Goal: Check status: Check status

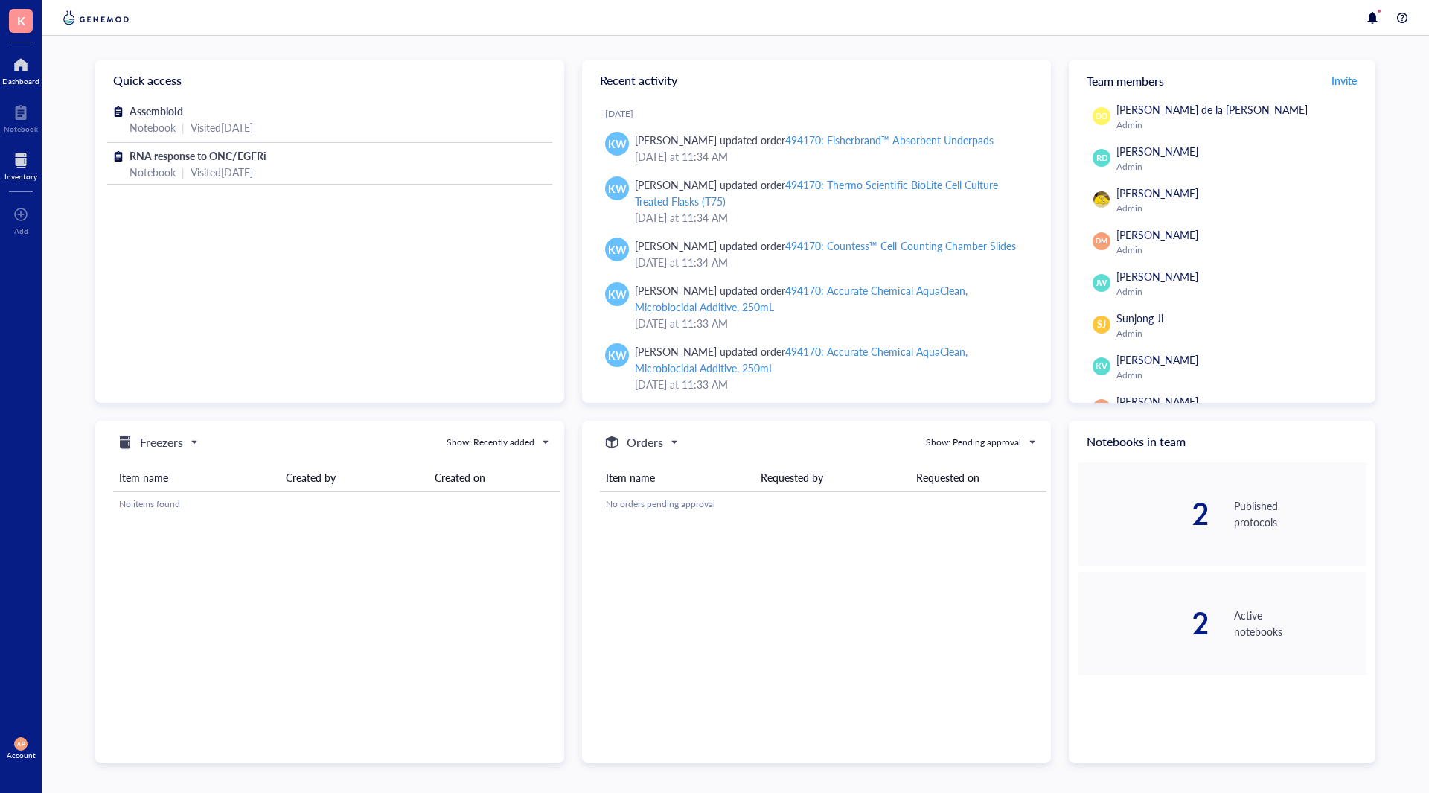
click at [26, 164] on div at bounding box center [20, 160] width 33 height 24
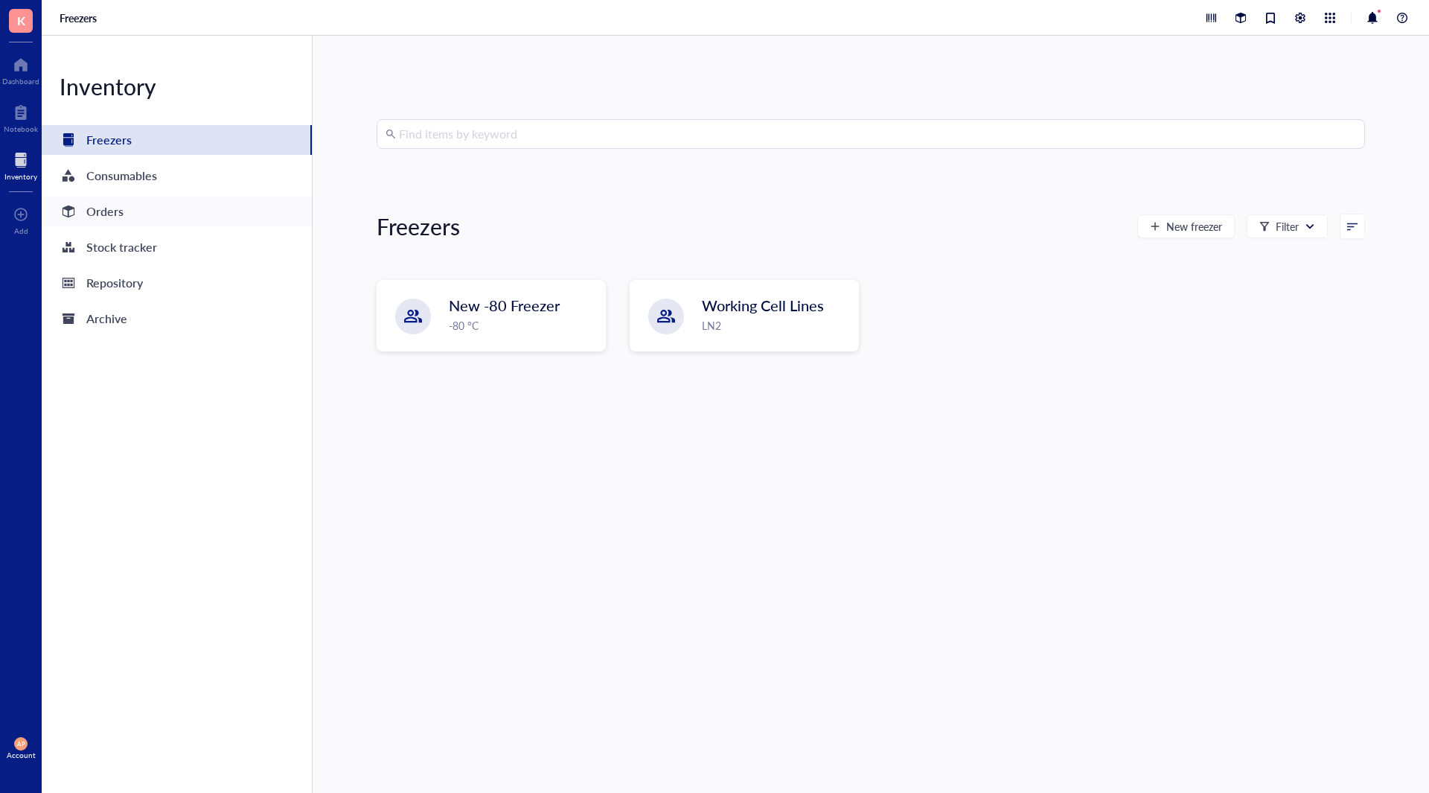
click at [147, 214] on div "Orders" at bounding box center [177, 212] width 270 height 30
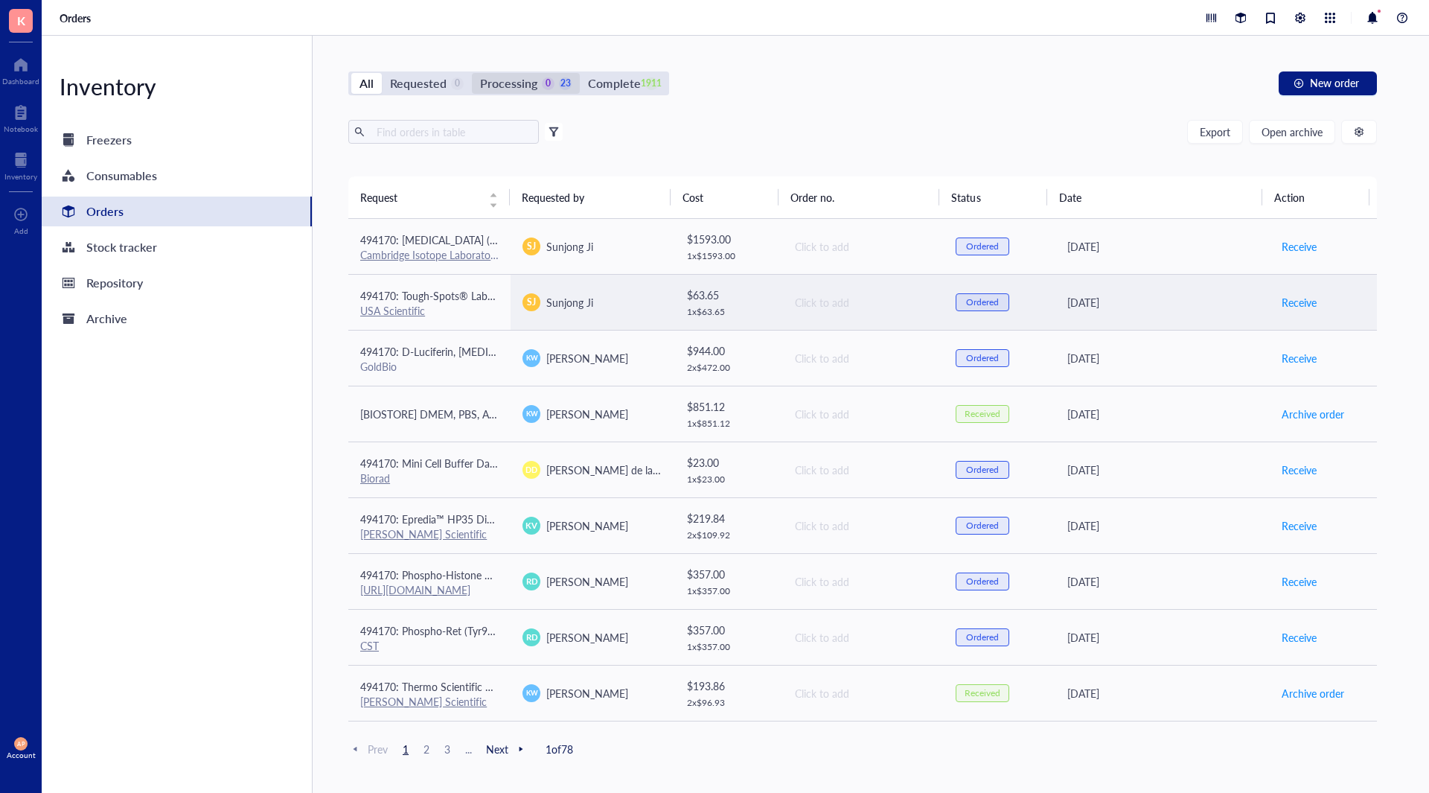
click at [528, 86] on div "Processing" at bounding box center [508, 83] width 57 height 21
click at [472, 73] on input "Processing 0 23" at bounding box center [472, 73] width 0 height 0
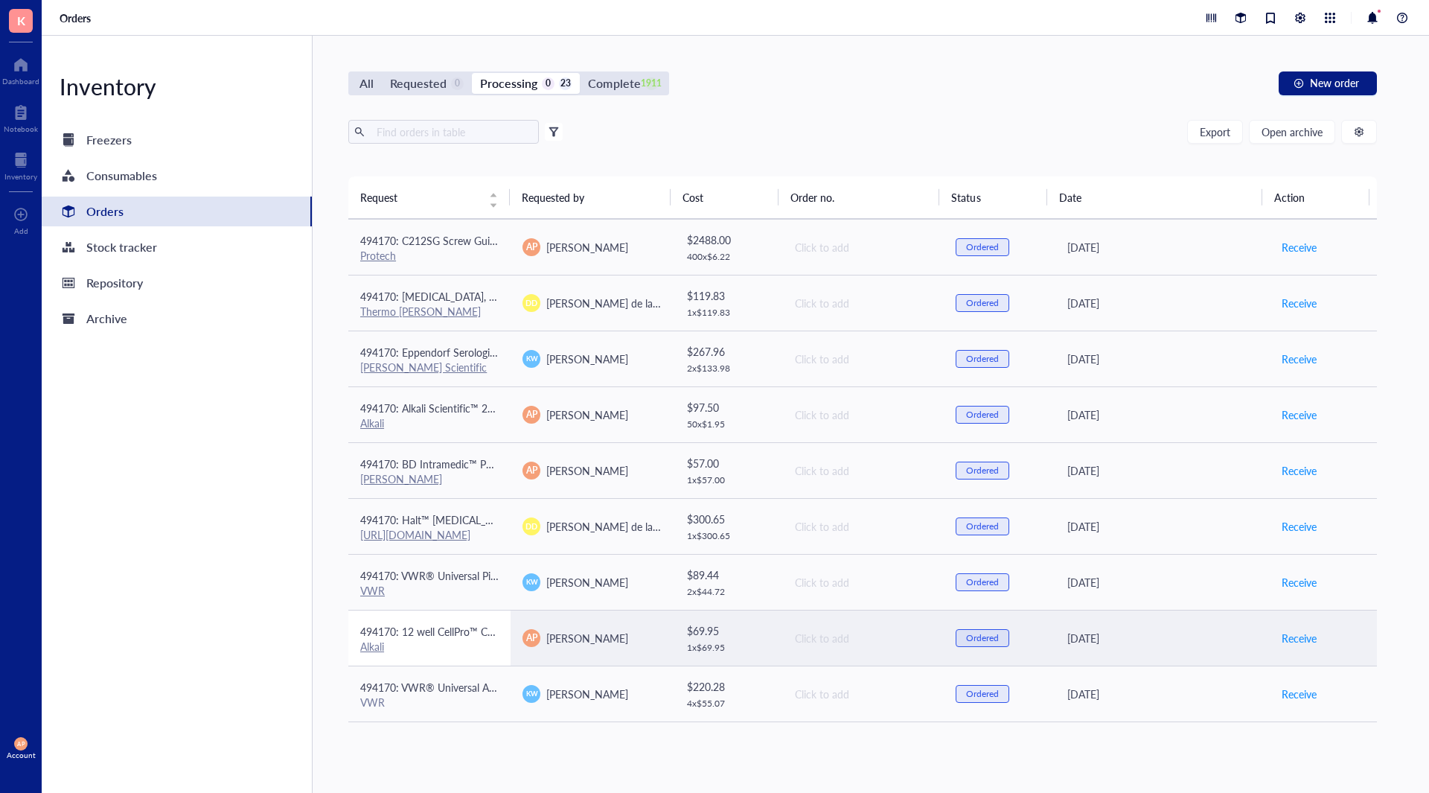
scroll to position [557, 0]
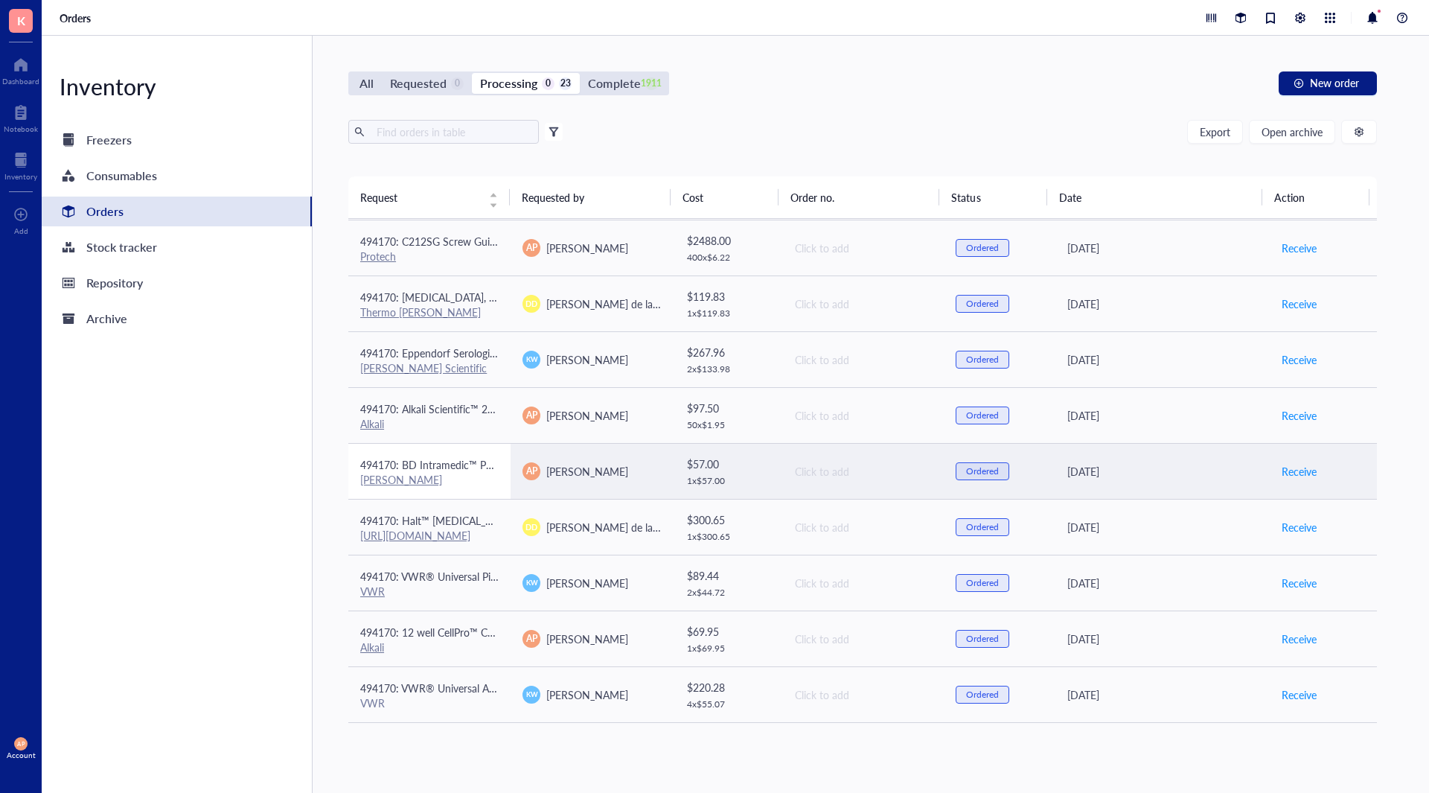
click at [474, 454] on td "494170: BD Intramedic™ PE Tubing 0.015 in., 1.09 mm, 10 ft., PE 20 Tubing [PERS…" at bounding box center [429, 471] width 162 height 56
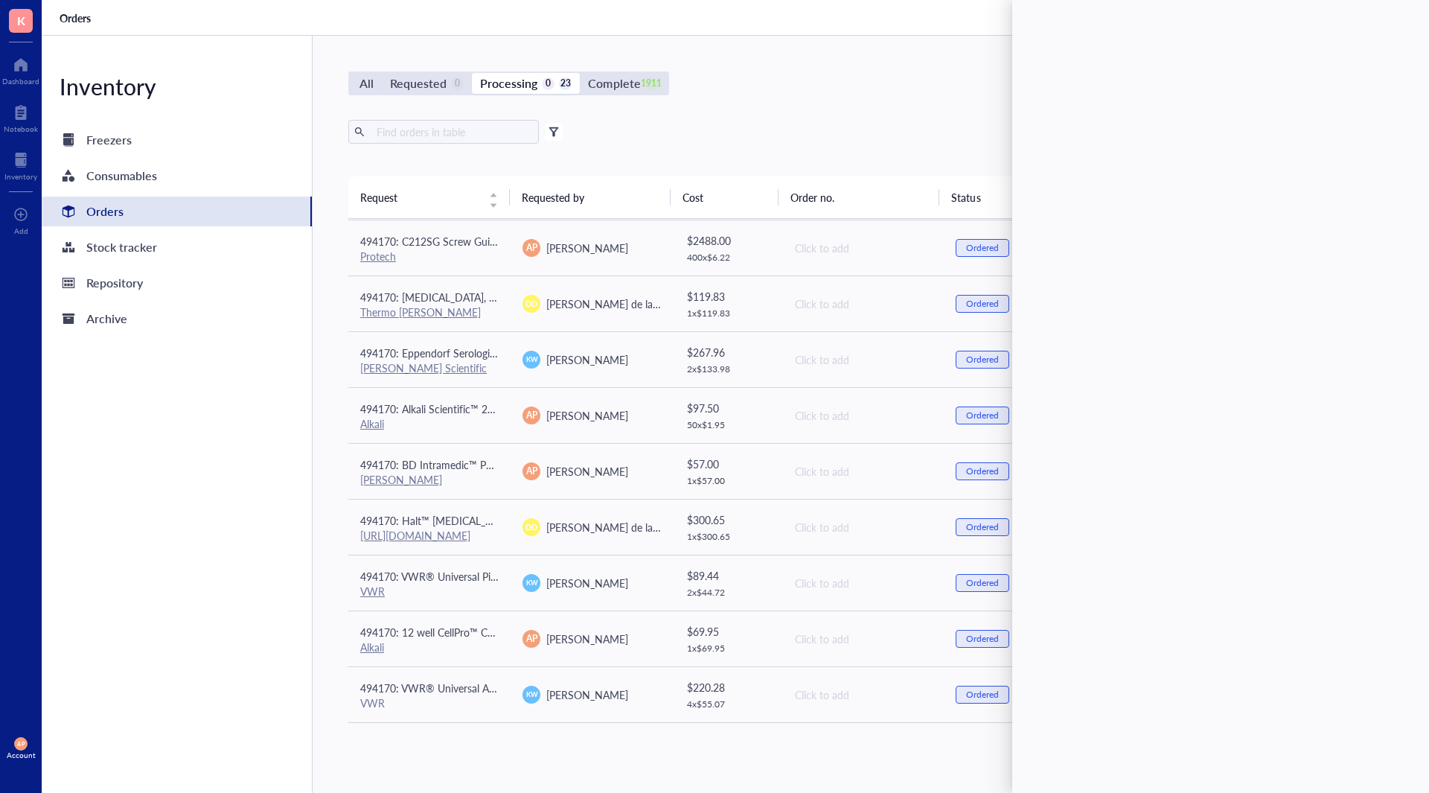
click at [263, 458] on div "Inventory Freezers Consumables Orders Stock tracker Repository Archive" at bounding box center [177, 414] width 271 height 757
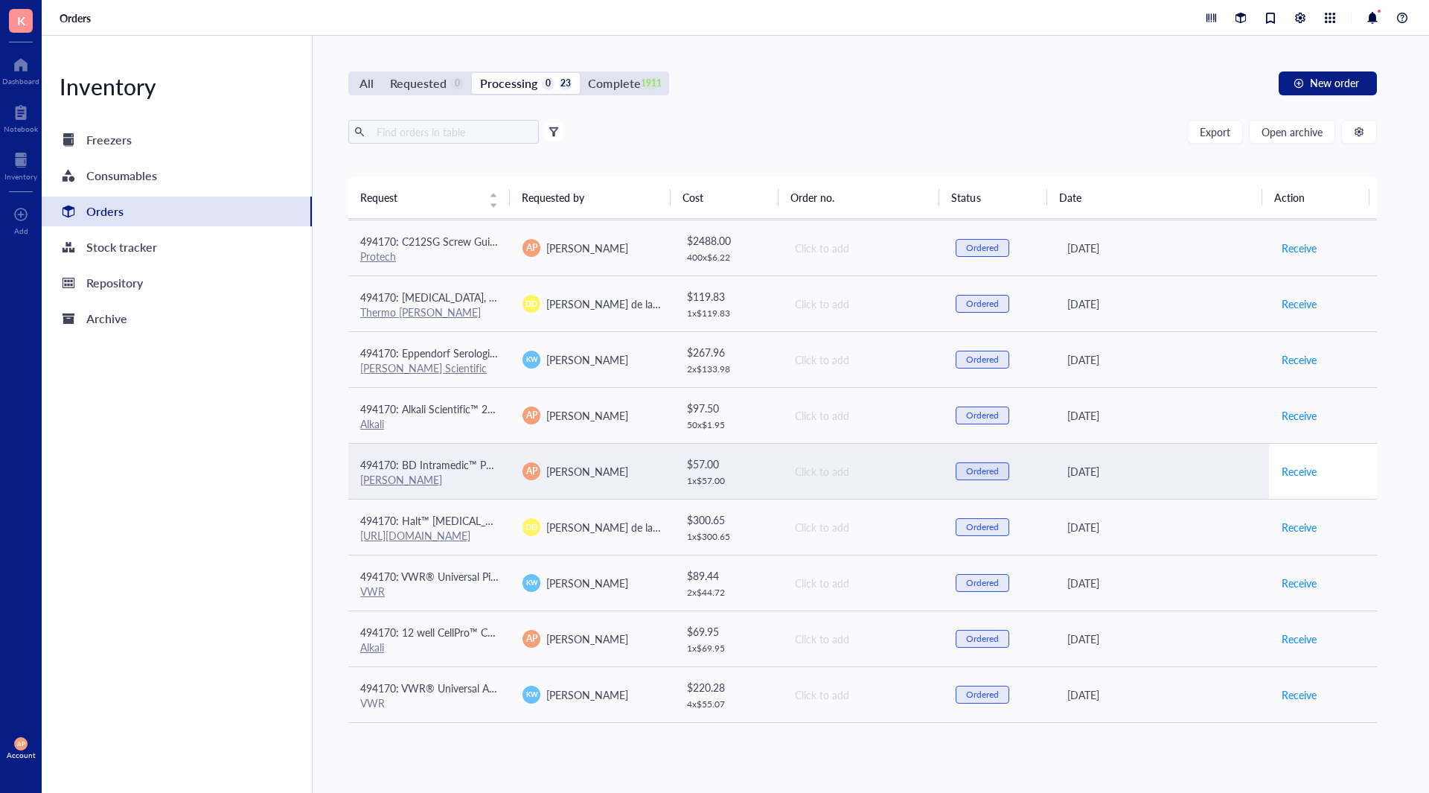
click at [1310, 466] on div "Receive" at bounding box center [1323, 471] width 85 height 24
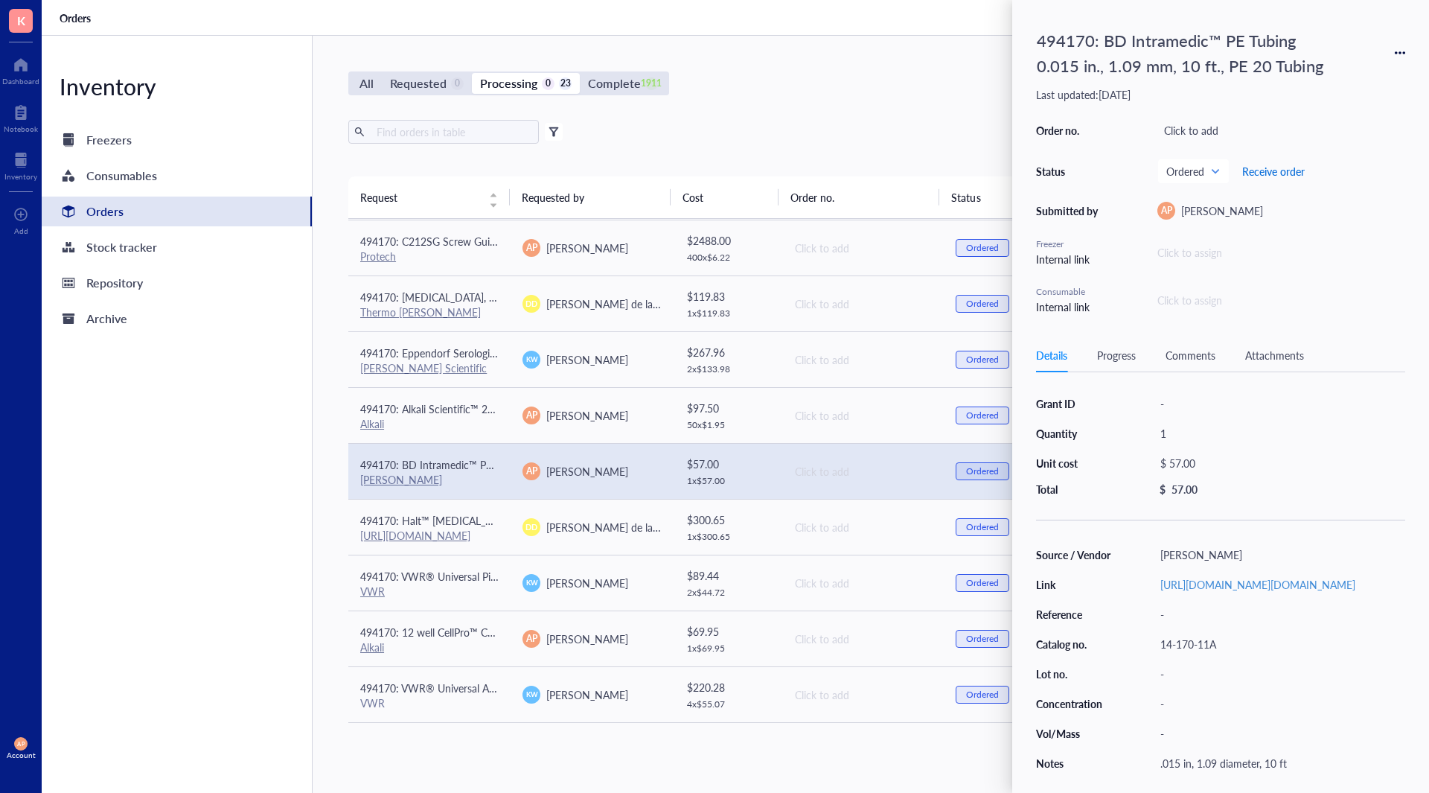
click at [1282, 166] on span "Receive order" at bounding box center [1274, 171] width 63 height 12
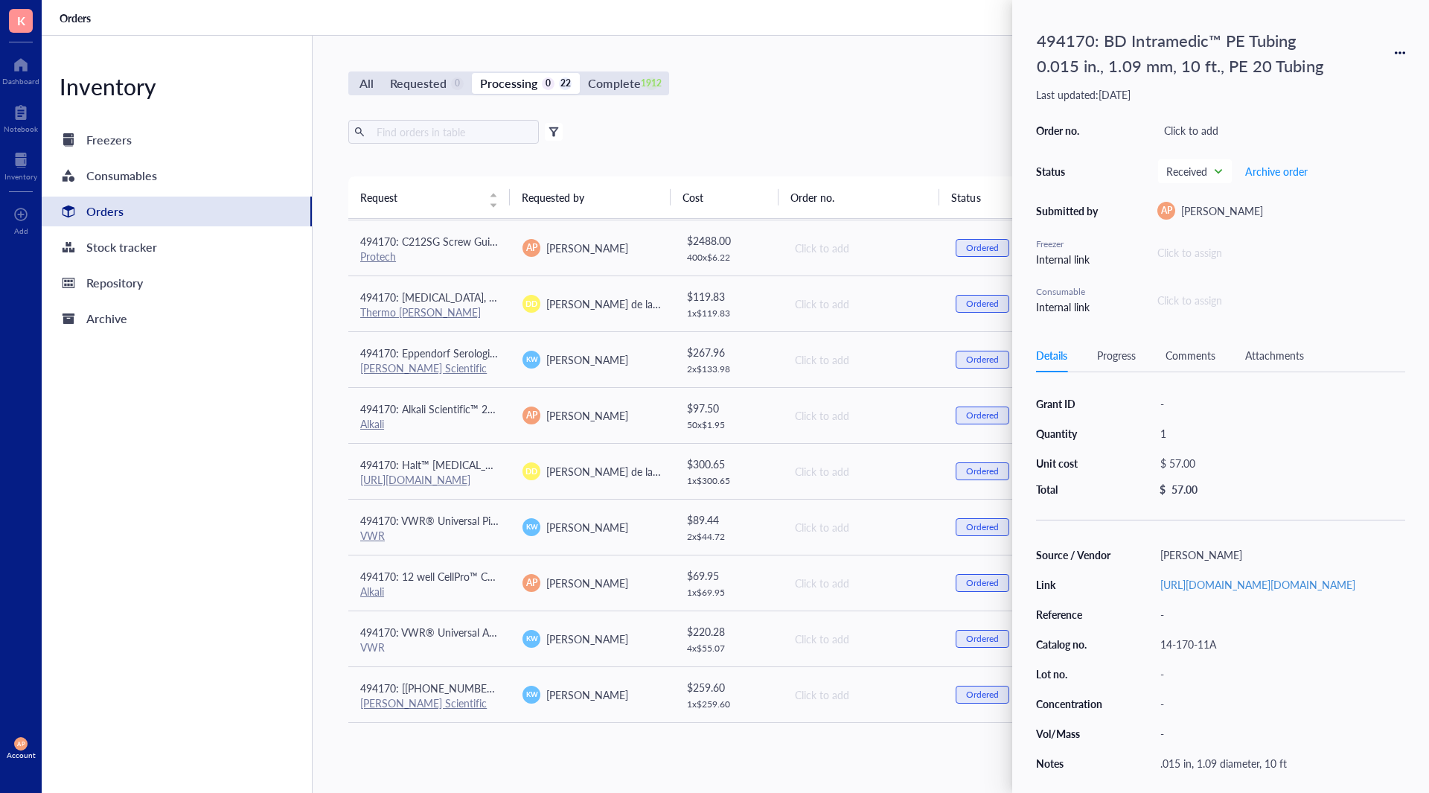
click at [191, 561] on div "Inventory Freezers Consumables Orders Stock tracker Repository Archive" at bounding box center [177, 414] width 271 height 757
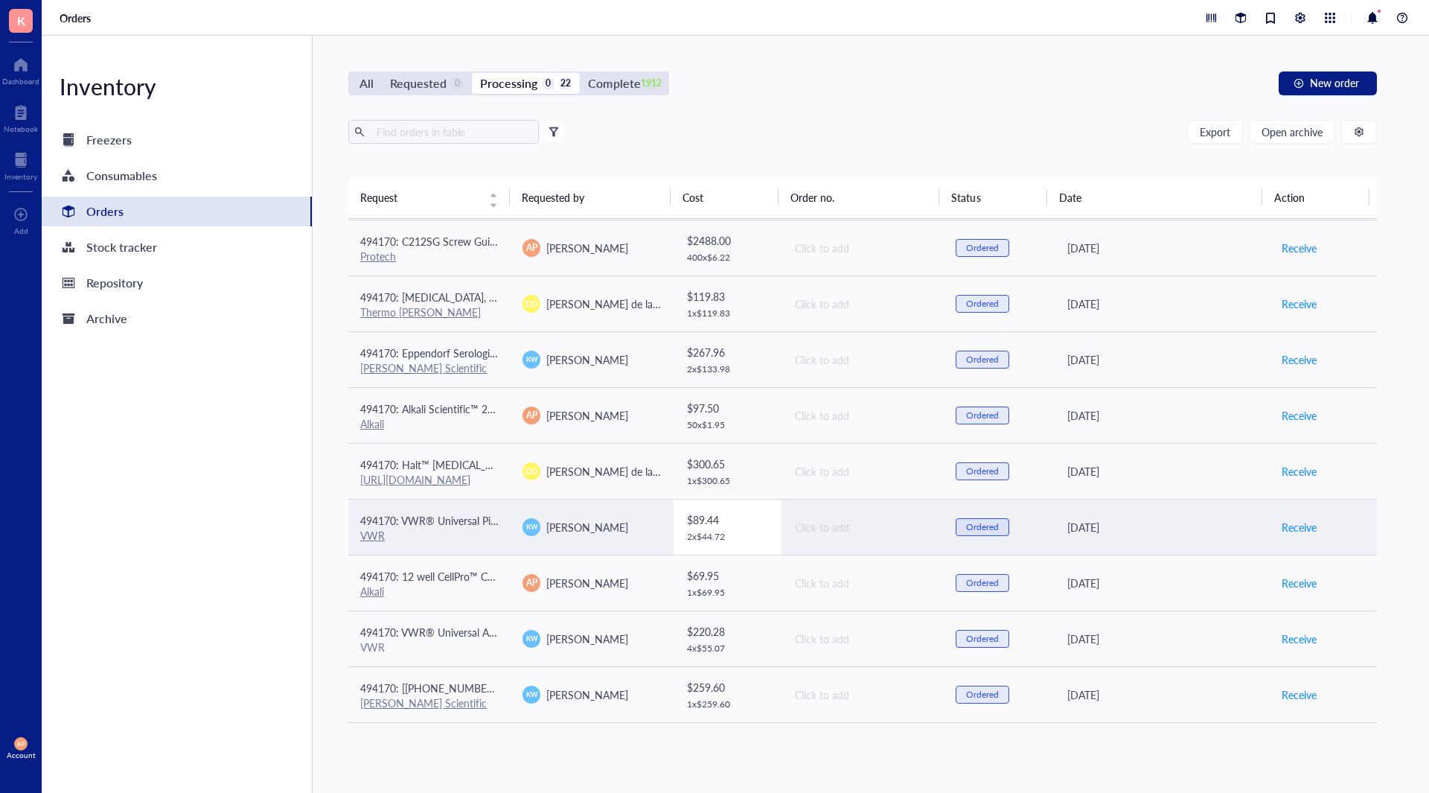
scroll to position [482, 0]
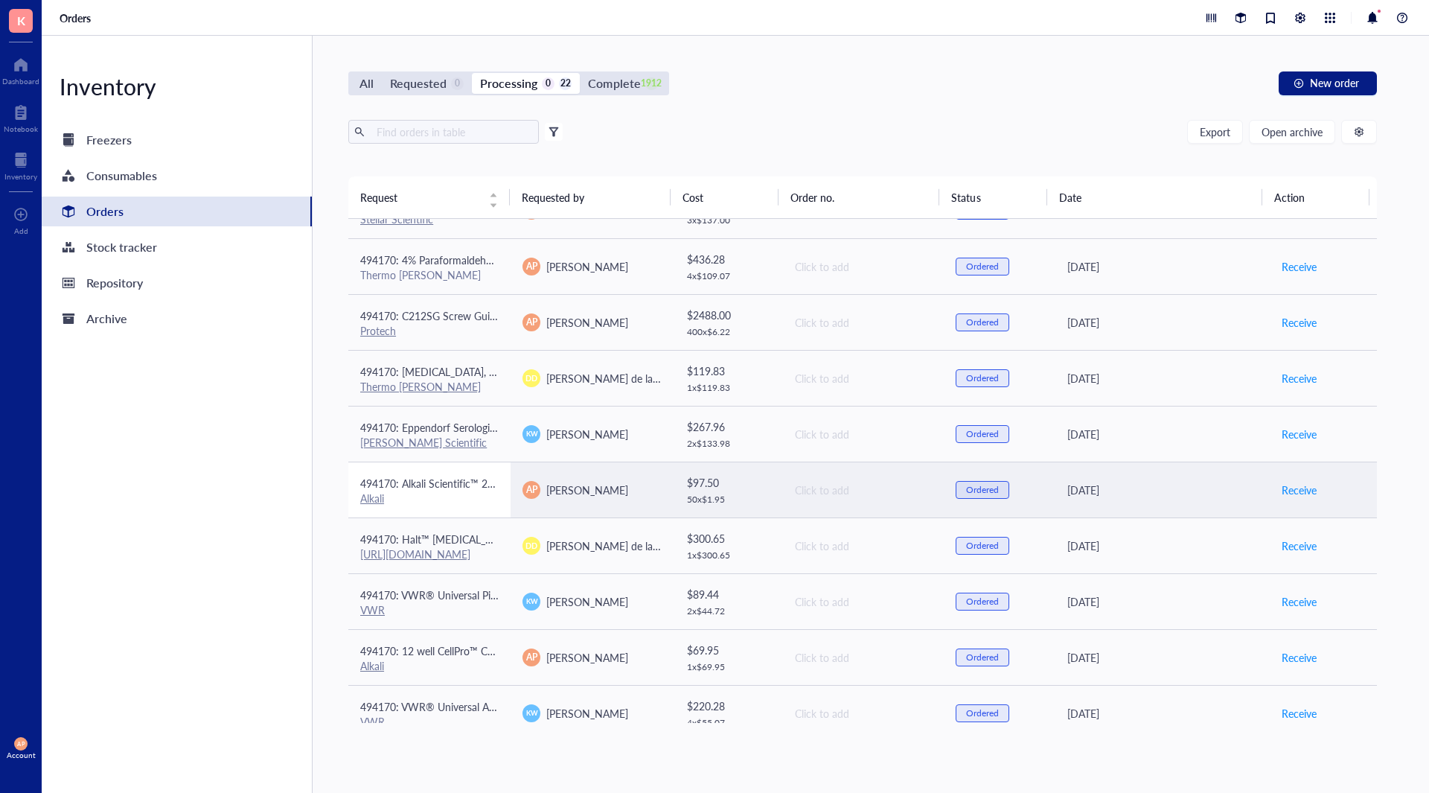
click at [459, 503] on div "Alkali" at bounding box center [429, 497] width 138 height 13
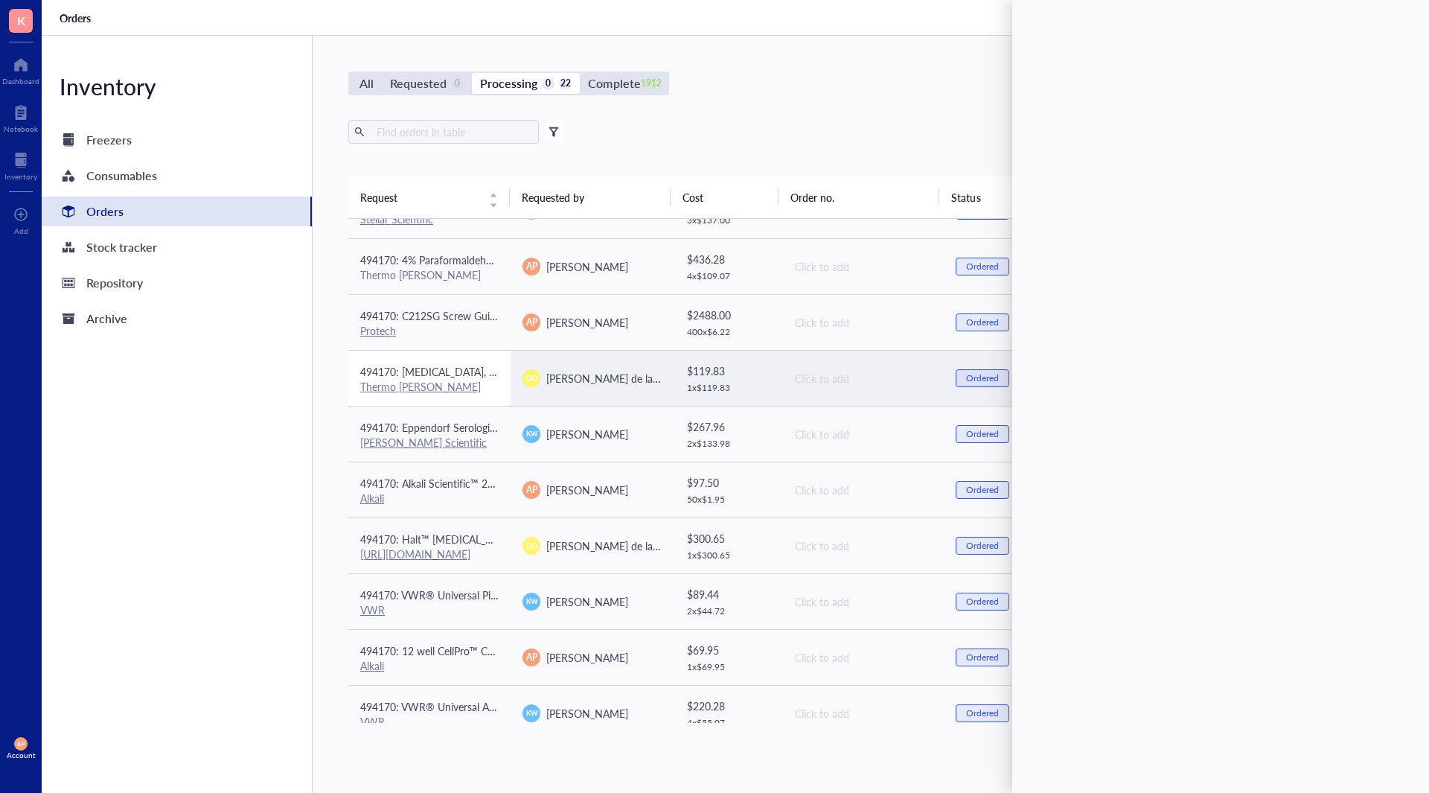
click at [459, 384] on div "Thermo [PERSON_NAME]" at bounding box center [429, 386] width 138 height 13
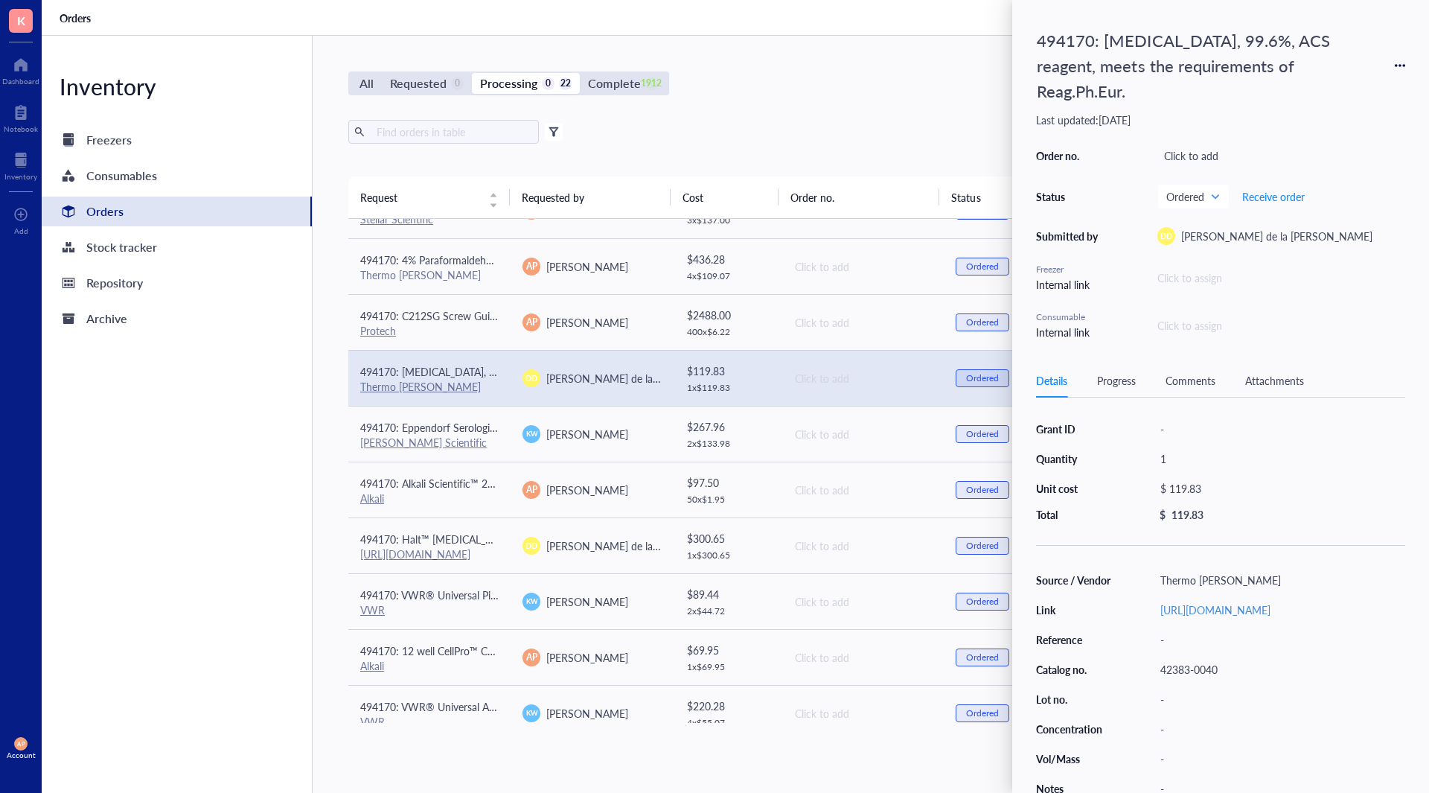
click at [1285, 381] on div "Attachments" at bounding box center [1275, 380] width 59 height 16
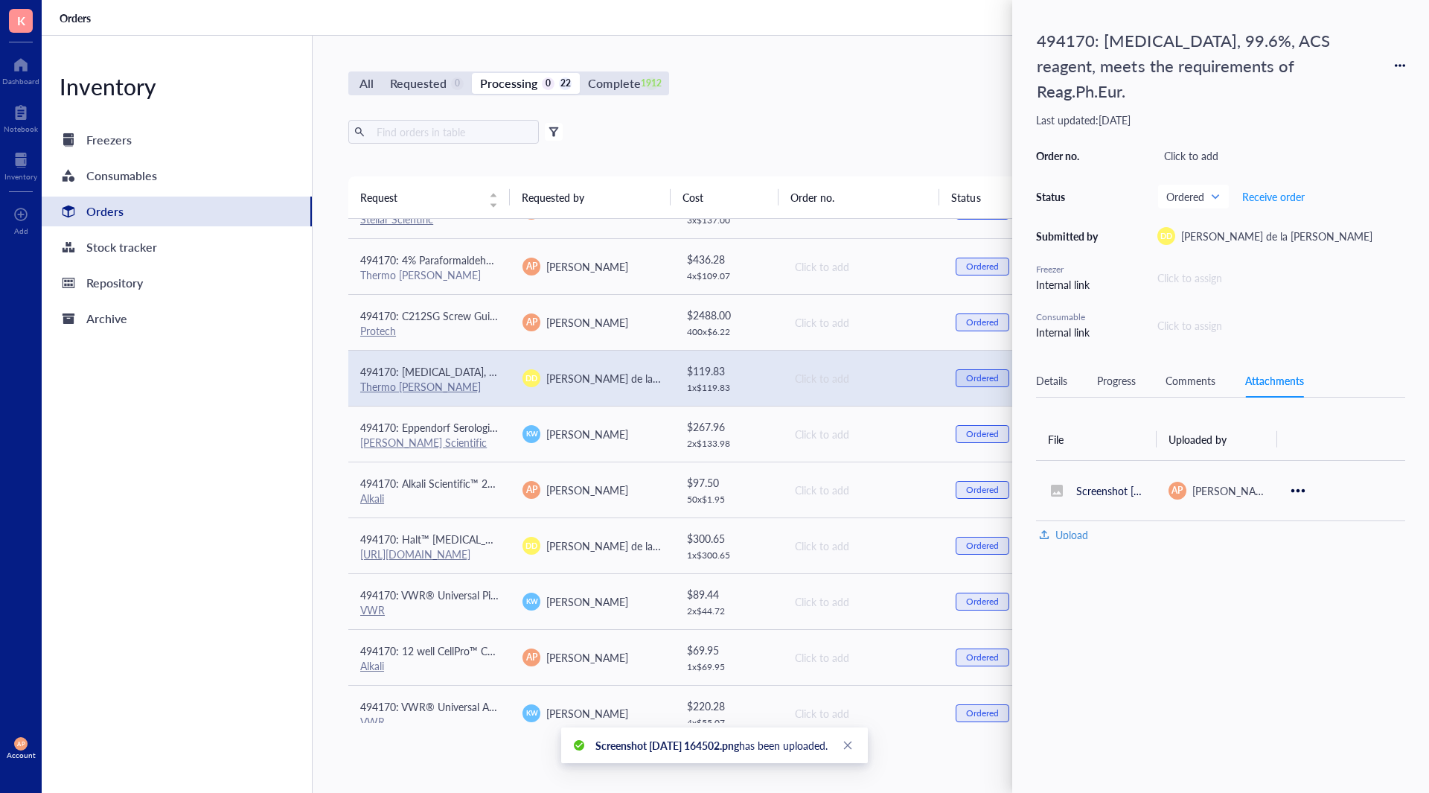
click at [1186, 386] on div "Comments" at bounding box center [1191, 380] width 50 height 16
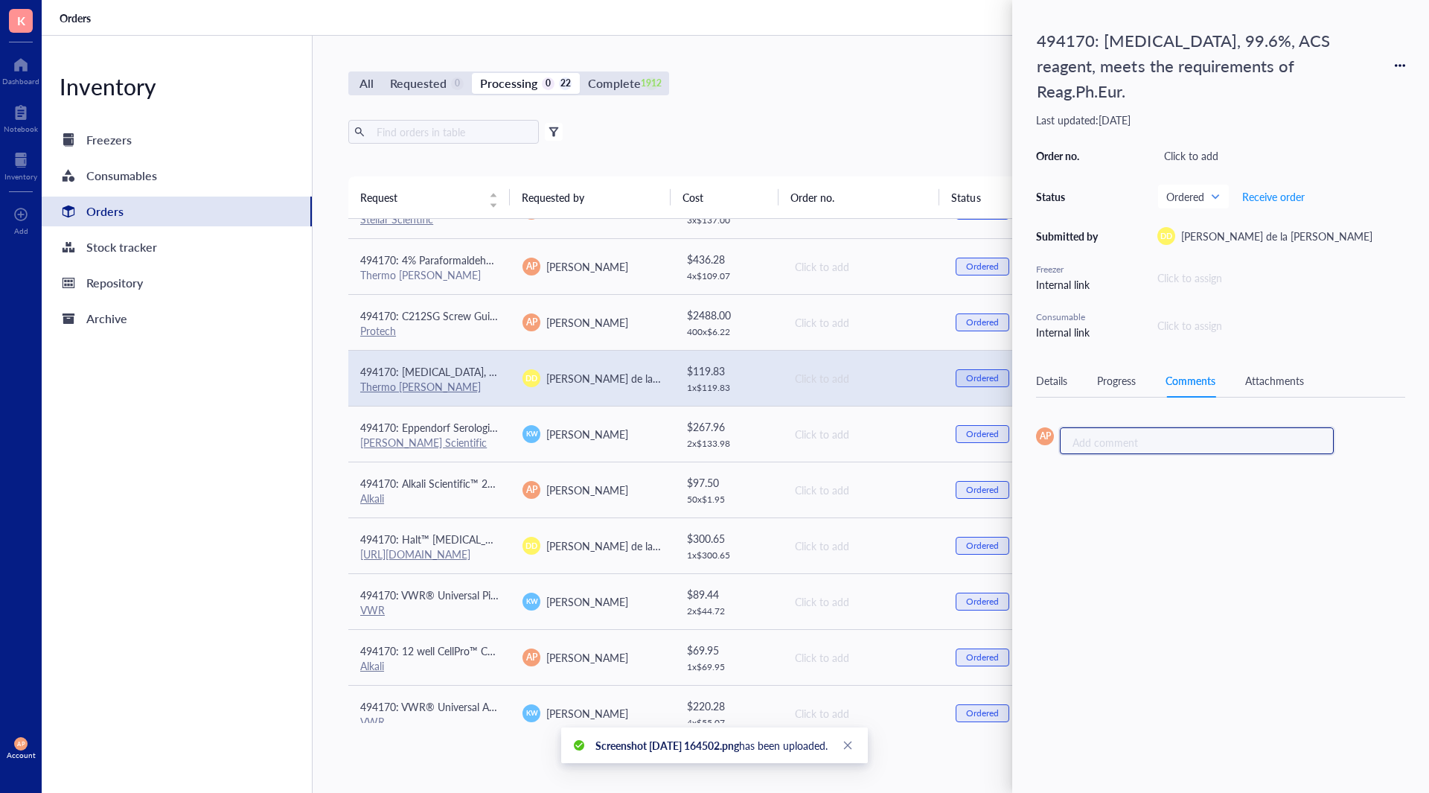
click at [1150, 445] on div "Add comment ﻿" at bounding box center [1191, 441] width 237 height 15
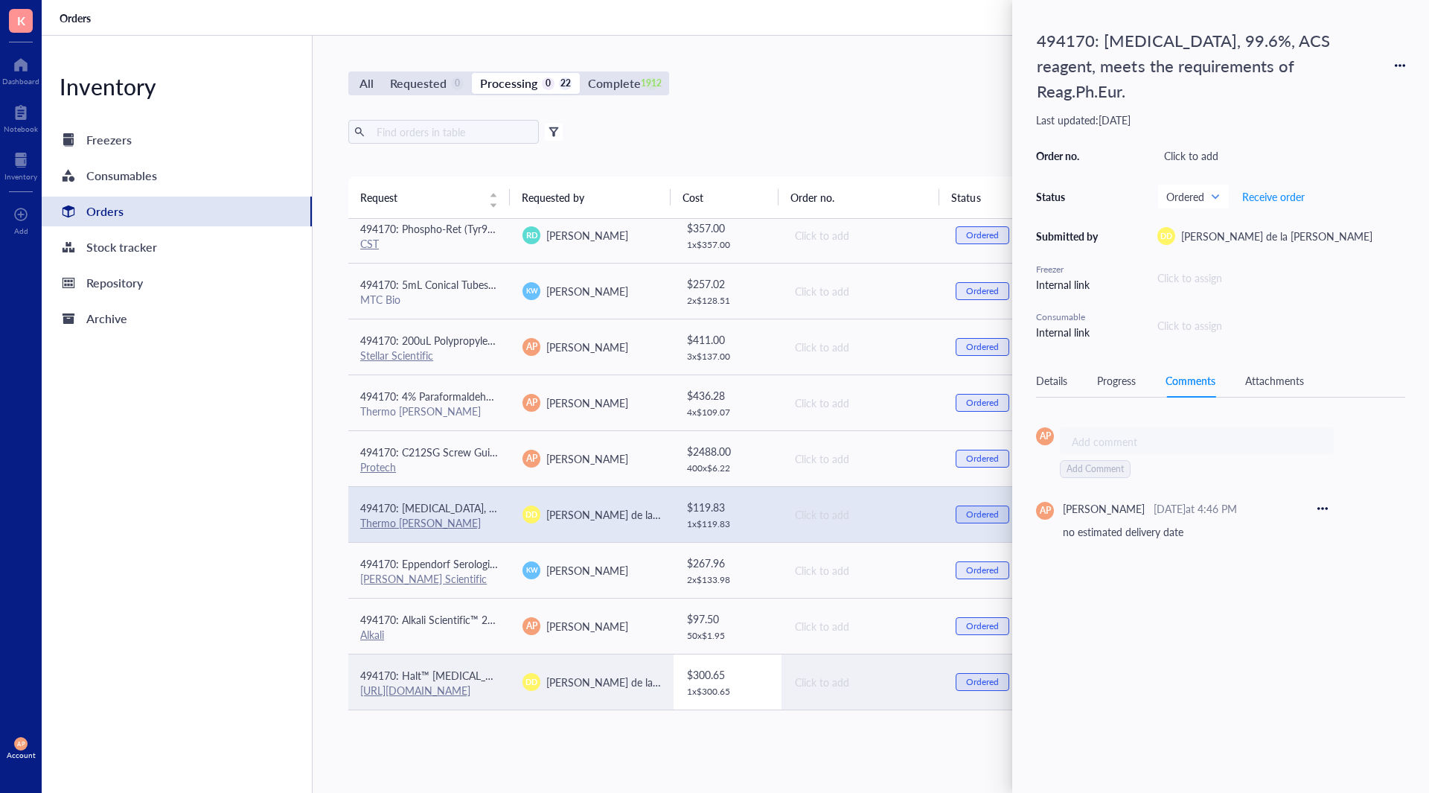
scroll to position [334, 0]
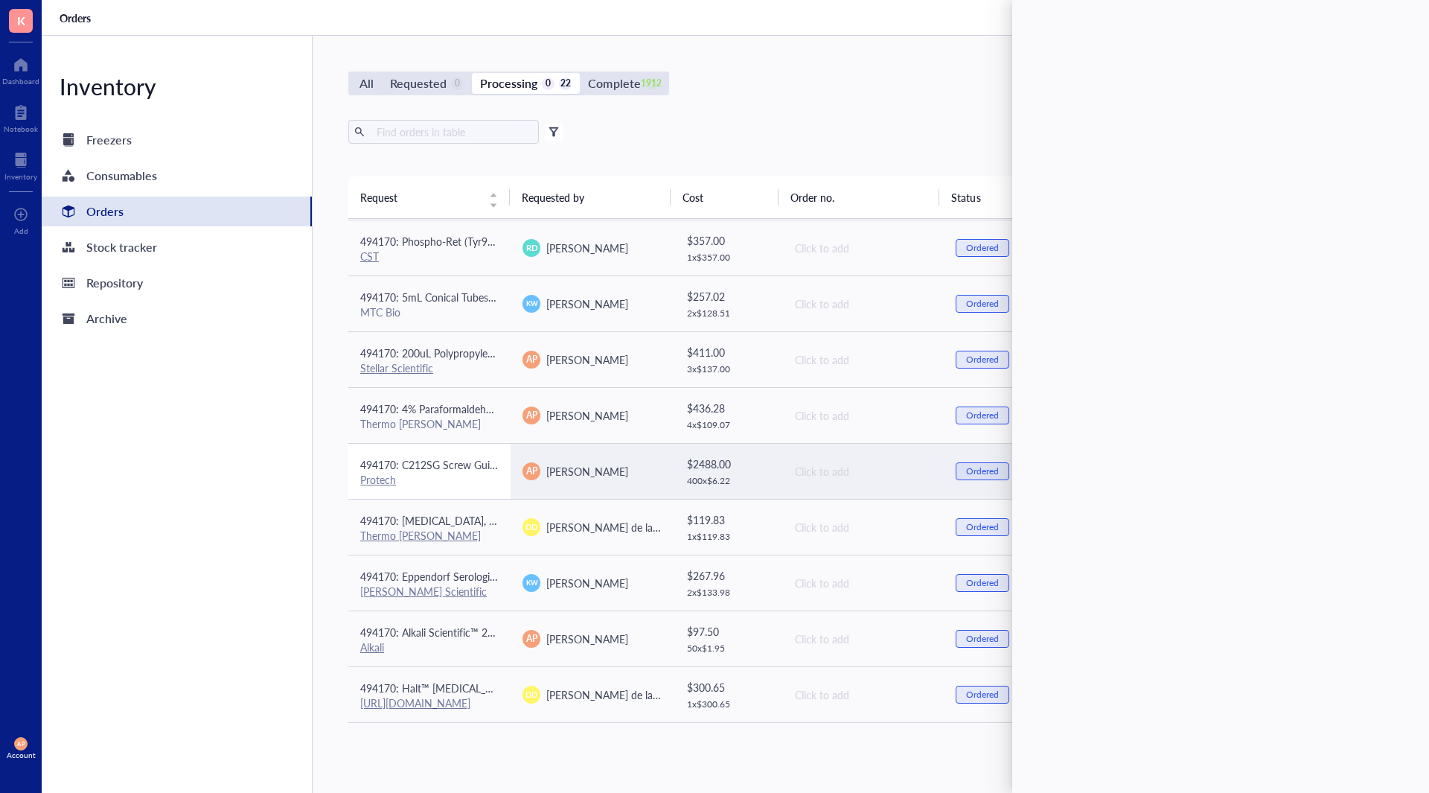
click at [497, 485] on div "Protech" at bounding box center [429, 479] width 138 height 13
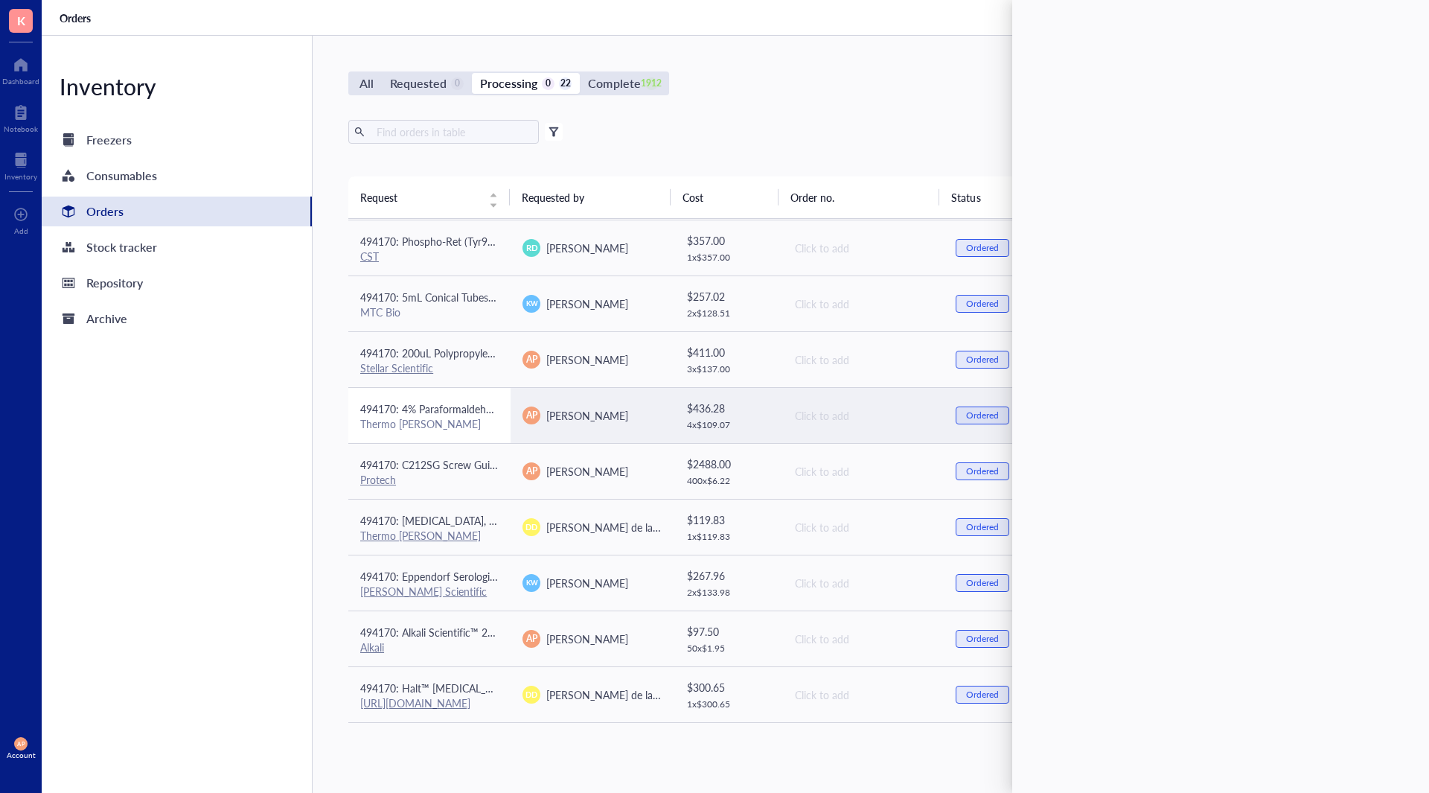
click at [481, 418] on div "Thermo [PERSON_NAME]" at bounding box center [429, 423] width 138 height 13
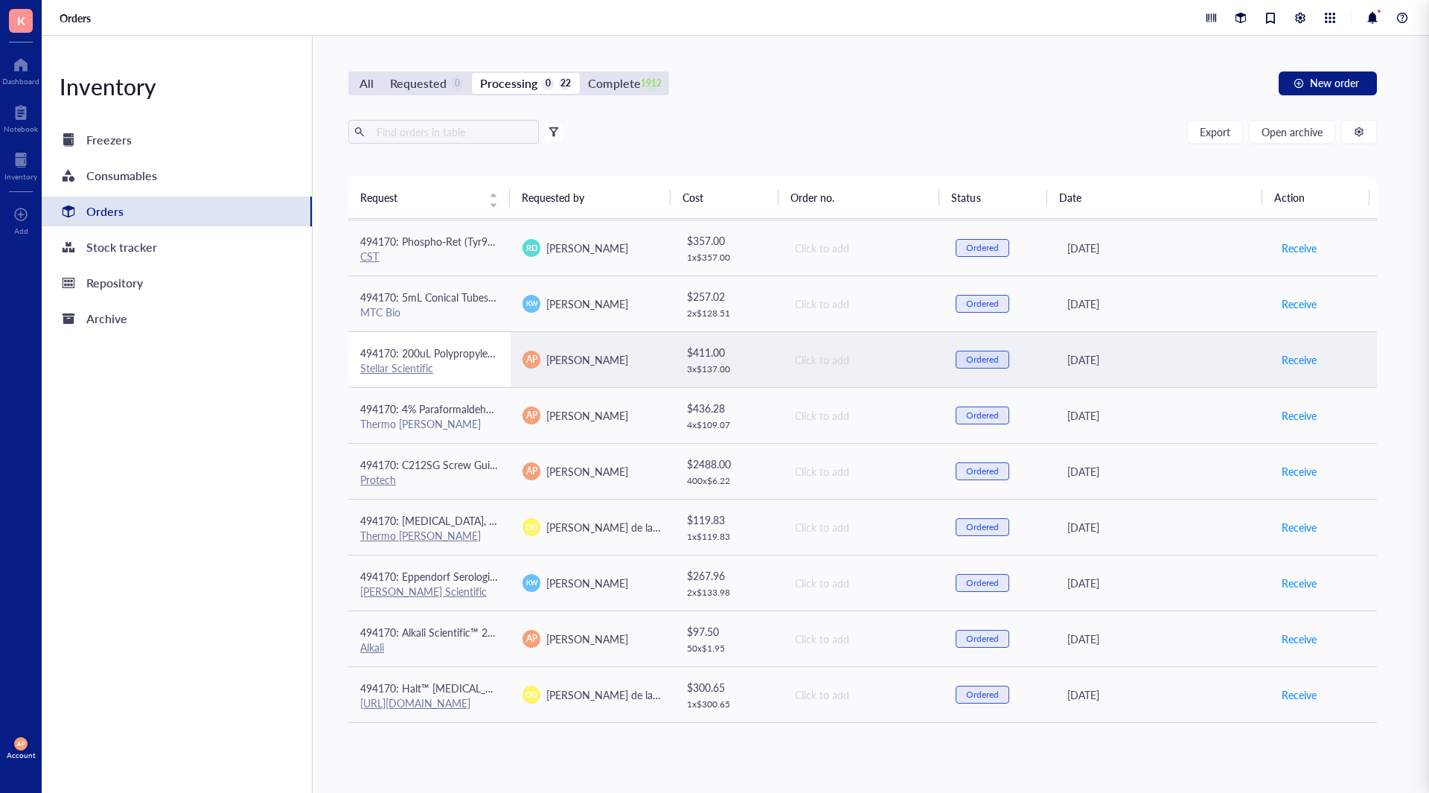
click at [483, 364] on div "Stellar Scientific" at bounding box center [429, 367] width 138 height 13
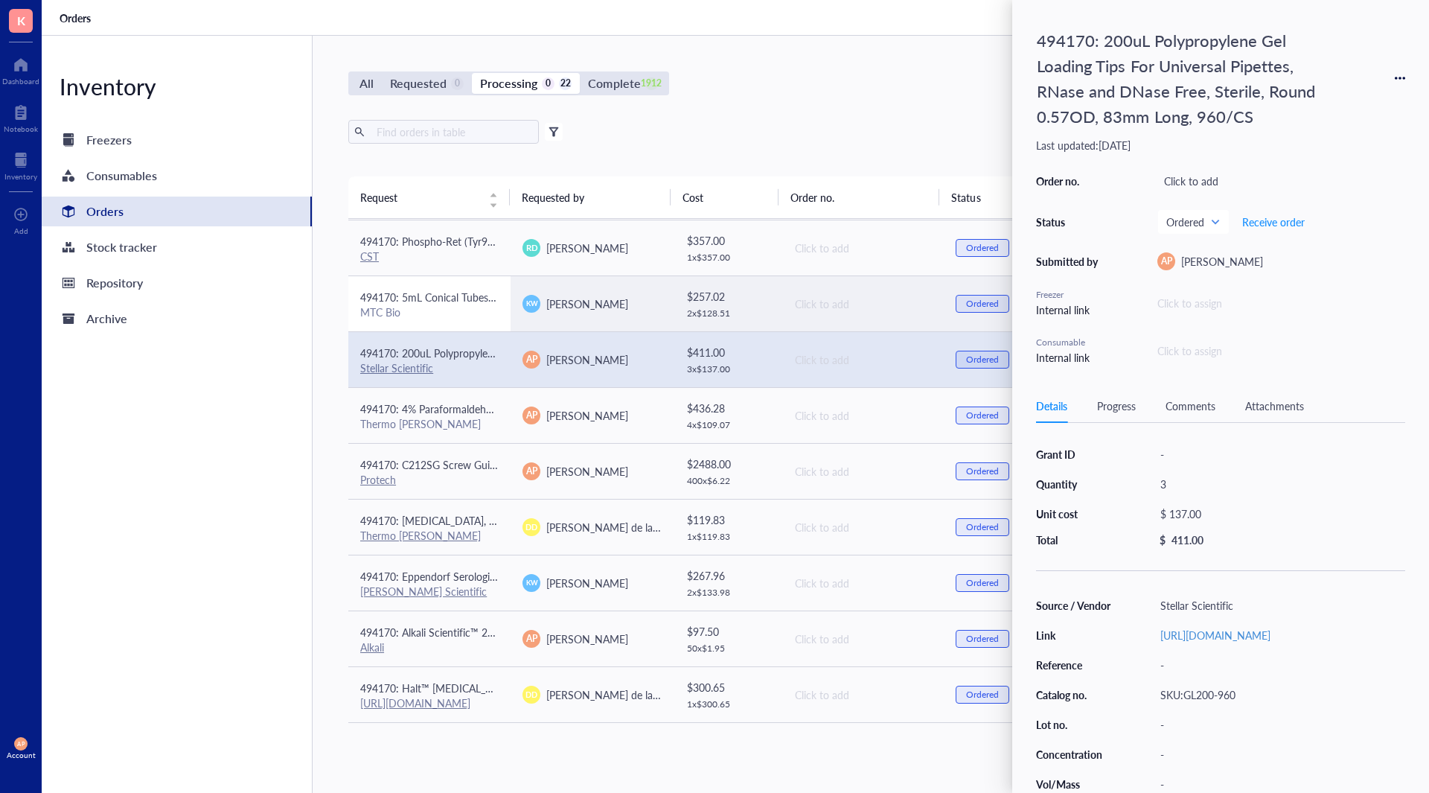
click at [488, 328] on td "494170: 5mL Conical Tubes 500/CS MTC Bio" at bounding box center [429, 303] width 162 height 56
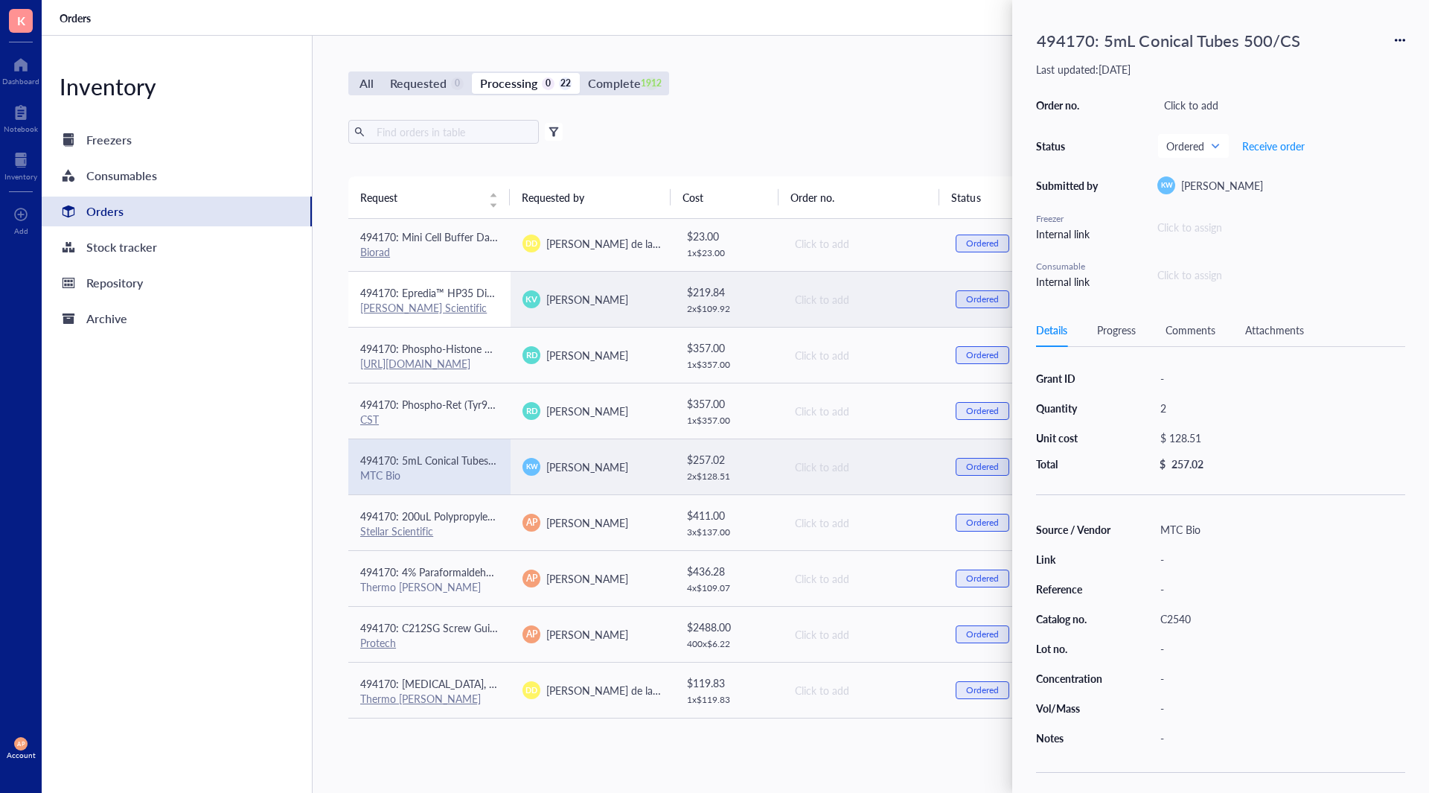
scroll to position [110, 0]
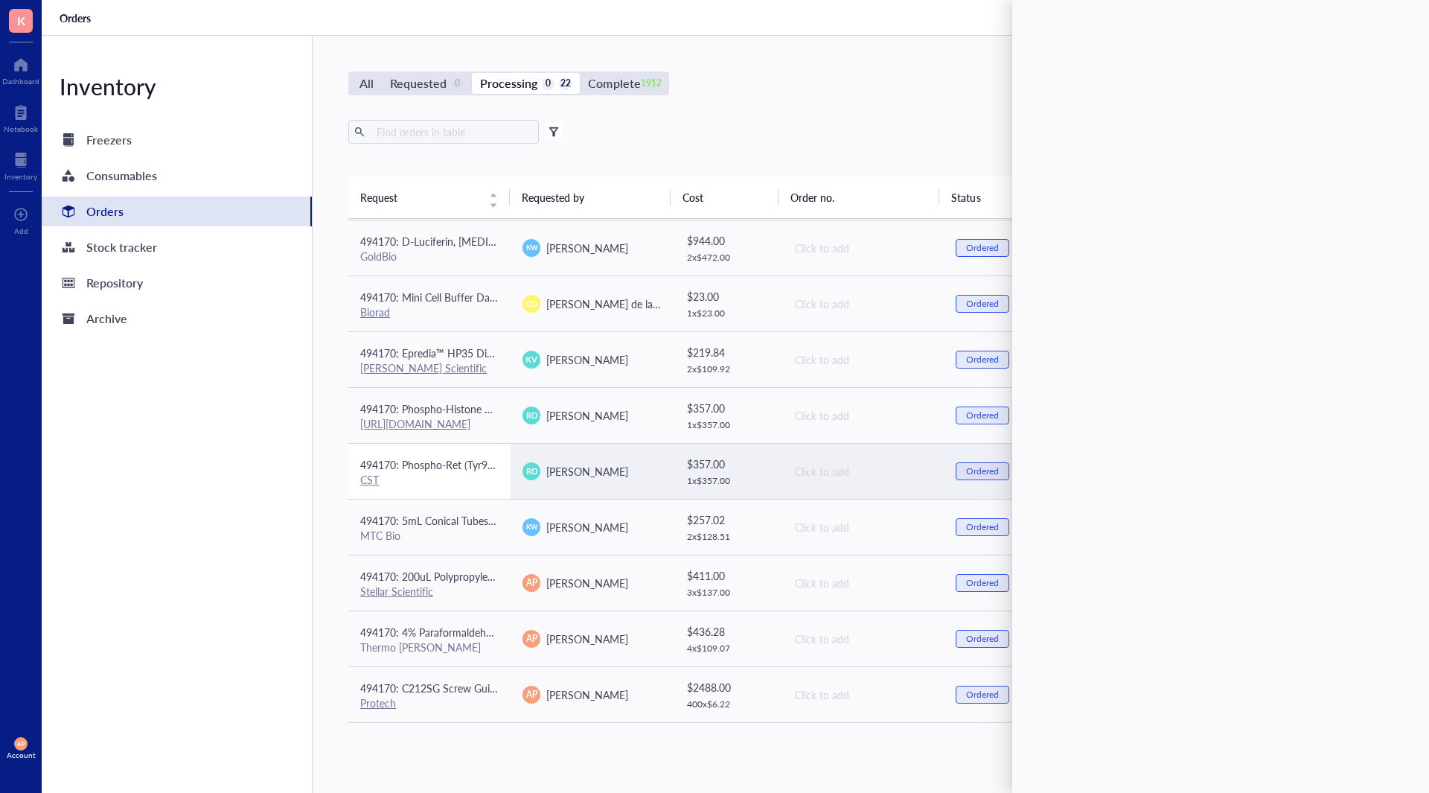
click at [479, 468] on span "494170: Phospho-Ret (Tyr905) Antibody #3221" at bounding box center [470, 464] width 220 height 15
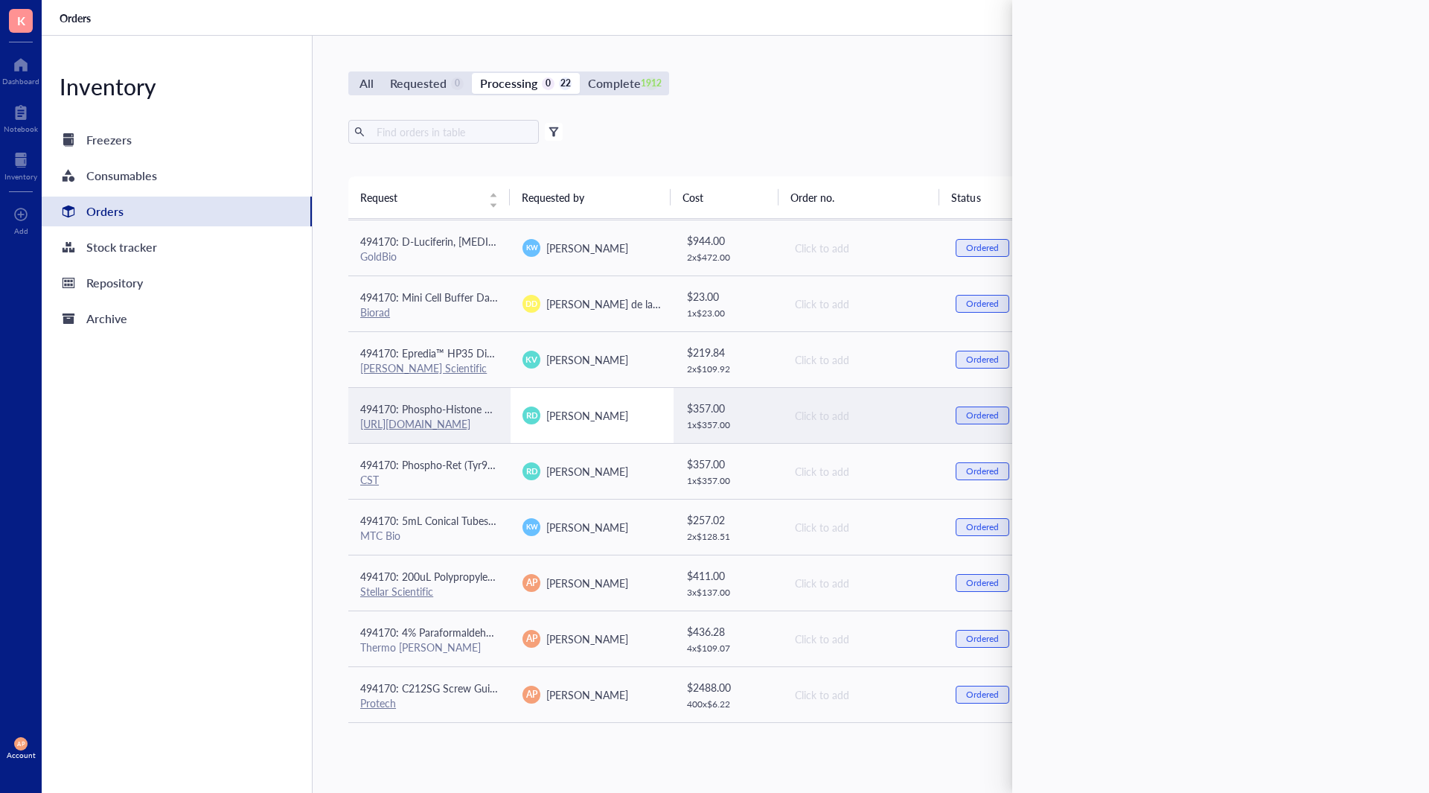
click at [520, 410] on td "RD [PERSON_NAME]" at bounding box center [592, 415] width 162 height 56
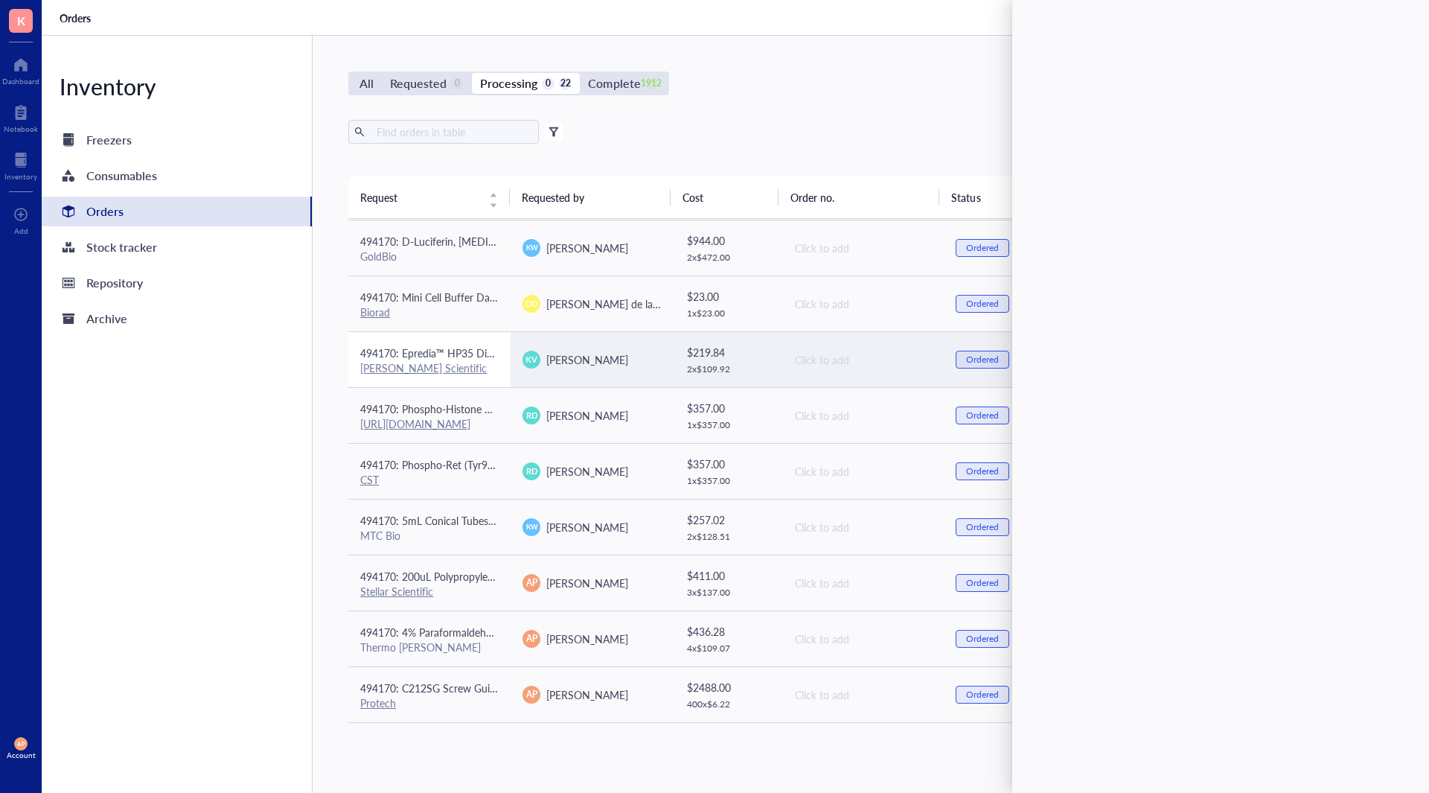
click at [503, 350] on td "494170: Epredia™ HP35 Disposable Microtome Blades [PERSON_NAME] Scientific" at bounding box center [429, 359] width 162 height 56
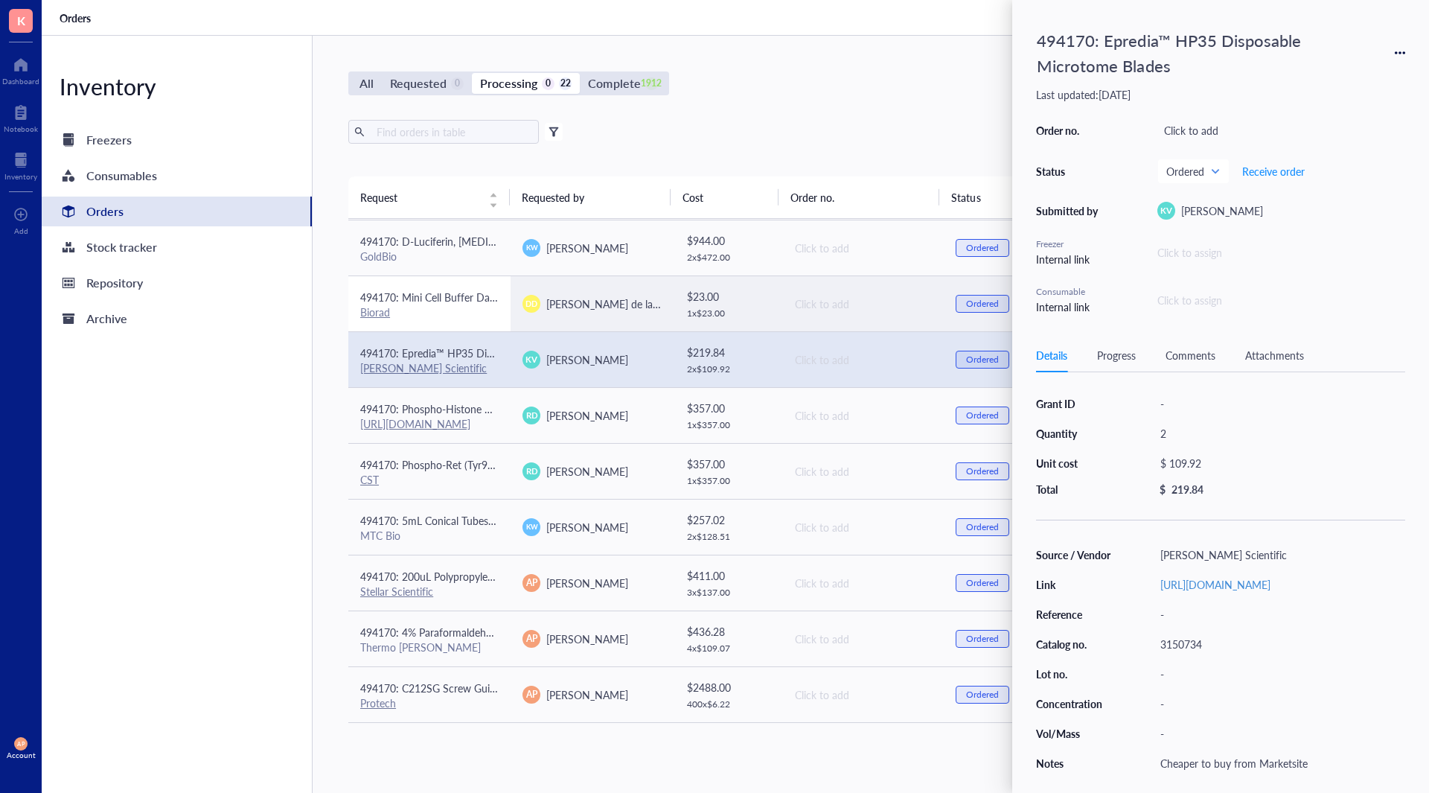
click at [502, 315] on td "494170: Mini Cell Buffer Dams #[PHONE_NUMBER] Biorad" at bounding box center [429, 303] width 162 height 56
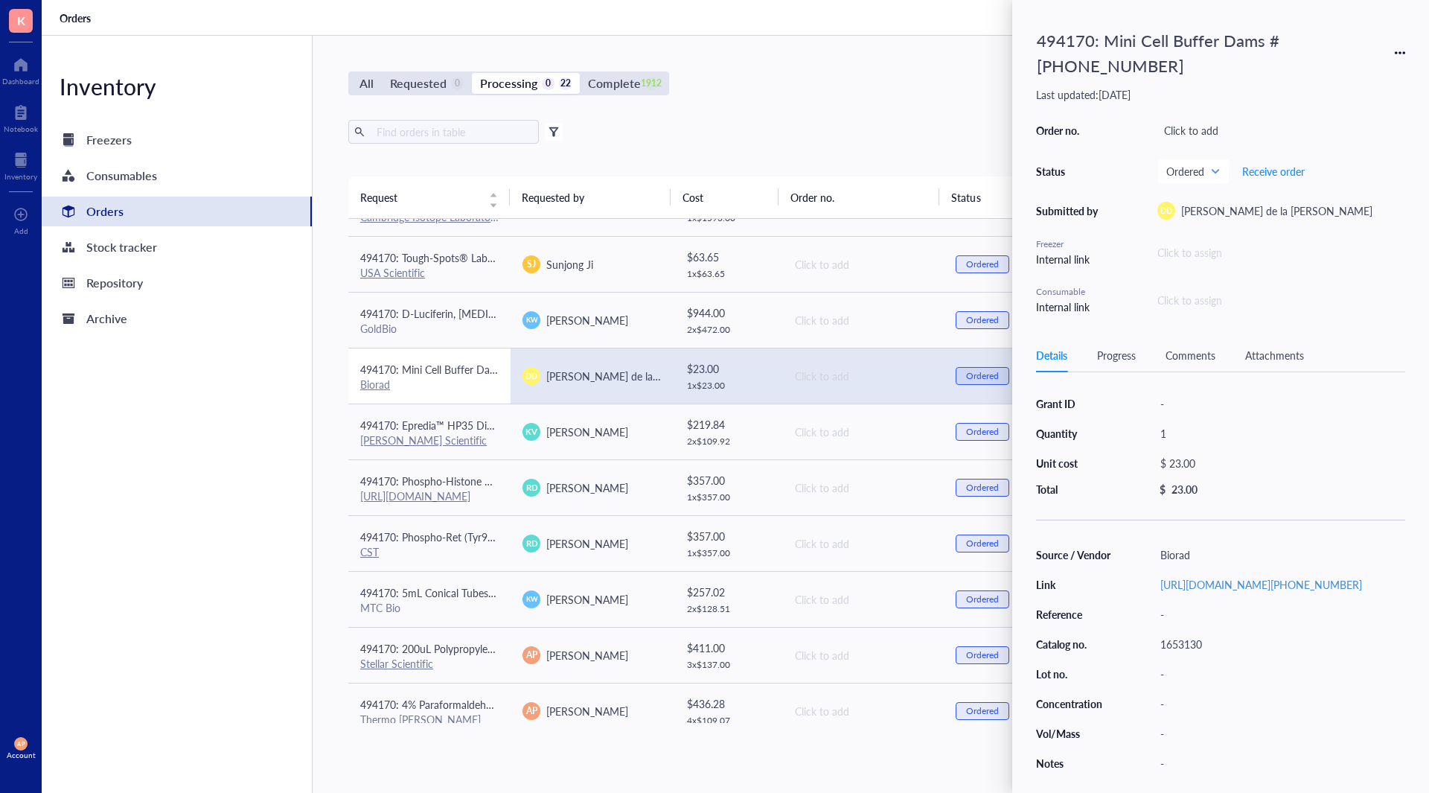
scroll to position [74, 0]
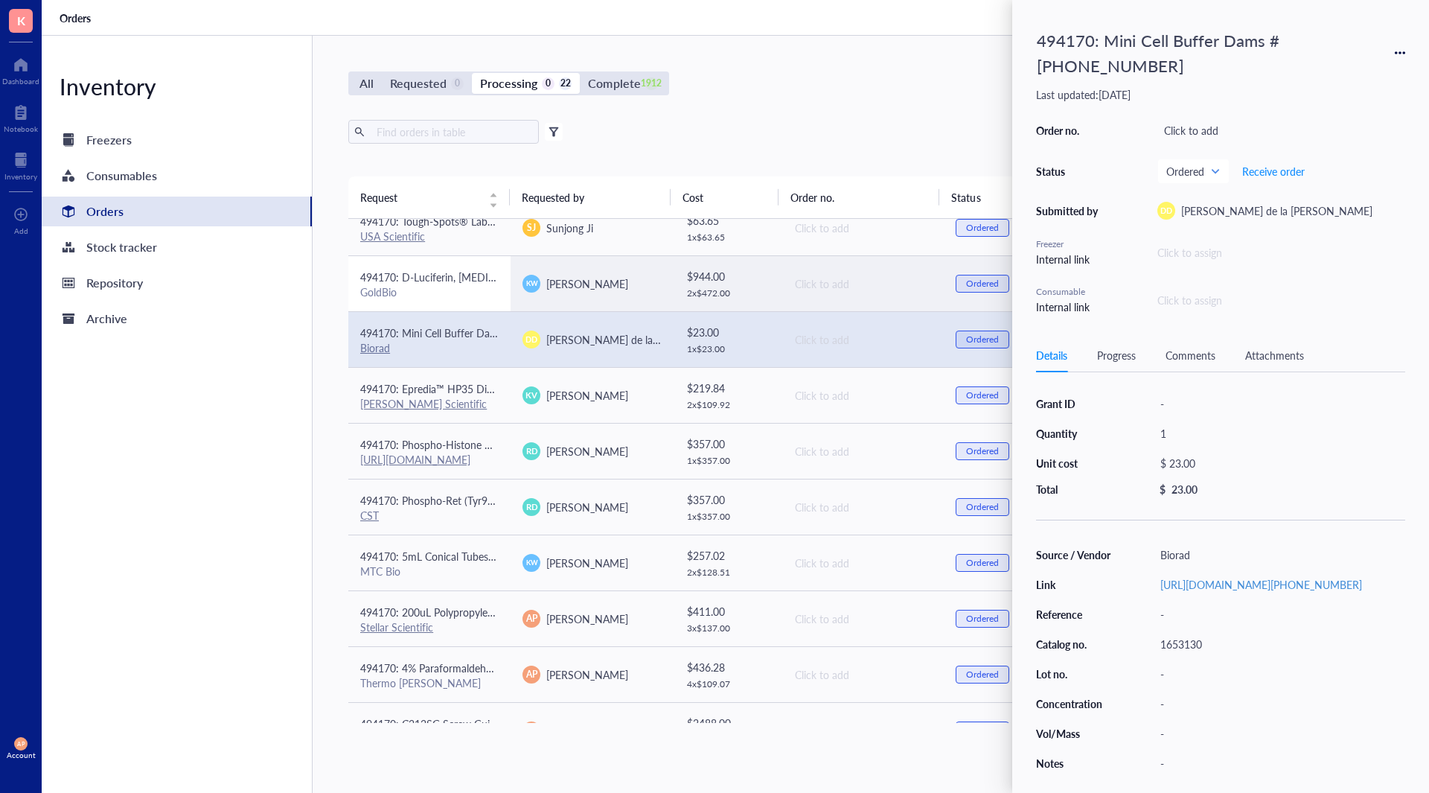
click at [488, 288] on div "GoldBio" at bounding box center [429, 291] width 138 height 13
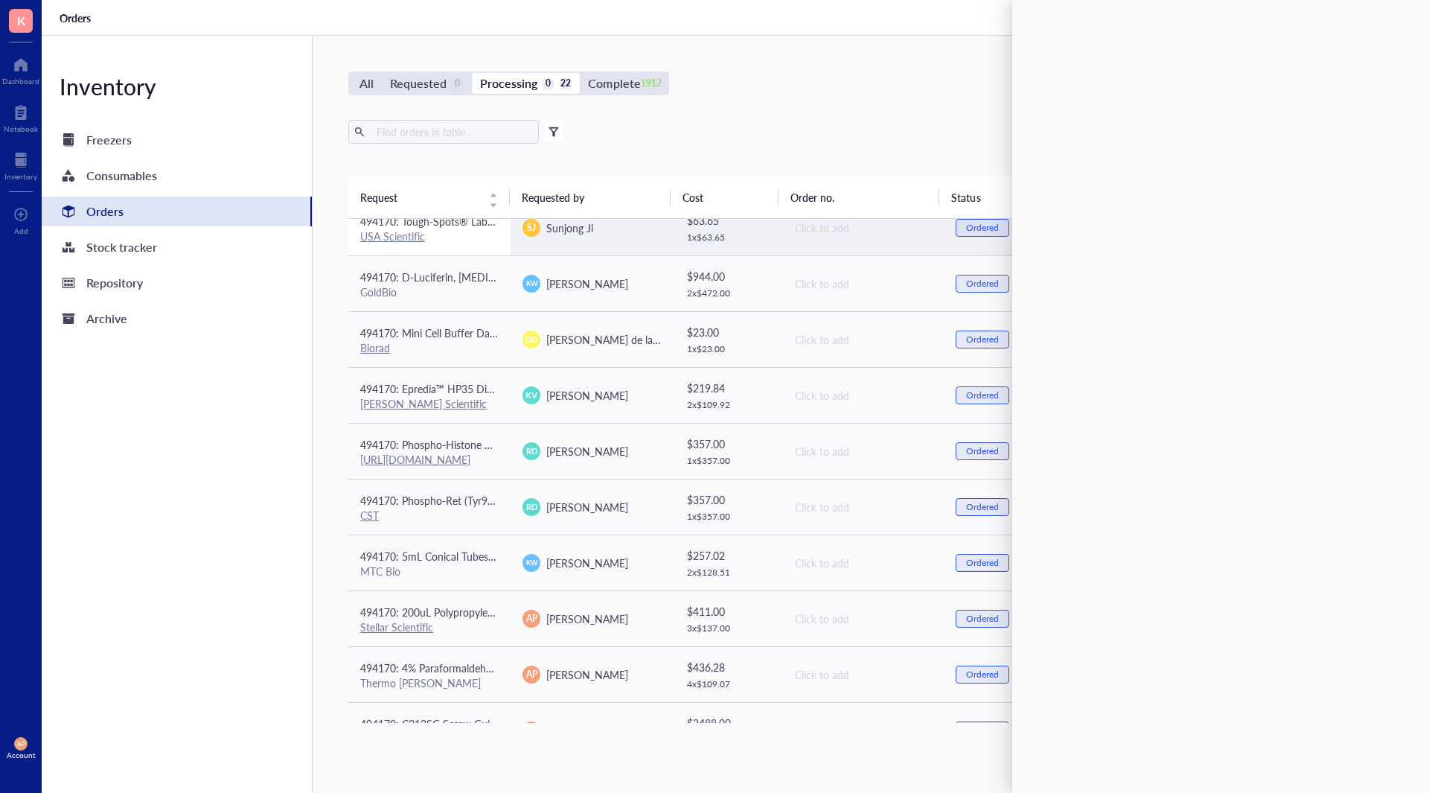
click at [500, 227] on td "494170: Tough-Spots® Labels on Sheets (1/2" Diameter / Assorted) USA Scientific" at bounding box center [429, 228] width 162 height 56
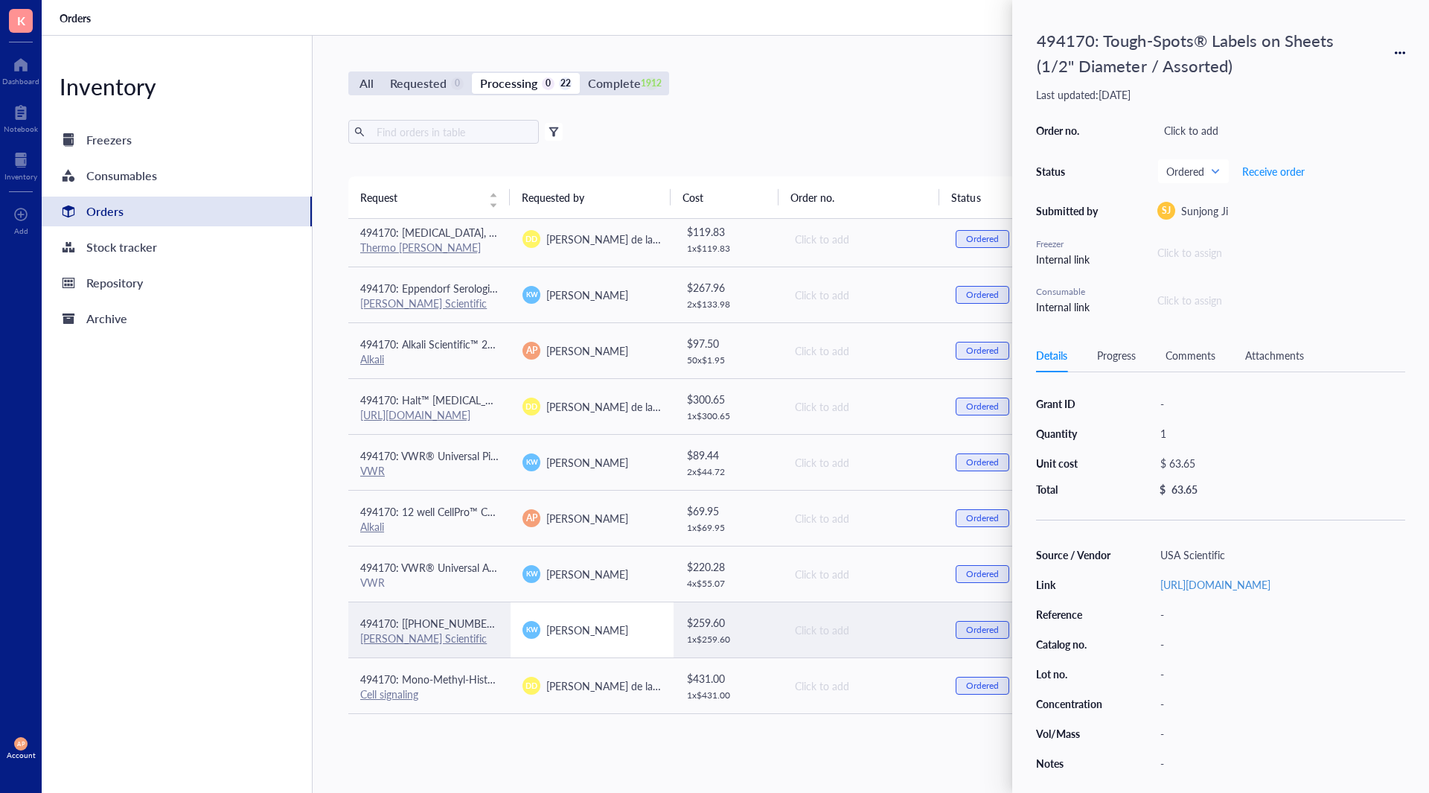
scroll to position [724, 0]
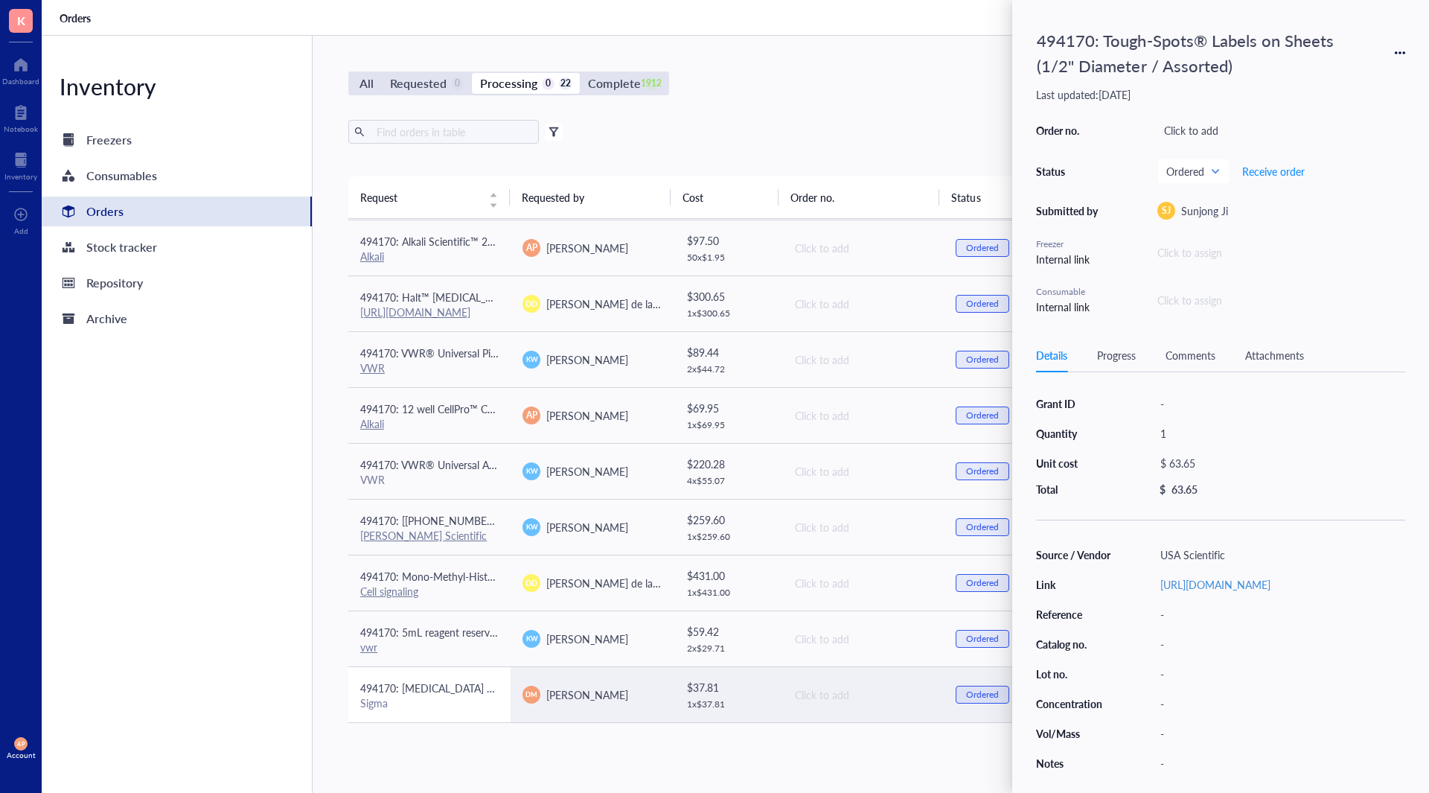
click at [477, 701] on div "Sigma" at bounding box center [429, 702] width 138 height 13
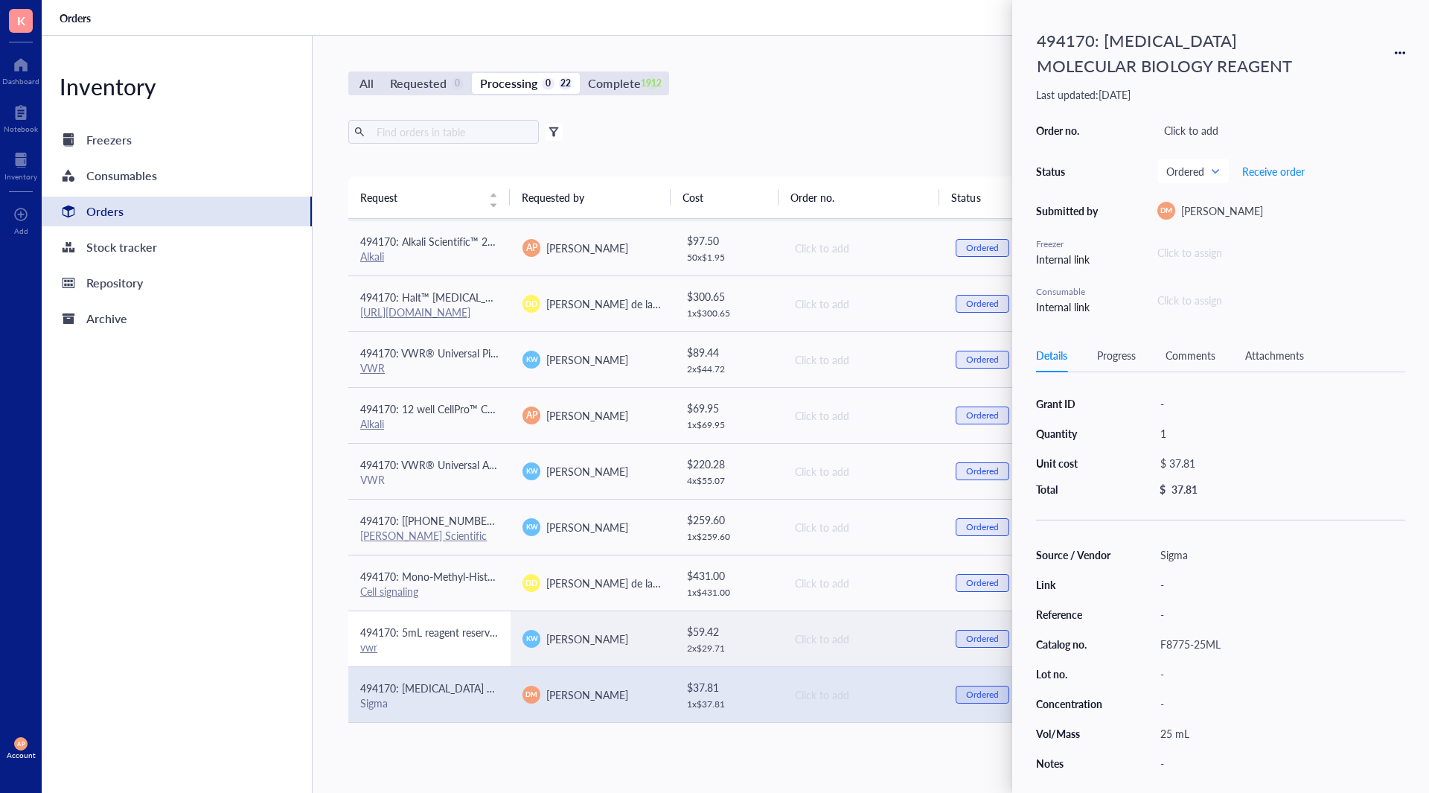
click at [477, 651] on div "vwr" at bounding box center [429, 646] width 138 height 13
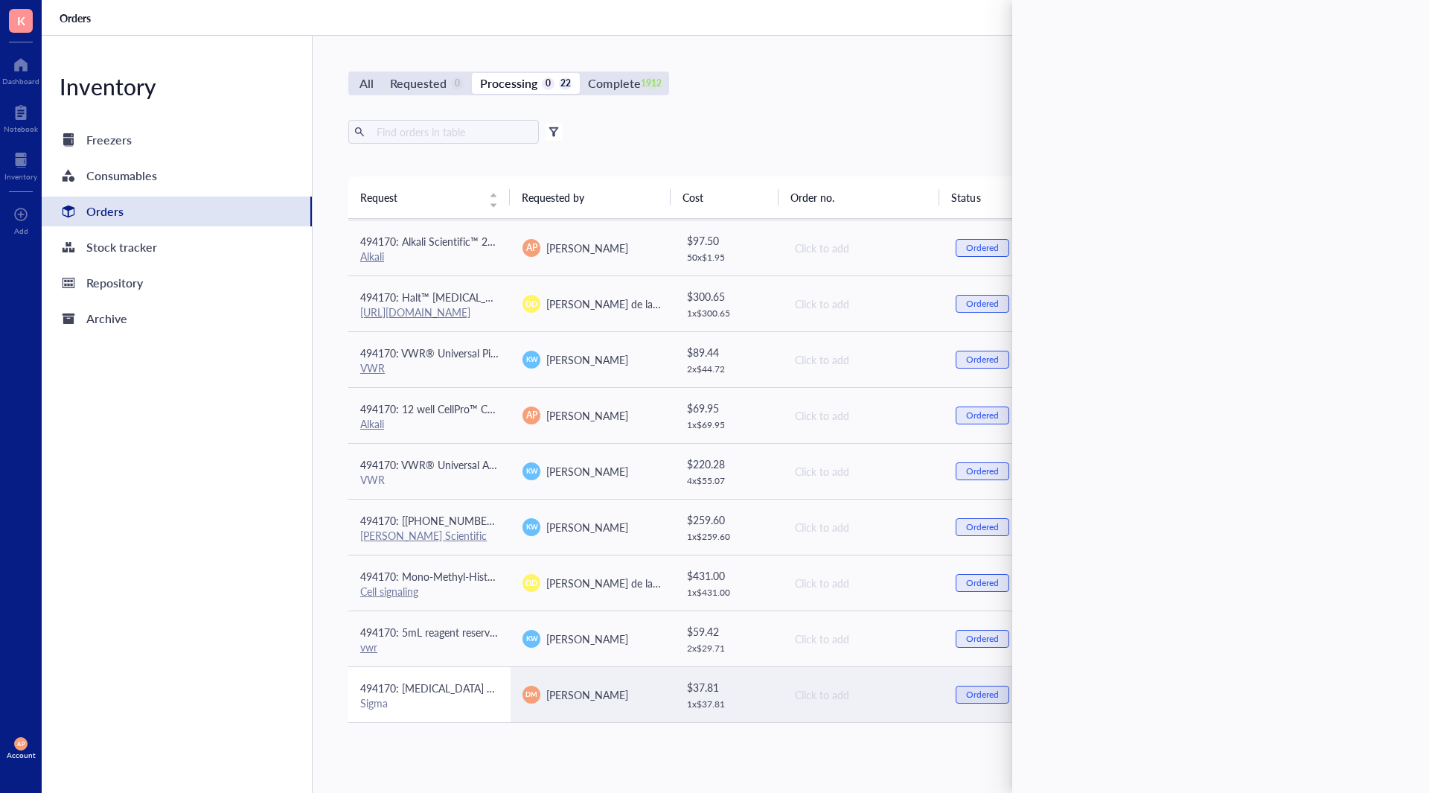
click at [503, 710] on td "494170: [MEDICAL_DATA] MOLECULAR BIOLOGY REAGENT Sigma" at bounding box center [429, 694] width 162 height 56
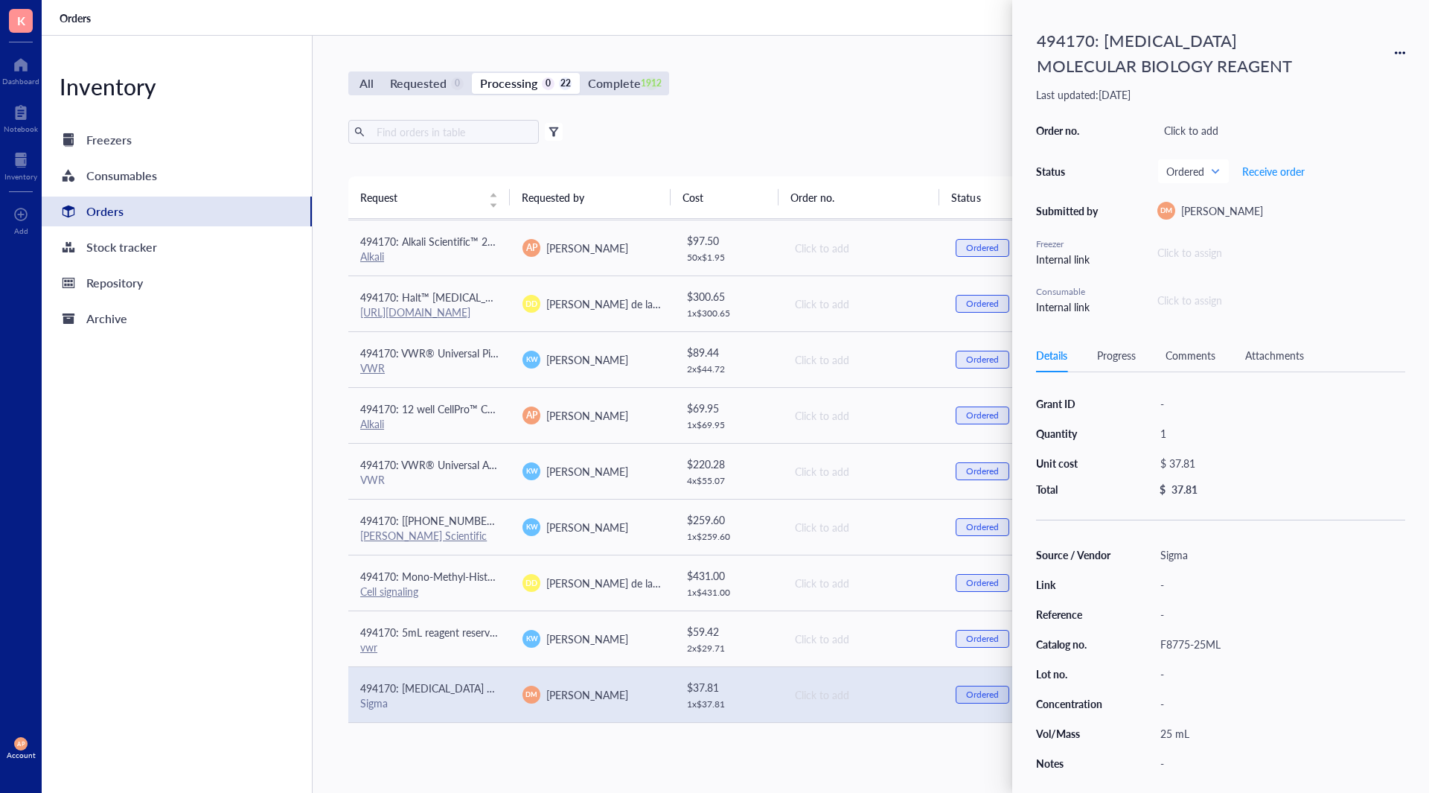
drag, startPoint x: 1196, startPoint y: 349, endPoint x: 1158, endPoint y: 365, distance: 40.4
click at [1193, 351] on div "Comments" at bounding box center [1191, 355] width 50 height 16
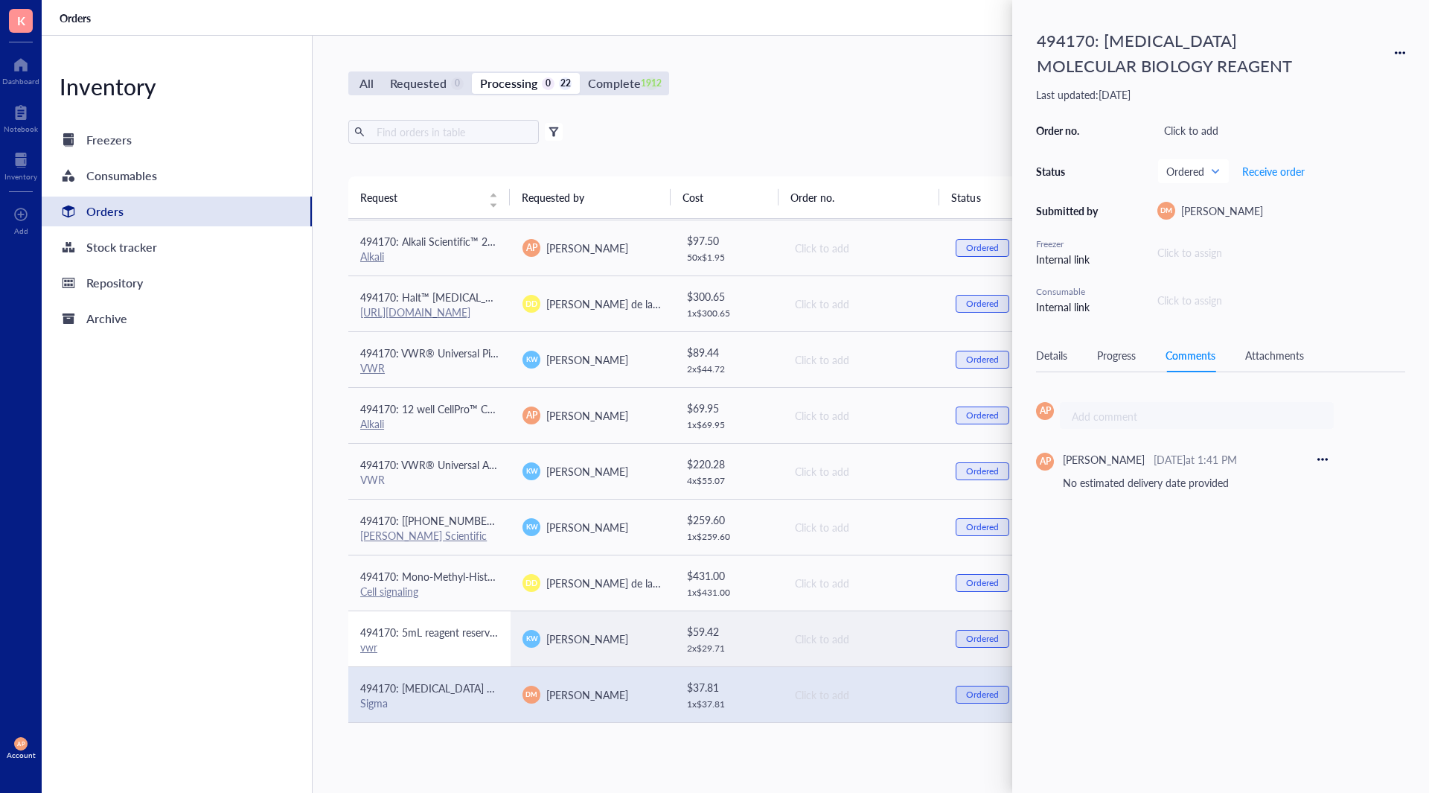
click at [466, 643] on div "vwr" at bounding box center [429, 646] width 138 height 13
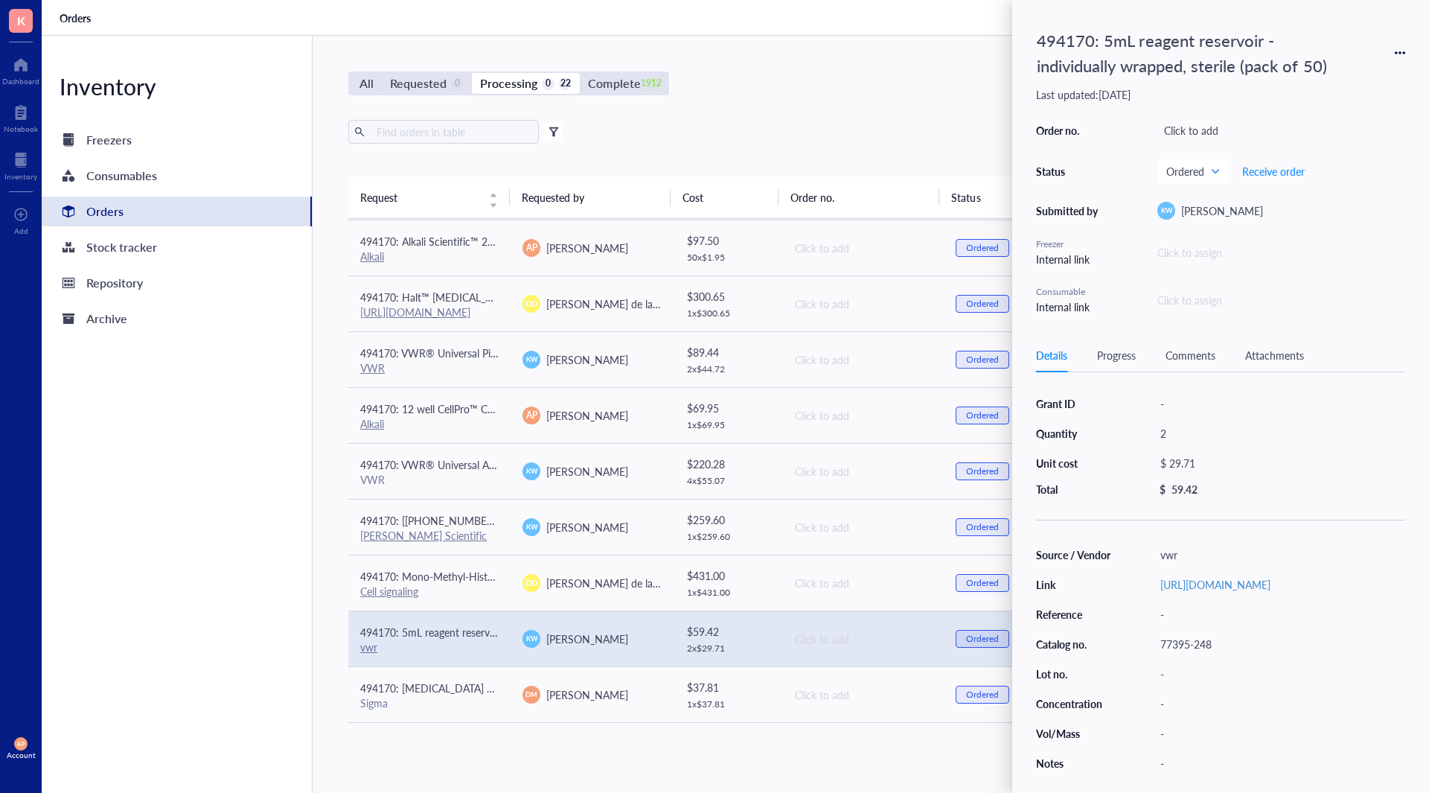
click at [1264, 348] on div "Attachments" at bounding box center [1275, 355] width 59 height 16
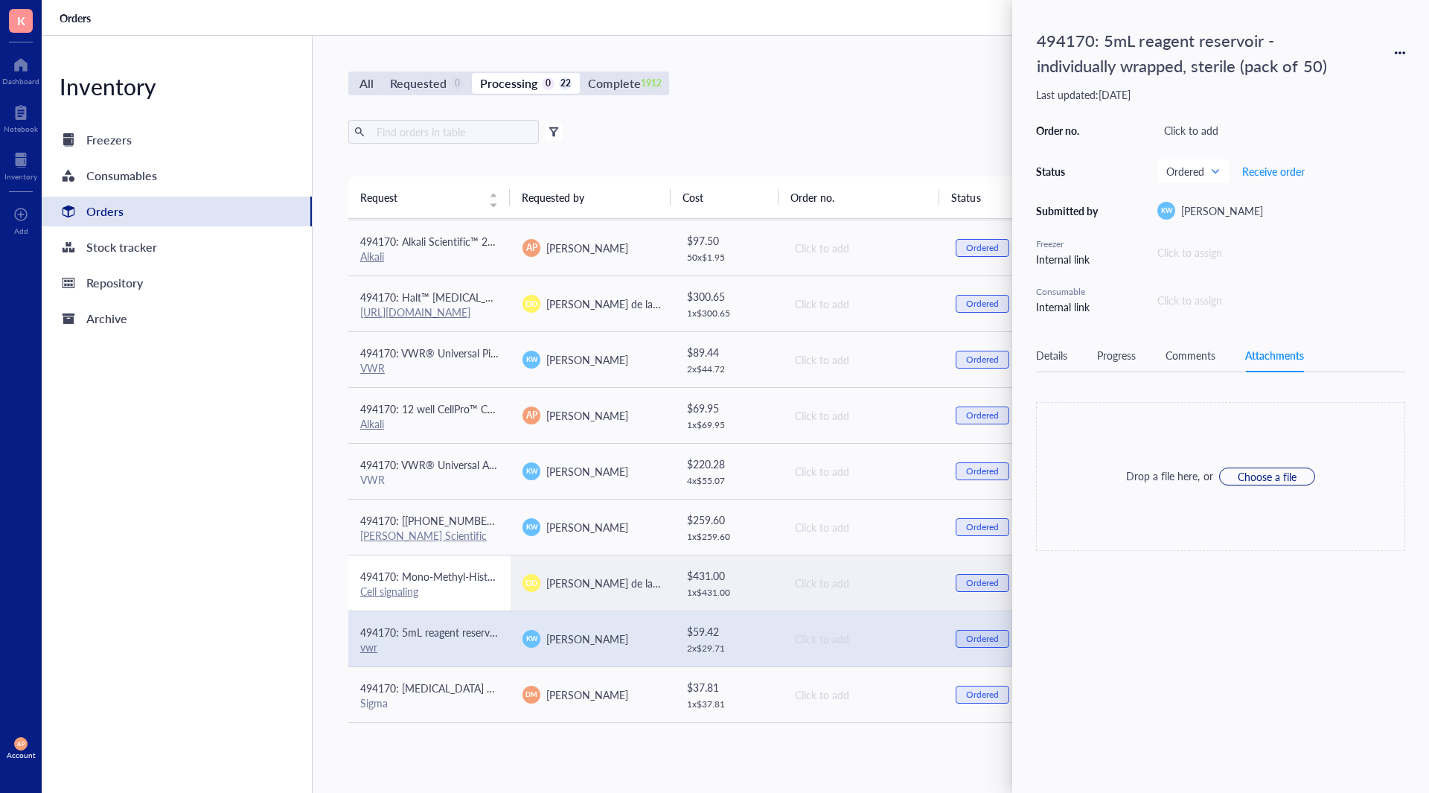
click at [459, 581] on span "494170: Mono-Methyl-Histone H3 (Lys4) (D1A9) XP® Rabbit mAb #5326" at bounding box center [531, 576] width 342 height 15
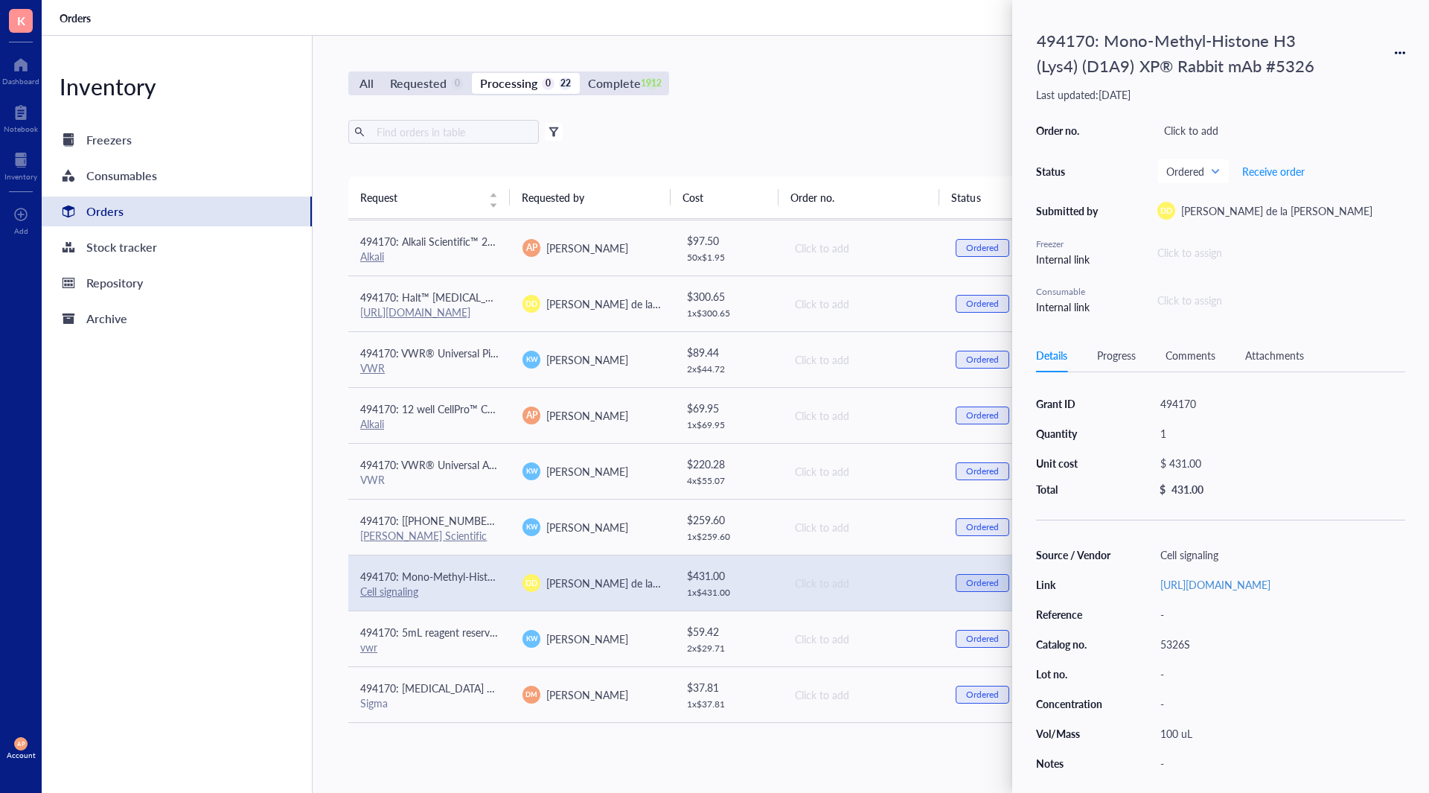
click at [1286, 349] on div "Attachments" at bounding box center [1275, 355] width 59 height 16
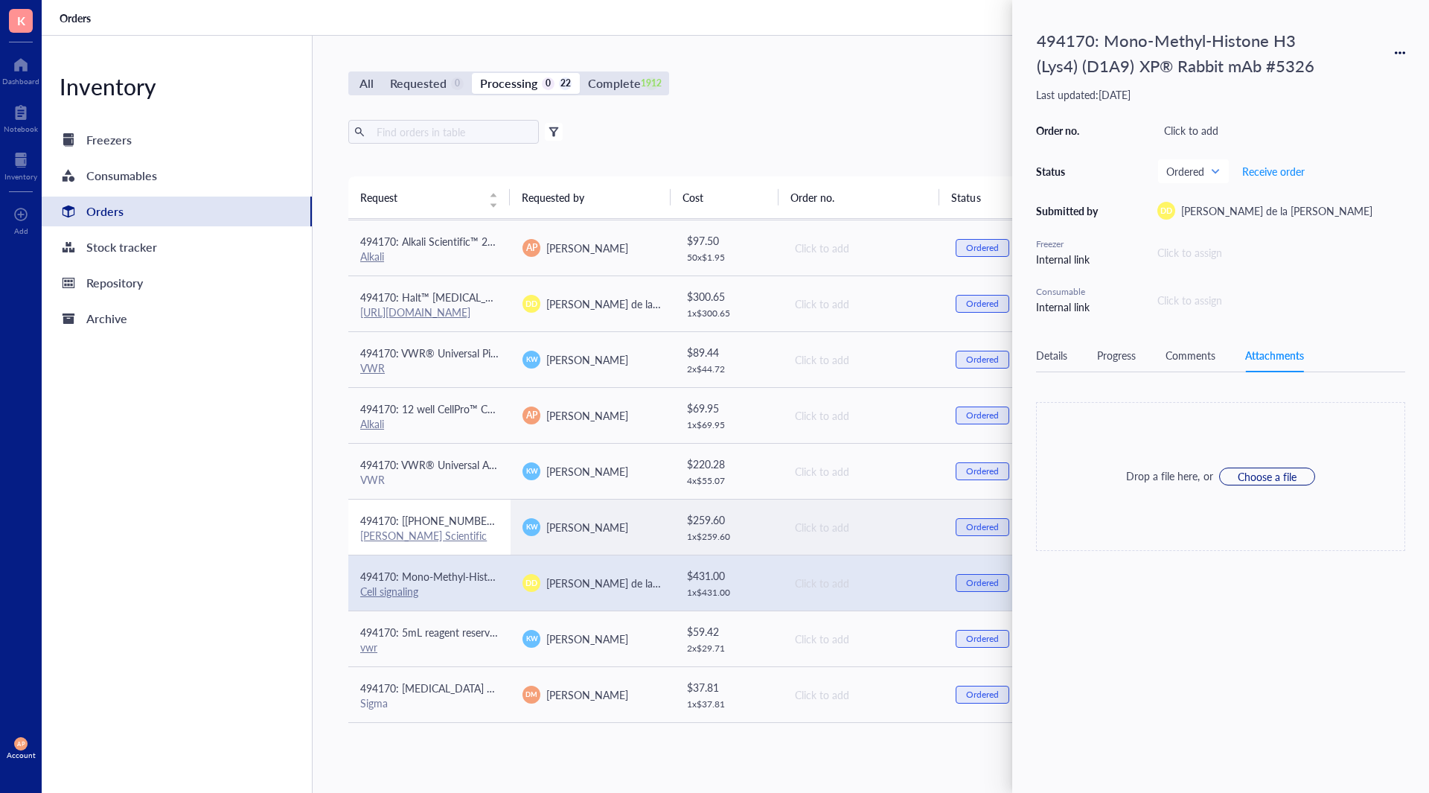
click at [471, 540] on div "[PERSON_NAME] Scientific" at bounding box center [429, 535] width 138 height 13
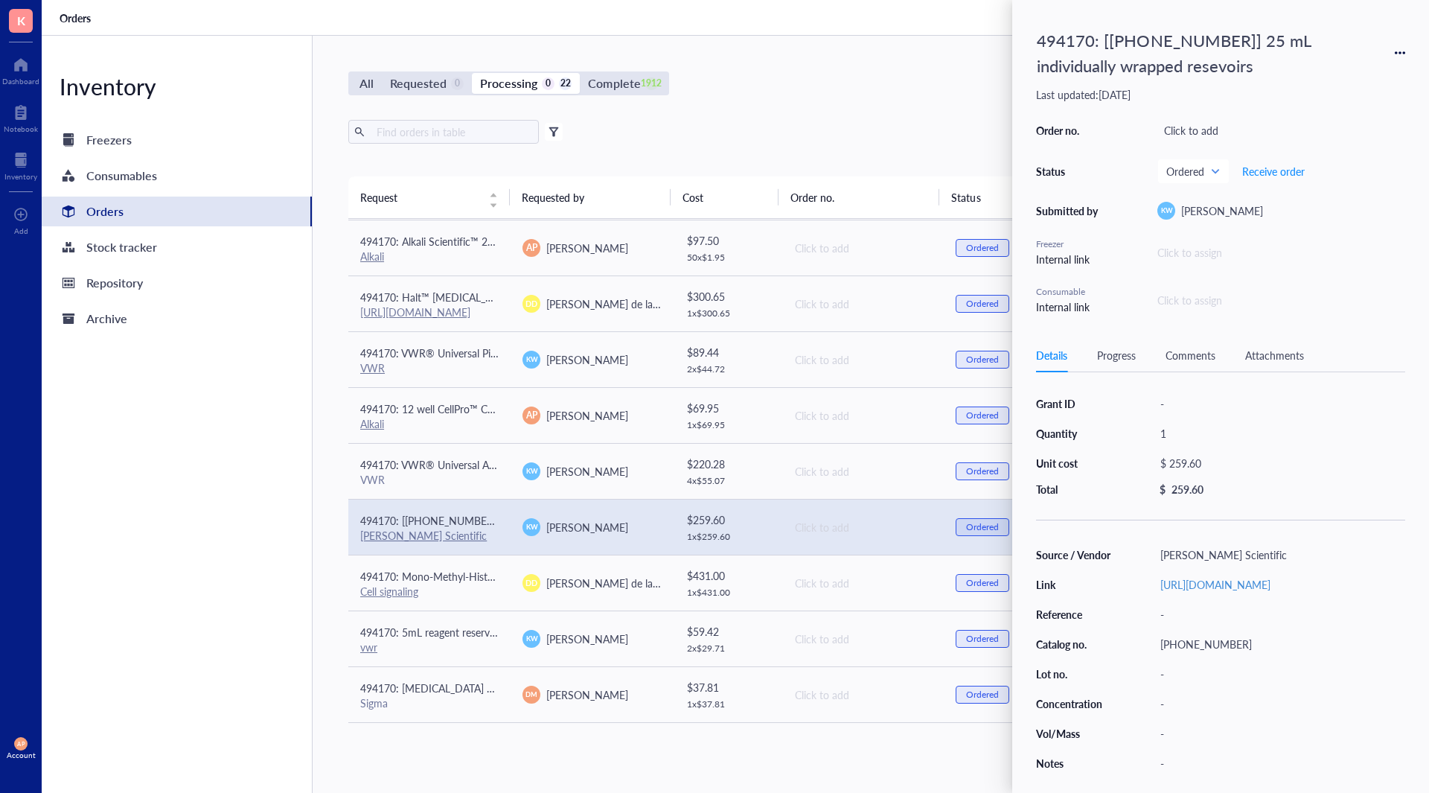
click at [1287, 351] on div "Attachments" at bounding box center [1275, 355] width 59 height 16
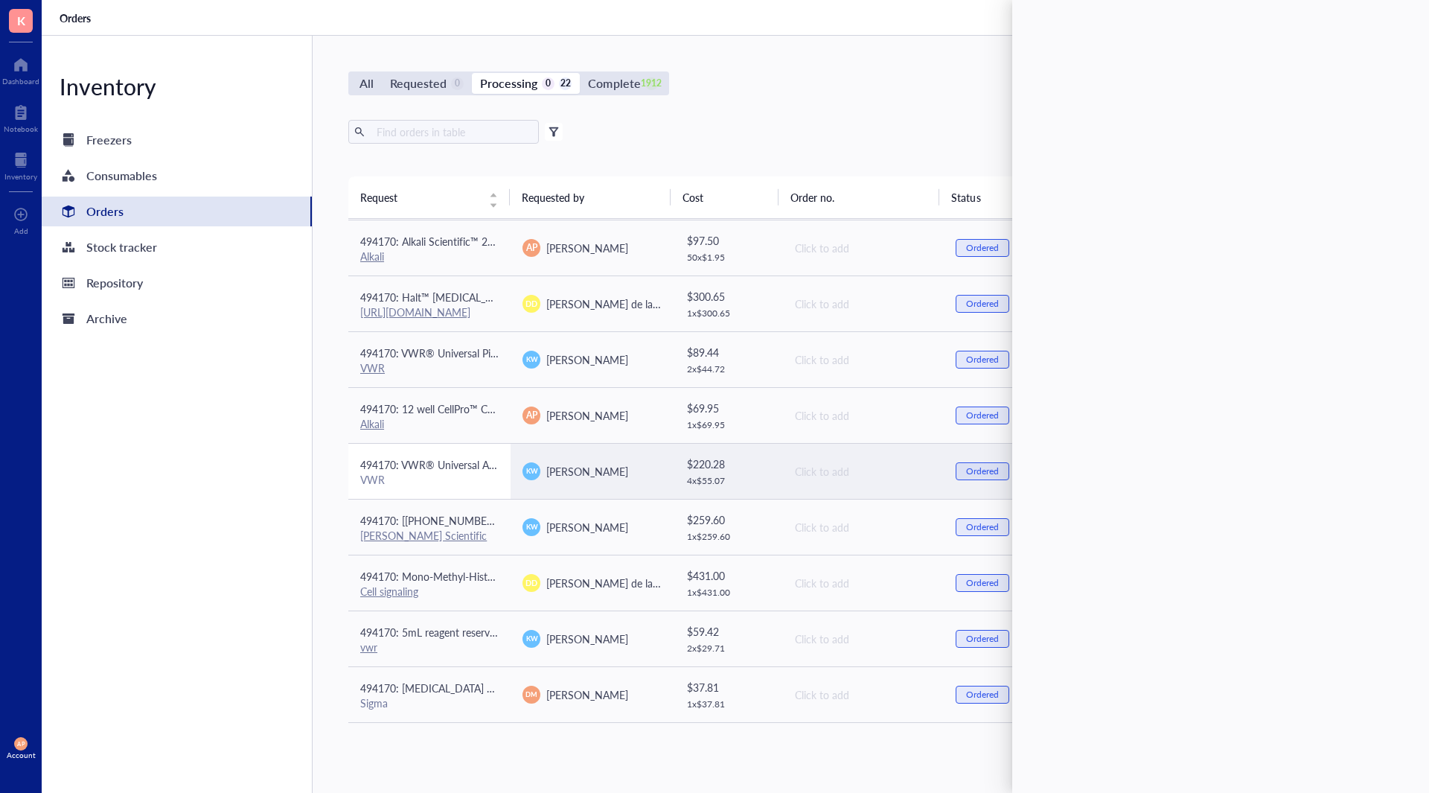
click at [480, 485] on div "VWR" at bounding box center [429, 479] width 138 height 13
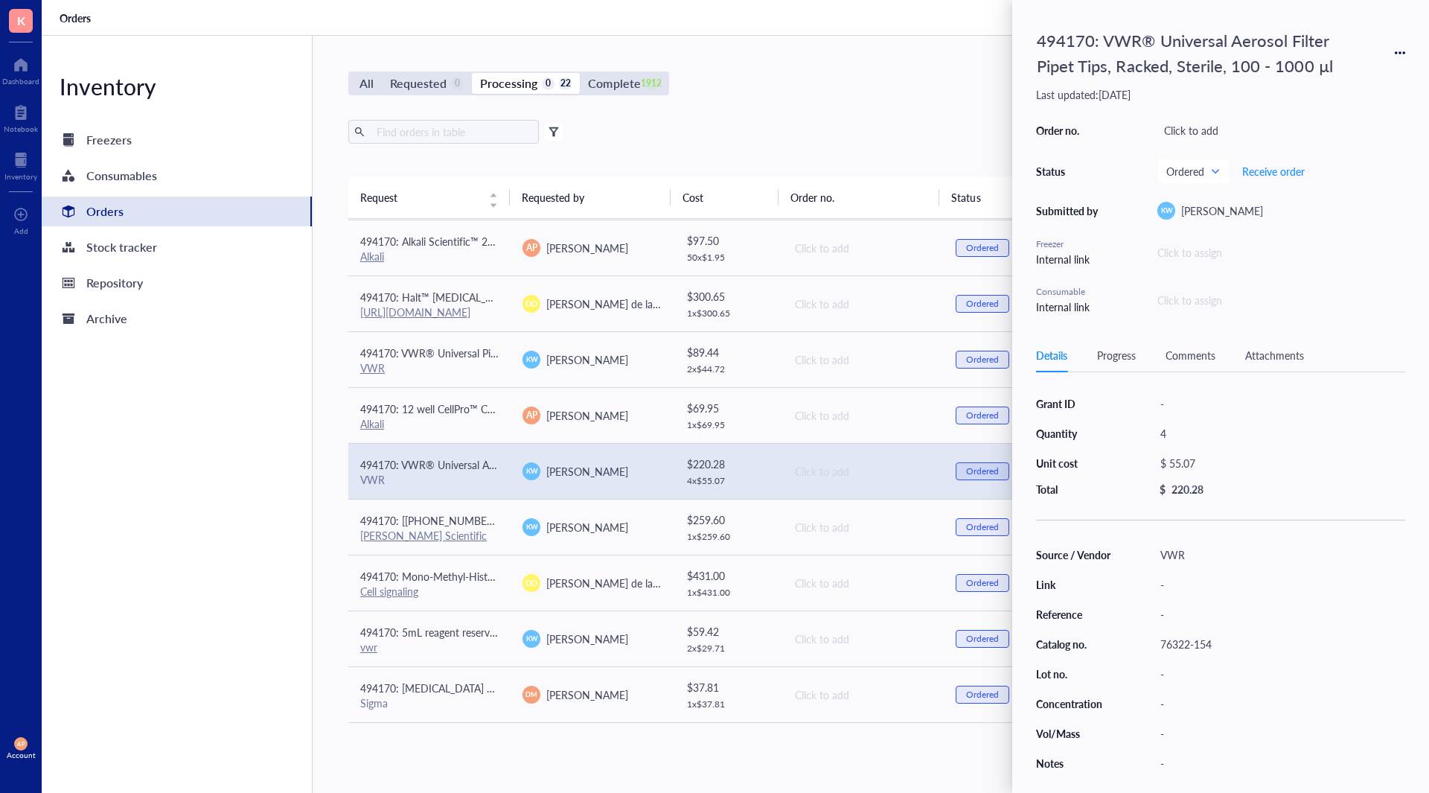
click at [1263, 346] on div "Details Progress Comments Attachments" at bounding box center [1220, 356] width 369 height 34
click at [1263, 353] on div "Attachments" at bounding box center [1275, 355] width 59 height 16
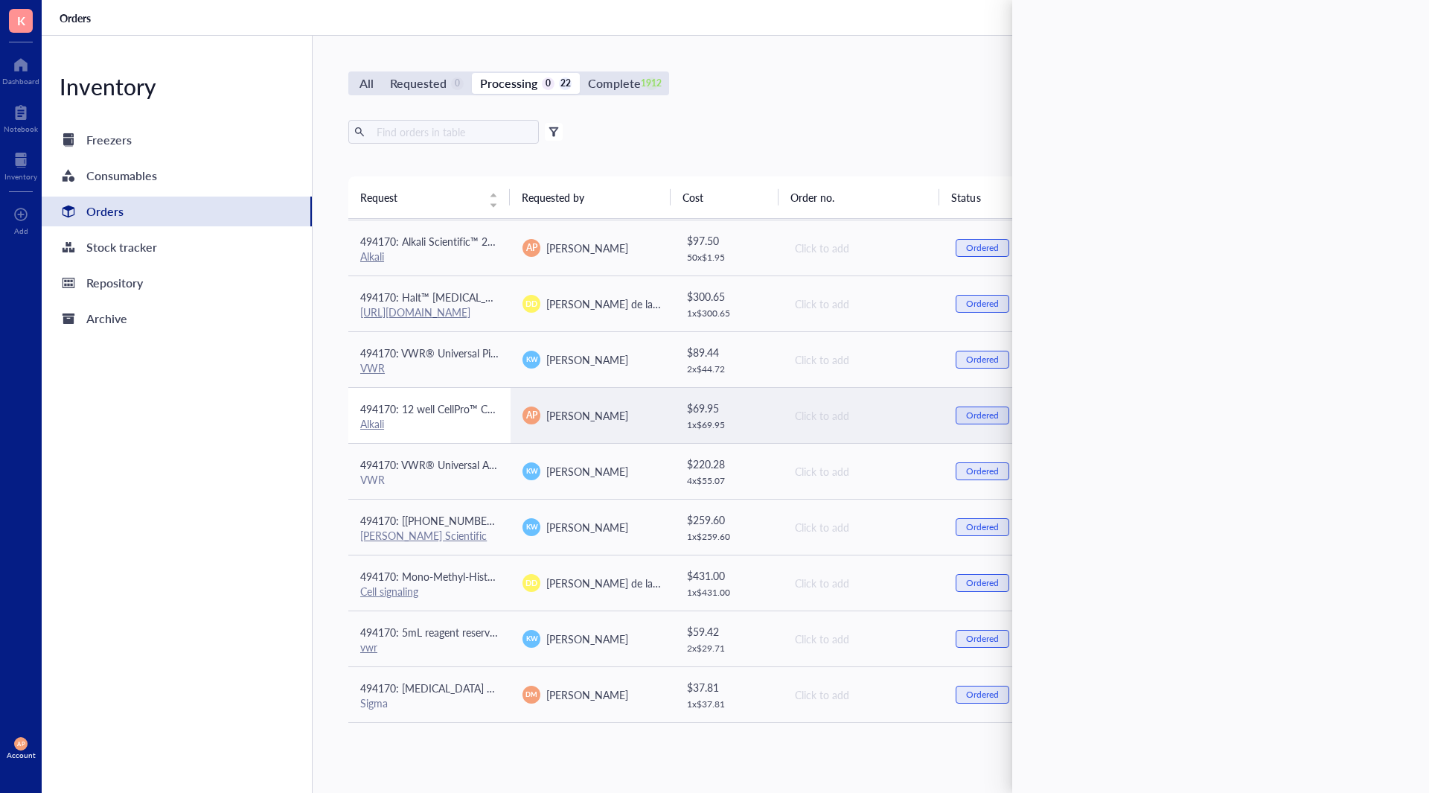
click at [459, 439] on td "494170: 12 well CellPro™ Cell Culture Plates with Lids, Flat Bottom, Sterile Al…" at bounding box center [429, 415] width 162 height 56
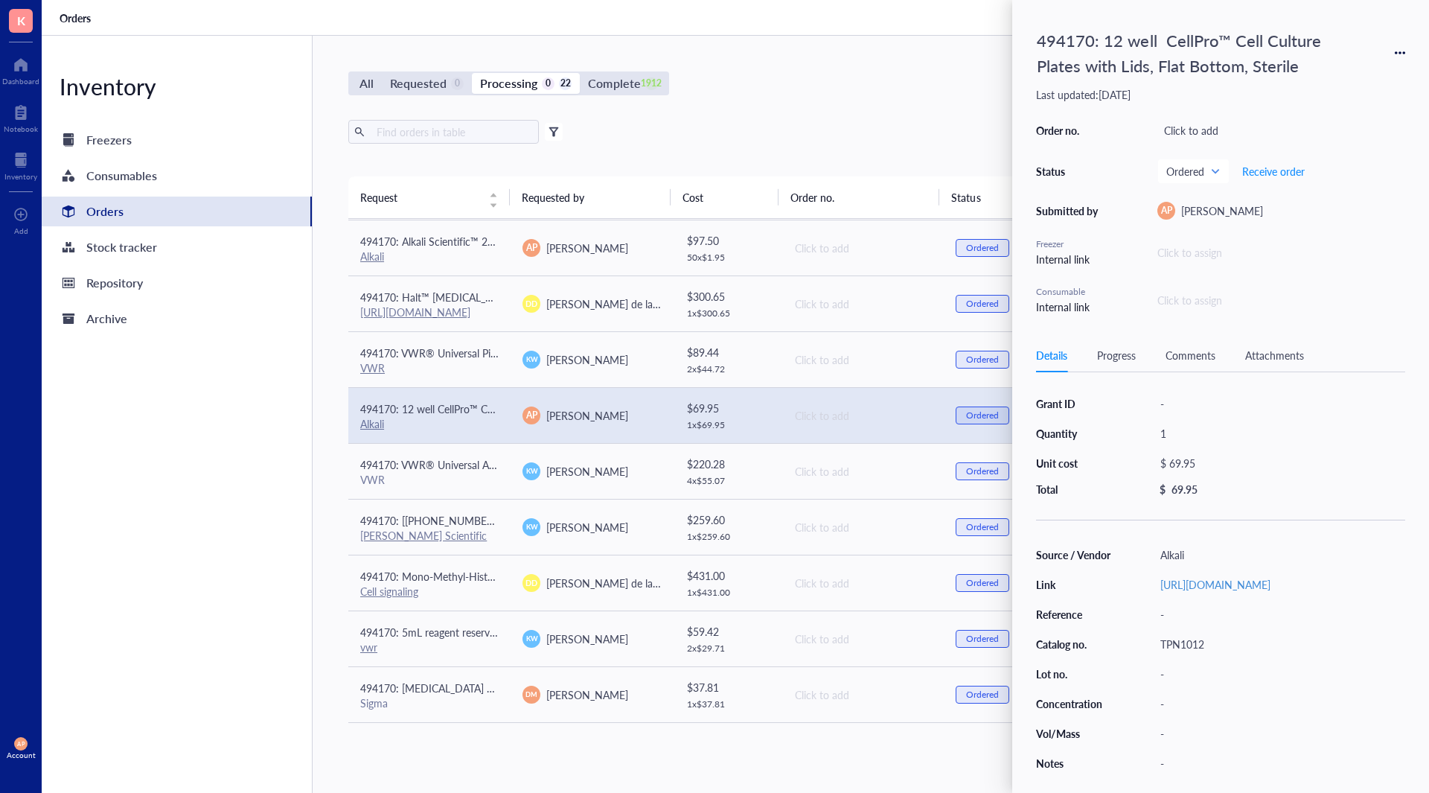
click at [1290, 355] on div "Attachments" at bounding box center [1275, 355] width 59 height 16
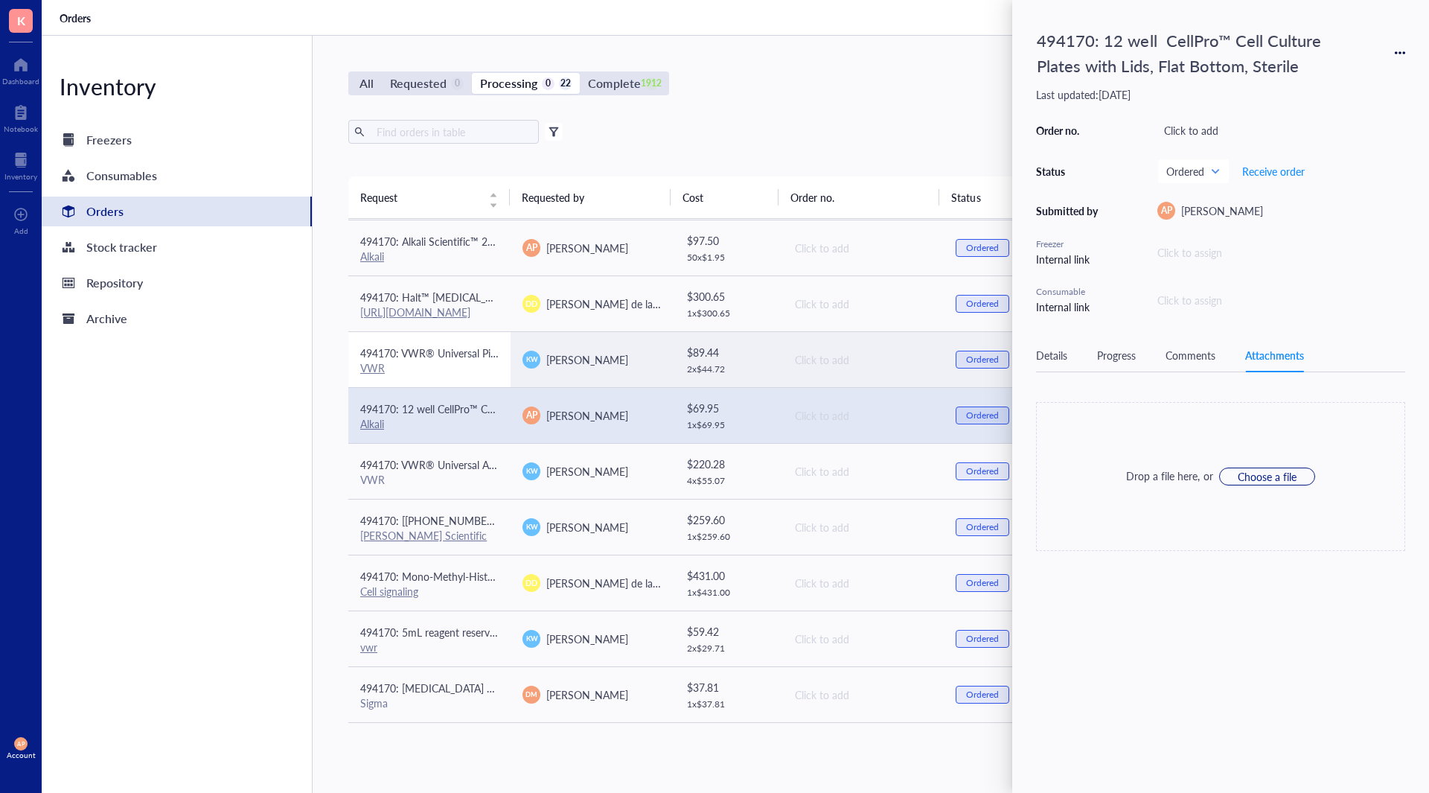
click at [459, 374] on div "VWR" at bounding box center [429, 367] width 138 height 13
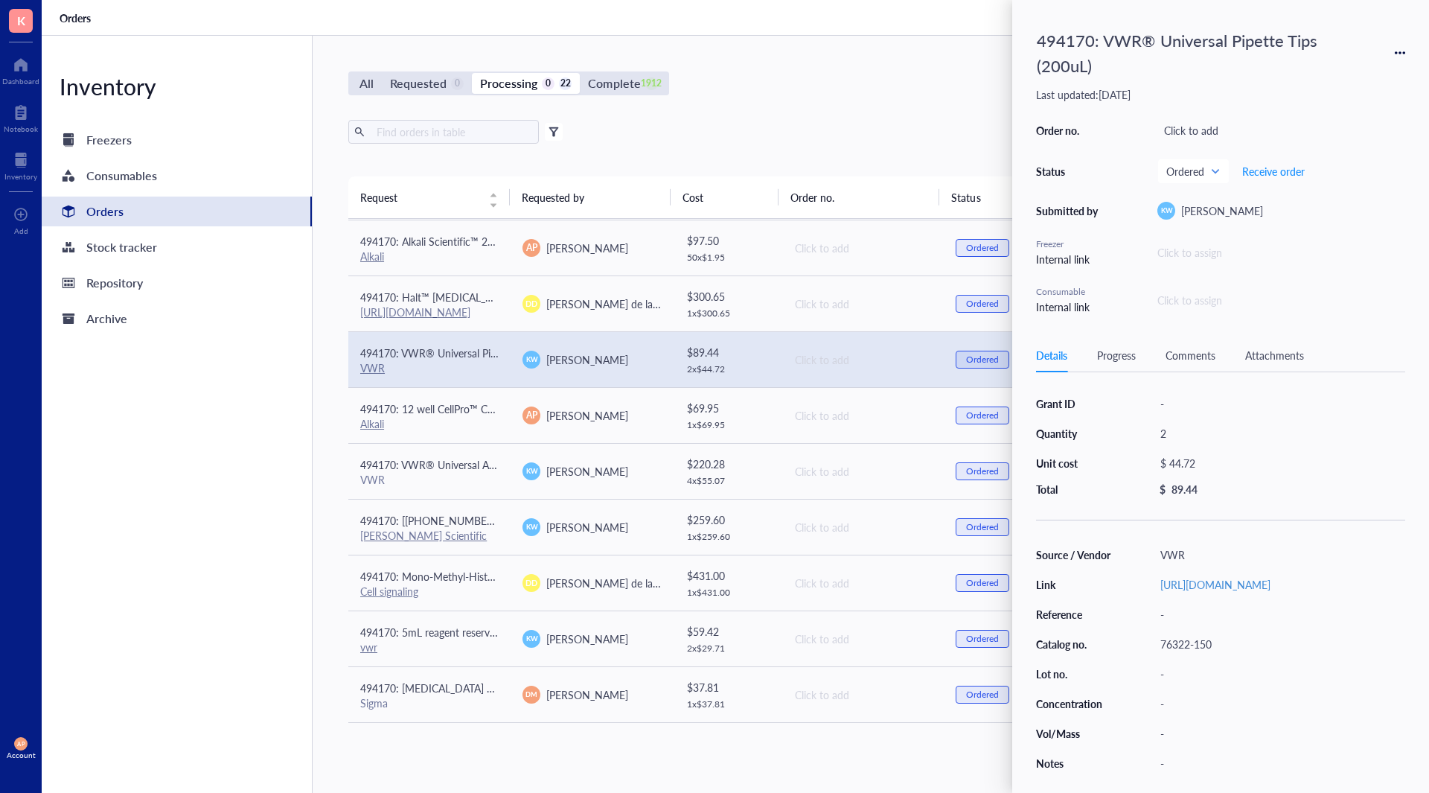
click at [1297, 353] on div "Attachments" at bounding box center [1275, 355] width 59 height 16
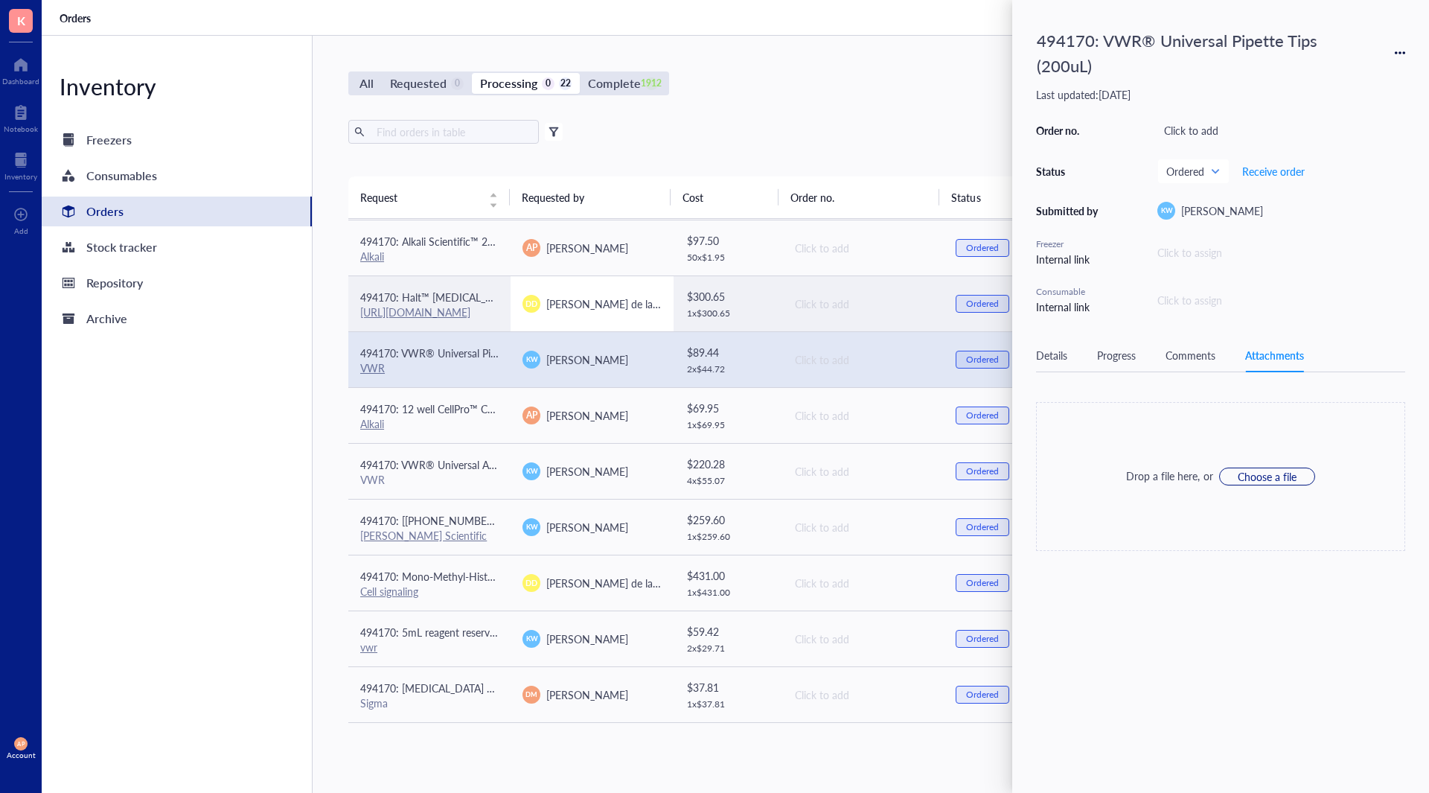
click at [511, 306] on td "[PERSON_NAME] de la [PERSON_NAME]" at bounding box center [592, 303] width 162 height 56
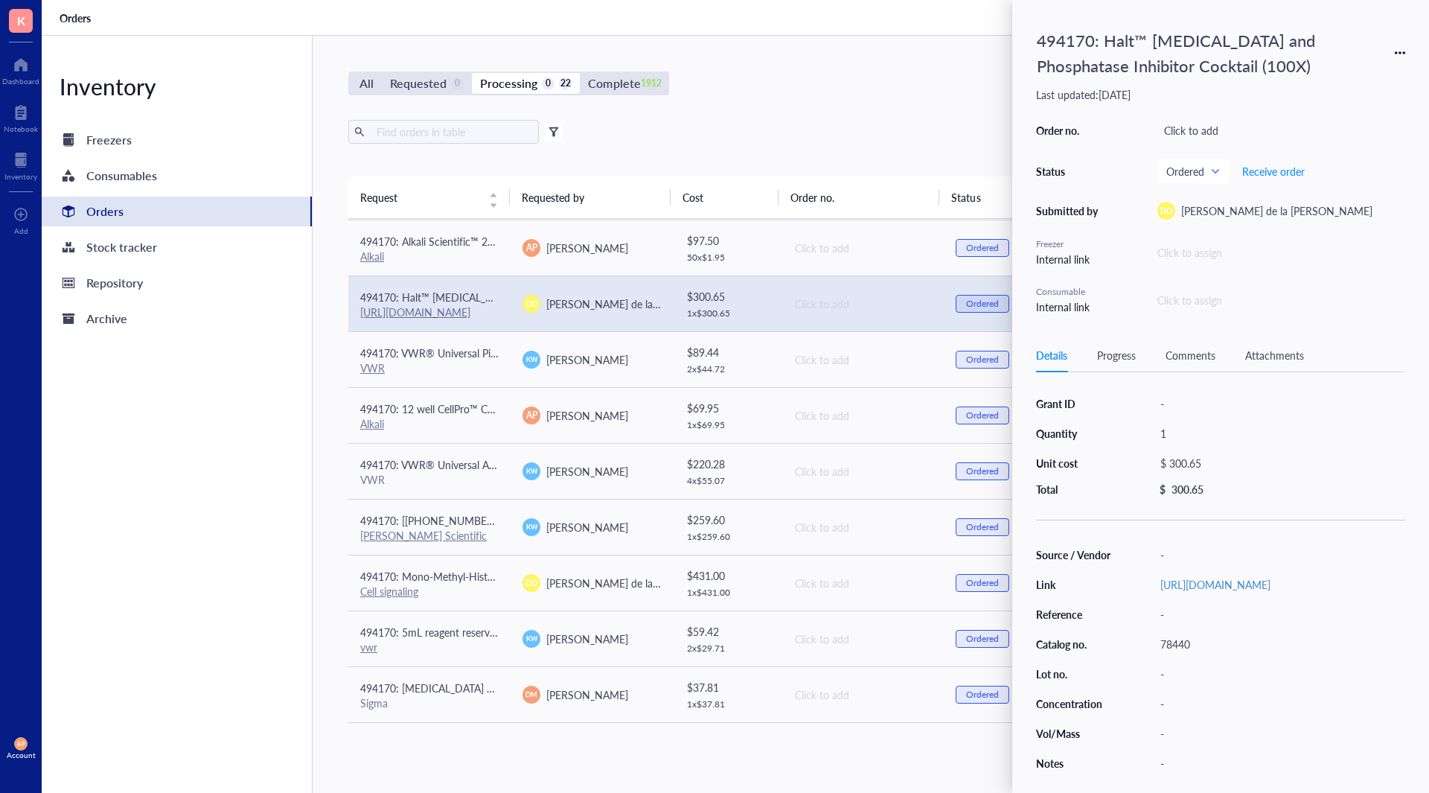
click at [1296, 362] on div "Attachments" at bounding box center [1275, 355] width 59 height 16
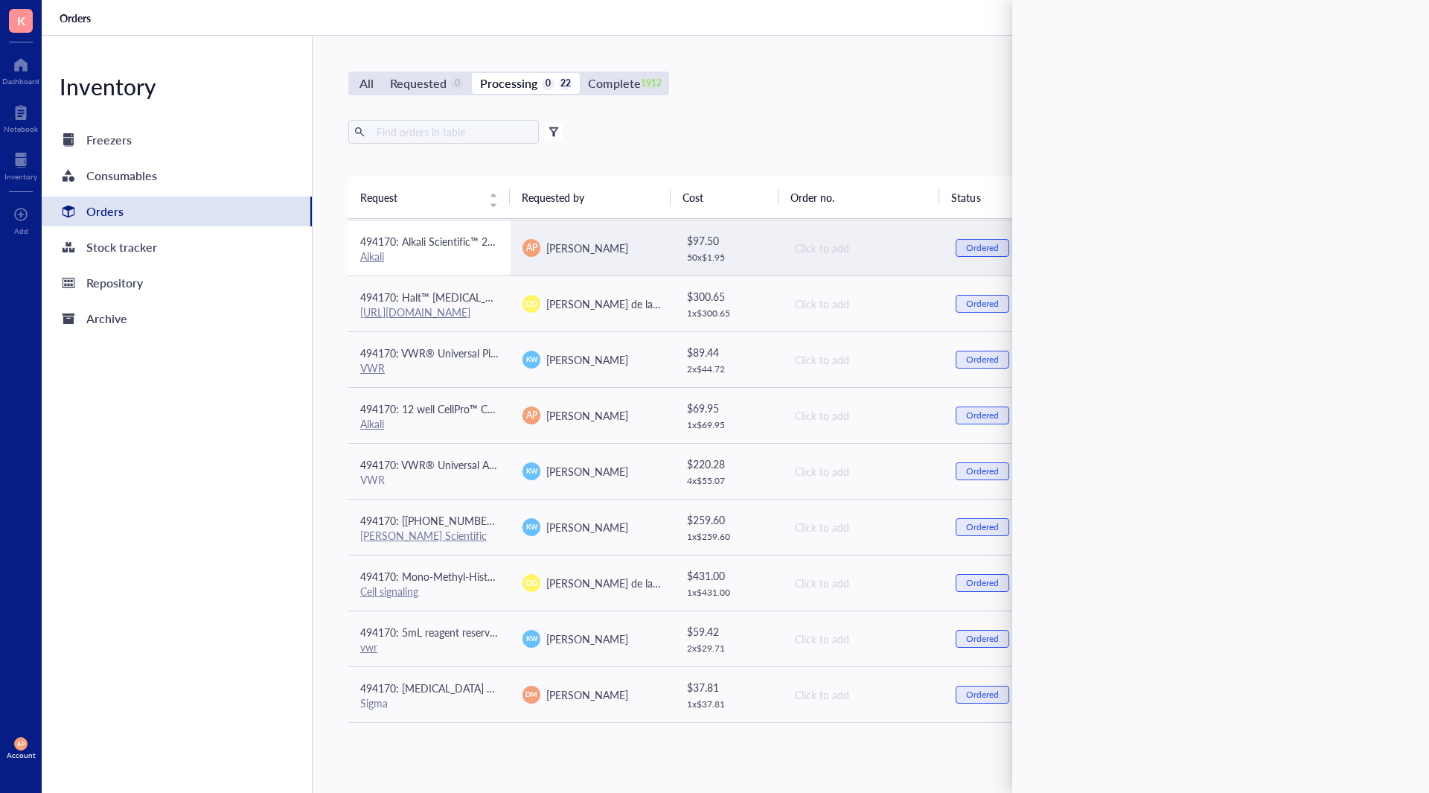
click at [497, 258] on div "Alkali" at bounding box center [429, 255] width 138 height 13
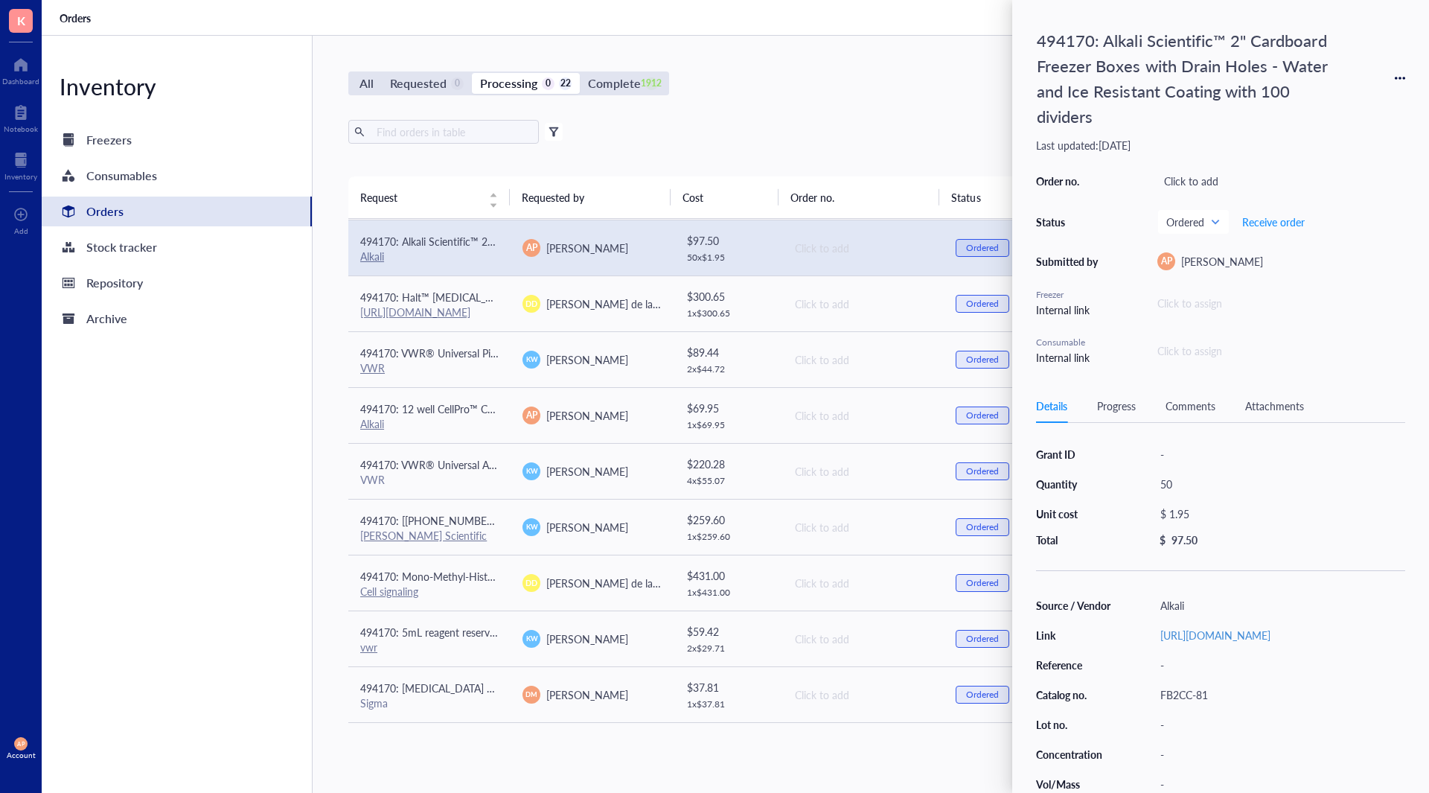
click at [1294, 397] on div "Details Progress Comments Attachments" at bounding box center [1220, 406] width 369 height 34
drag, startPoint x: 1303, startPoint y: 403, endPoint x: 1286, endPoint y: 407, distance: 17.7
click at [1289, 406] on div "Attachments" at bounding box center [1275, 406] width 59 height 16
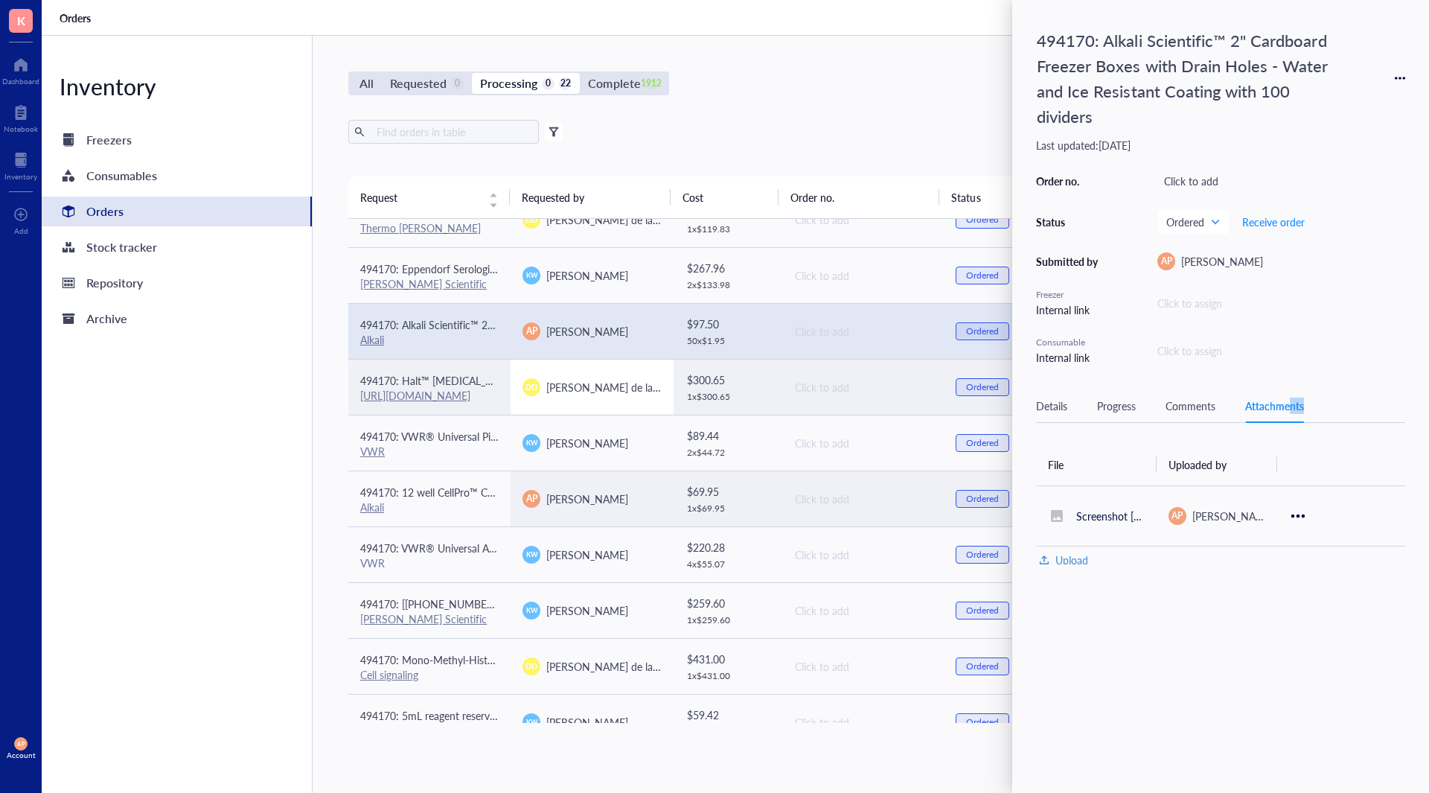
scroll to position [427, 0]
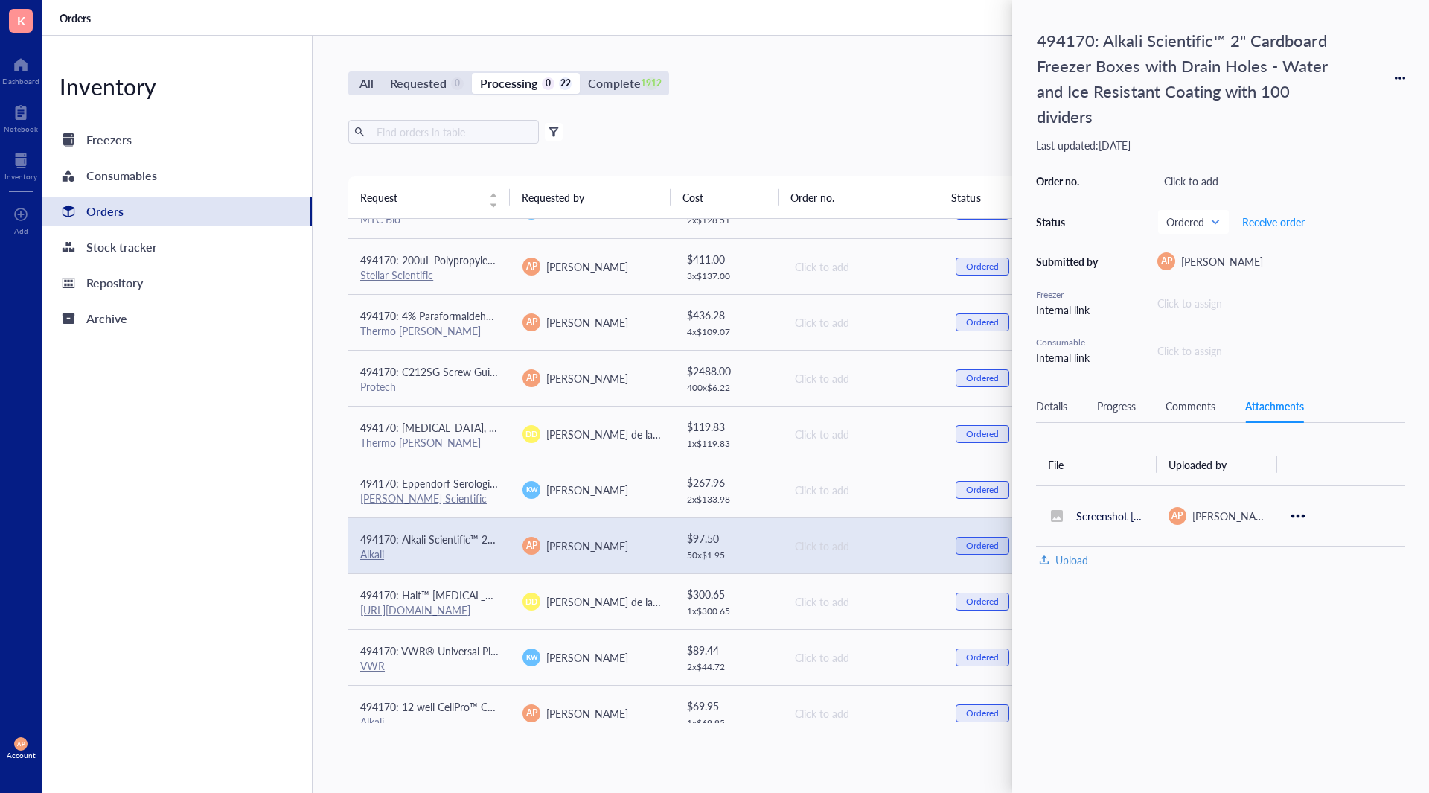
click at [1334, 319] on div "Order no. Click to add Status Ordered Receive order Submitted by AP [PERSON_NAM…" at bounding box center [1220, 267] width 369 height 195
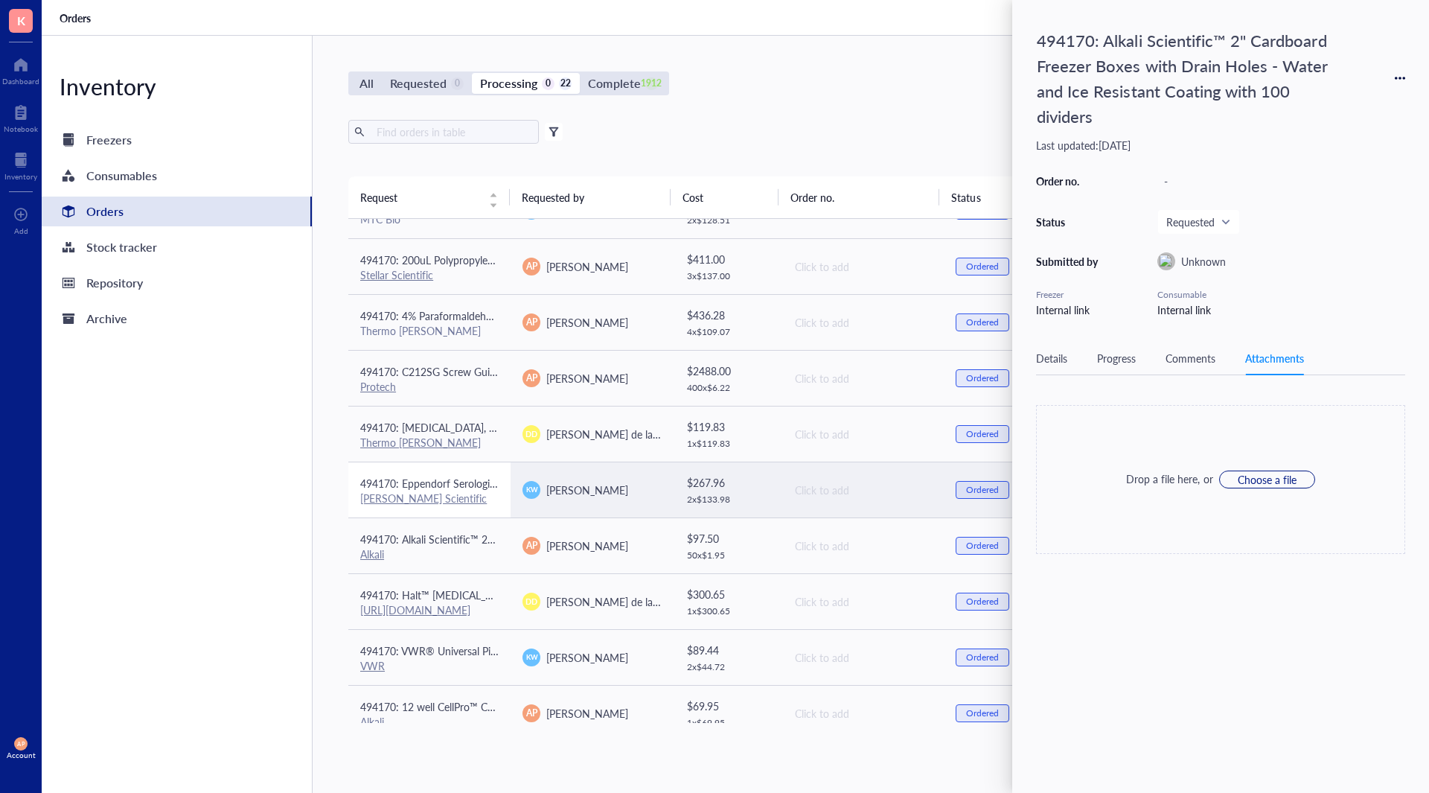
click at [473, 494] on div "[PERSON_NAME] Scientific" at bounding box center [429, 497] width 138 height 13
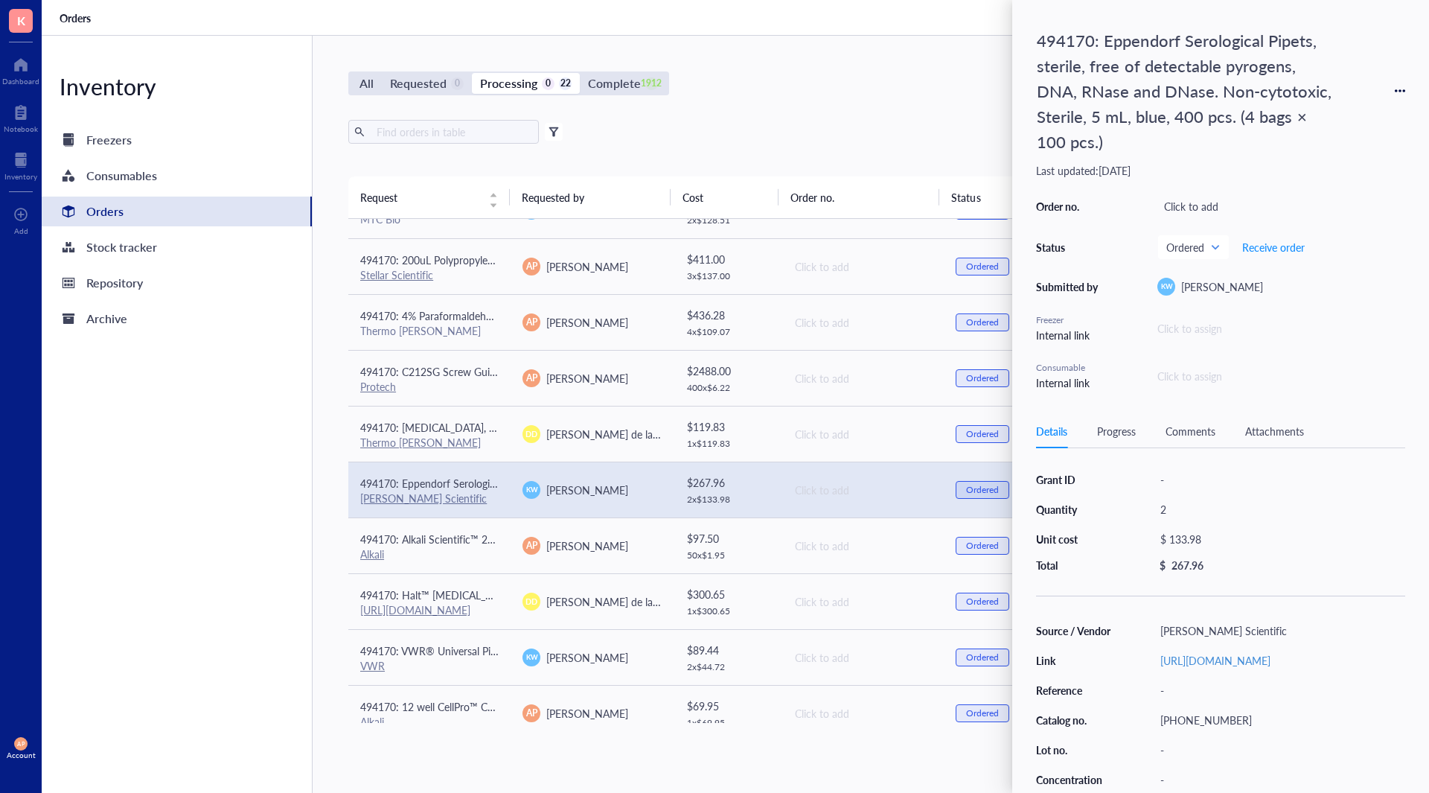
click at [1278, 441] on div "Details Progress Comments Attachments" at bounding box center [1220, 432] width 369 height 34
click at [1275, 421] on div "Details Progress Comments Attachments" at bounding box center [1220, 432] width 369 height 34
click at [1281, 433] on div "Attachments" at bounding box center [1275, 431] width 59 height 16
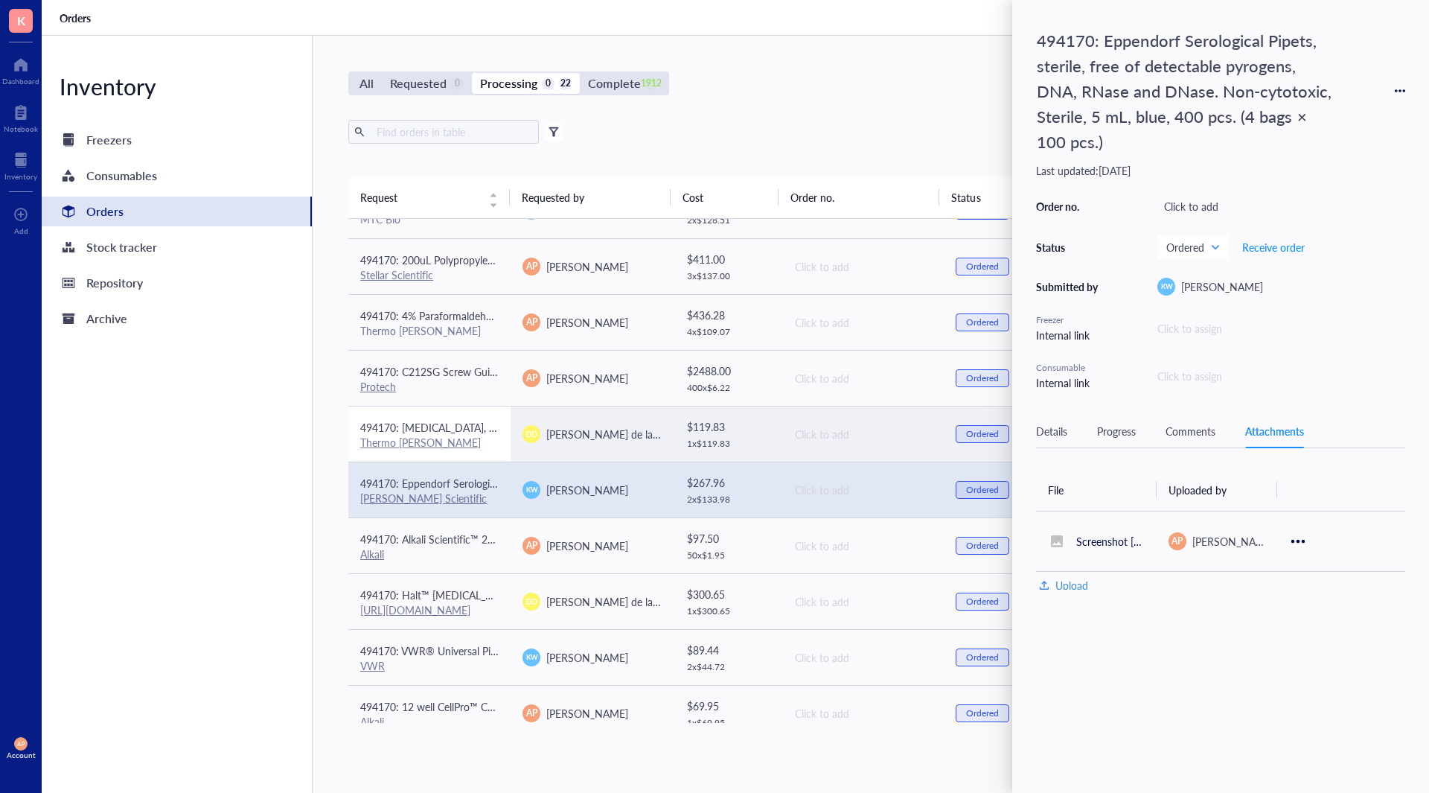
click at [492, 454] on td "494170: [MEDICAL_DATA], 99.6%, ACS reagent, meets the requirements of Reag.Ph.E…" at bounding box center [429, 434] width 162 height 56
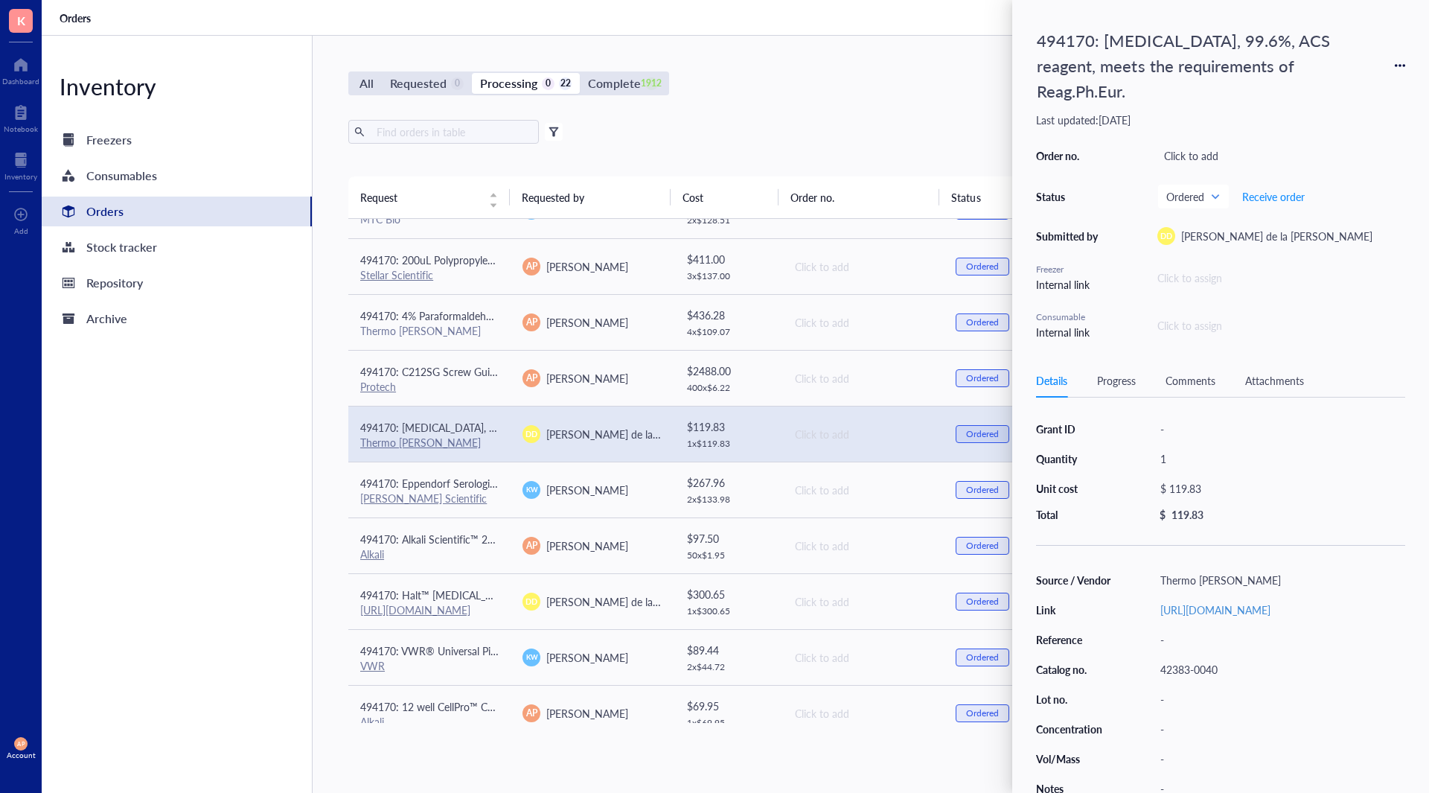
click at [1287, 380] on div "Attachments" at bounding box center [1275, 380] width 59 height 16
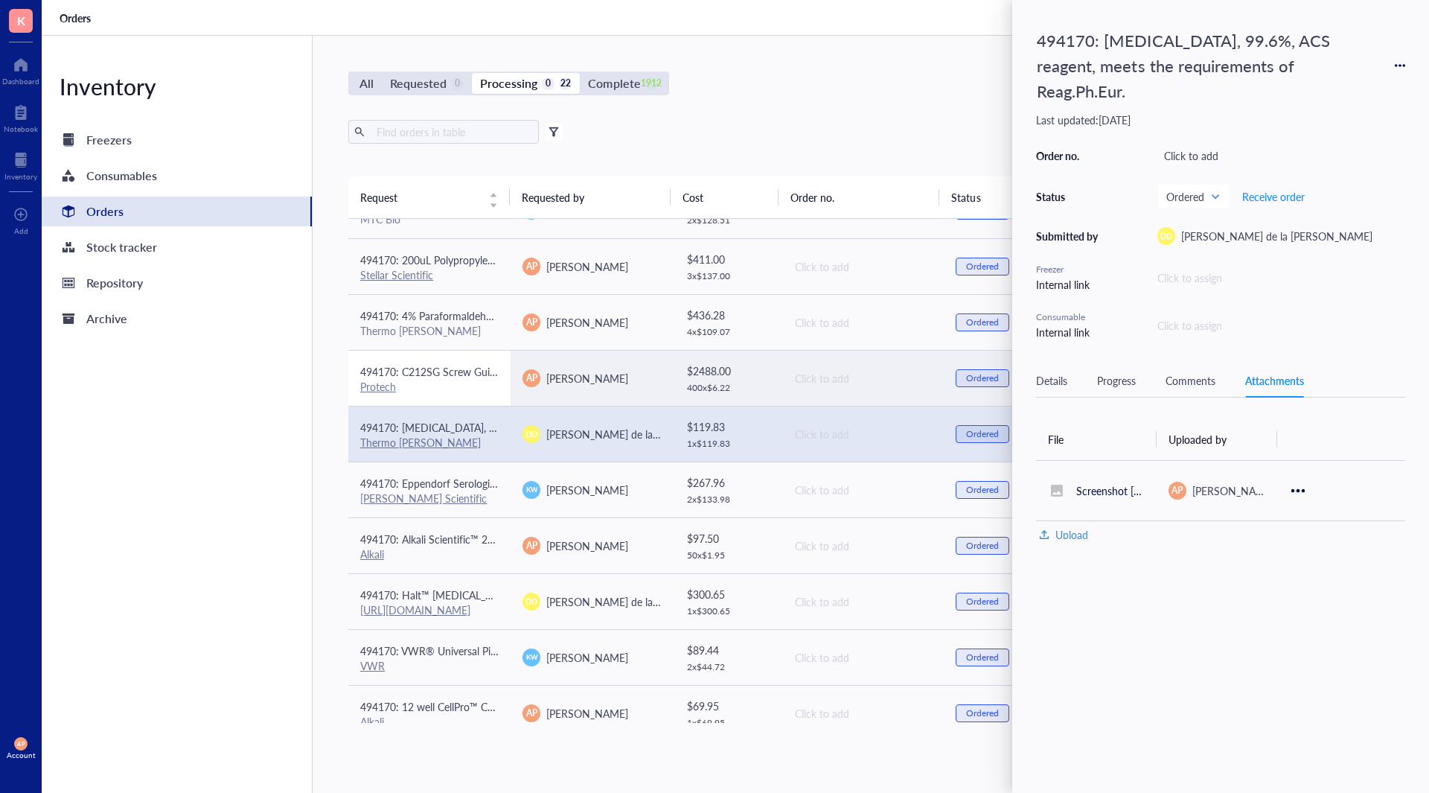
click at [464, 376] on span "494170: C212SG Screw Guide With 020" (.51mm) Hole 1/16"" at bounding box center [503, 371] width 287 height 15
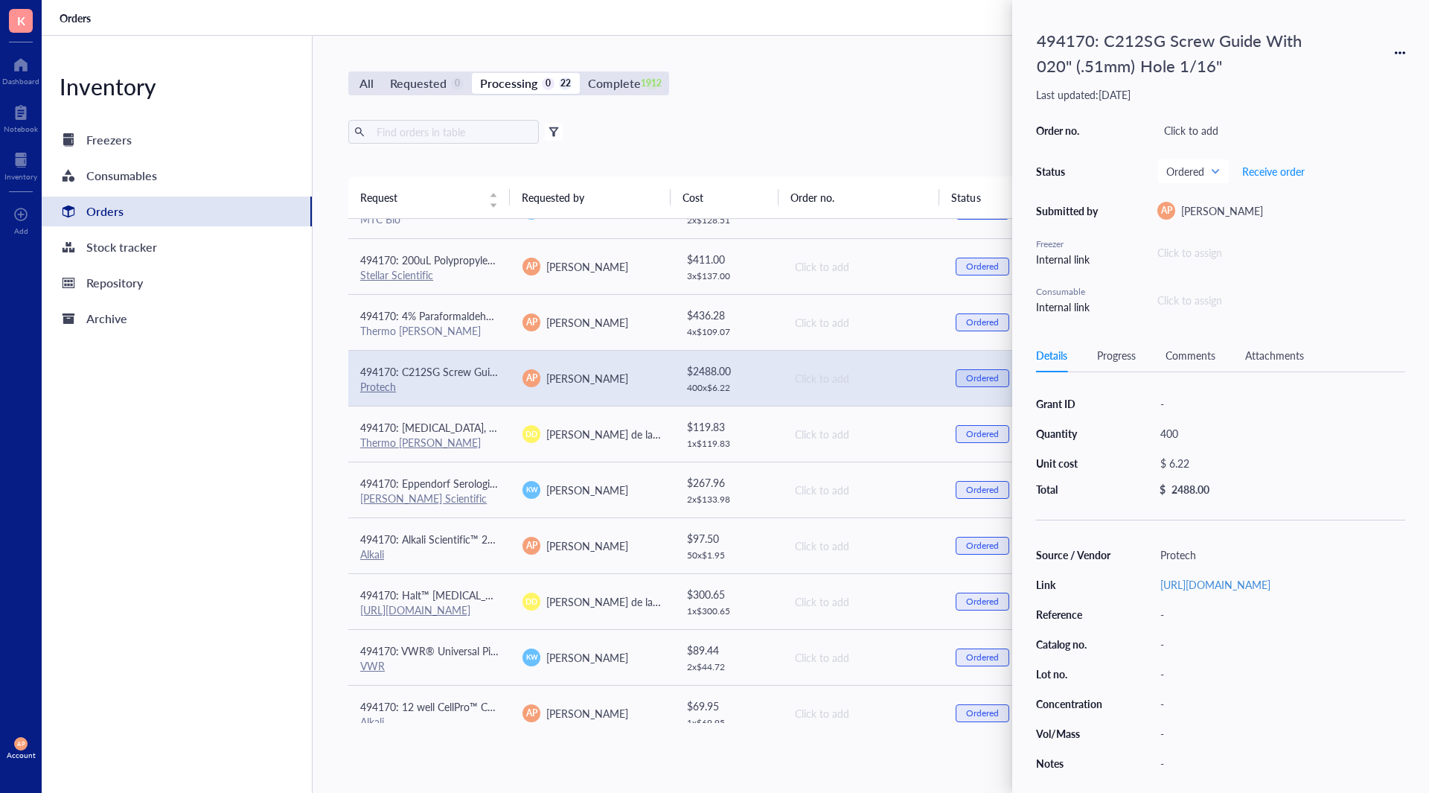
click at [1275, 357] on div "Attachments" at bounding box center [1275, 355] width 59 height 16
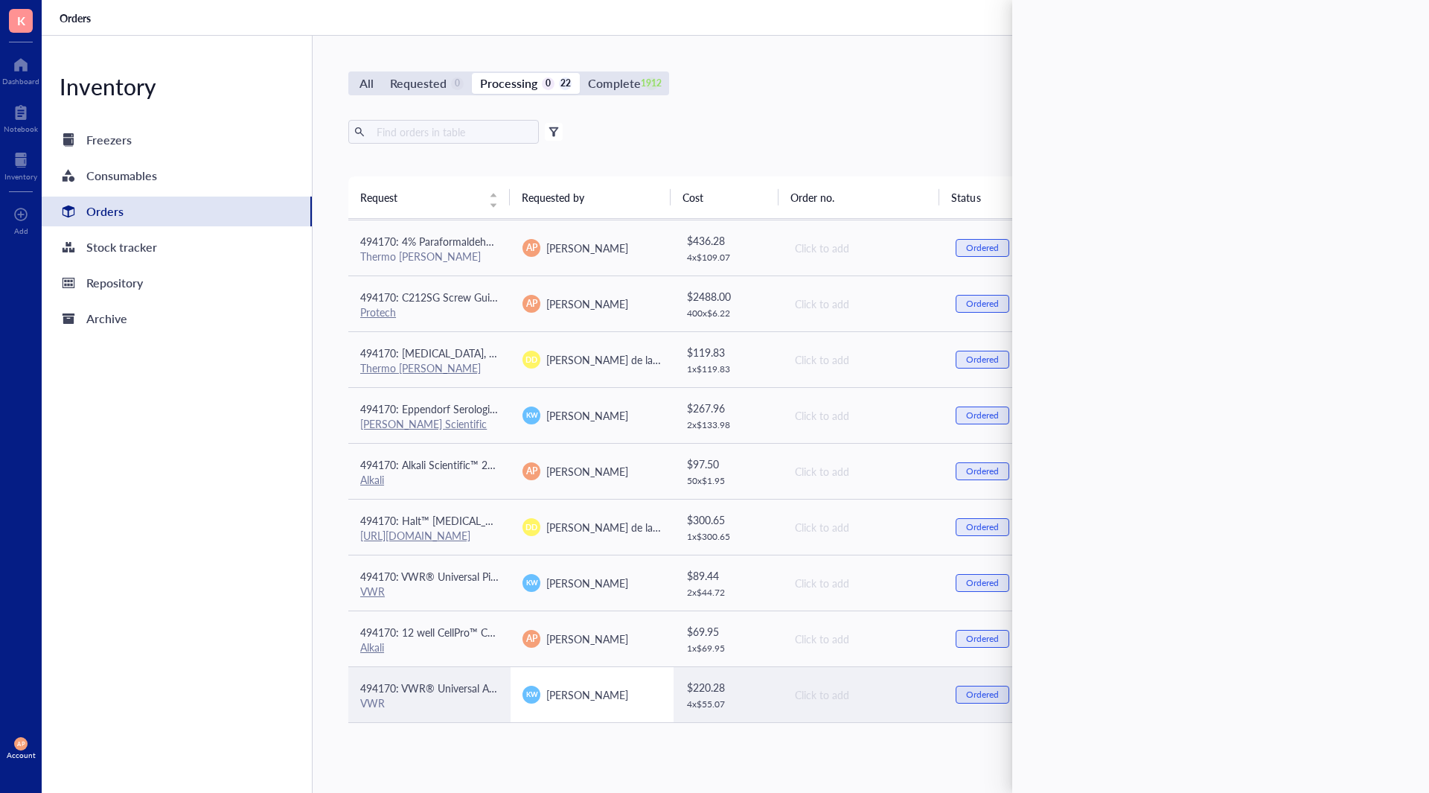
drag, startPoint x: 686, startPoint y: 768, endPoint x: 548, endPoint y: 690, distance: 159.0
click at [686, 768] on div "All Requested 0 Processing 0 22 Complete 1912 New order Export Open archive Fil…" at bounding box center [863, 414] width 1100 height 757
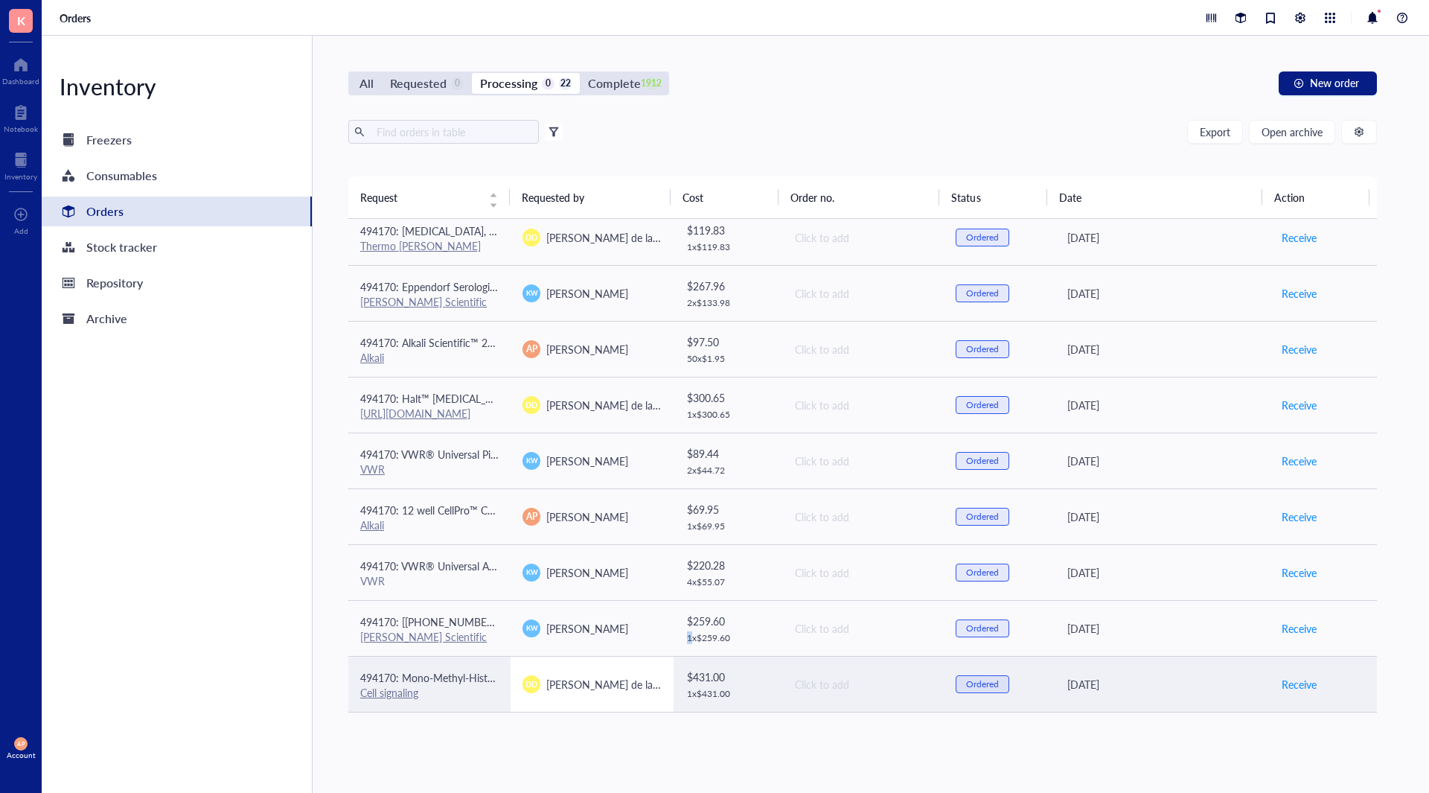
scroll to position [724, 0]
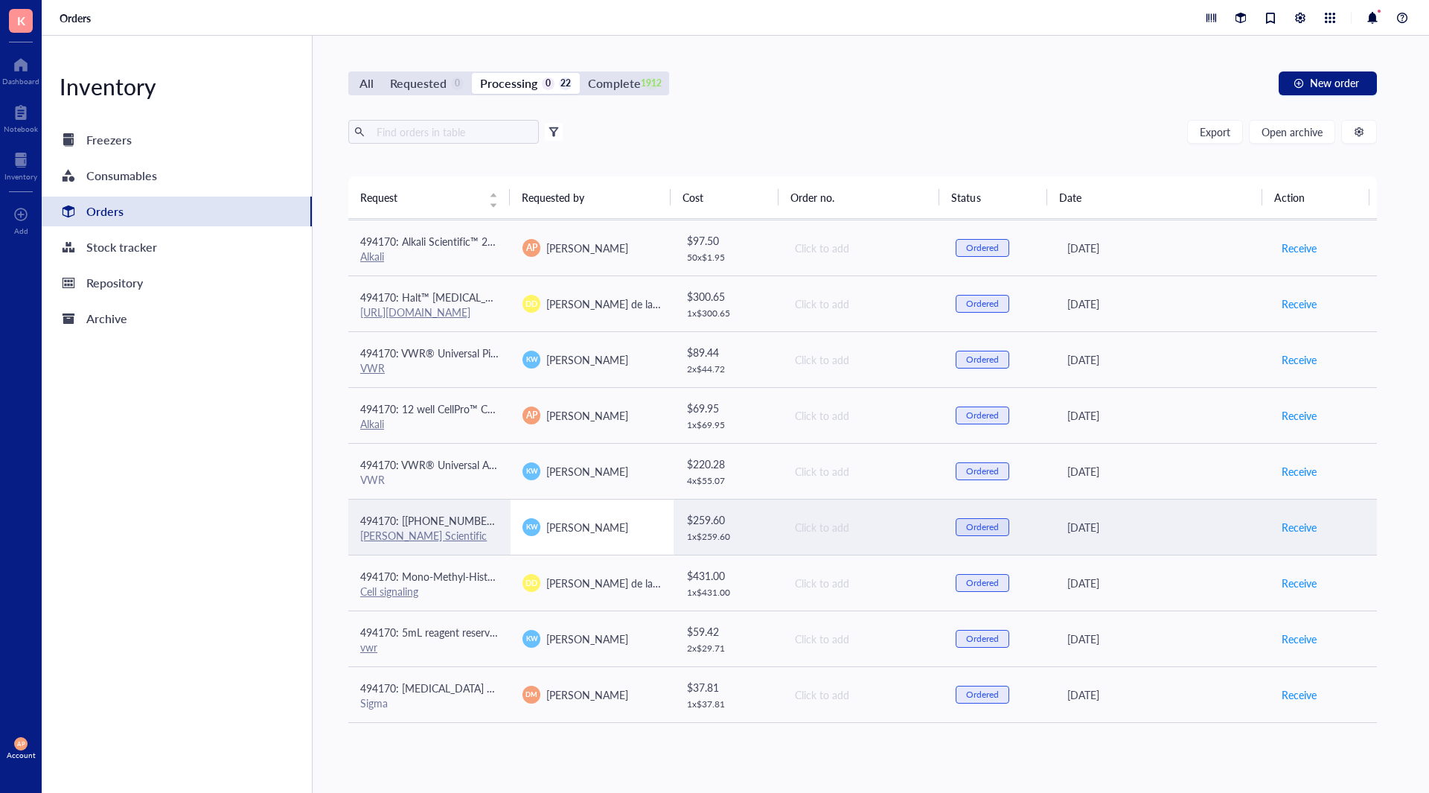
click at [624, 541] on td "[PERSON_NAME]" at bounding box center [592, 527] width 162 height 56
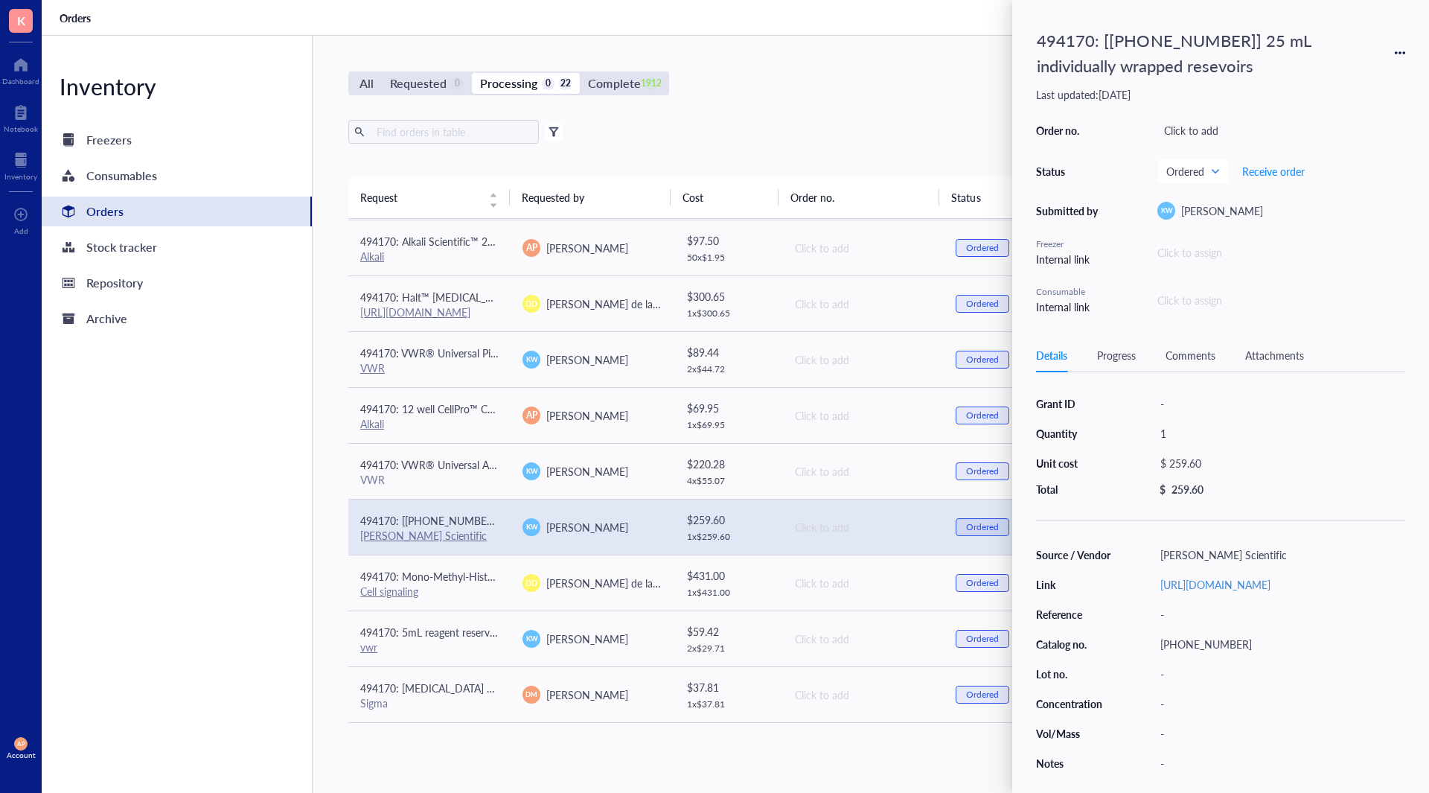
click at [734, 782] on div "All Requested 0 Processing 0 22 Complete 1912 New order Export Open archive Fil…" at bounding box center [863, 414] width 1100 height 757
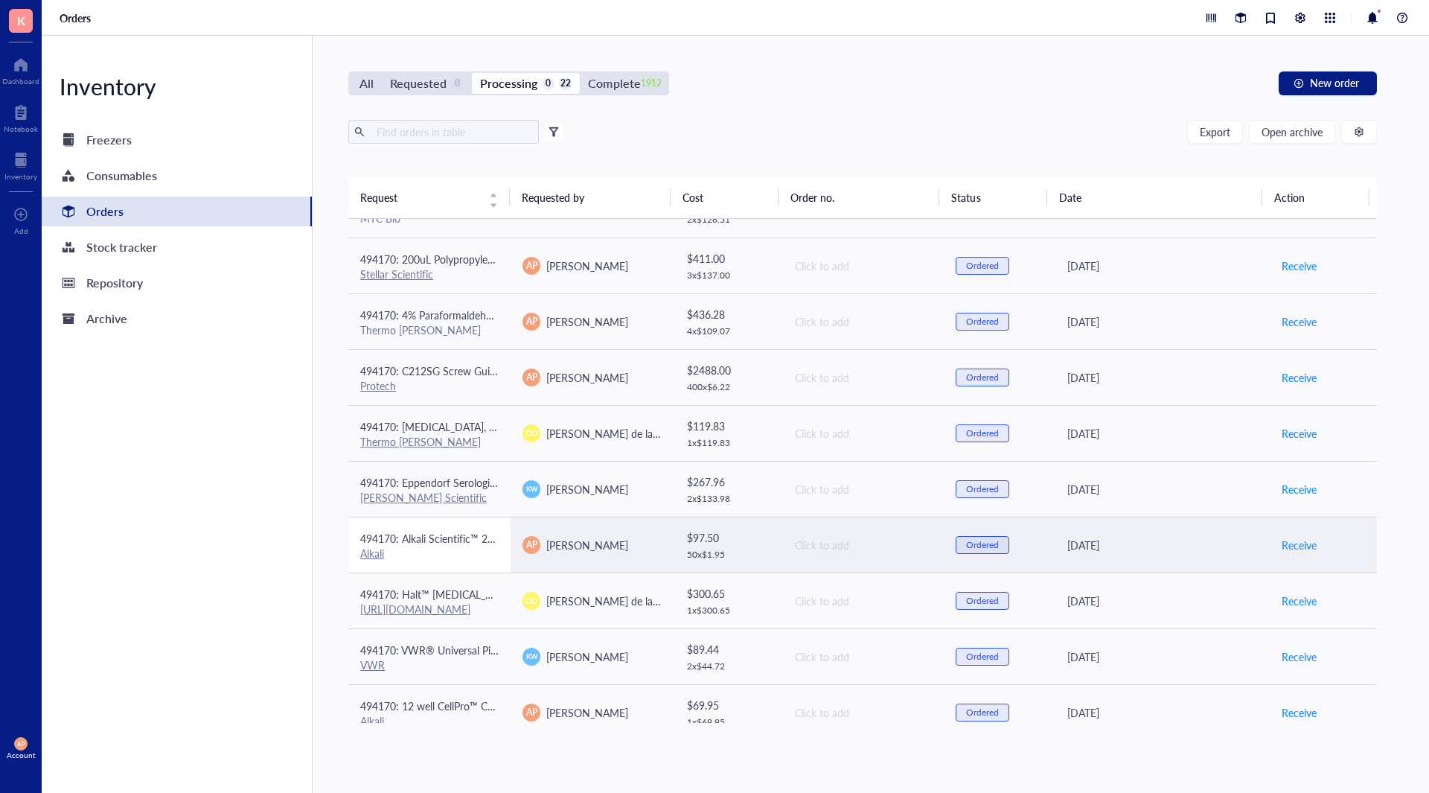
scroll to position [427, 0]
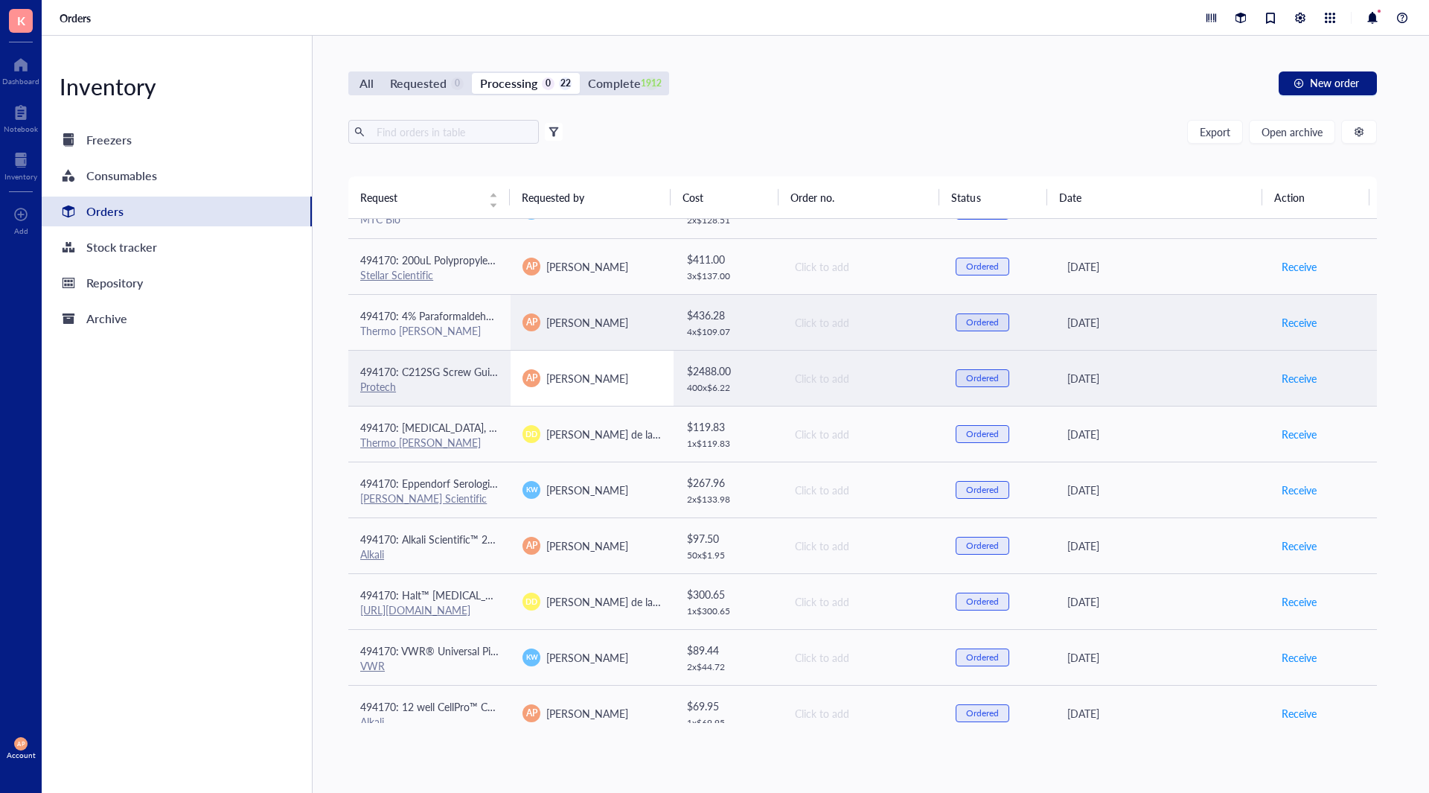
drag, startPoint x: 471, startPoint y: 339, endPoint x: 660, endPoint y: 385, distance: 193.9
click at [471, 339] on td "494170: 4% Paraformaldehyde in PBS 1 L Thermo [PERSON_NAME]" at bounding box center [429, 322] width 162 height 56
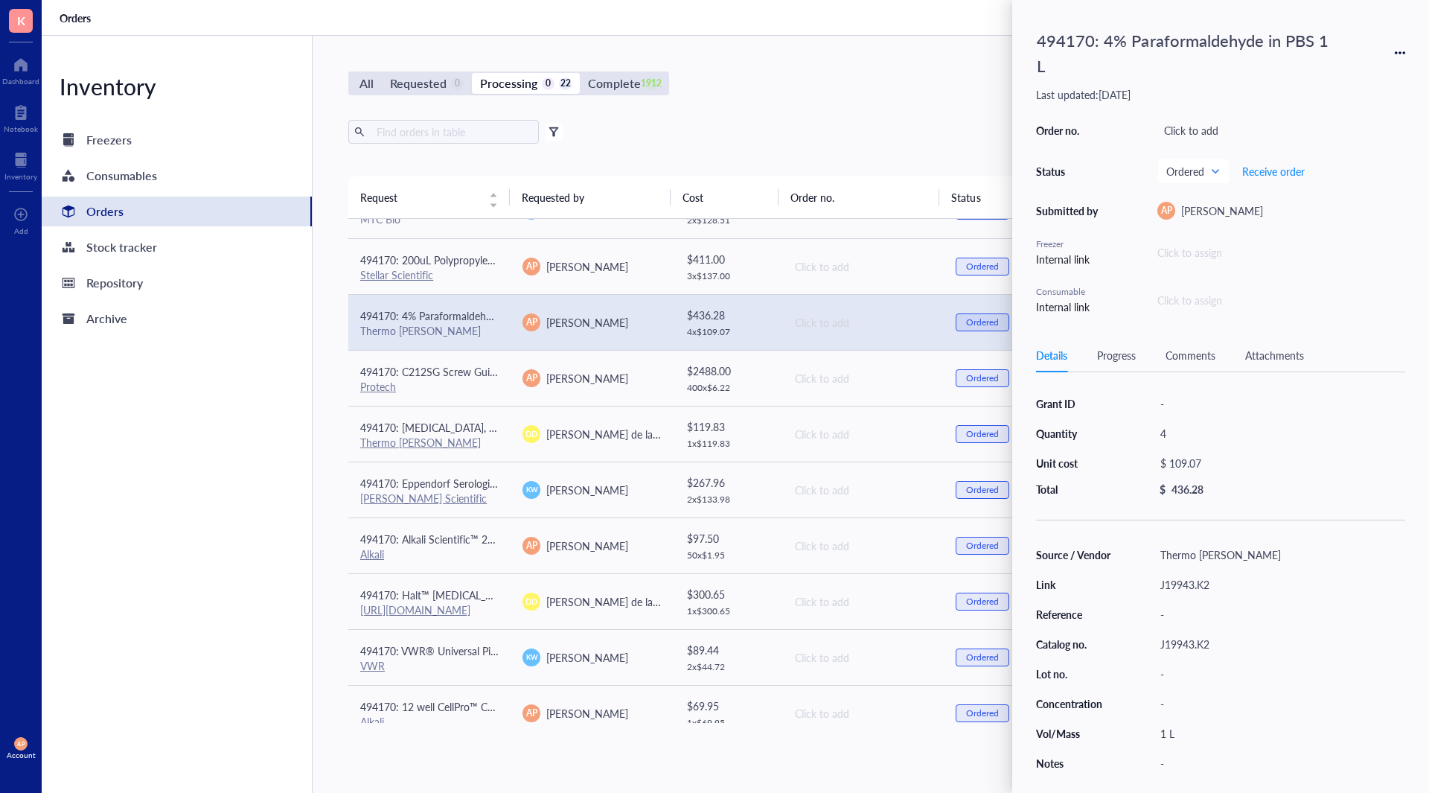
click at [1265, 340] on div "Details Progress Comments Attachments" at bounding box center [1220, 356] width 369 height 34
click at [1279, 357] on div "Attachments" at bounding box center [1275, 355] width 59 height 16
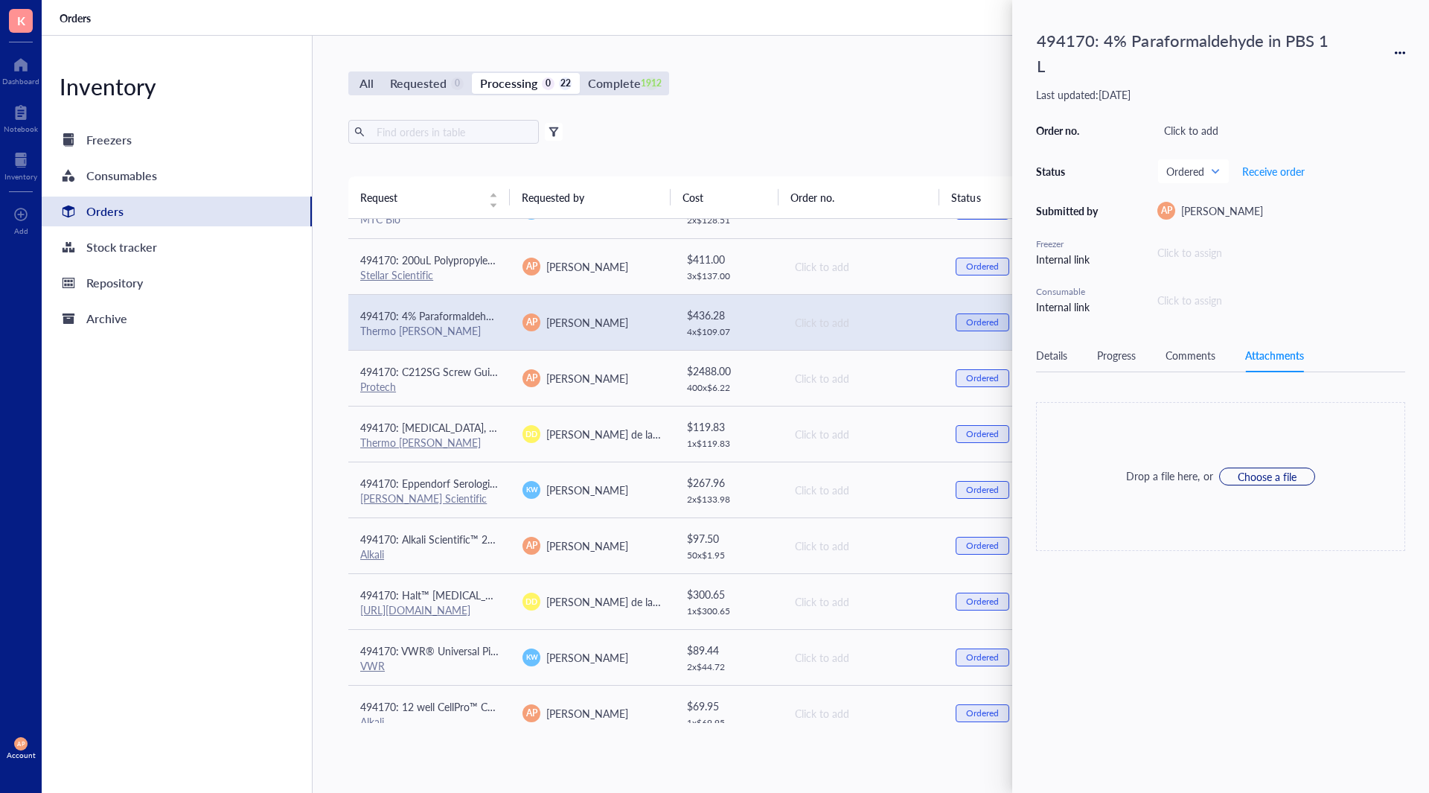
click at [1374, 727] on div "494170: 4% Paraformaldehyde in PBS 1 L Last updated: [DATE] Order no. Click to …" at bounding box center [1221, 396] width 417 height 793
click at [134, 515] on div "Inventory Freezers Consumables Orders Stock tracker Repository Archive" at bounding box center [177, 414] width 271 height 757
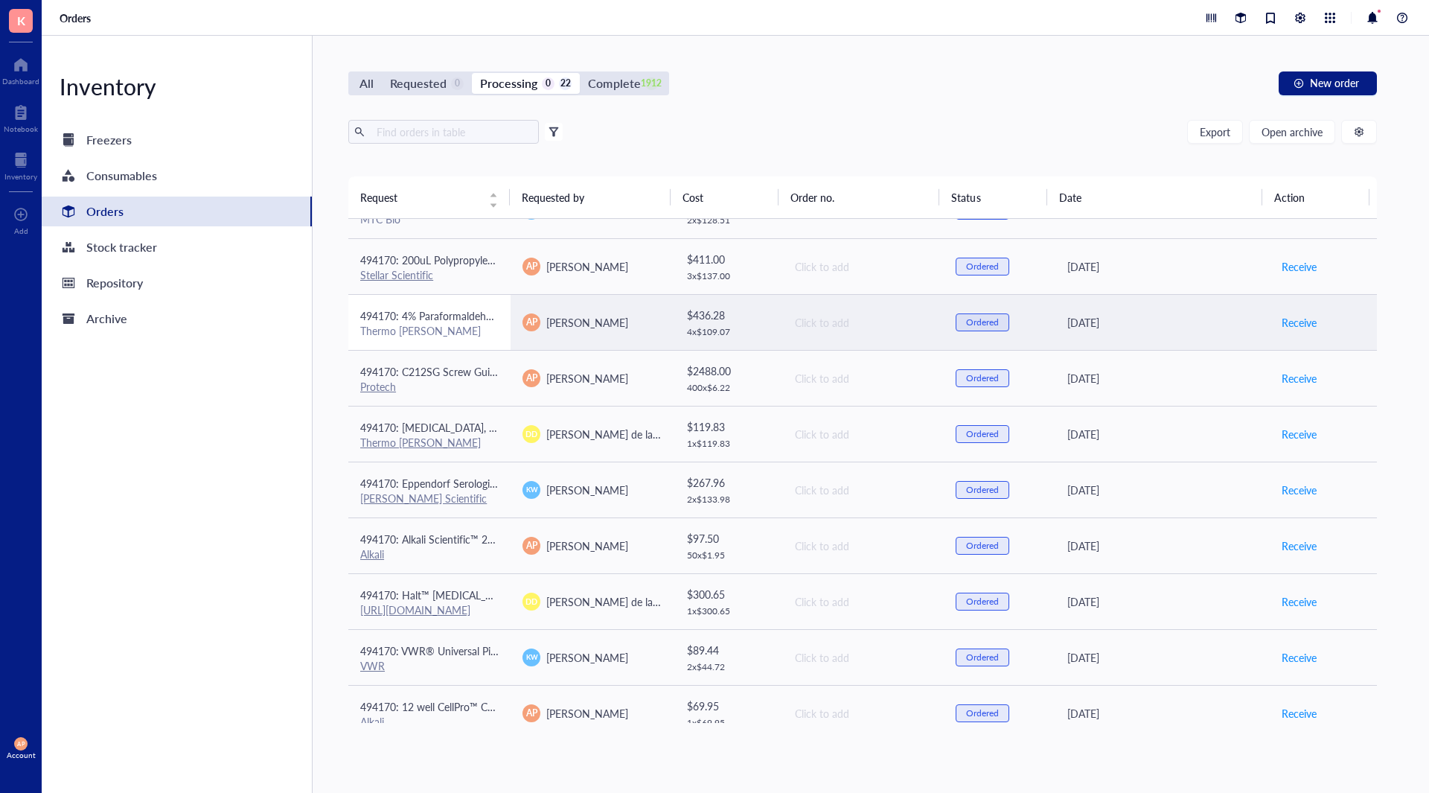
click at [455, 325] on div "Thermo [PERSON_NAME]" at bounding box center [429, 330] width 138 height 13
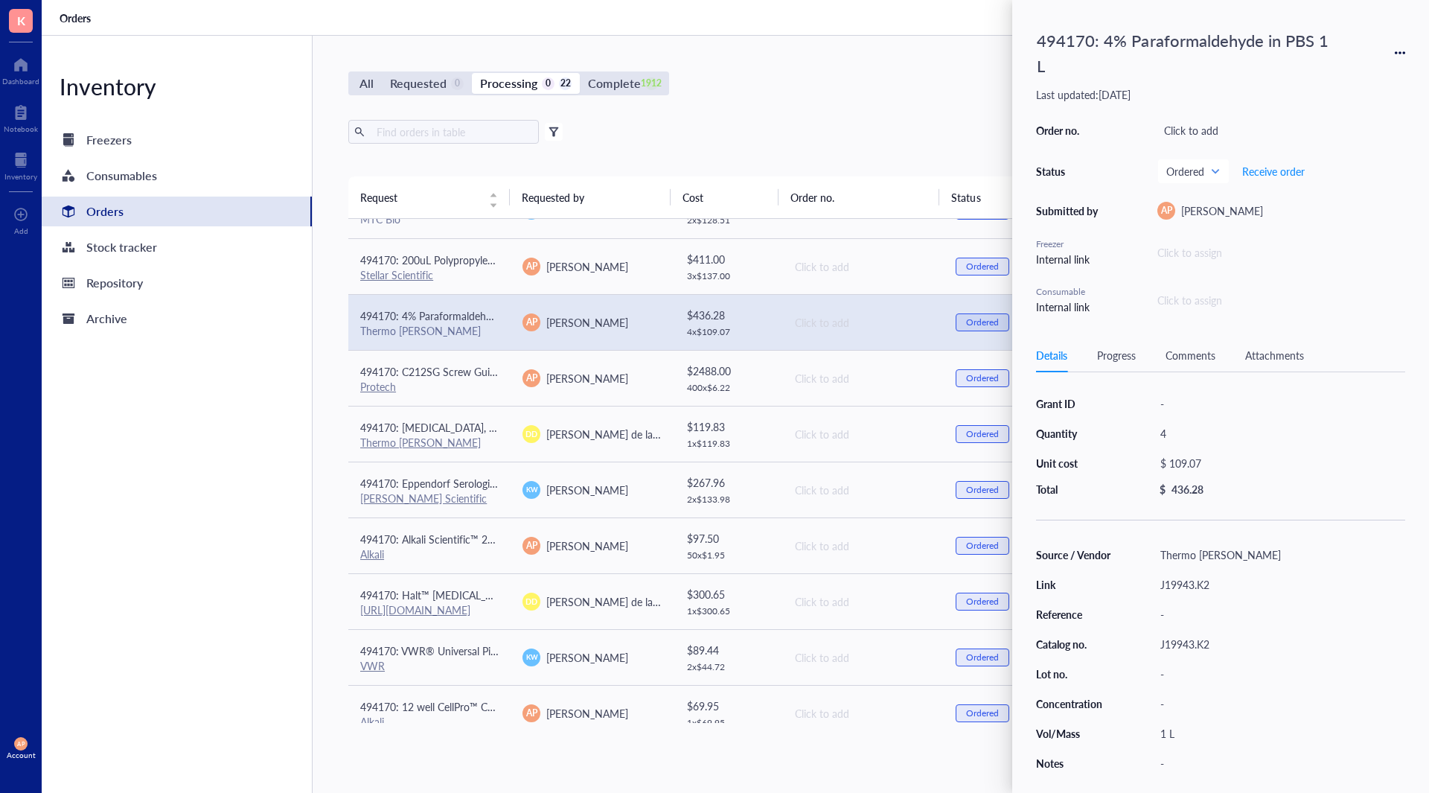
click at [1289, 340] on div "Details Progress Comments Attachments" at bounding box center [1220, 356] width 369 height 34
click at [1295, 352] on div "Attachments" at bounding box center [1275, 355] width 59 height 16
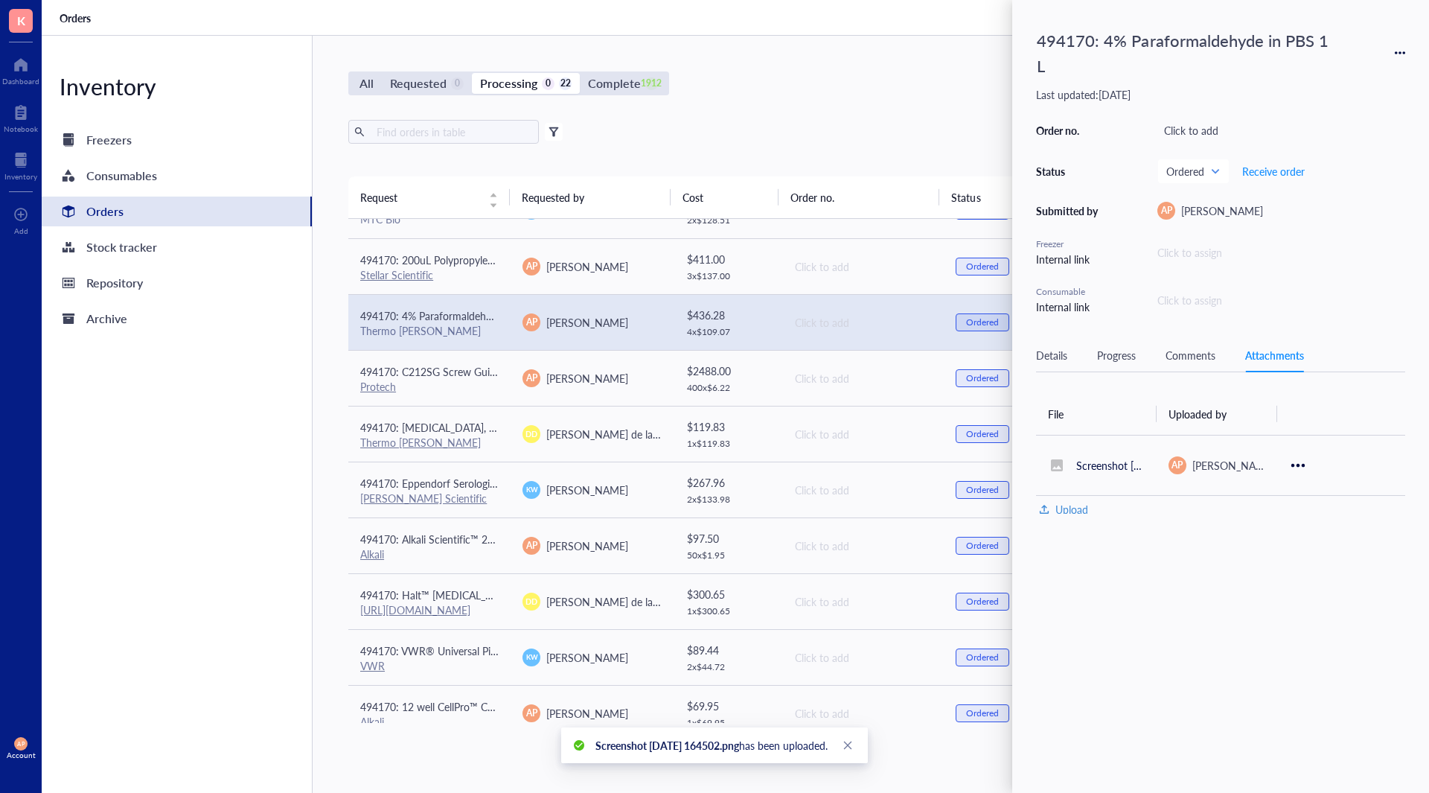
drag, startPoint x: 1192, startPoint y: 359, endPoint x: 1147, endPoint y: 372, distance: 47.1
click at [1187, 358] on div "Comments" at bounding box center [1191, 355] width 50 height 16
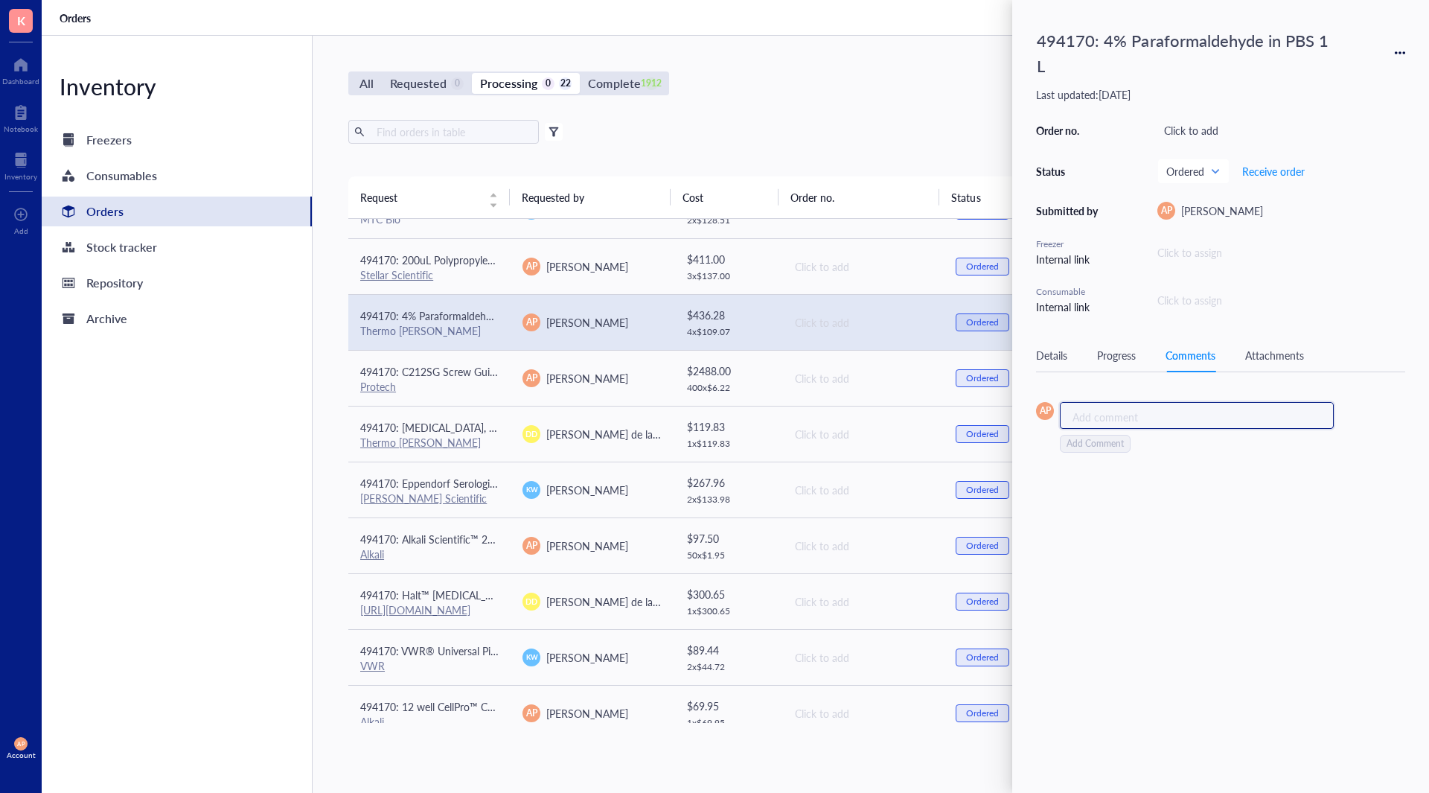
click at [1145, 408] on div "Add comment ﻿" at bounding box center [1197, 415] width 274 height 27
click at [696, 132] on div "Export Open archive" at bounding box center [862, 132] width 1029 height 24
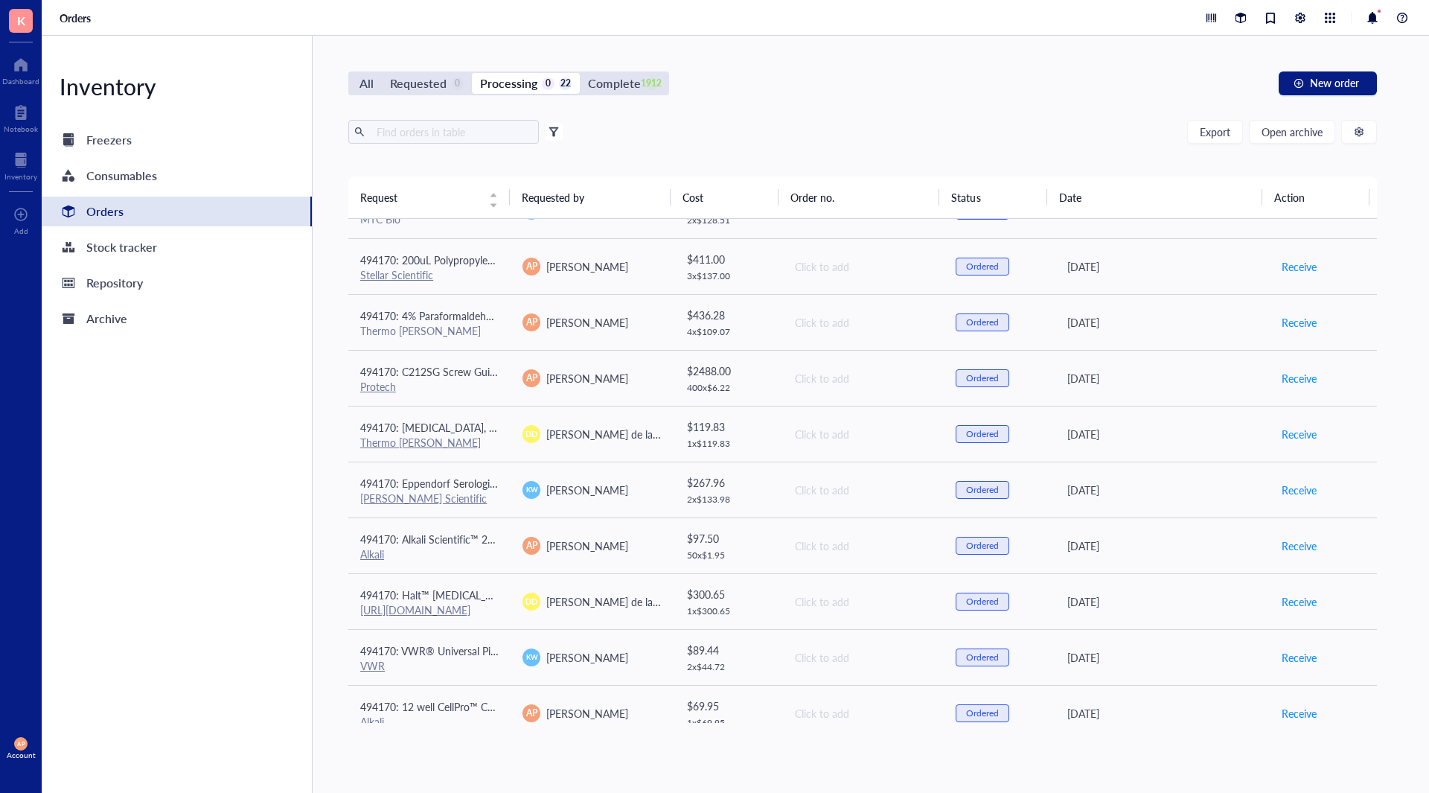
click at [1205, 144] on div "Export Open archive Filter by: Requester Requested on Source / Vendor Last upda…" at bounding box center [862, 148] width 1029 height 57
click at [1213, 144] on div "Export Open archive Filter by: Requester Requested on Source / Vendor Last upda…" at bounding box center [862, 148] width 1029 height 57
click at [1213, 134] on span "Export" at bounding box center [1215, 132] width 31 height 12
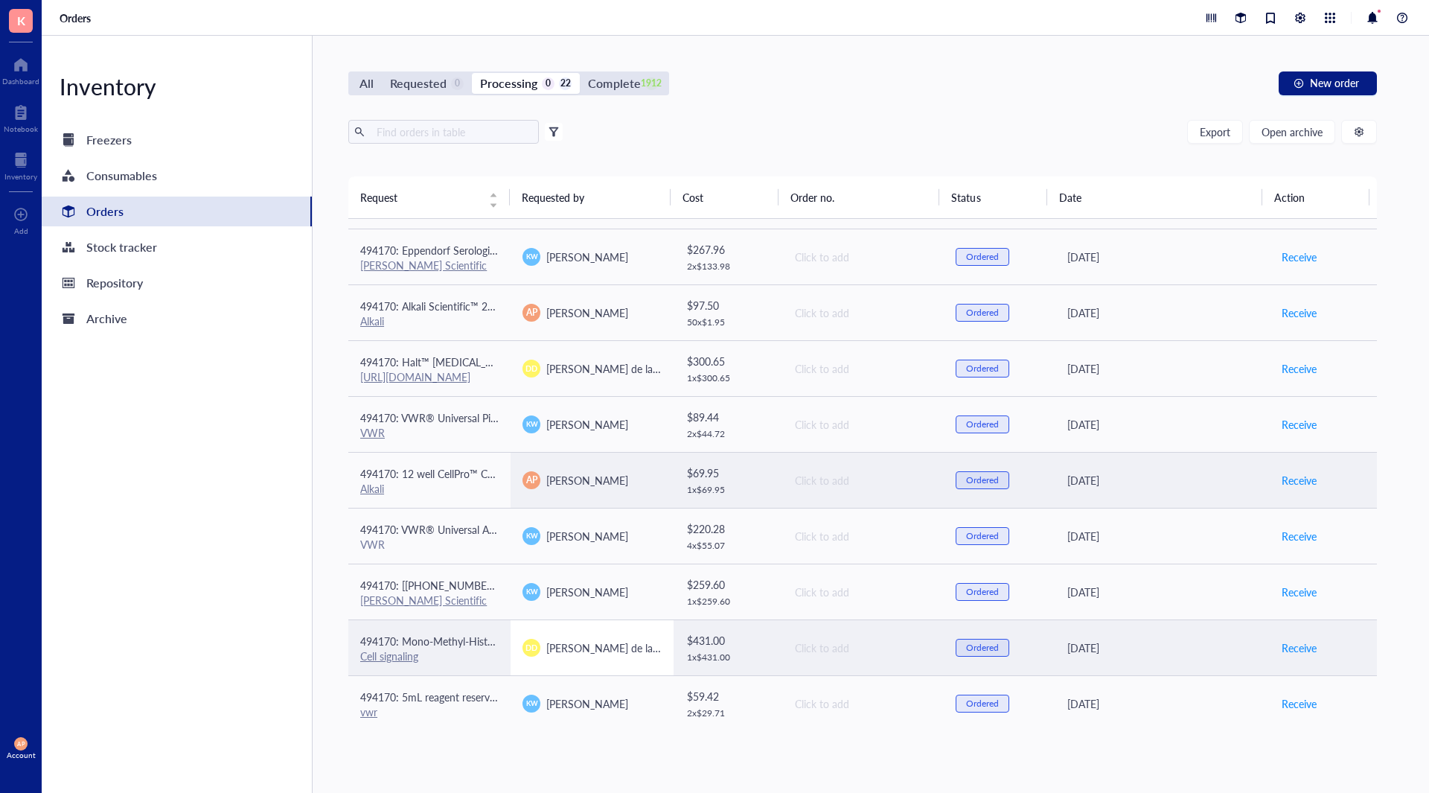
scroll to position [724, 0]
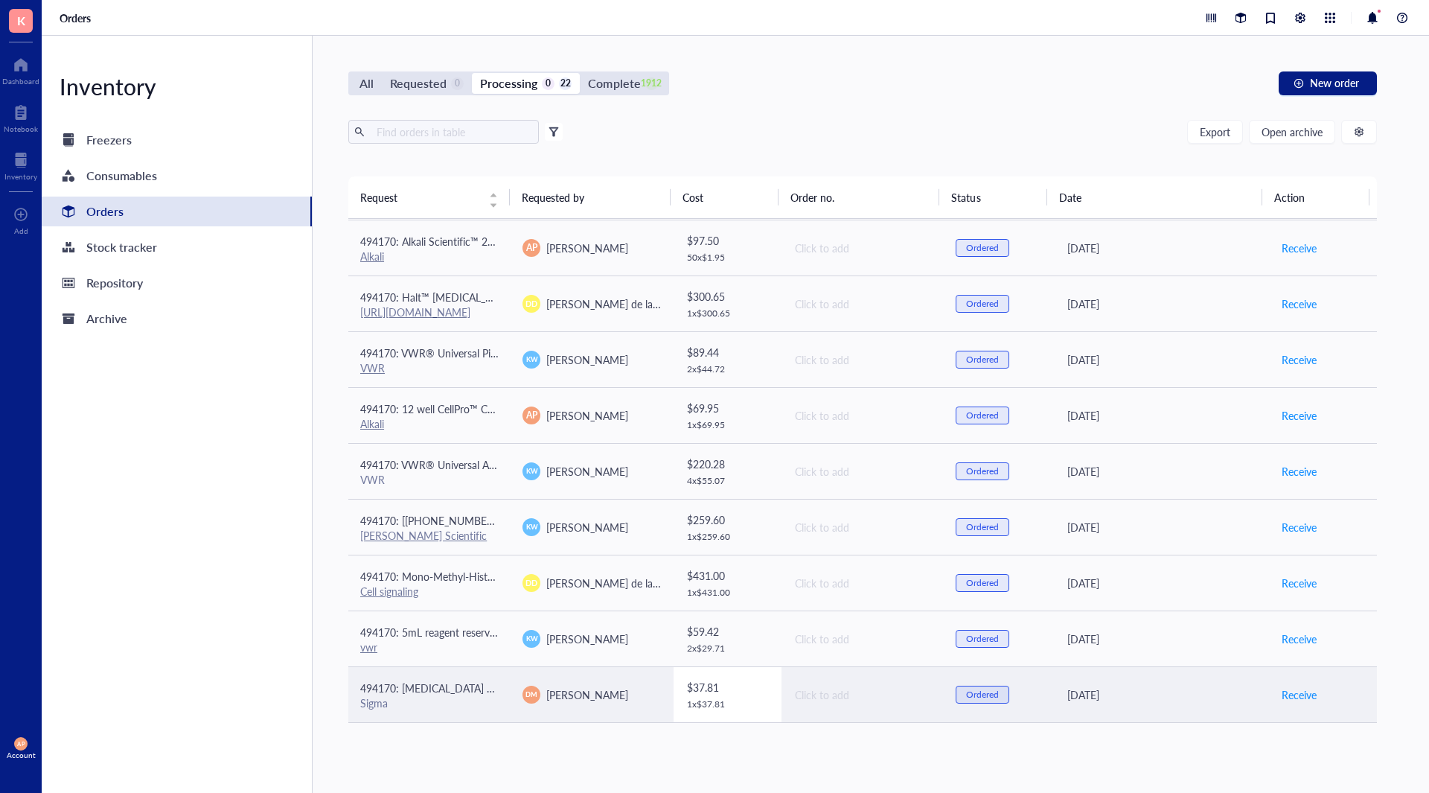
click at [689, 706] on div "1 x $ 37.81" at bounding box center [728, 704] width 83 height 12
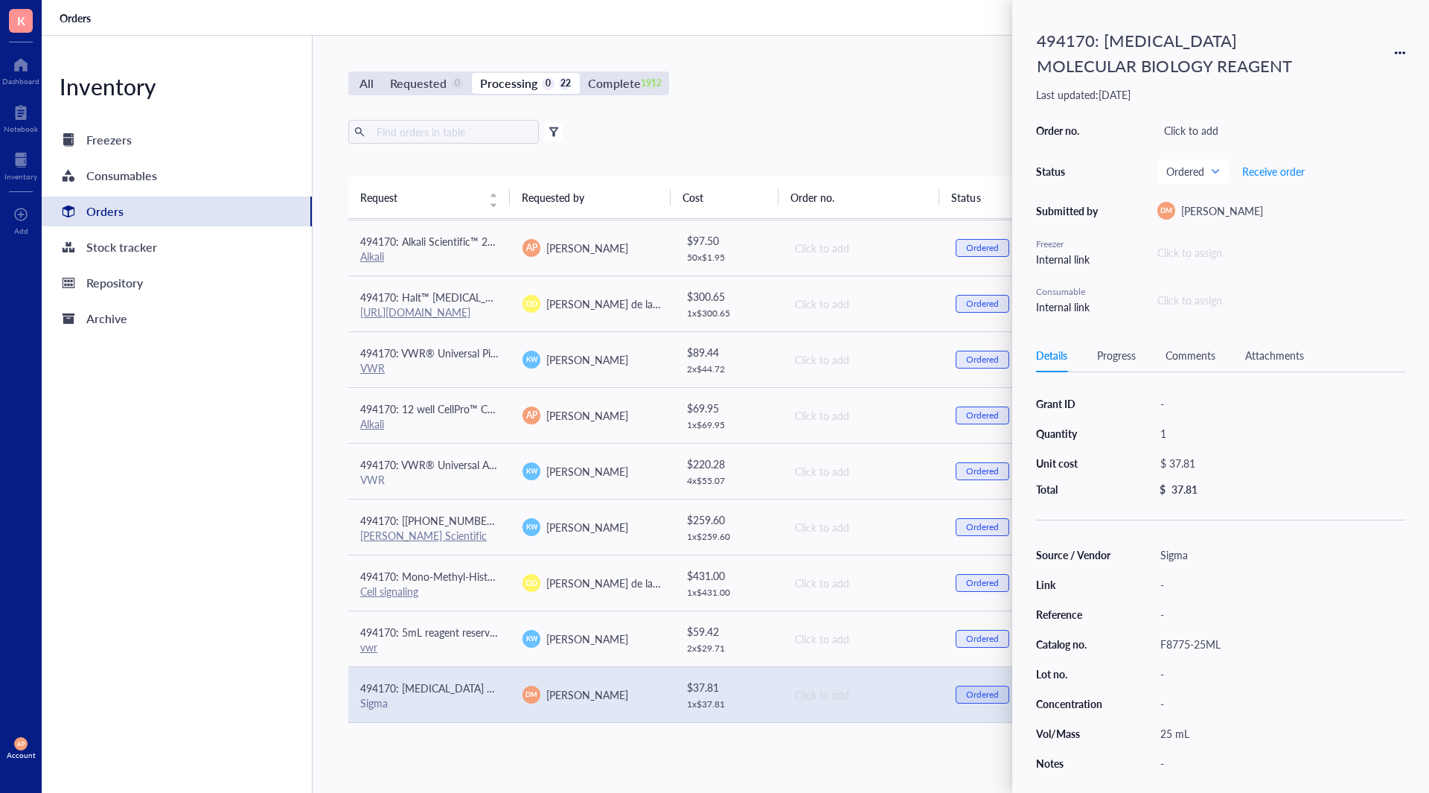
click at [1269, 354] on div "Attachments" at bounding box center [1275, 355] width 59 height 16
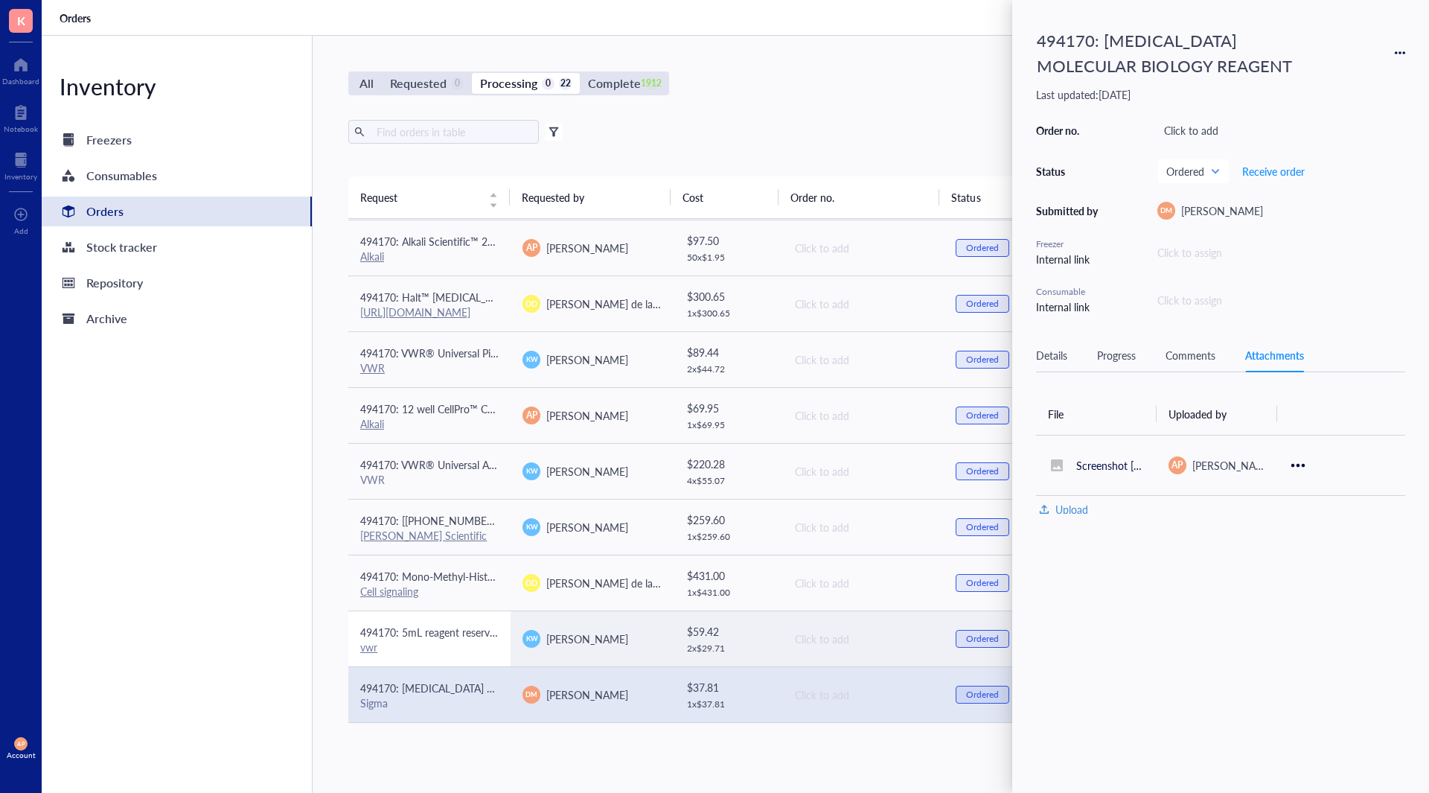
click at [475, 650] on div "vwr" at bounding box center [429, 646] width 138 height 13
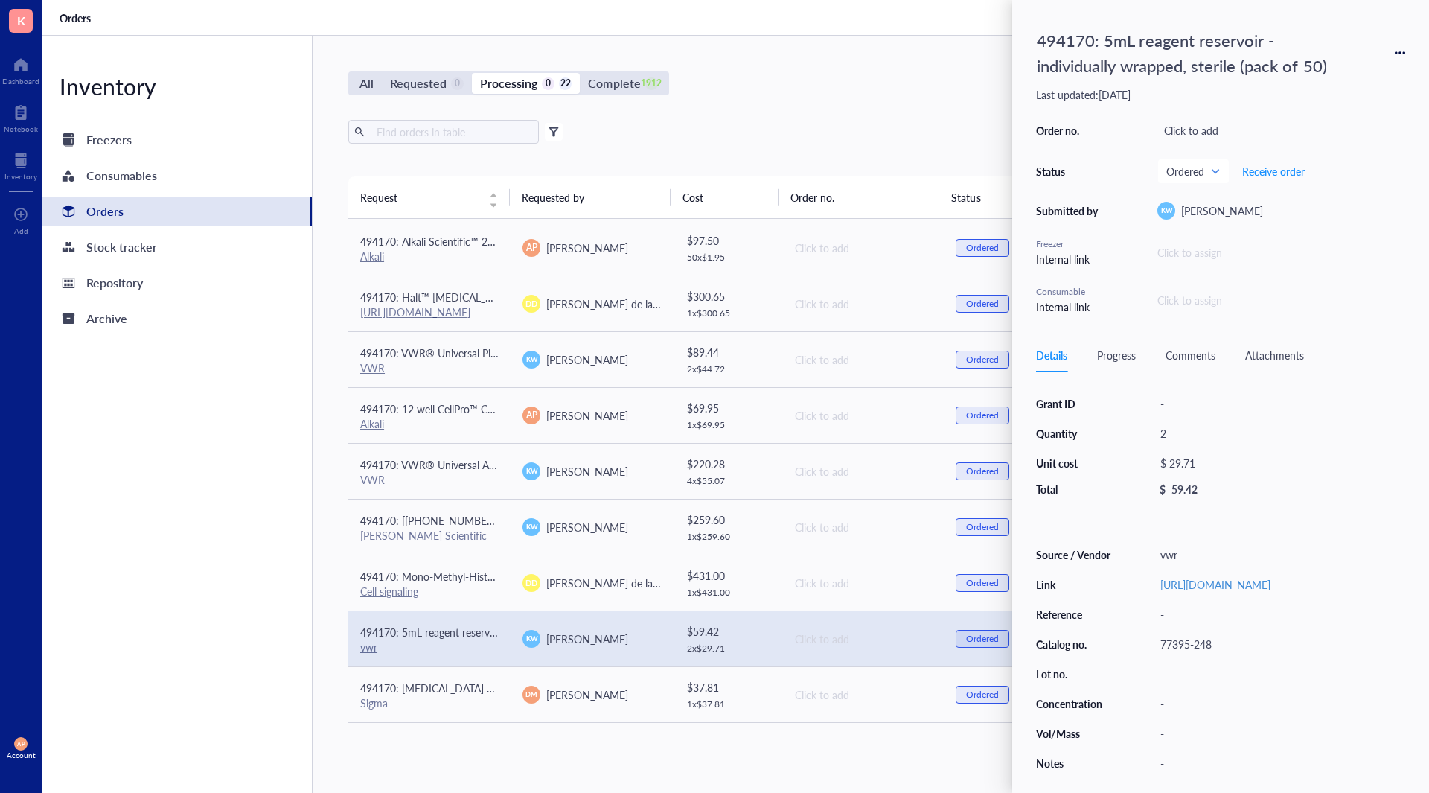
click at [1291, 348] on div "Attachments" at bounding box center [1275, 355] width 59 height 16
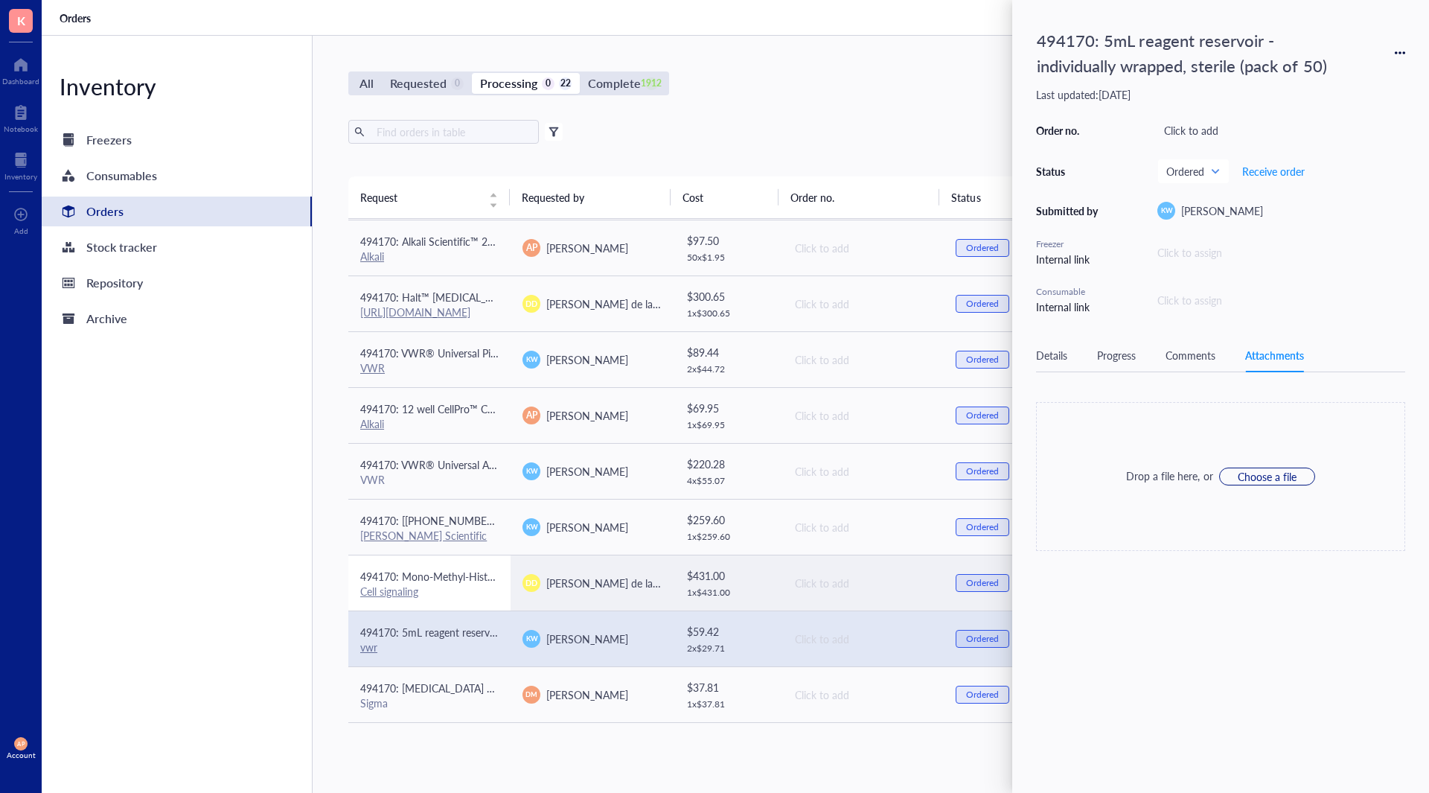
click at [485, 596] on div "Cell signaling" at bounding box center [429, 590] width 138 height 13
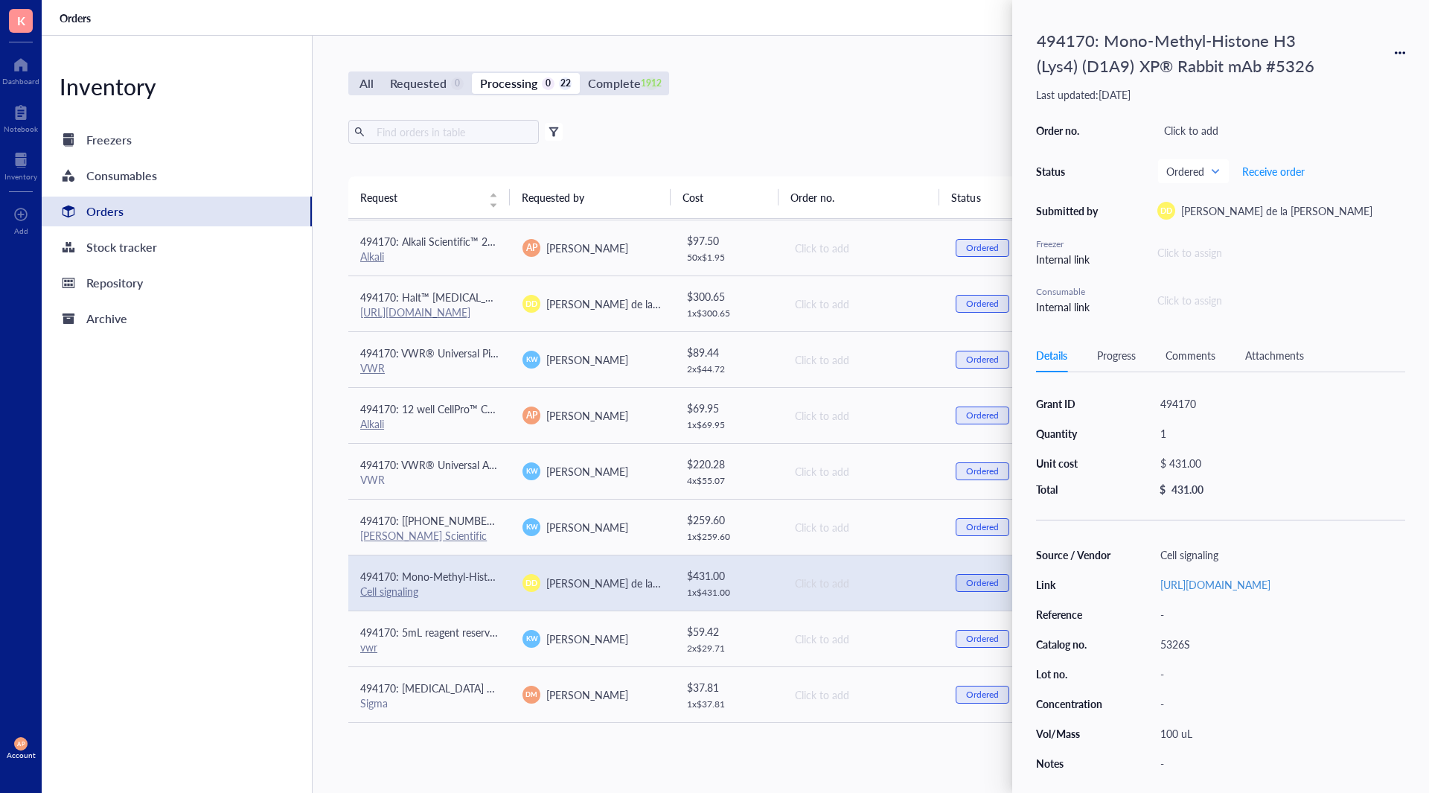
click at [1292, 343] on div "Details Progress Comments Attachments" at bounding box center [1220, 356] width 369 height 34
click at [1292, 350] on div "Attachments" at bounding box center [1275, 355] width 59 height 16
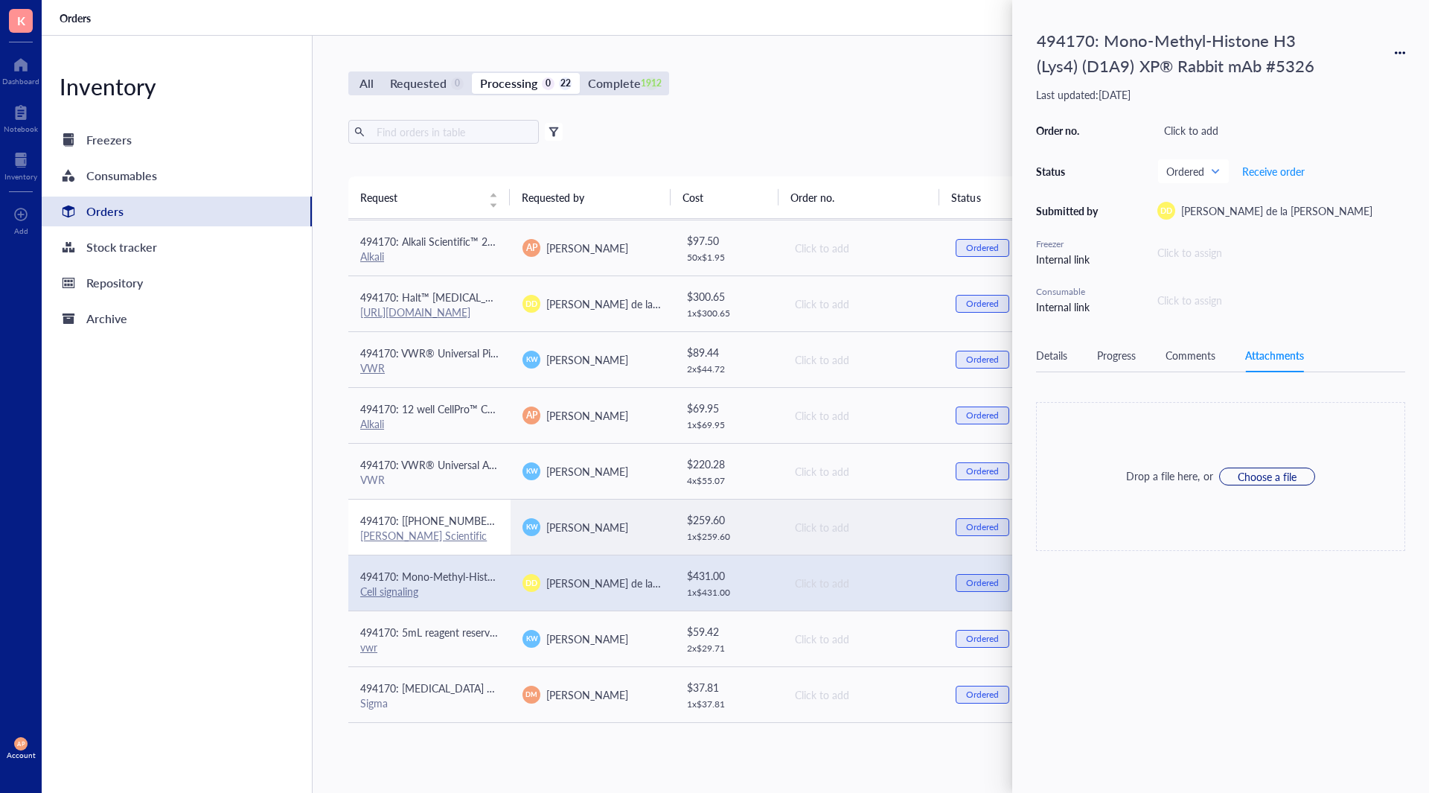
click at [475, 544] on td "494170: [[PHONE_NUMBER]] 25 mL individually wrapped resevoirs [PERSON_NAME] Sci…" at bounding box center [429, 527] width 162 height 56
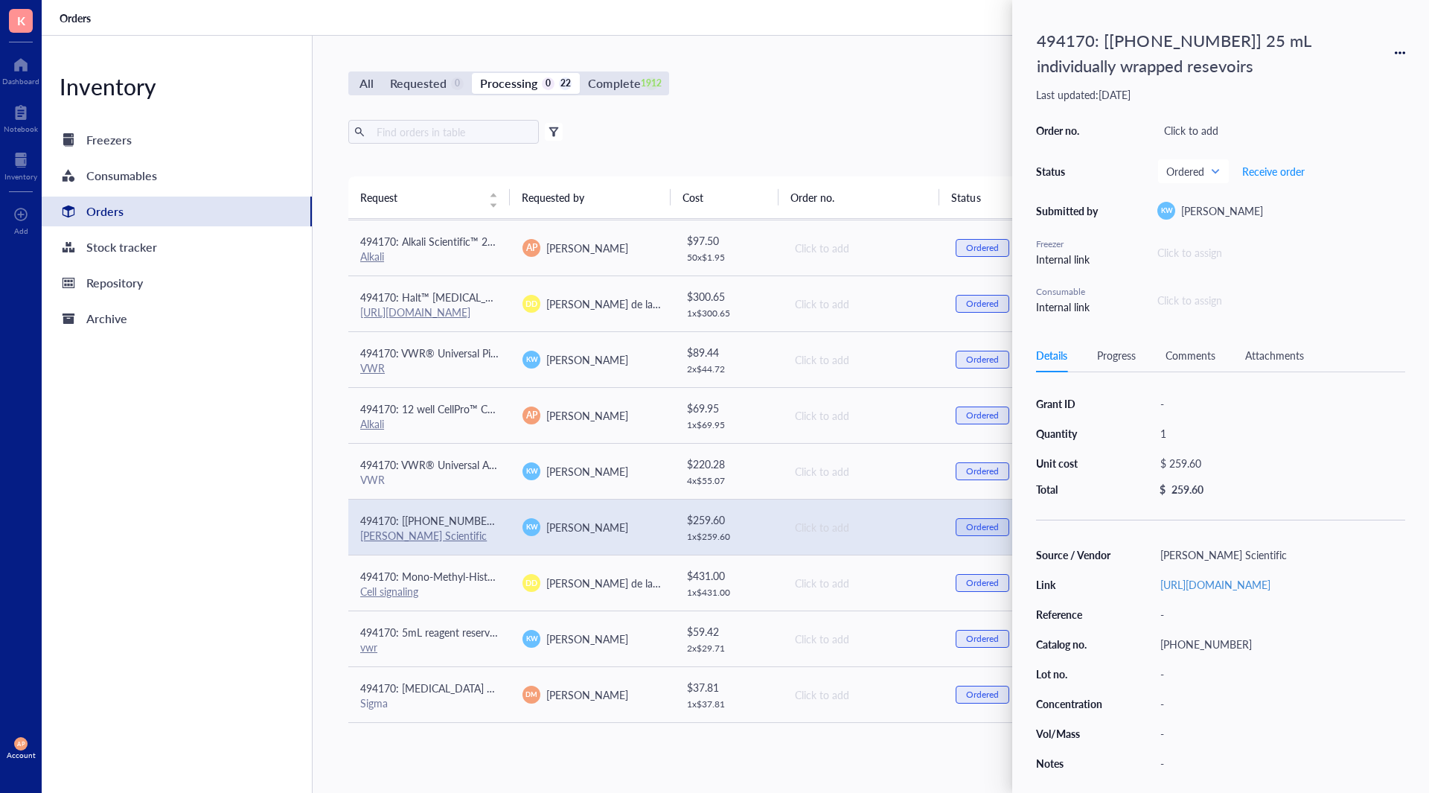
click at [1286, 351] on div "Attachments" at bounding box center [1275, 355] width 59 height 16
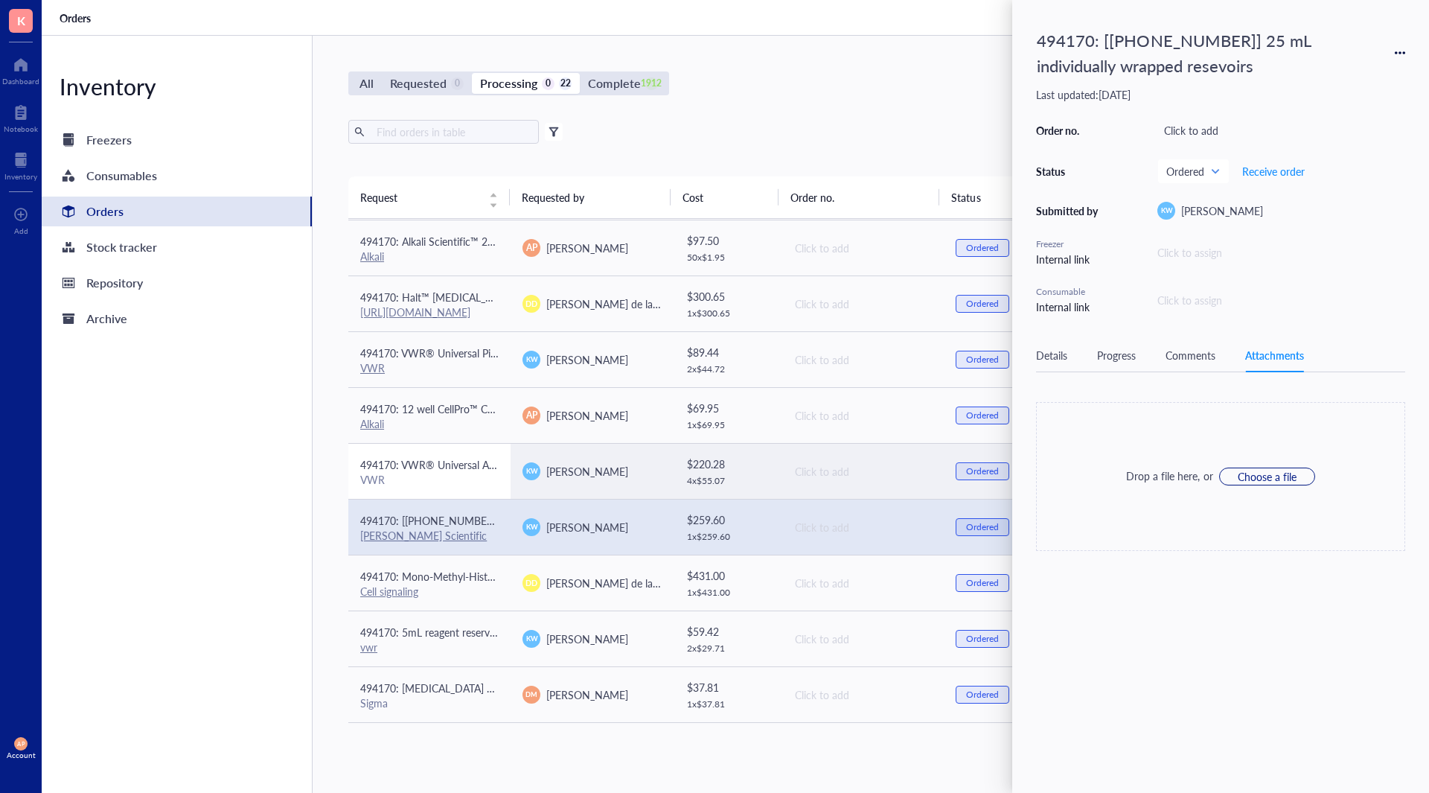
click at [490, 482] on div "VWR" at bounding box center [429, 479] width 138 height 13
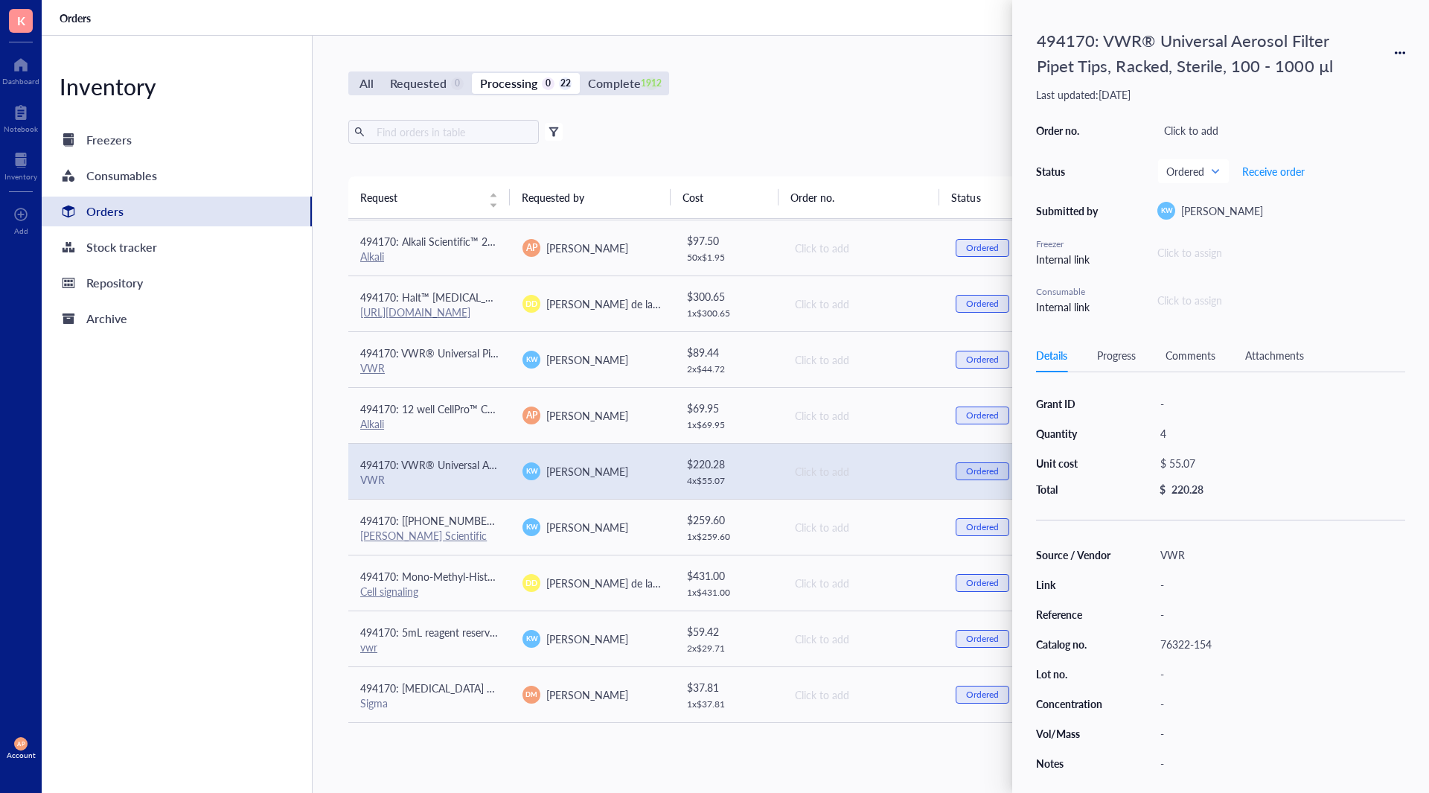
click at [1281, 354] on div "Attachments" at bounding box center [1275, 355] width 59 height 16
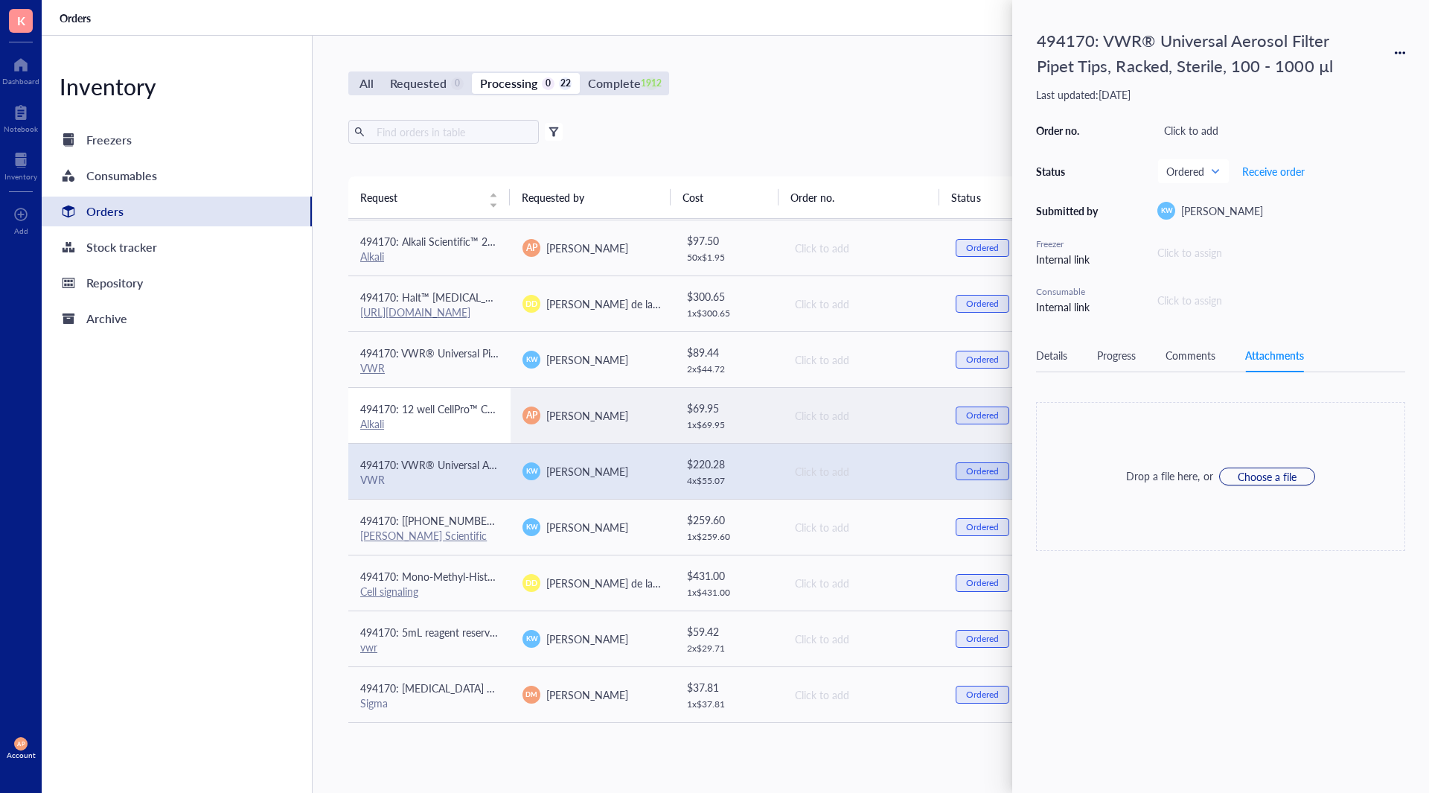
click at [490, 436] on td "494170: 12 well CellPro™ Cell Culture Plates with Lids, Flat Bottom, Sterile Al…" at bounding box center [429, 415] width 162 height 56
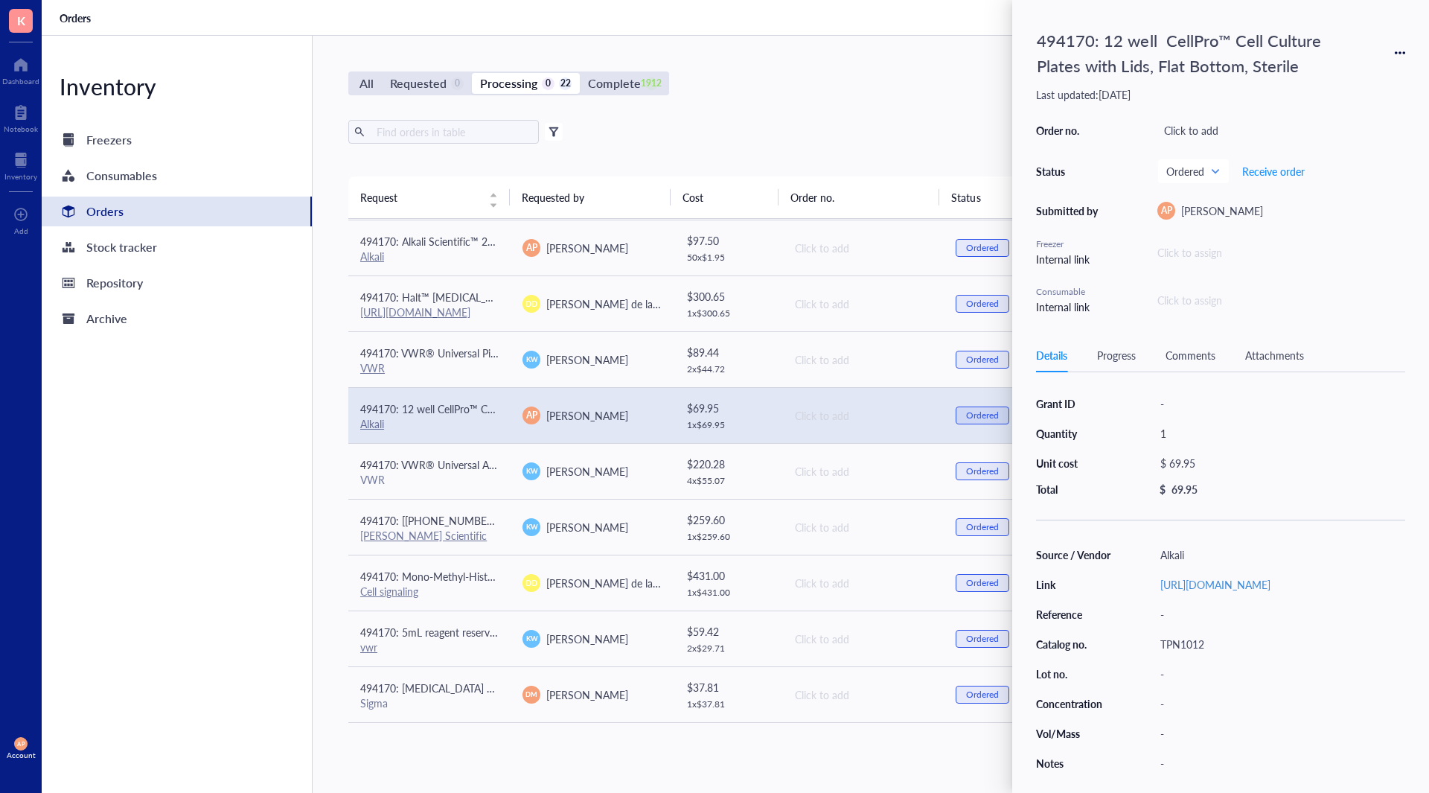
click at [1281, 351] on div "Attachments" at bounding box center [1275, 355] width 59 height 16
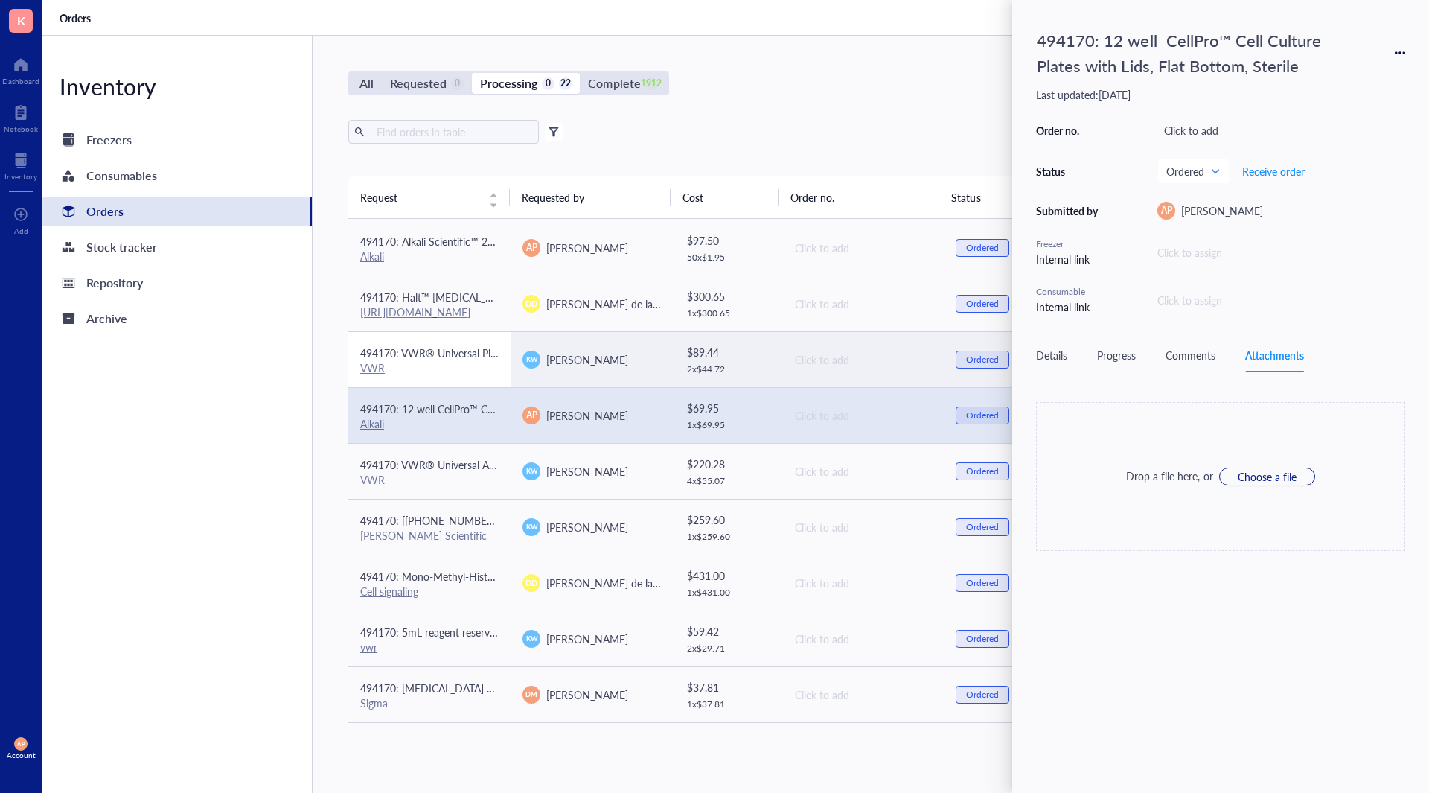
click at [474, 378] on td "494170: VWR® Universal Pipette Tips (200uL) VWR" at bounding box center [429, 359] width 162 height 56
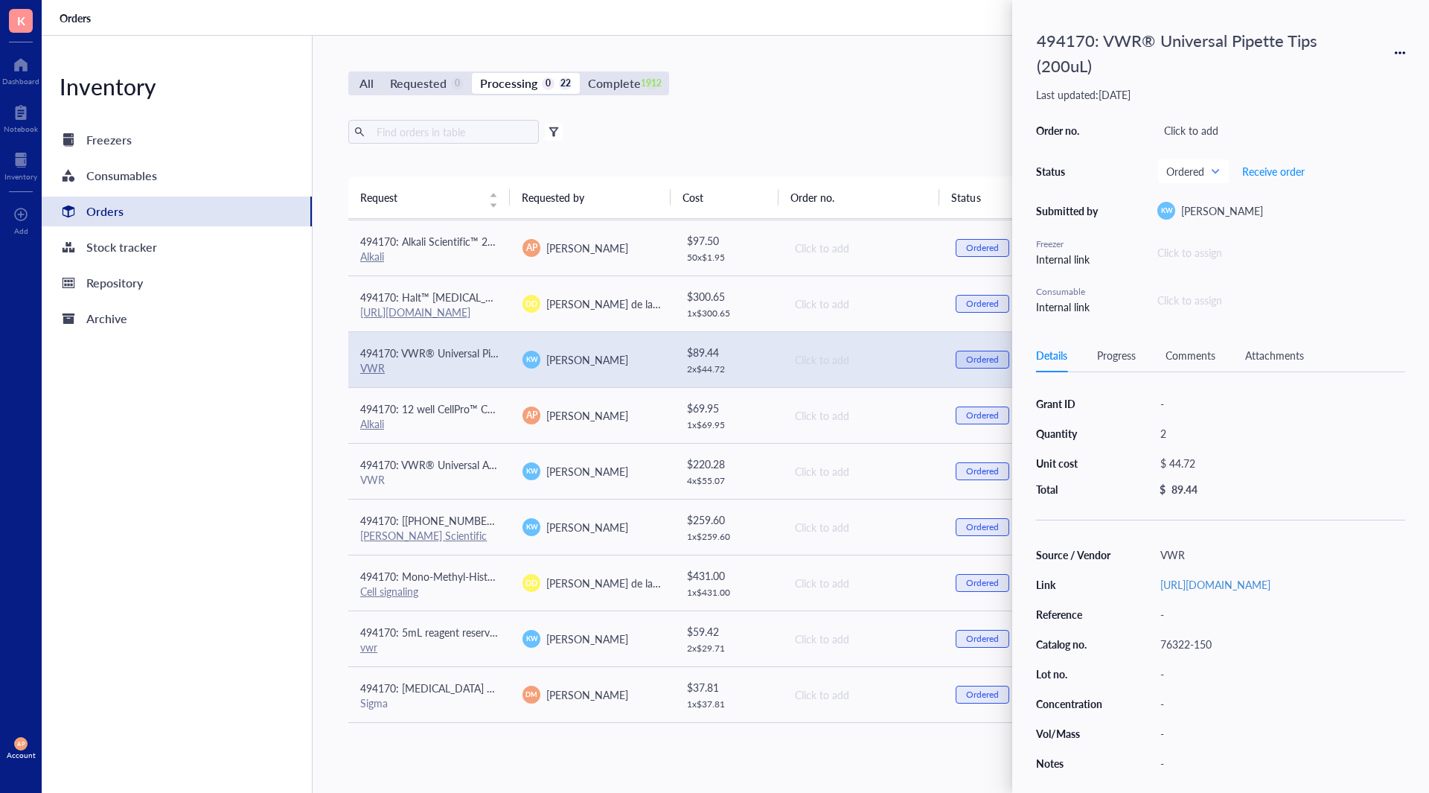
click at [1262, 357] on div "Attachments" at bounding box center [1275, 355] width 59 height 16
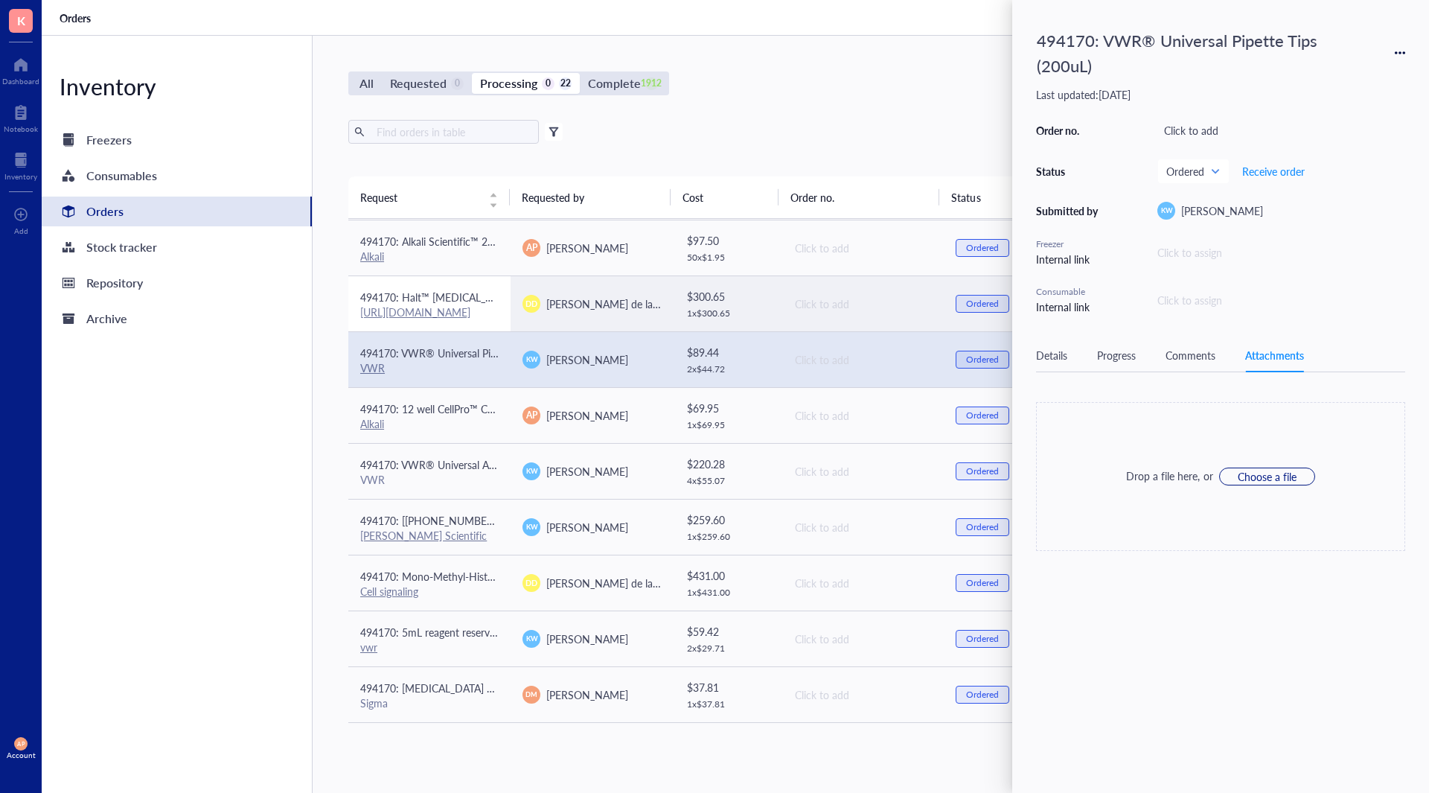
click at [504, 311] on td "494170: Halt™ [MEDICAL_DATA] and Phosphatase Inhibitor Cocktail (100X) [URL][DO…" at bounding box center [429, 303] width 162 height 56
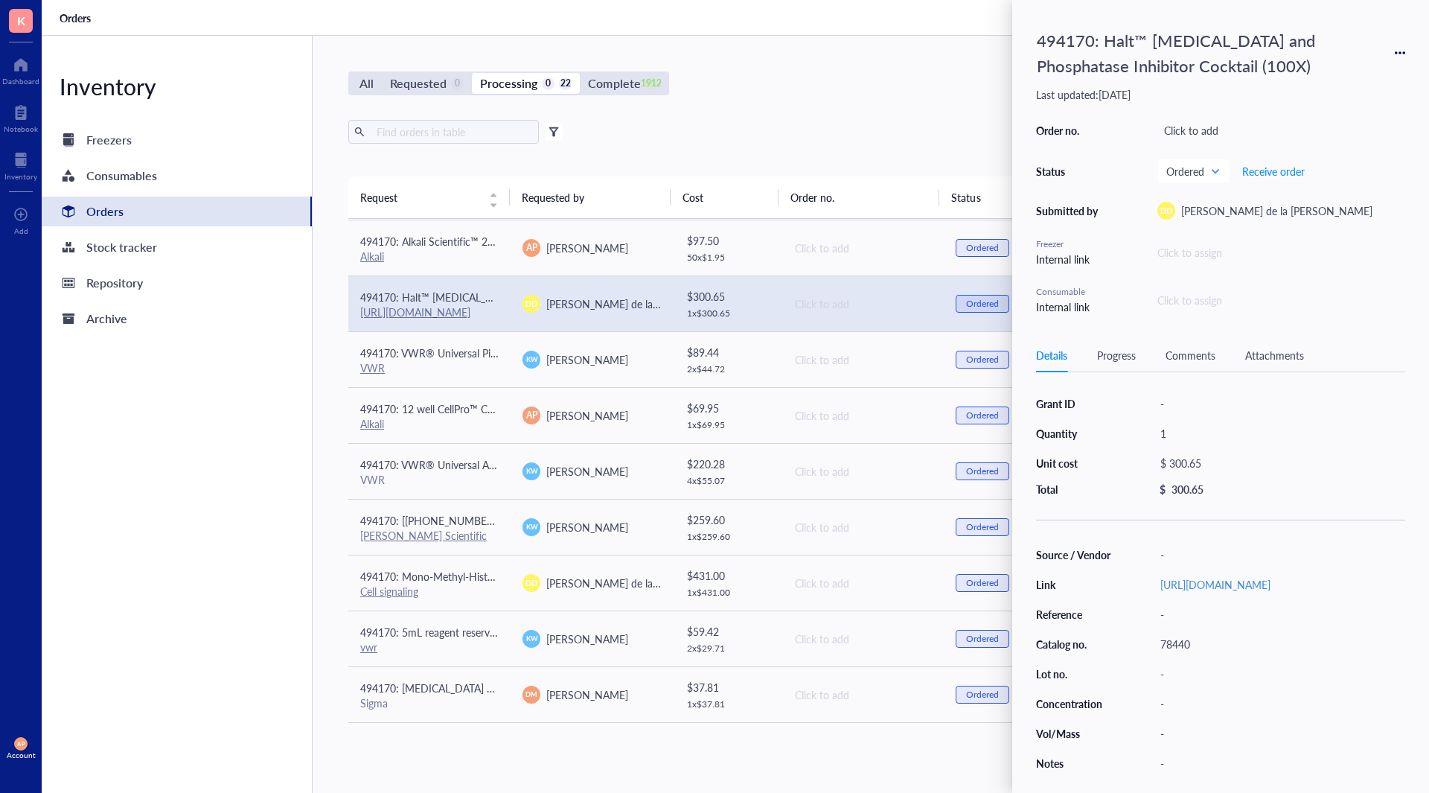
click at [1261, 351] on div "Attachments" at bounding box center [1275, 355] width 59 height 16
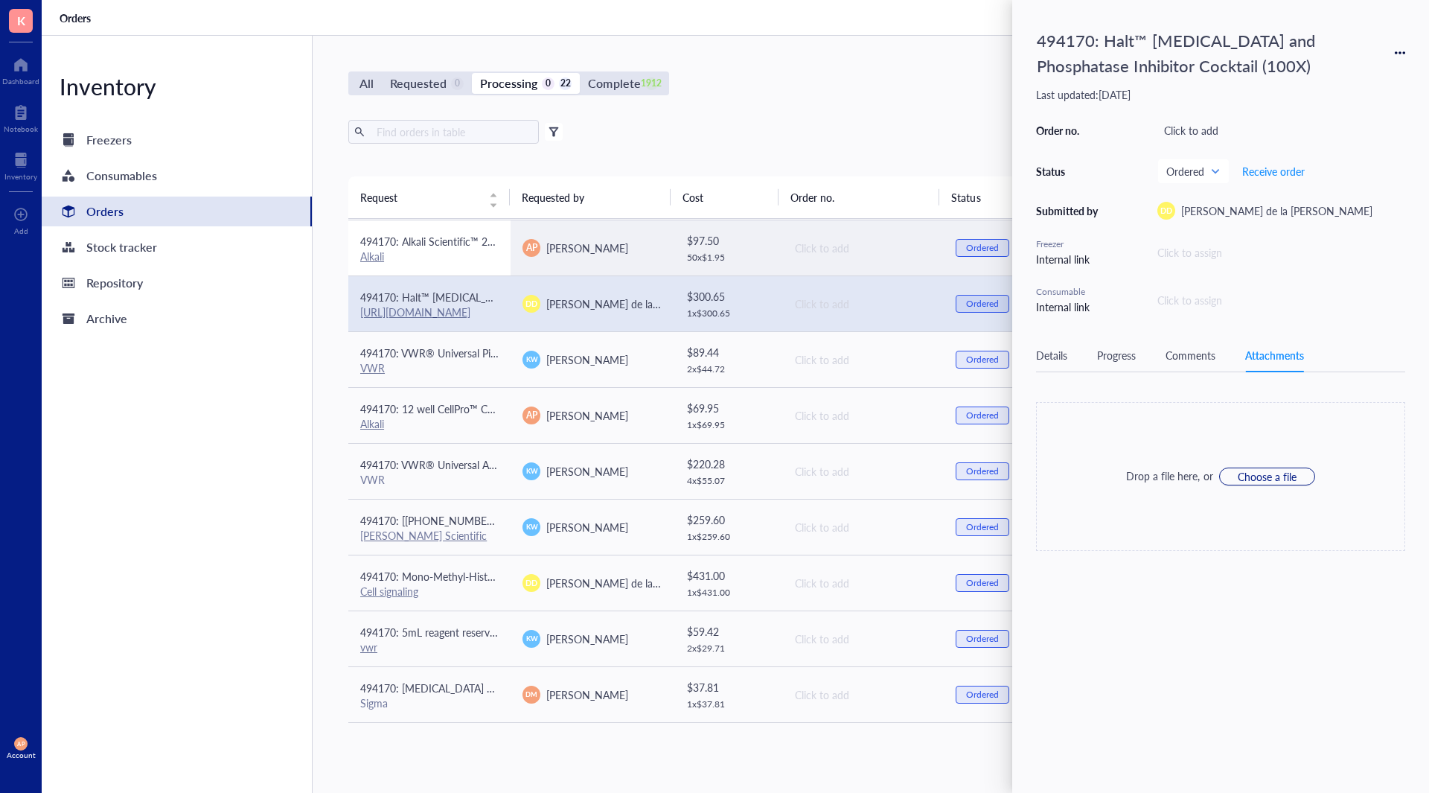
click at [468, 267] on td "494170: Alkali Scientific™ 2" Cardboard Freezer Boxes with Drain Holes - Water …" at bounding box center [429, 248] width 162 height 56
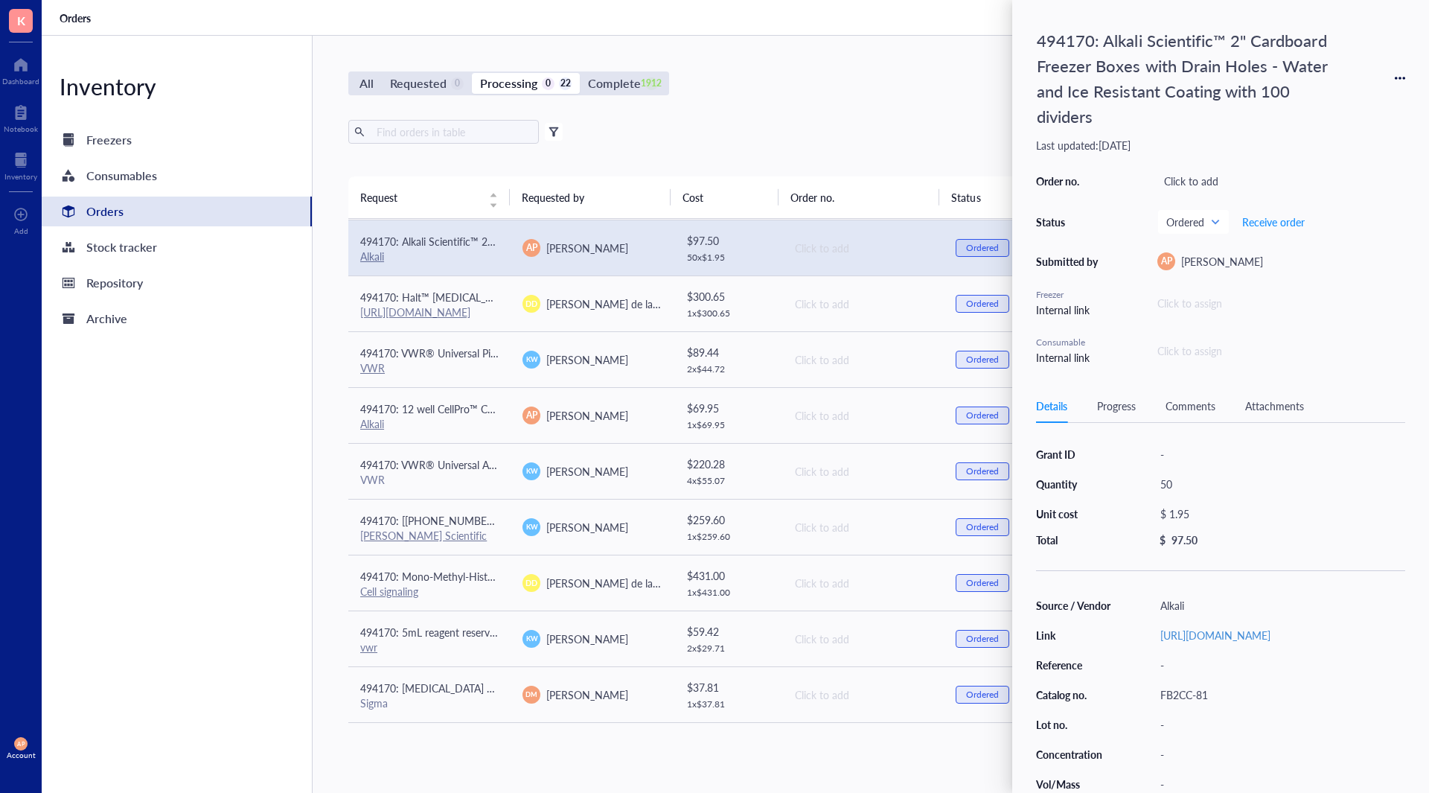
click at [1281, 404] on div "Attachments" at bounding box center [1275, 406] width 59 height 16
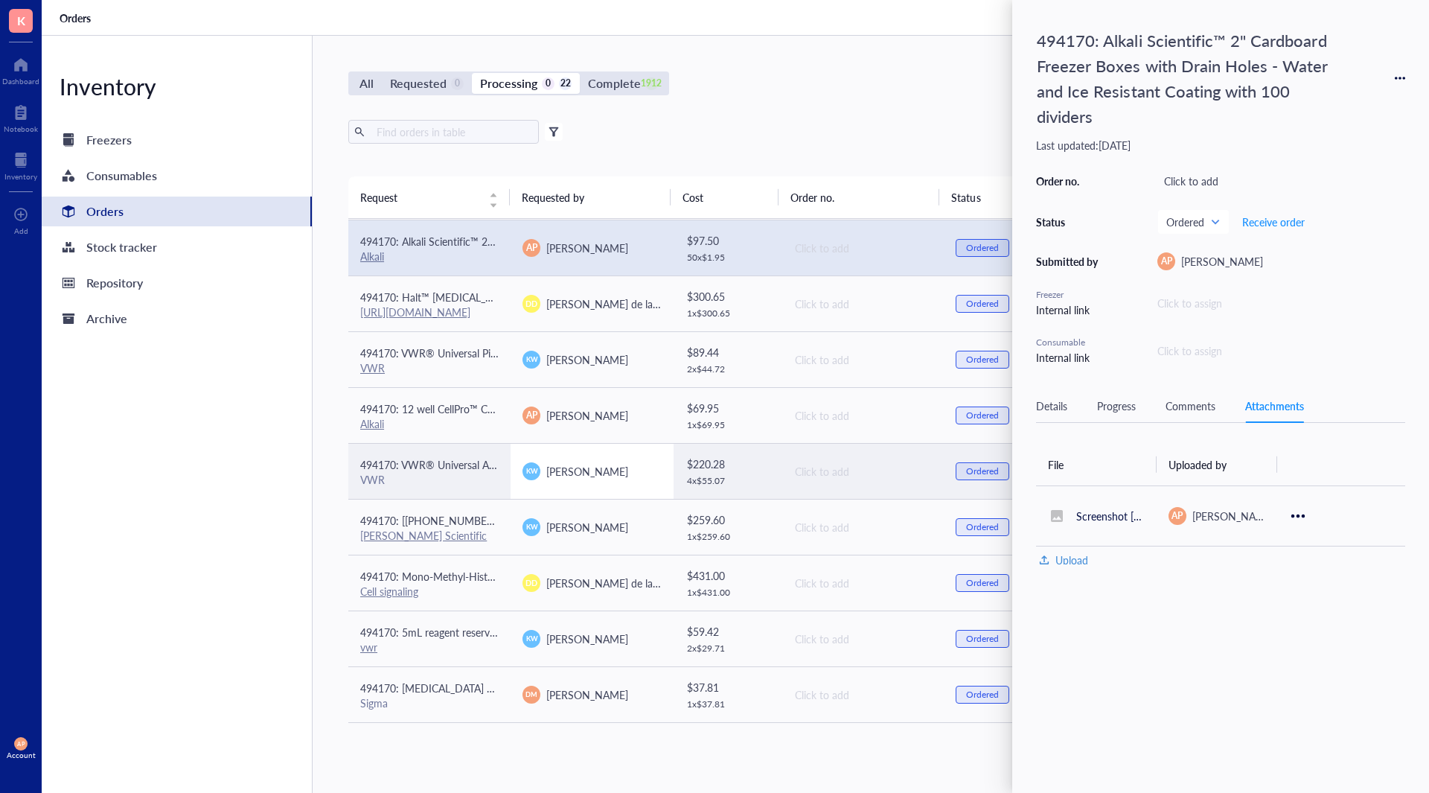
scroll to position [650, 0]
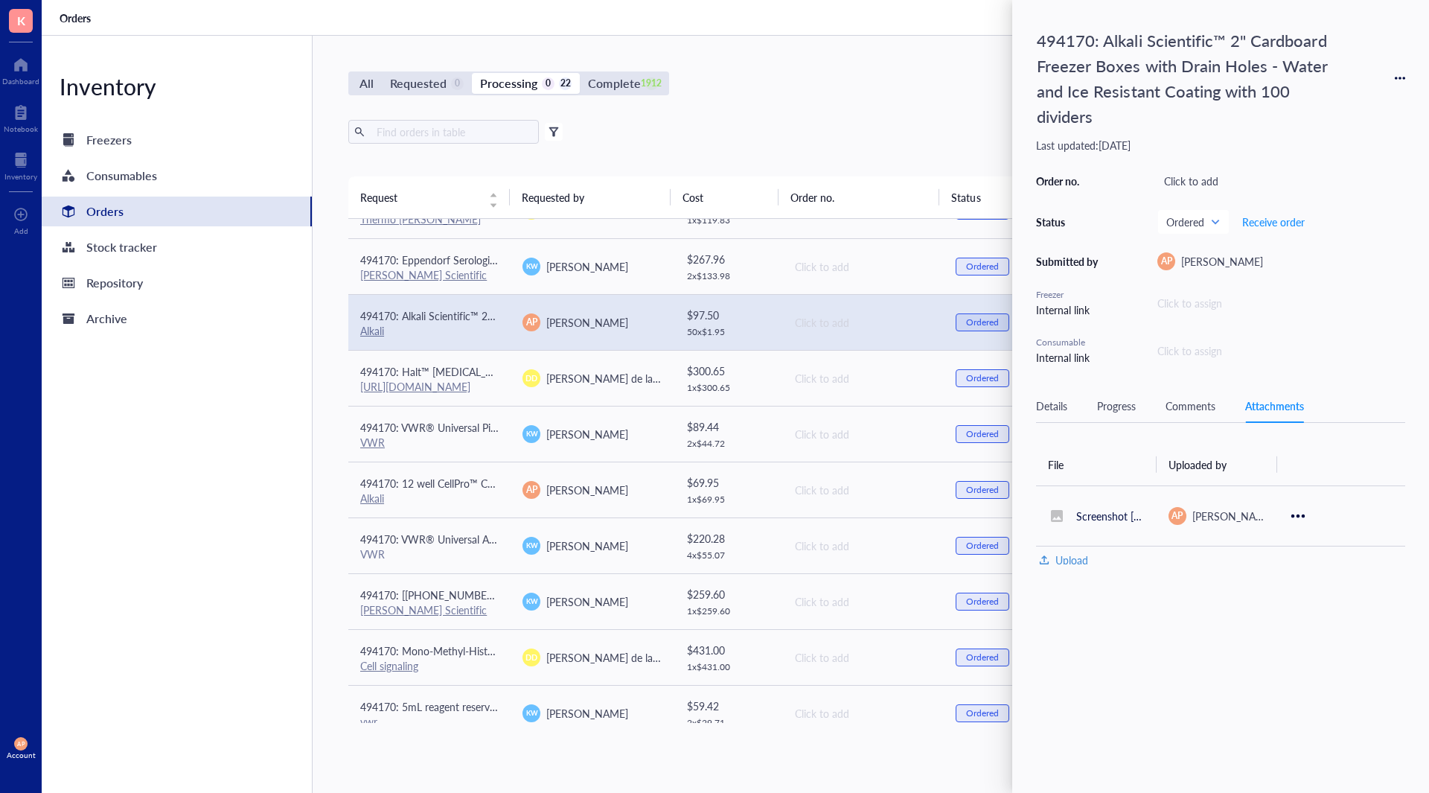
click at [1203, 411] on div "Comments" at bounding box center [1191, 406] width 50 height 16
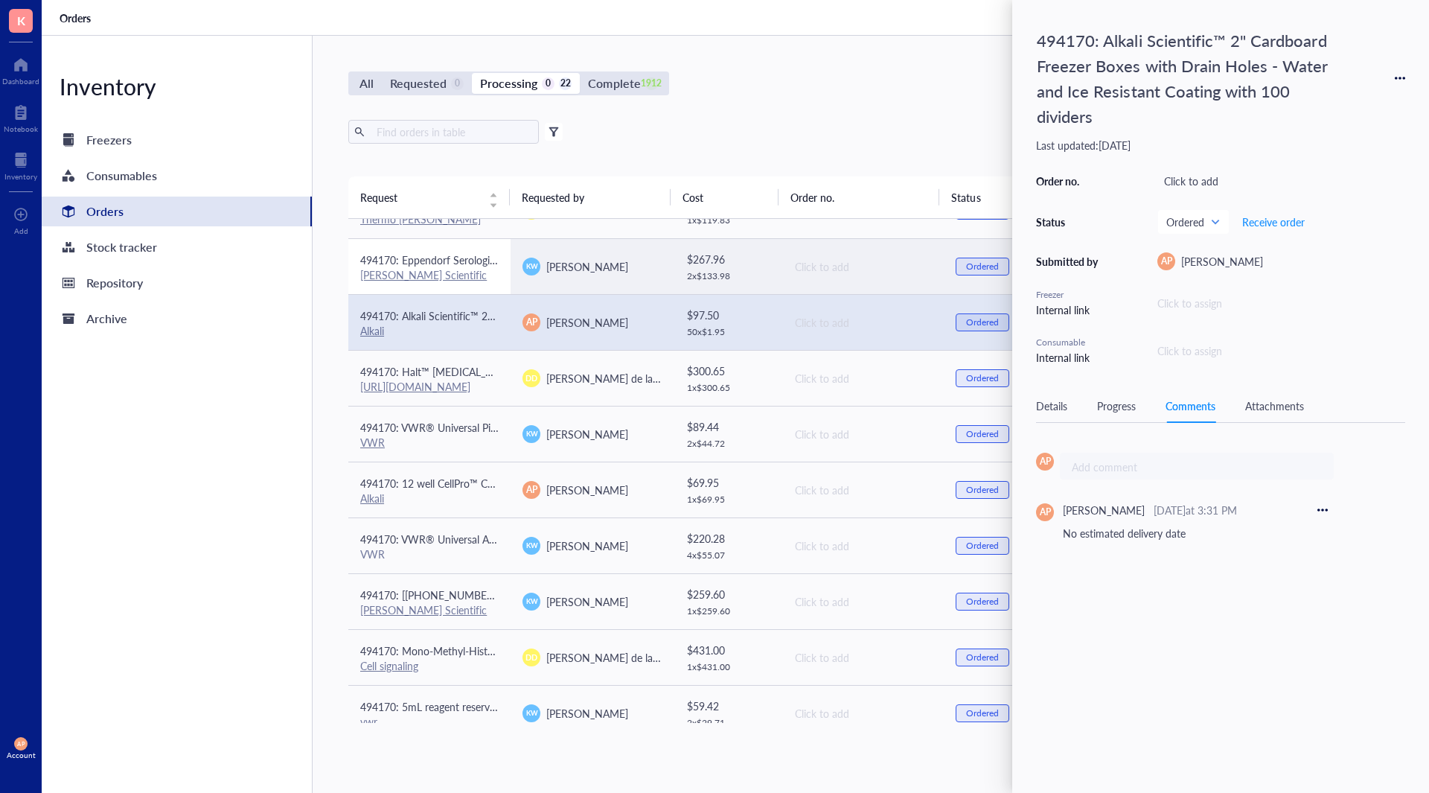
click at [491, 274] on div "[PERSON_NAME] Scientific" at bounding box center [429, 274] width 138 height 13
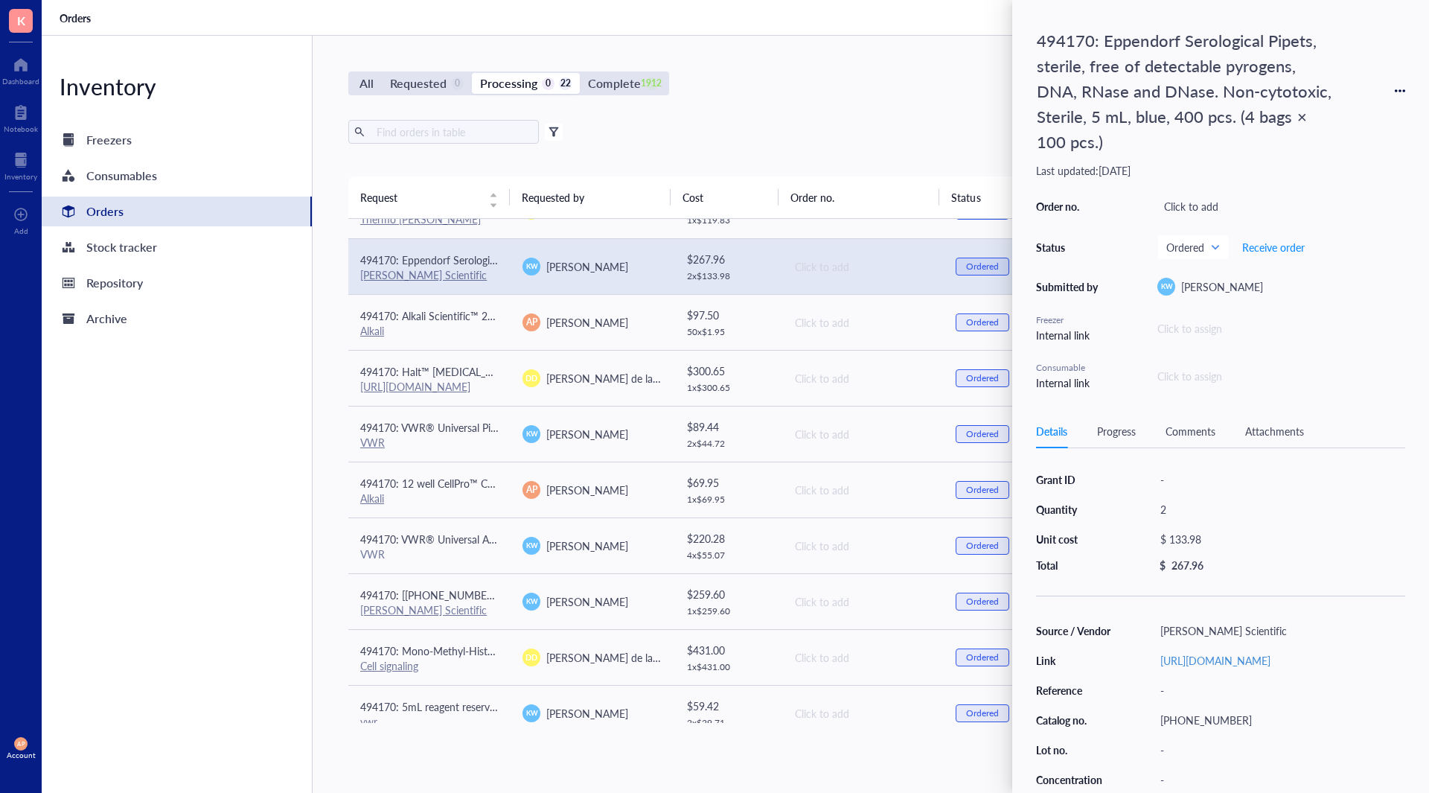
click at [1281, 438] on div "Attachments" at bounding box center [1275, 431] width 59 height 16
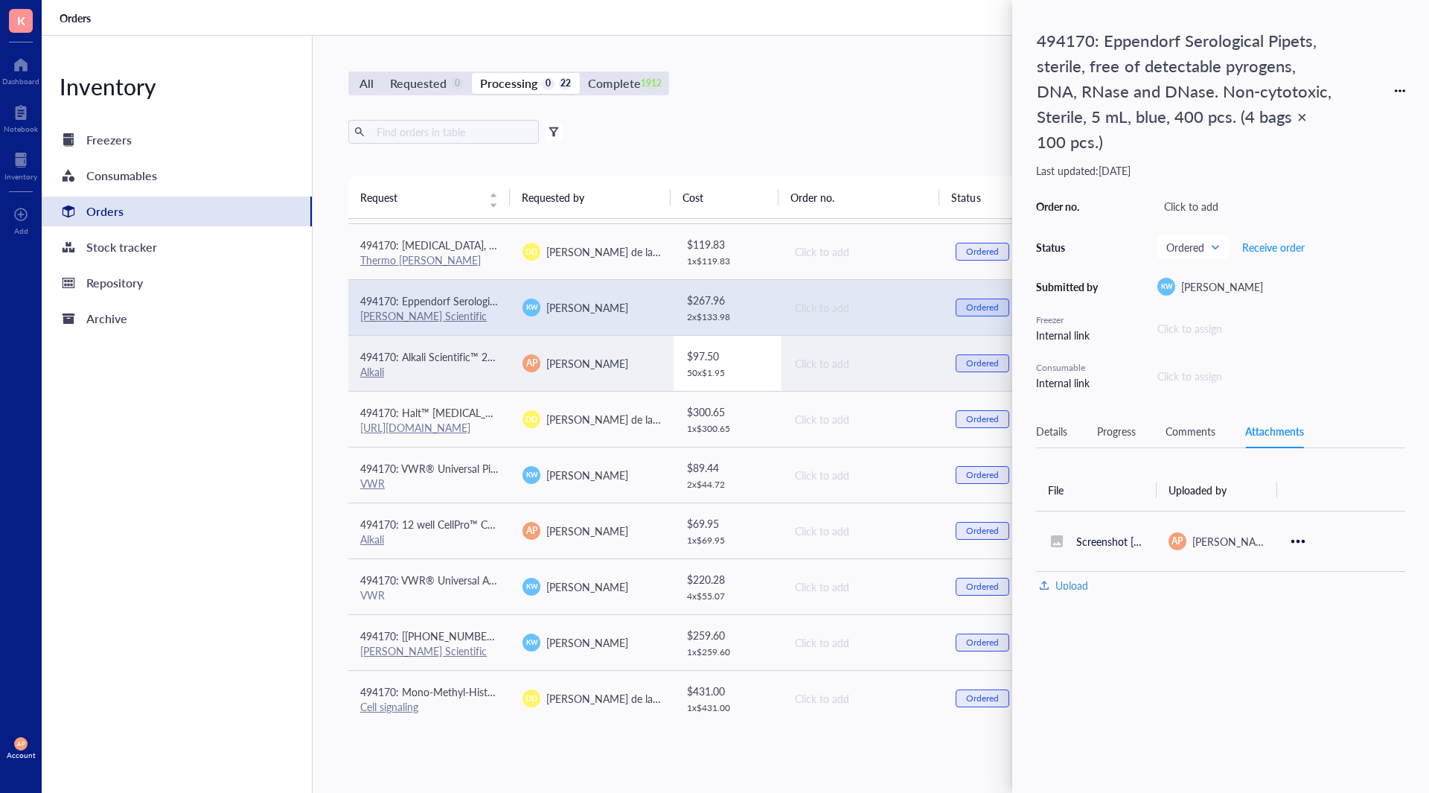
scroll to position [501, 0]
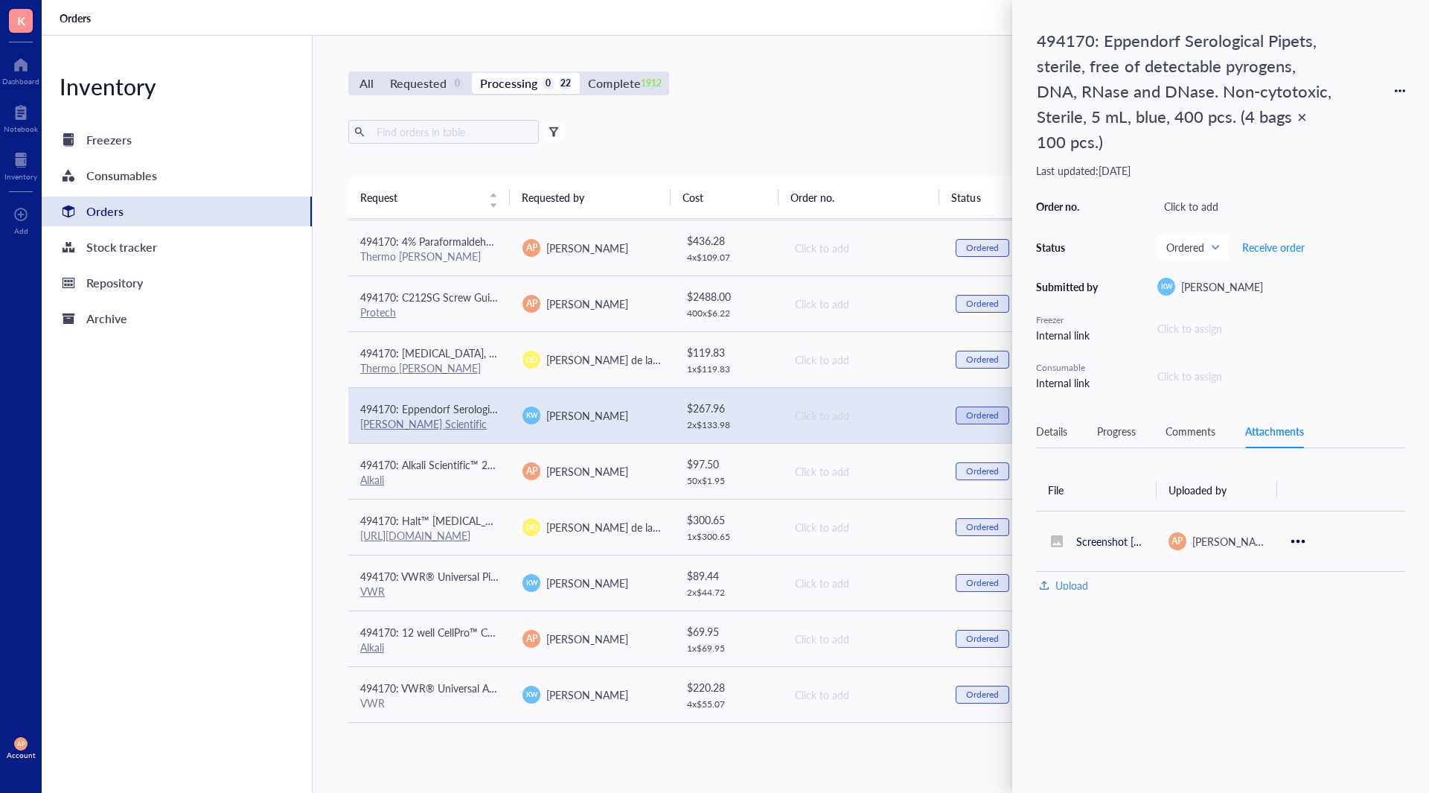
click at [1200, 434] on div "Comments" at bounding box center [1191, 431] width 50 height 16
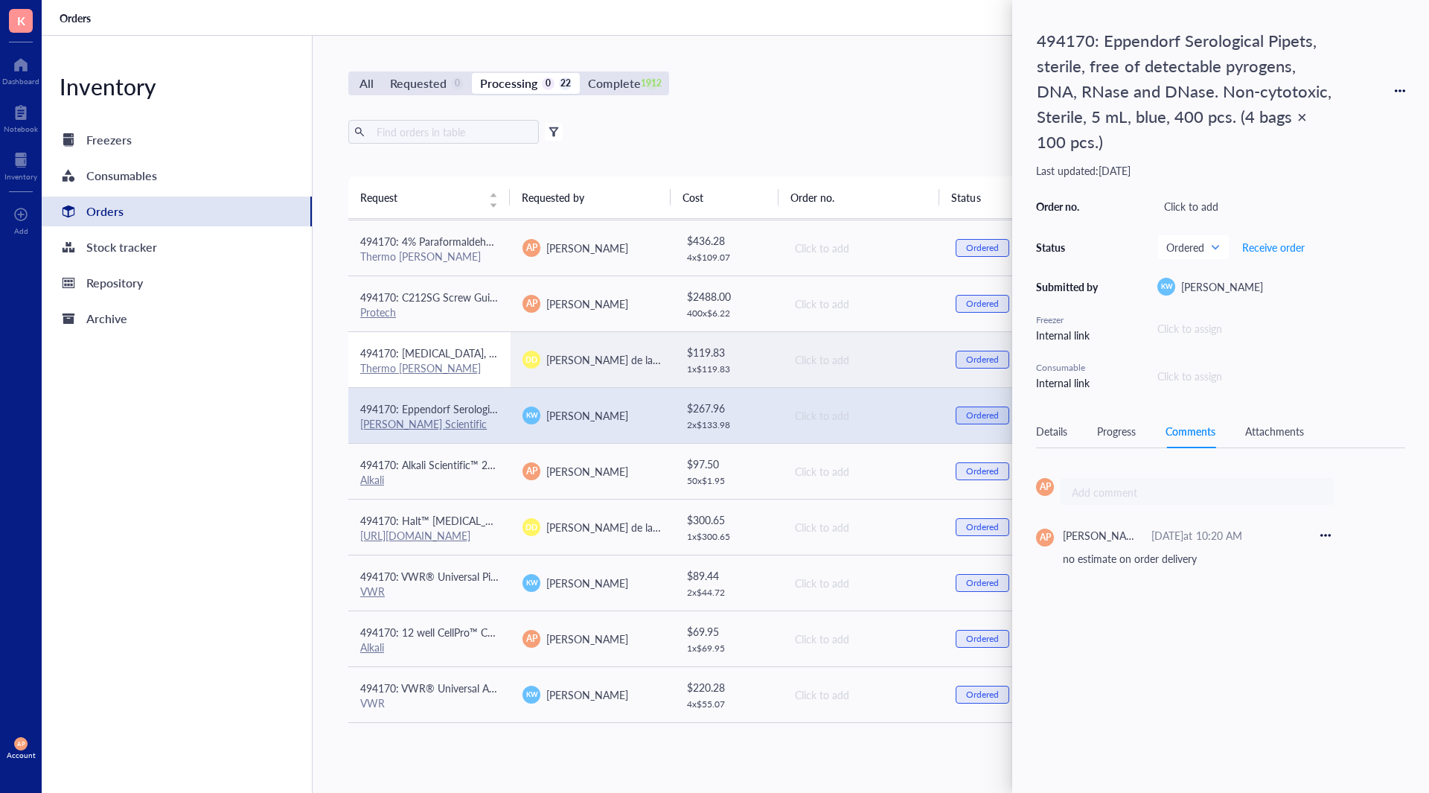
click at [479, 374] on td "494170: [MEDICAL_DATA], 99.6%, ACS reagent, meets the requirements of Reag.Ph.E…" at bounding box center [429, 359] width 162 height 56
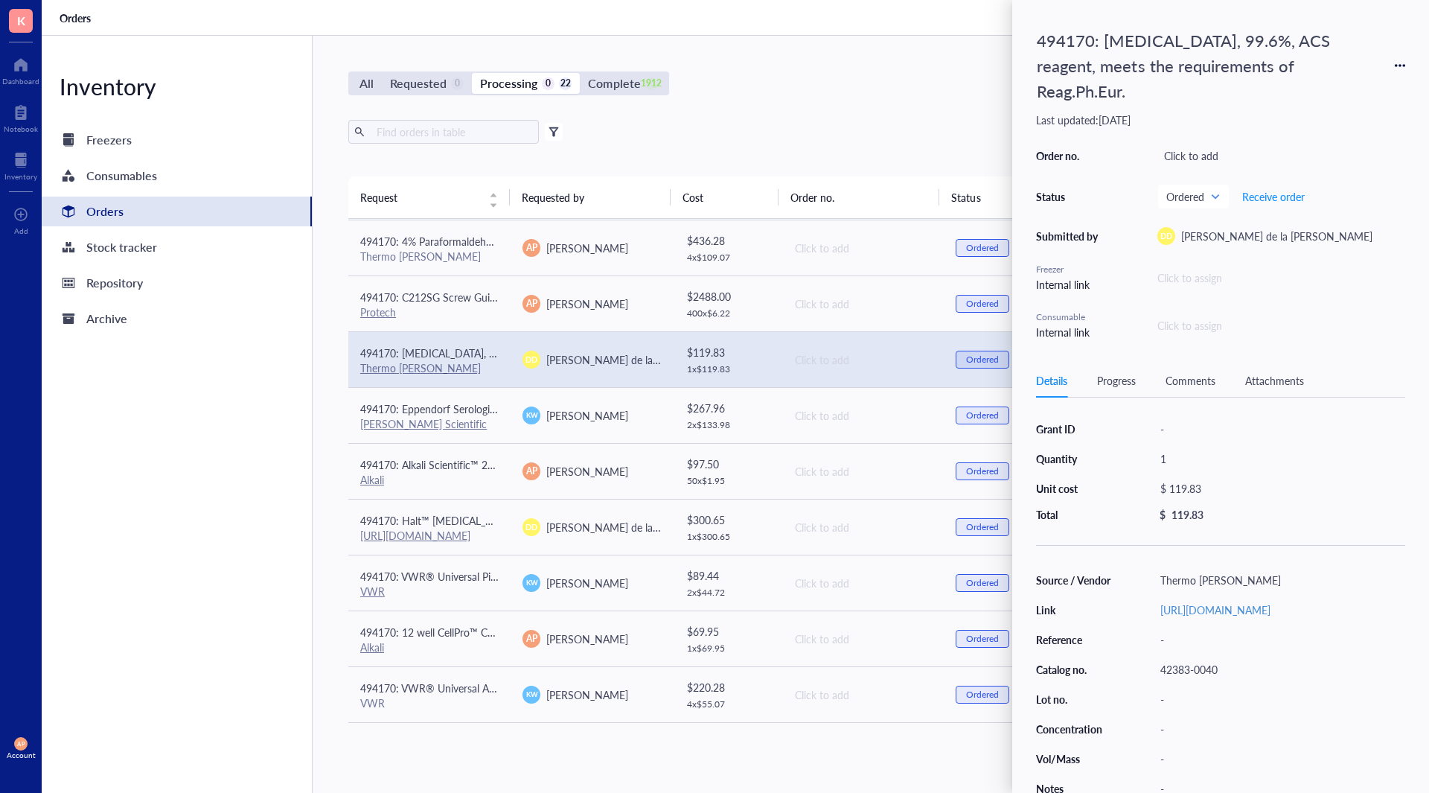
click at [1196, 394] on div "Details Progress Comments Attachments" at bounding box center [1220, 381] width 369 height 34
click at [1193, 386] on div "Comments" at bounding box center [1191, 380] width 50 height 16
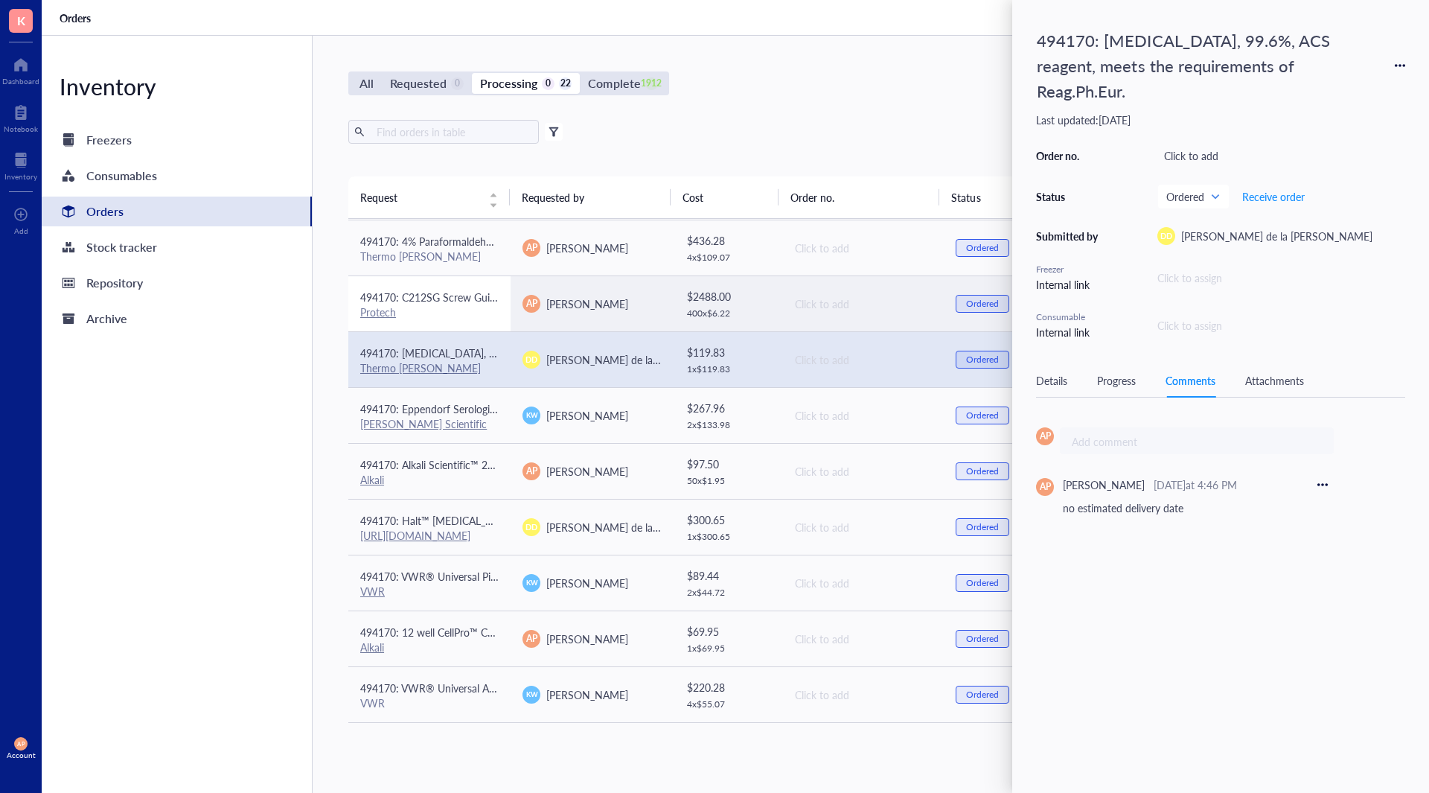
click at [506, 301] on td "494170: C212SG Screw Guide With 020" (.51mm) Hole 1/16" Protech" at bounding box center [429, 303] width 162 height 56
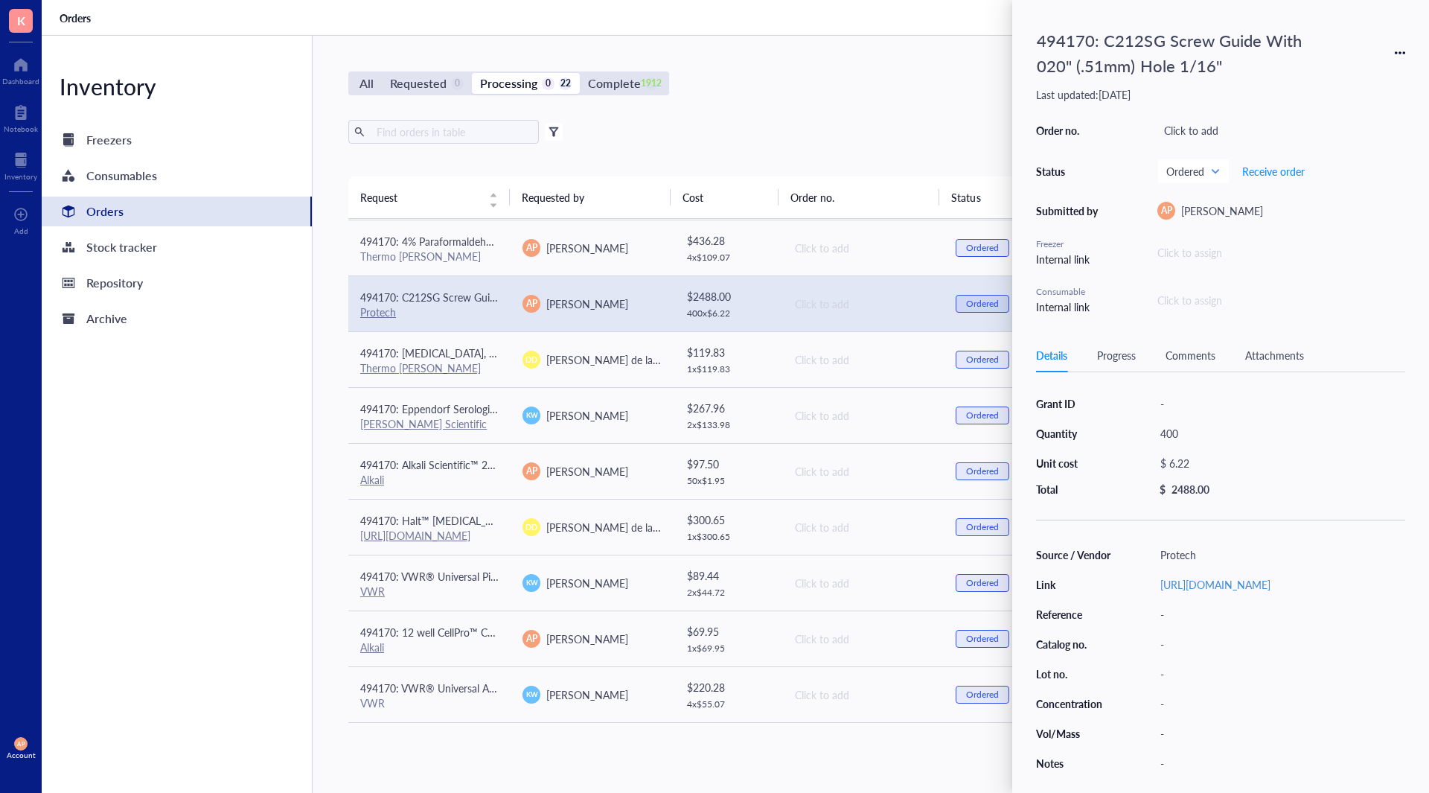
click at [1289, 349] on div "Attachments" at bounding box center [1275, 355] width 59 height 16
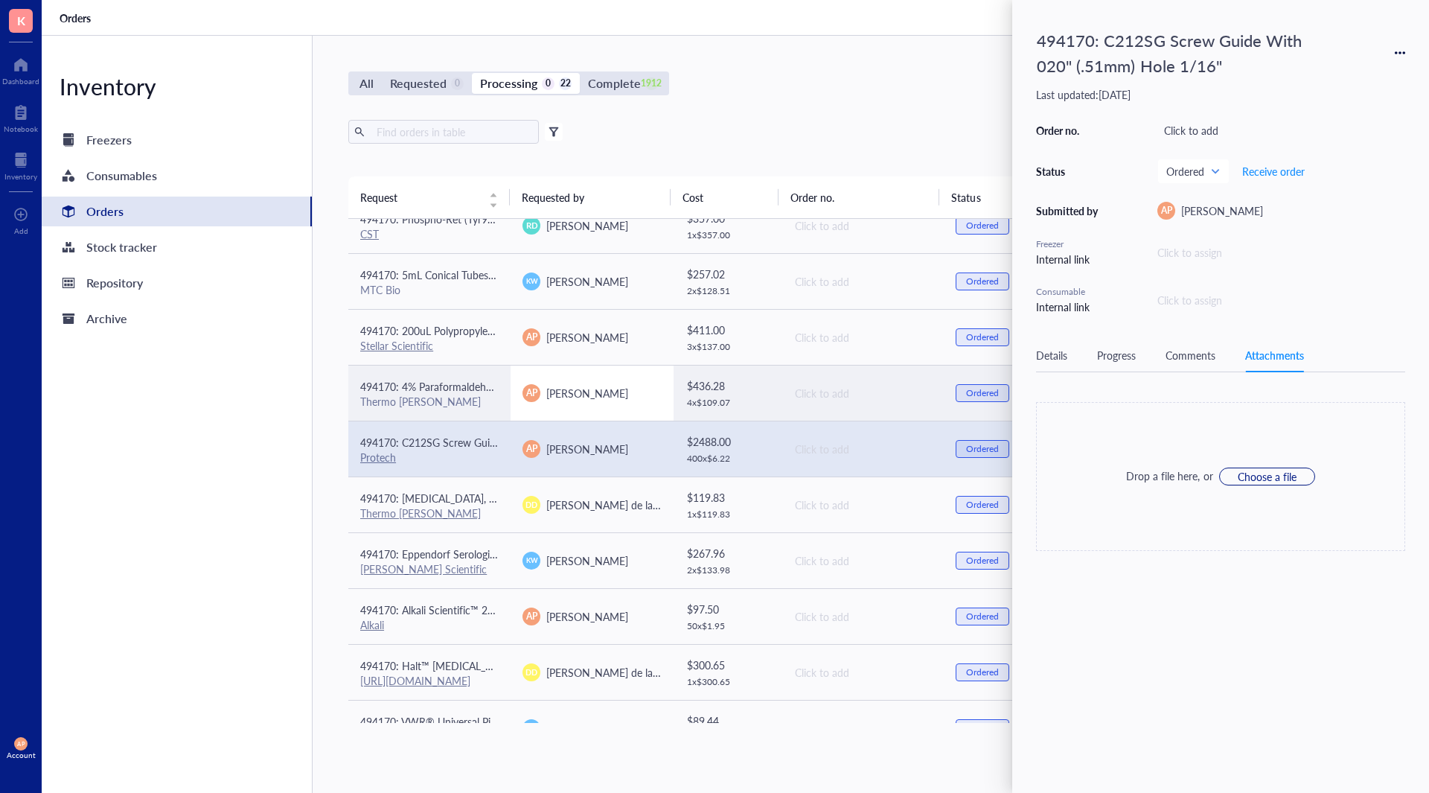
scroll to position [352, 0]
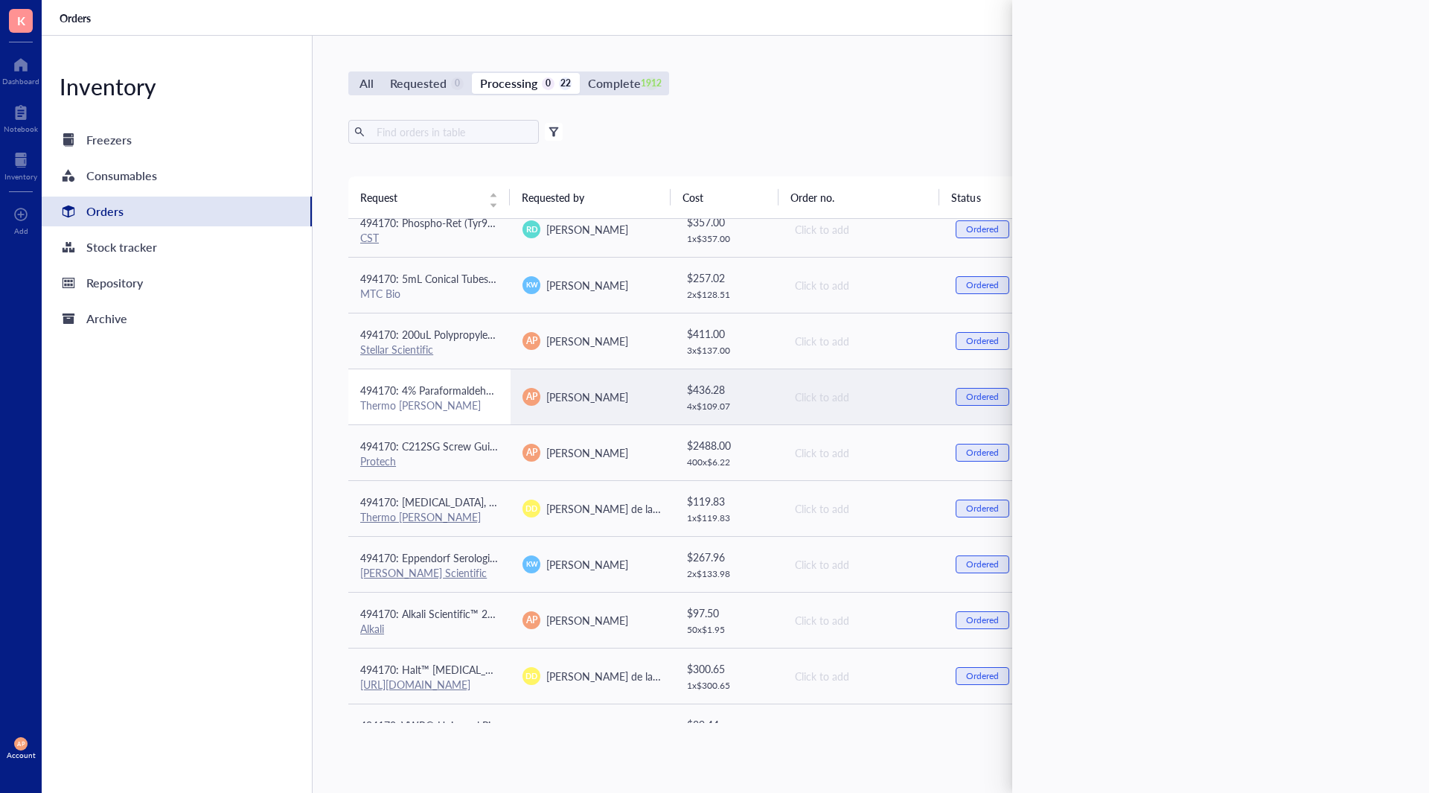
click at [500, 409] on td "494170: 4% Paraformaldehyde in PBS 1 L Thermo [PERSON_NAME]" at bounding box center [429, 397] width 162 height 56
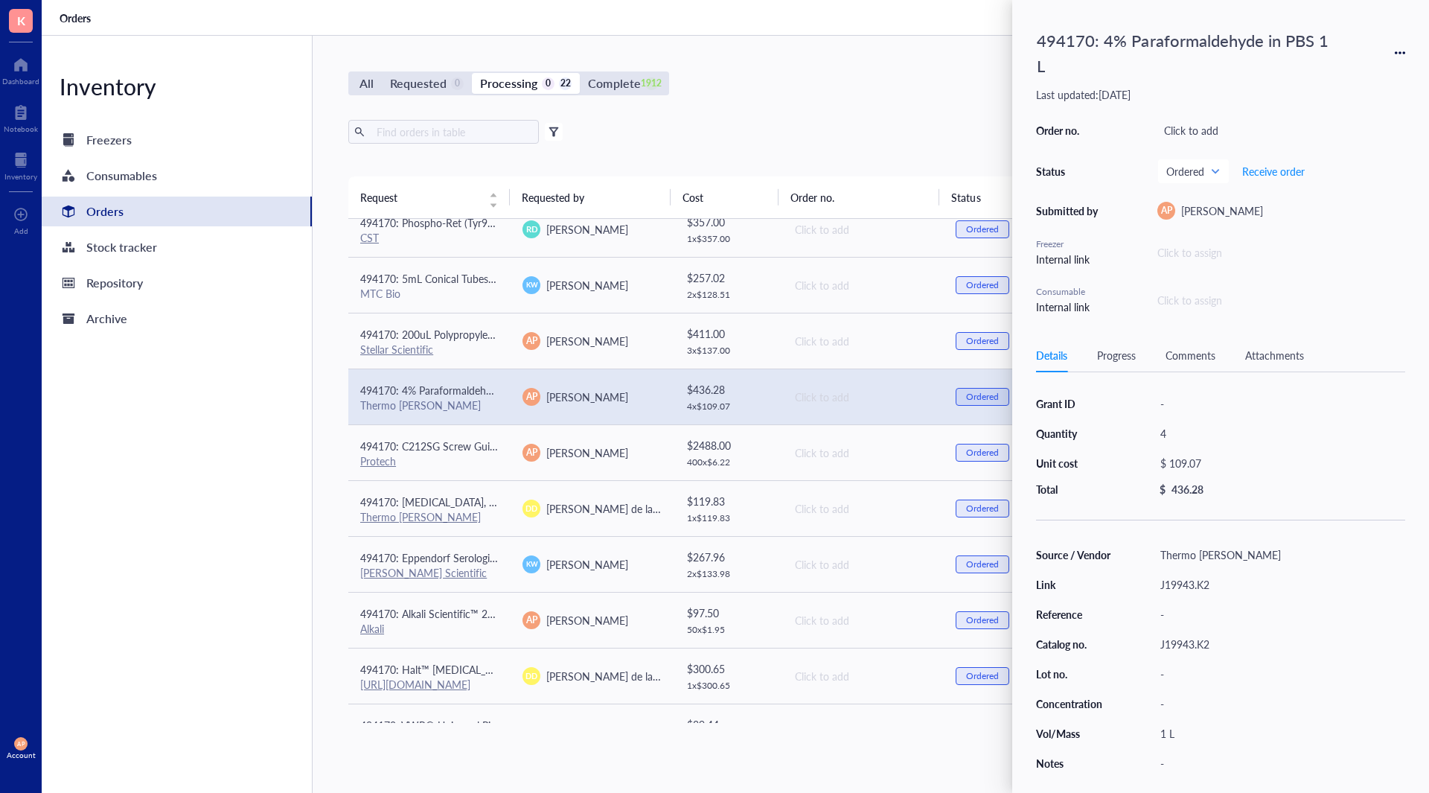
drag, startPoint x: 1286, startPoint y: 351, endPoint x: 1257, endPoint y: 359, distance: 30.7
click at [1286, 351] on div "Attachments" at bounding box center [1275, 355] width 59 height 16
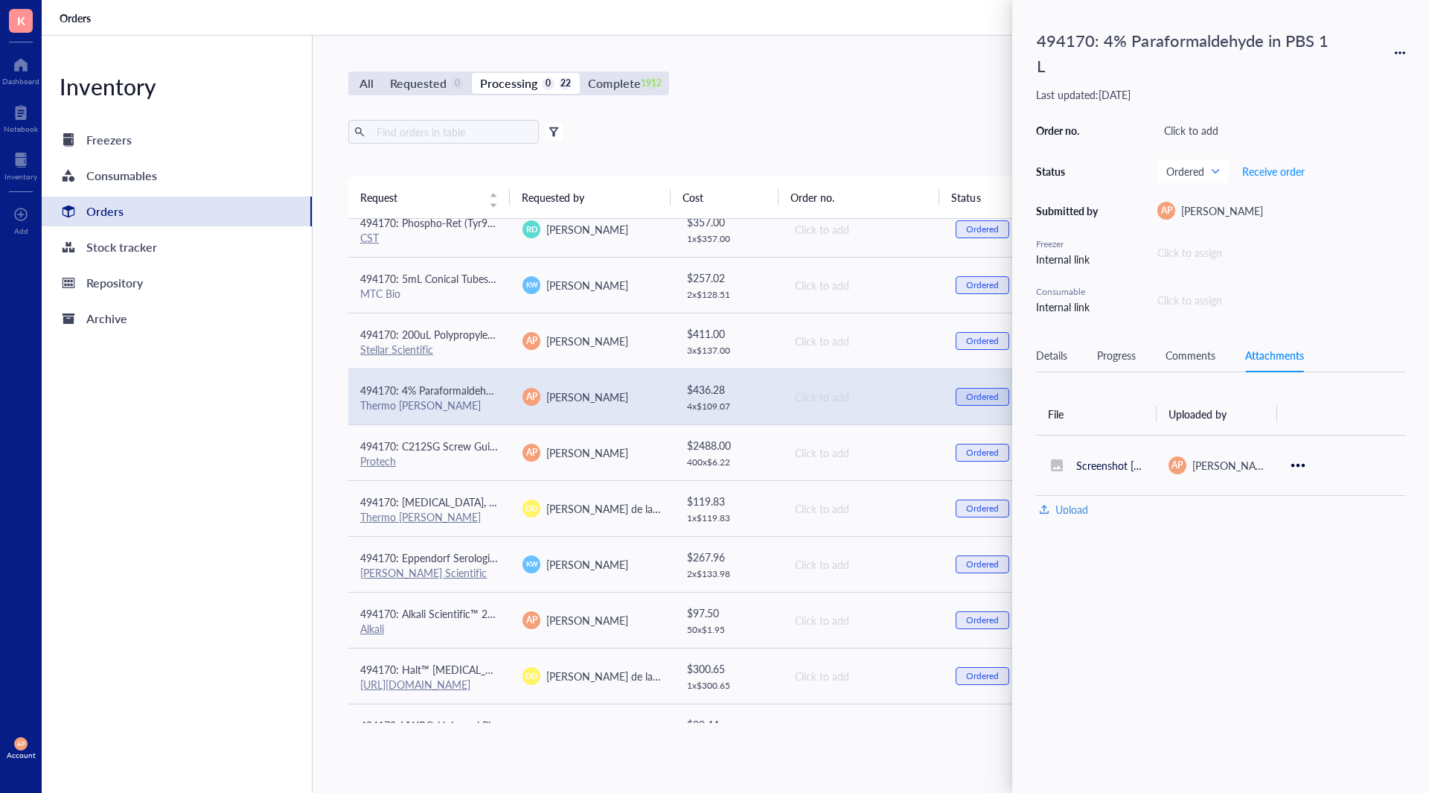
click at [1199, 353] on div "Comments" at bounding box center [1191, 355] width 50 height 16
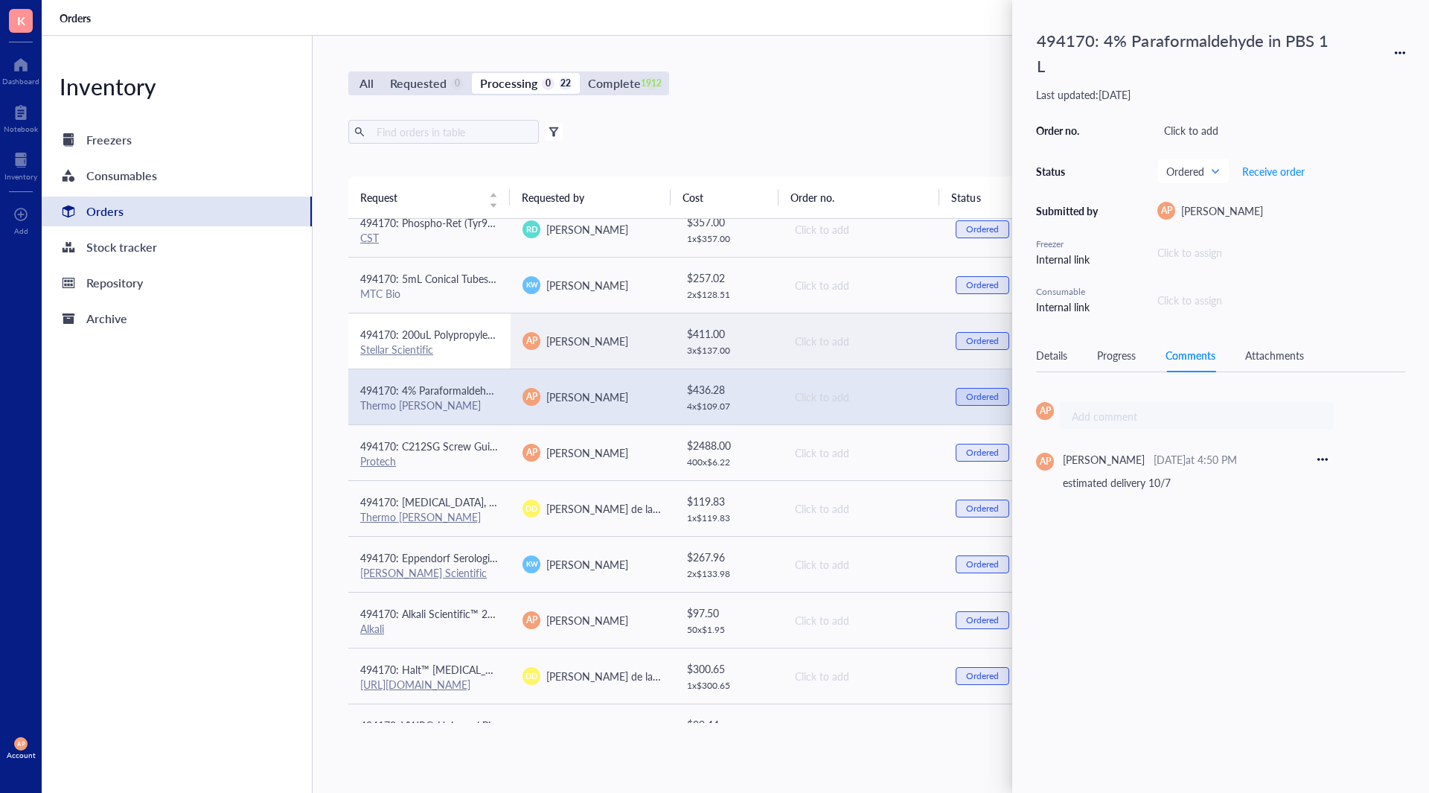
click at [503, 359] on td "494170: 200uL Polypropylene Gel Loading Tips For Universal Pipettes, RNase and …" at bounding box center [429, 341] width 162 height 56
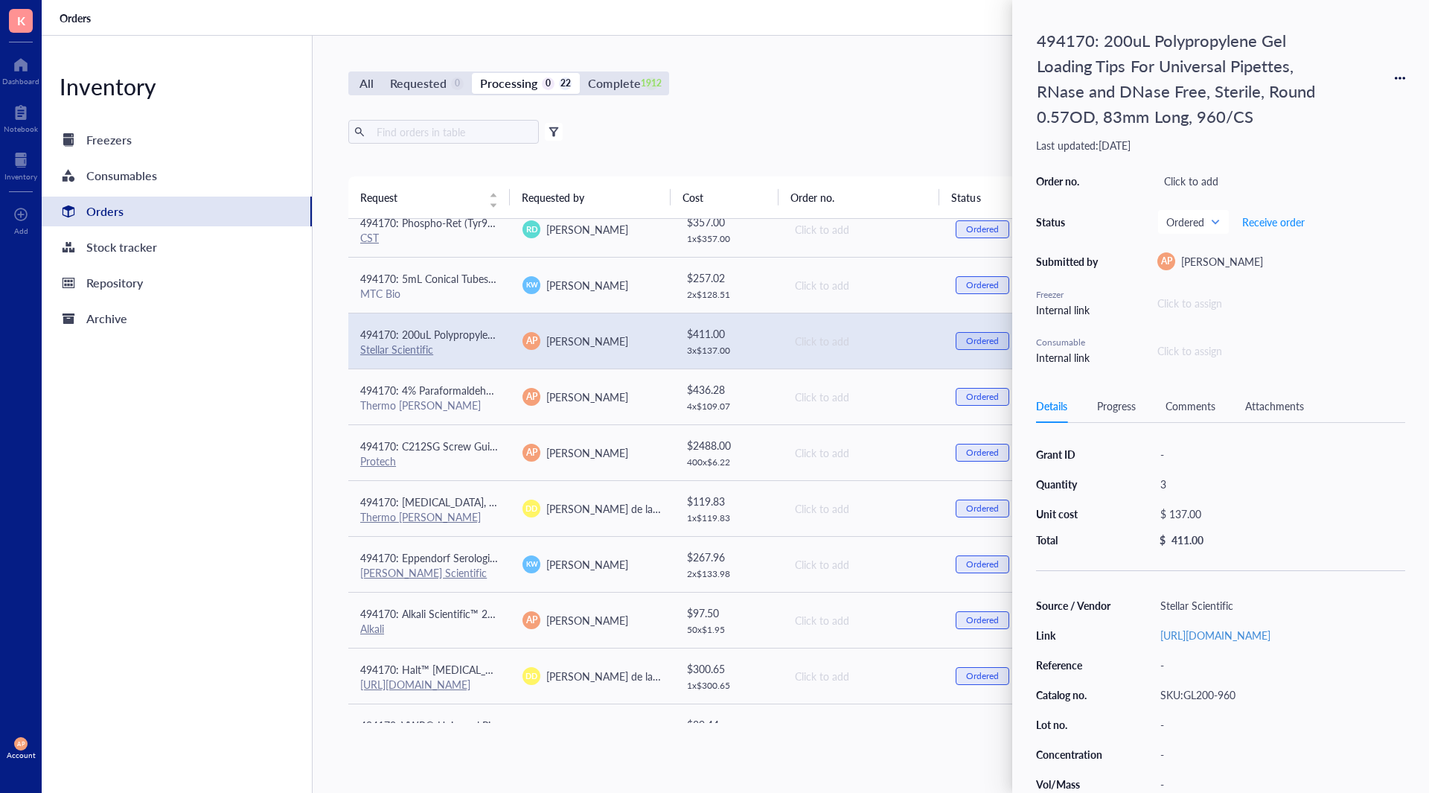
click at [1287, 407] on div "Attachments" at bounding box center [1275, 406] width 59 height 16
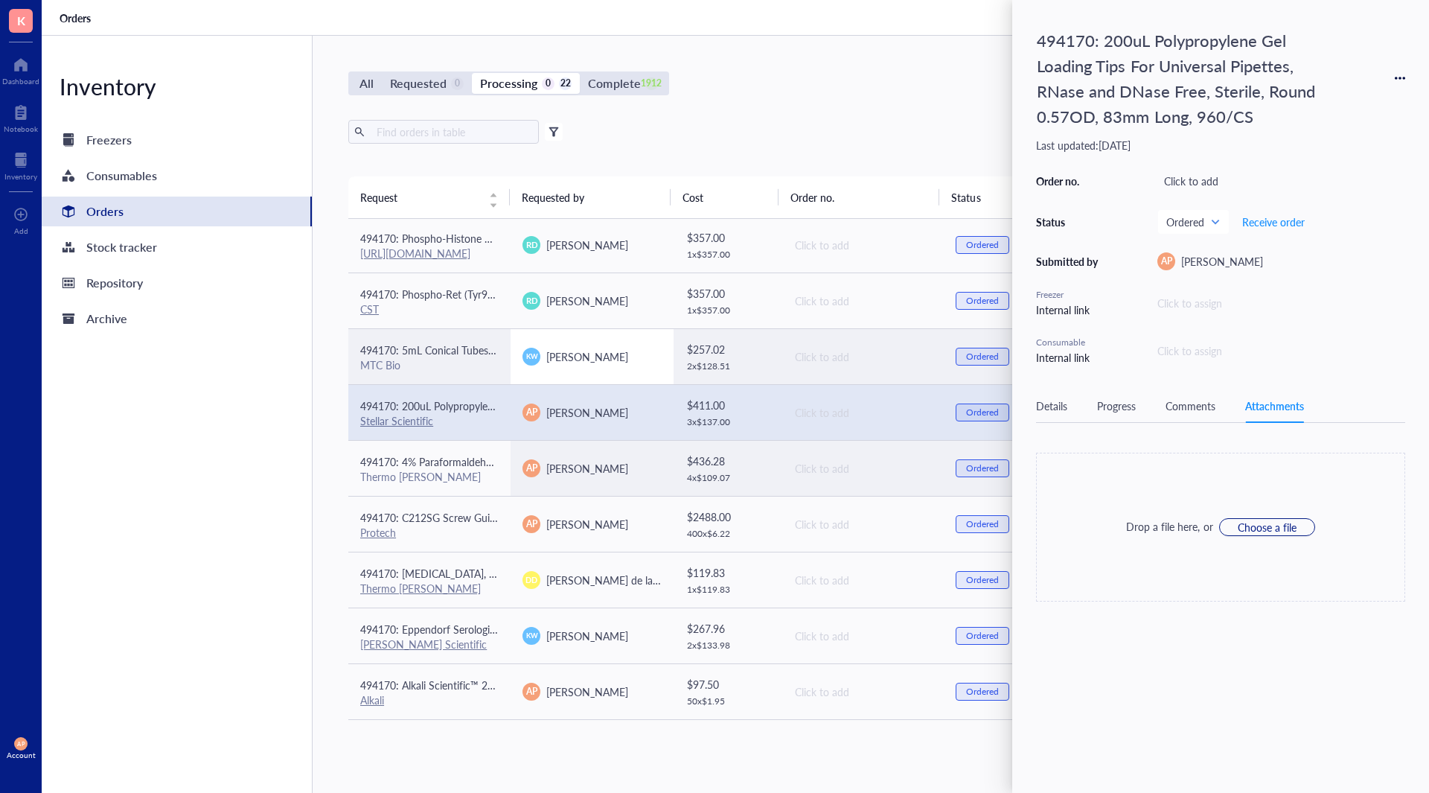
scroll to position [203, 0]
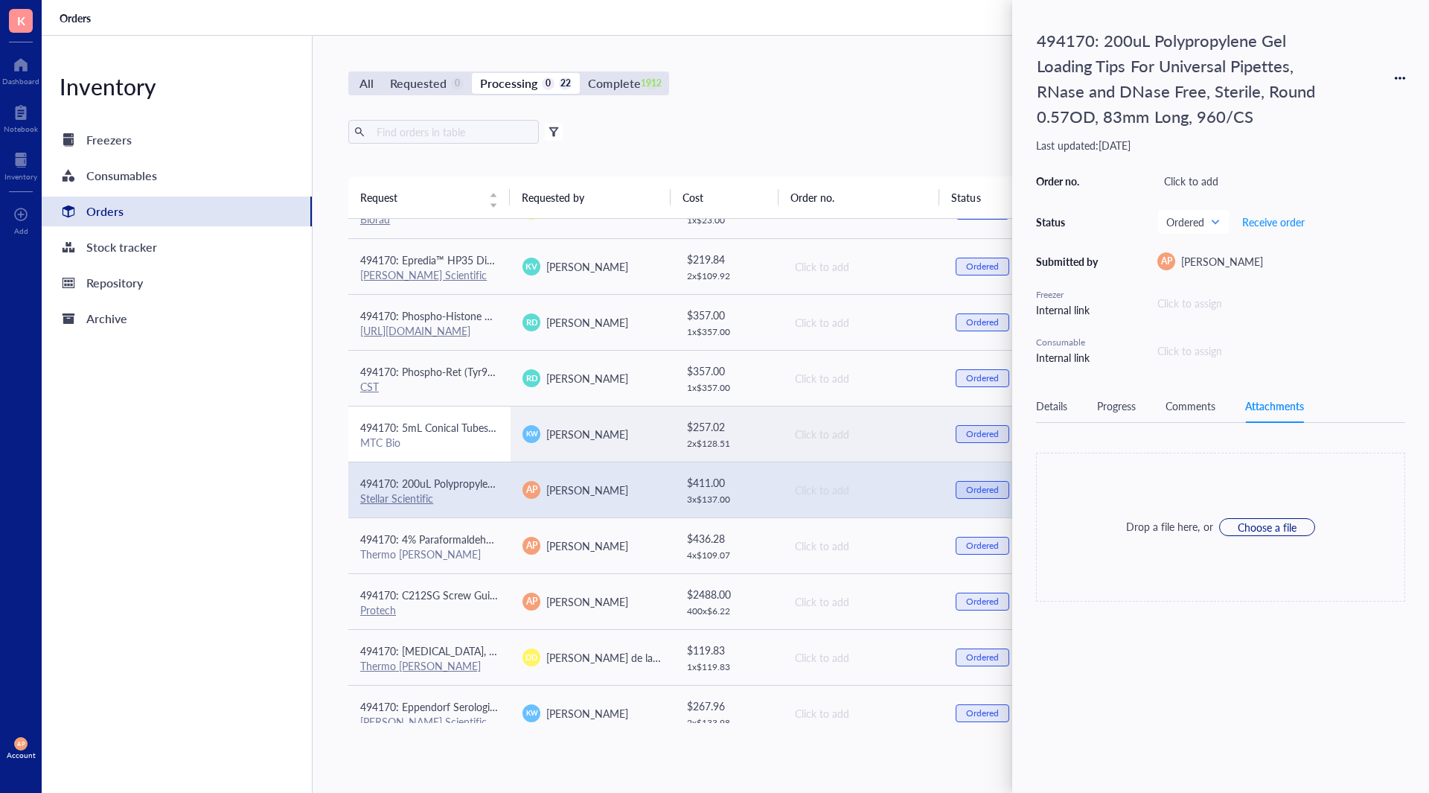
click at [500, 446] on td "494170: 5mL Conical Tubes 500/CS MTC Bio" at bounding box center [429, 434] width 162 height 56
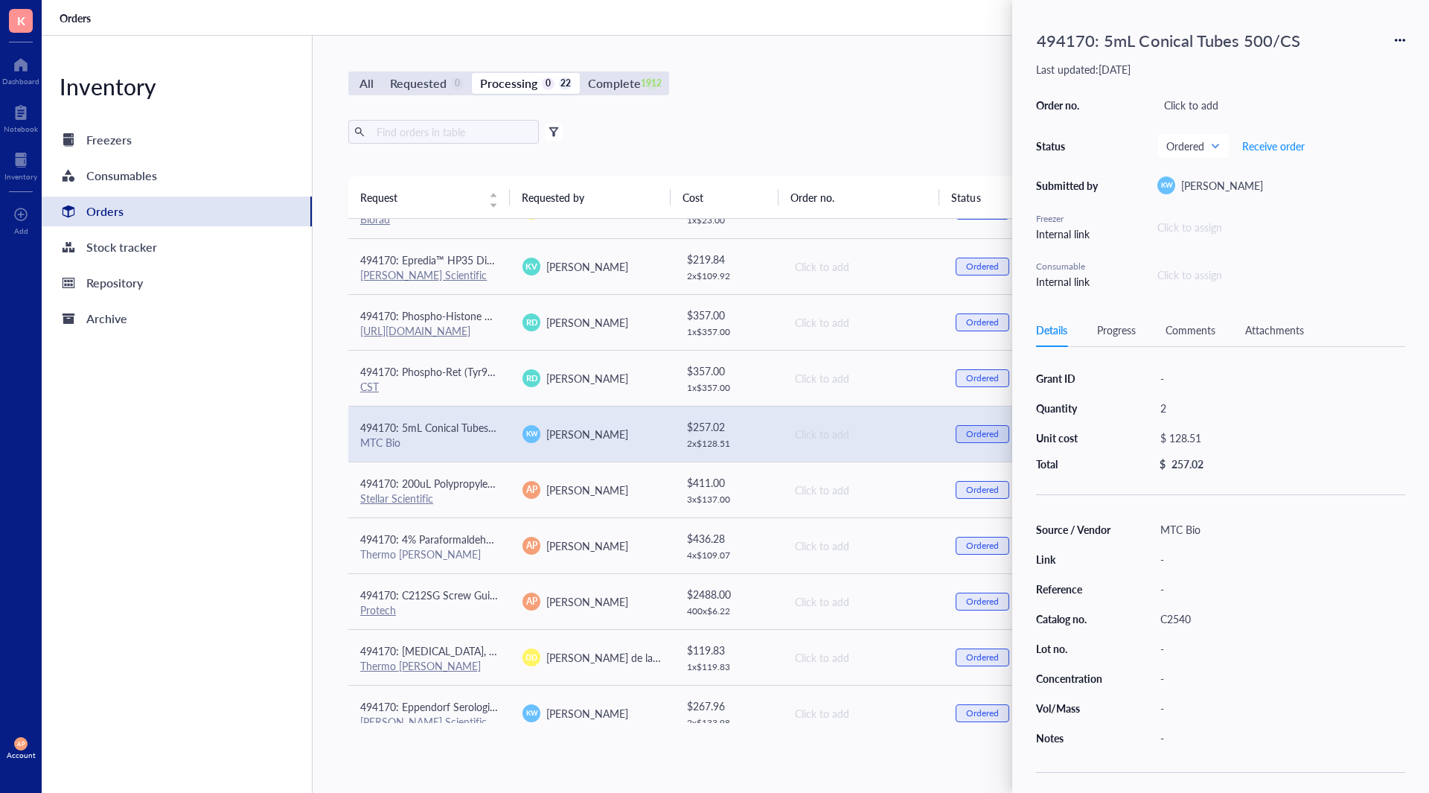
click at [1273, 338] on div "Details Progress Comments Attachments" at bounding box center [1220, 330] width 369 height 34
click at [1273, 320] on div "Details Progress Comments Attachments" at bounding box center [1220, 330] width 369 height 34
click at [1273, 333] on div "Attachments" at bounding box center [1275, 330] width 59 height 16
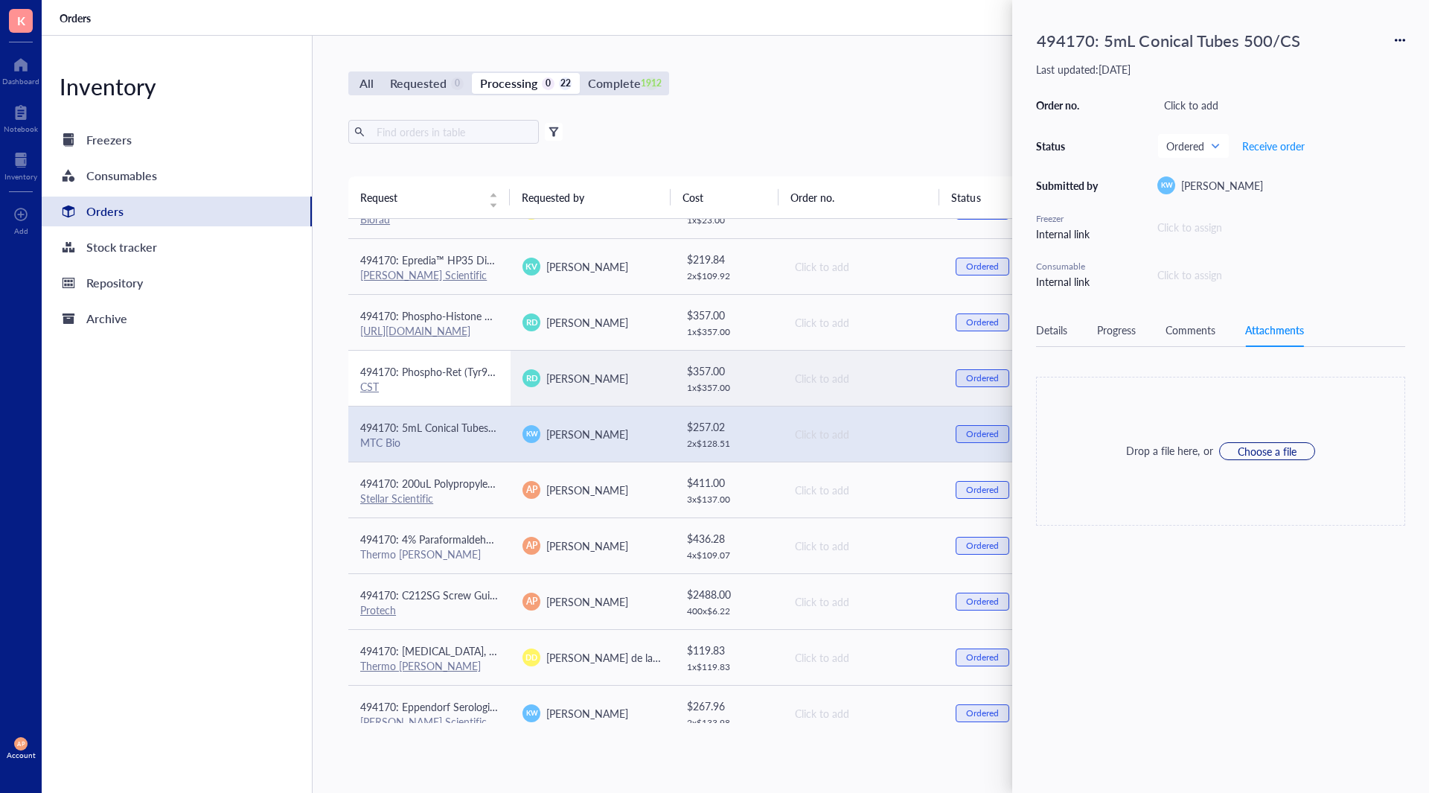
click at [459, 379] on div "494170: Phospho-Ret (Tyr905) Antibody #3221" at bounding box center [429, 371] width 138 height 16
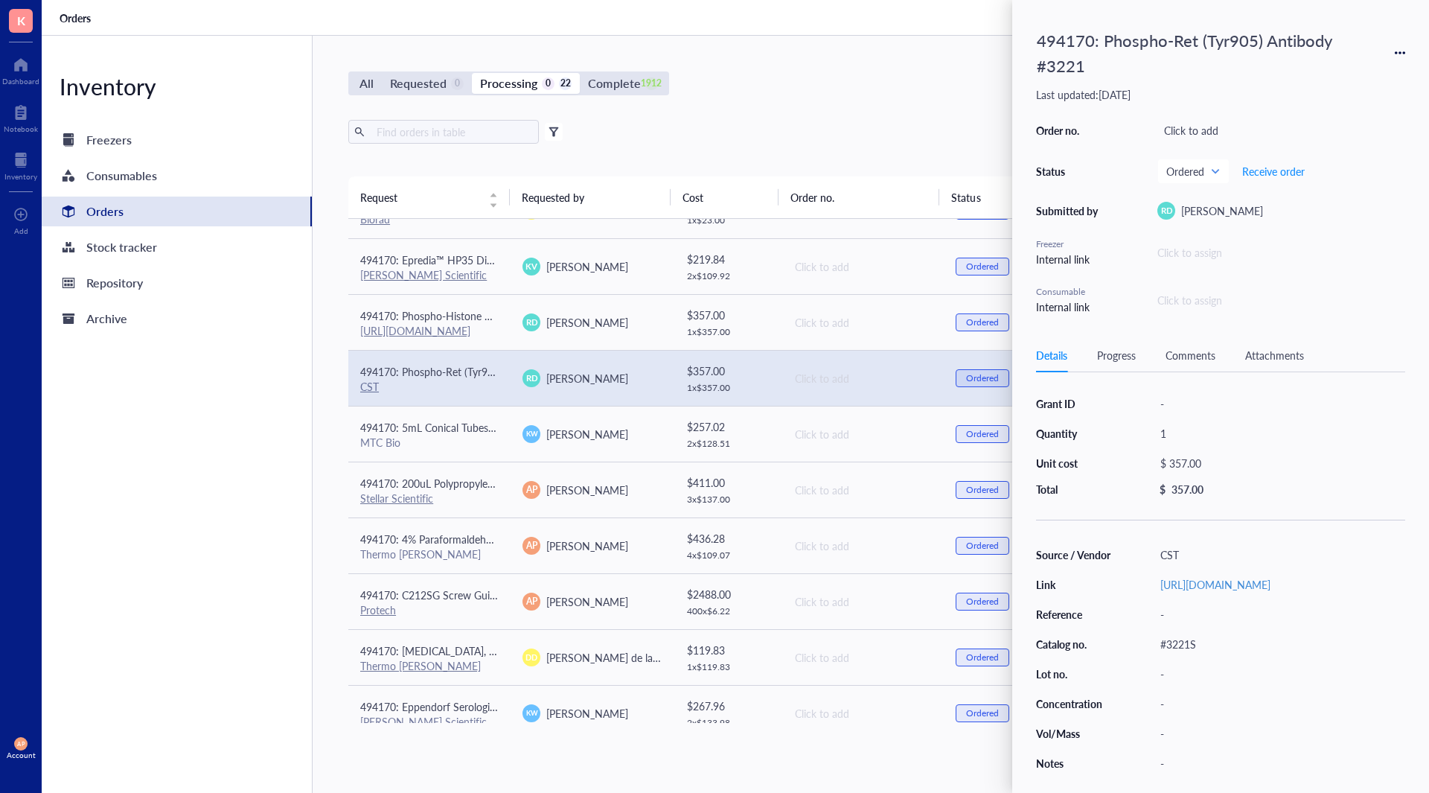
click at [1265, 351] on div "Attachments" at bounding box center [1275, 355] width 59 height 16
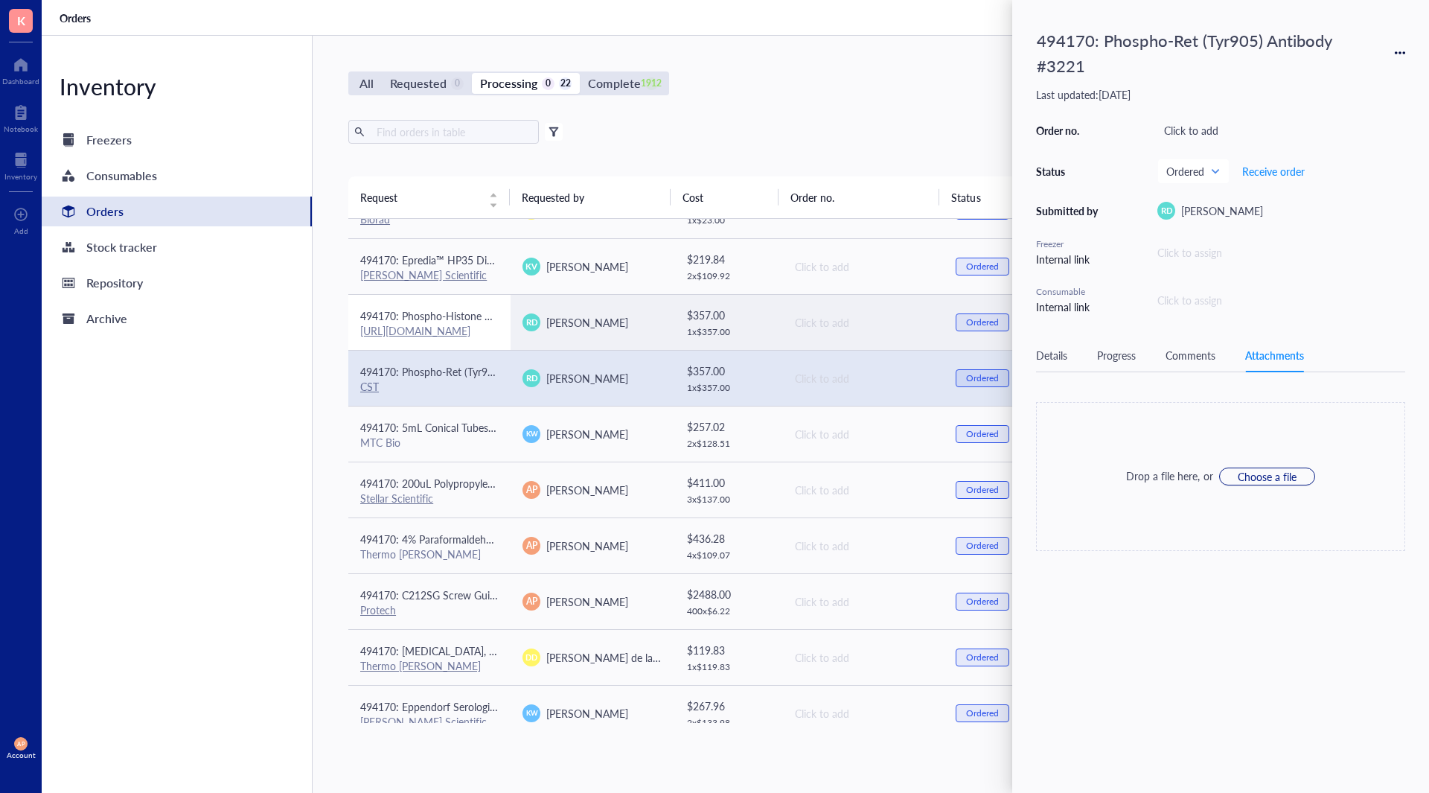
click at [488, 305] on td "494170: Phospho-Histone H2A.X (Ser139/Tyr142) Antibody #5438 [URL][DOMAIN_NAME]" at bounding box center [429, 322] width 162 height 56
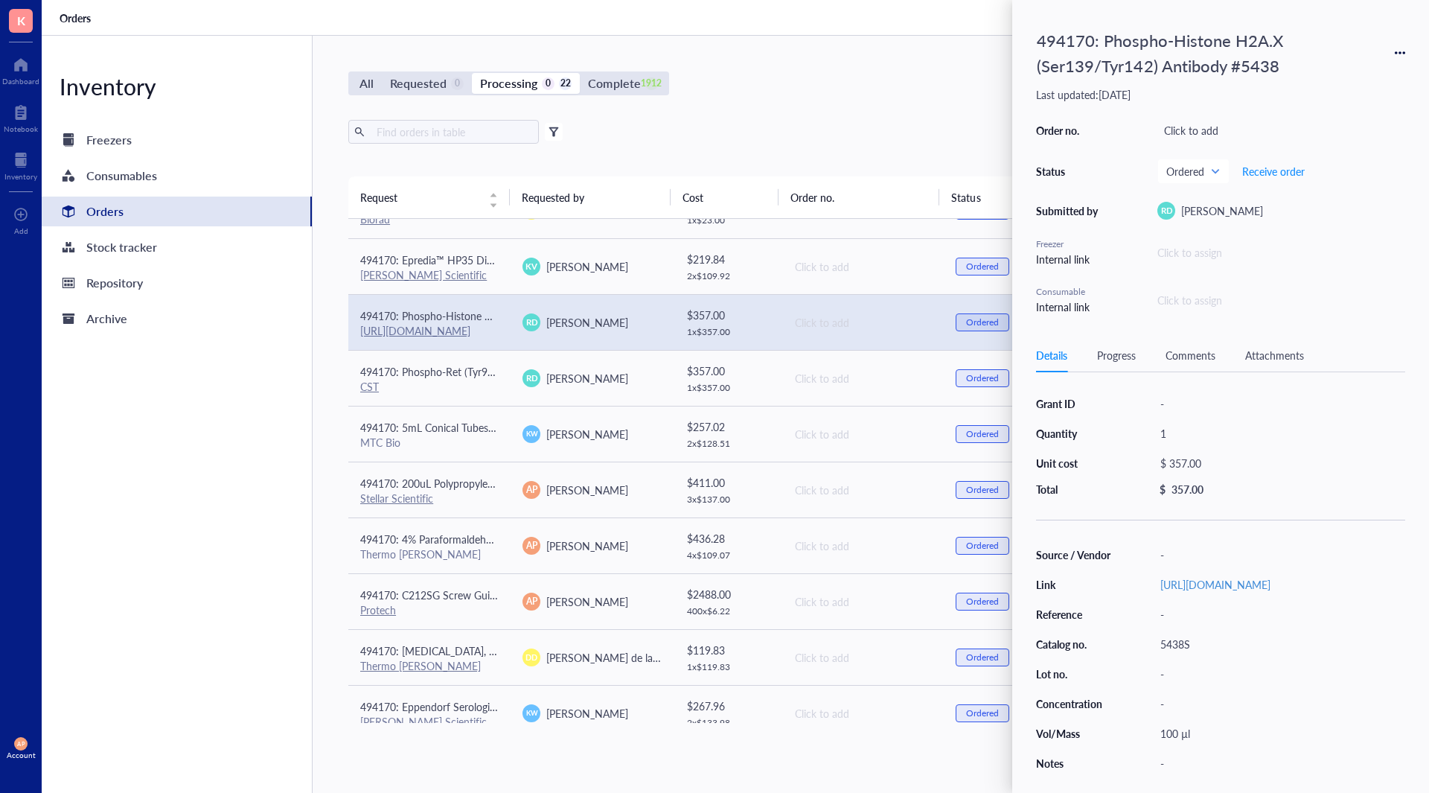
click at [1278, 354] on div "Attachments" at bounding box center [1275, 355] width 59 height 16
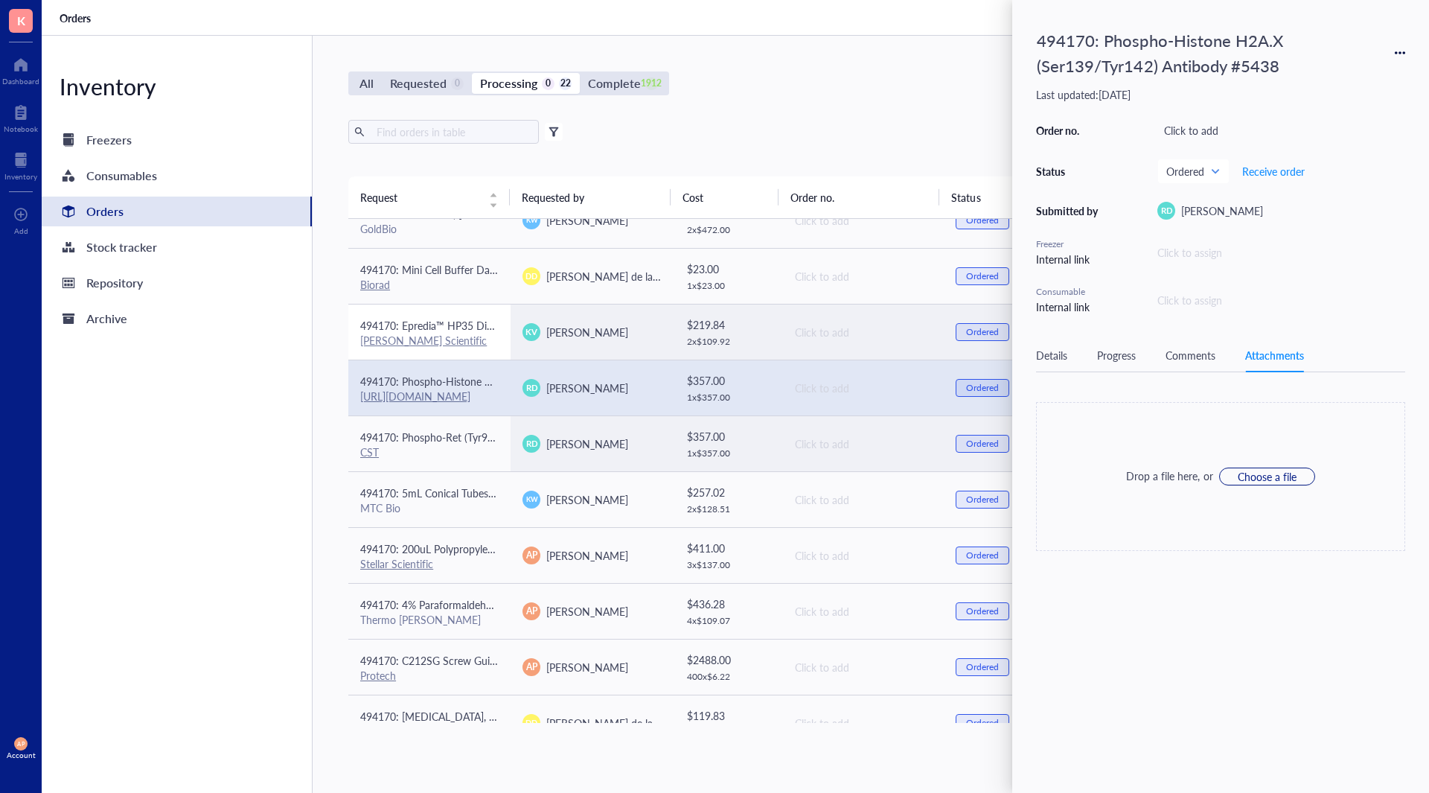
scroll to position [0, 0]
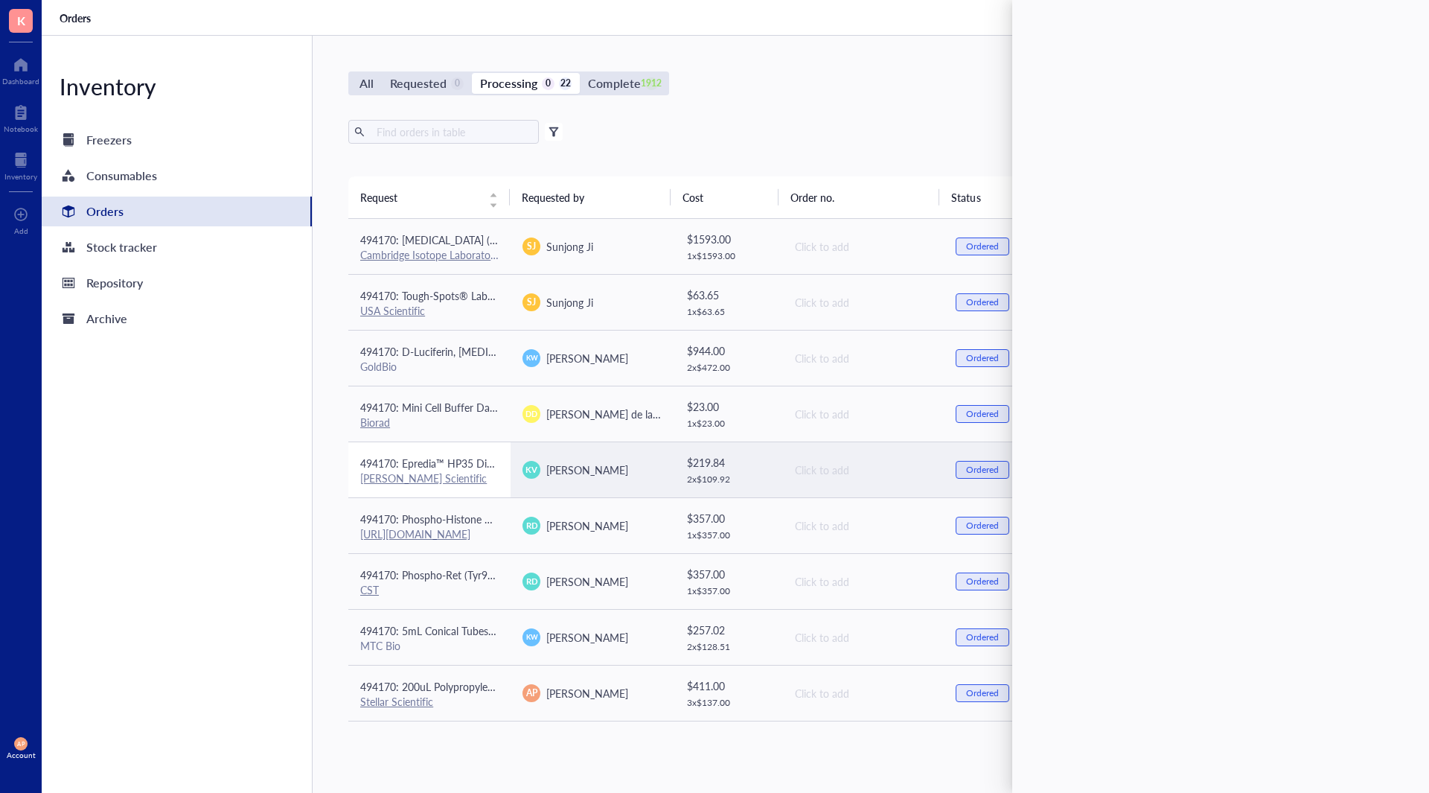
click at [481, 471] on div "[PERSON_NAME] Scientific" at bounding box center [429, 477] width 138 height 13
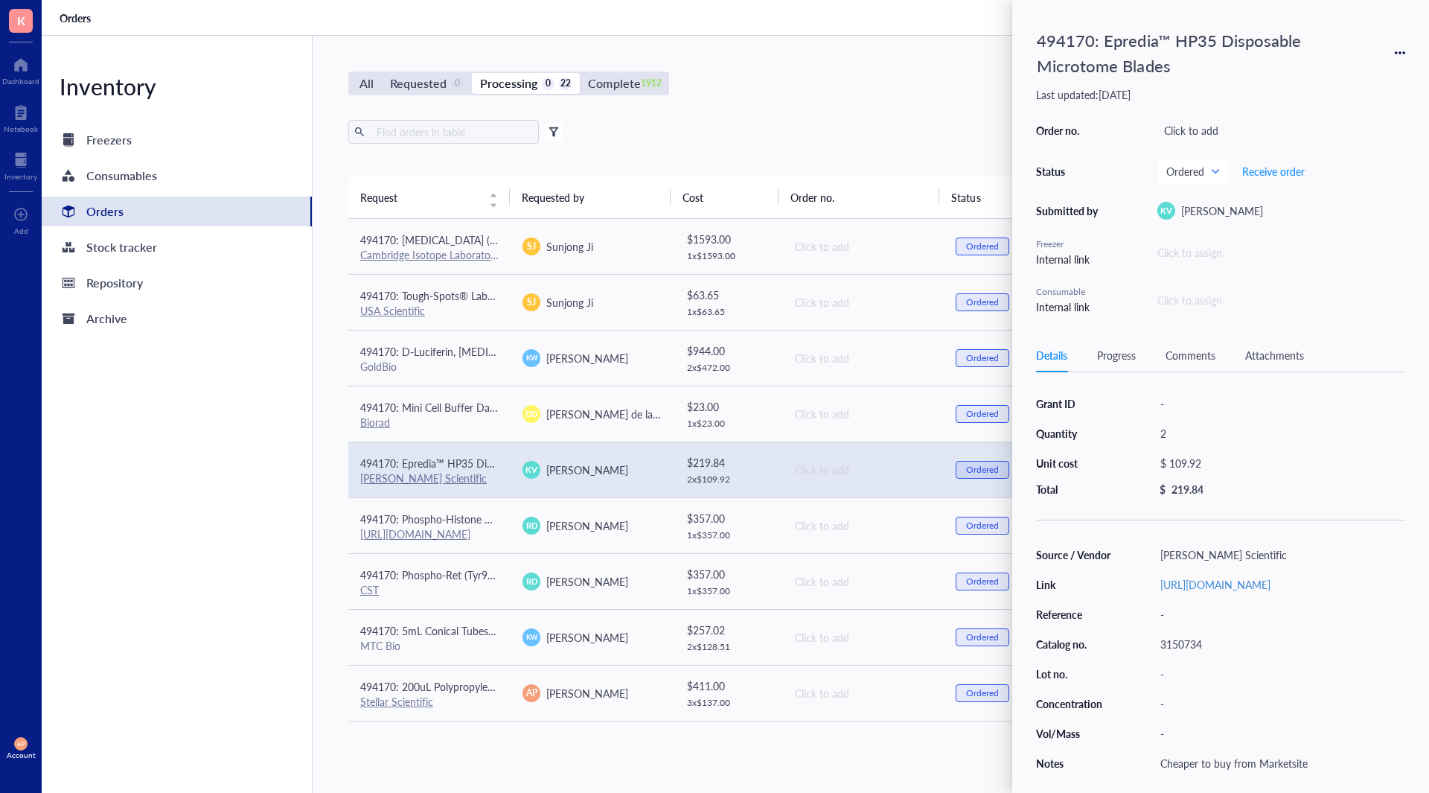
click at [1300, 357] on div "Attachments" at bounding box center [1275, 355] width 59 height 16
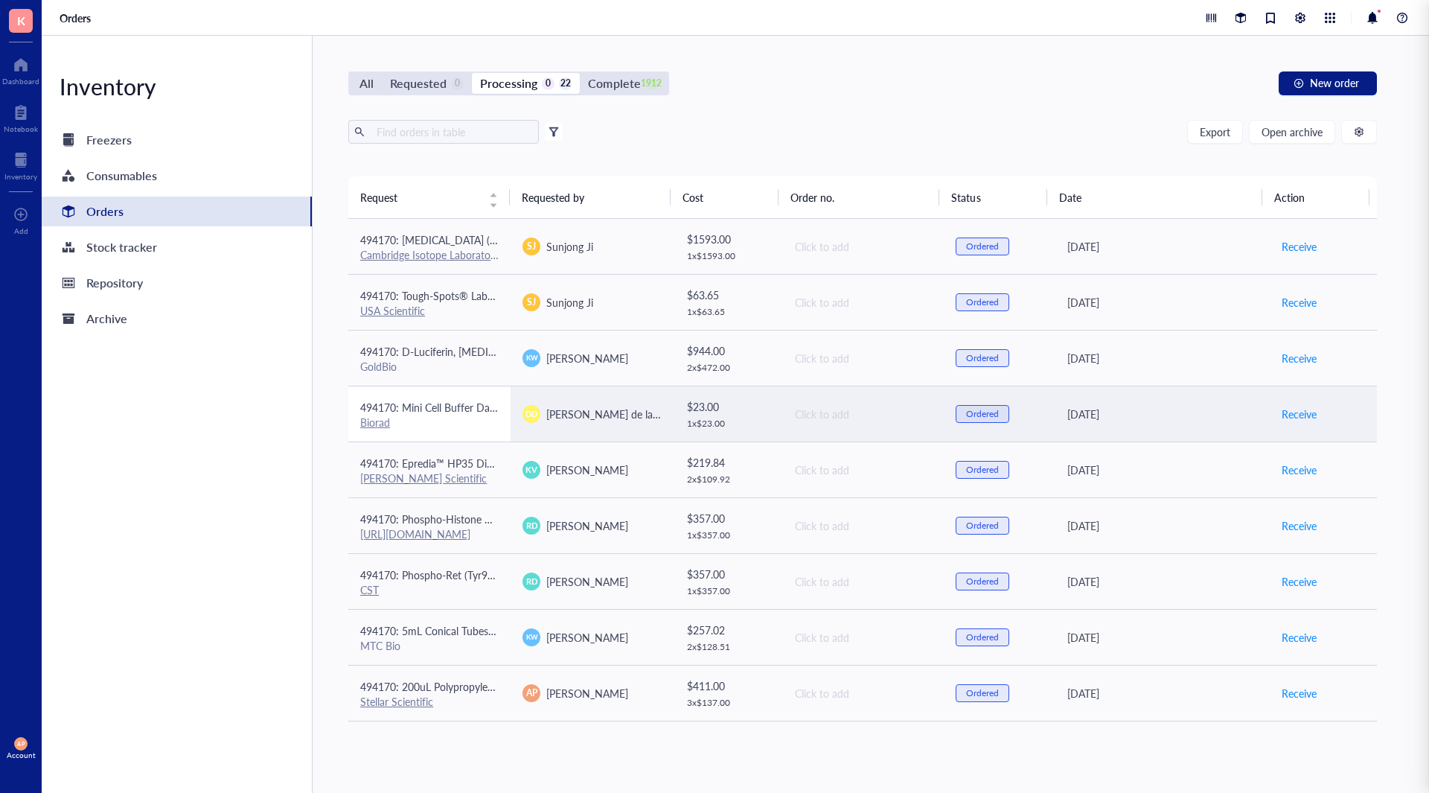
click at [502, 412] on td "494170: Mini Cell Buffer Dams #[PHONE_NUMBER] Biorad" at bounding box center [429, 414] width 162 height 56
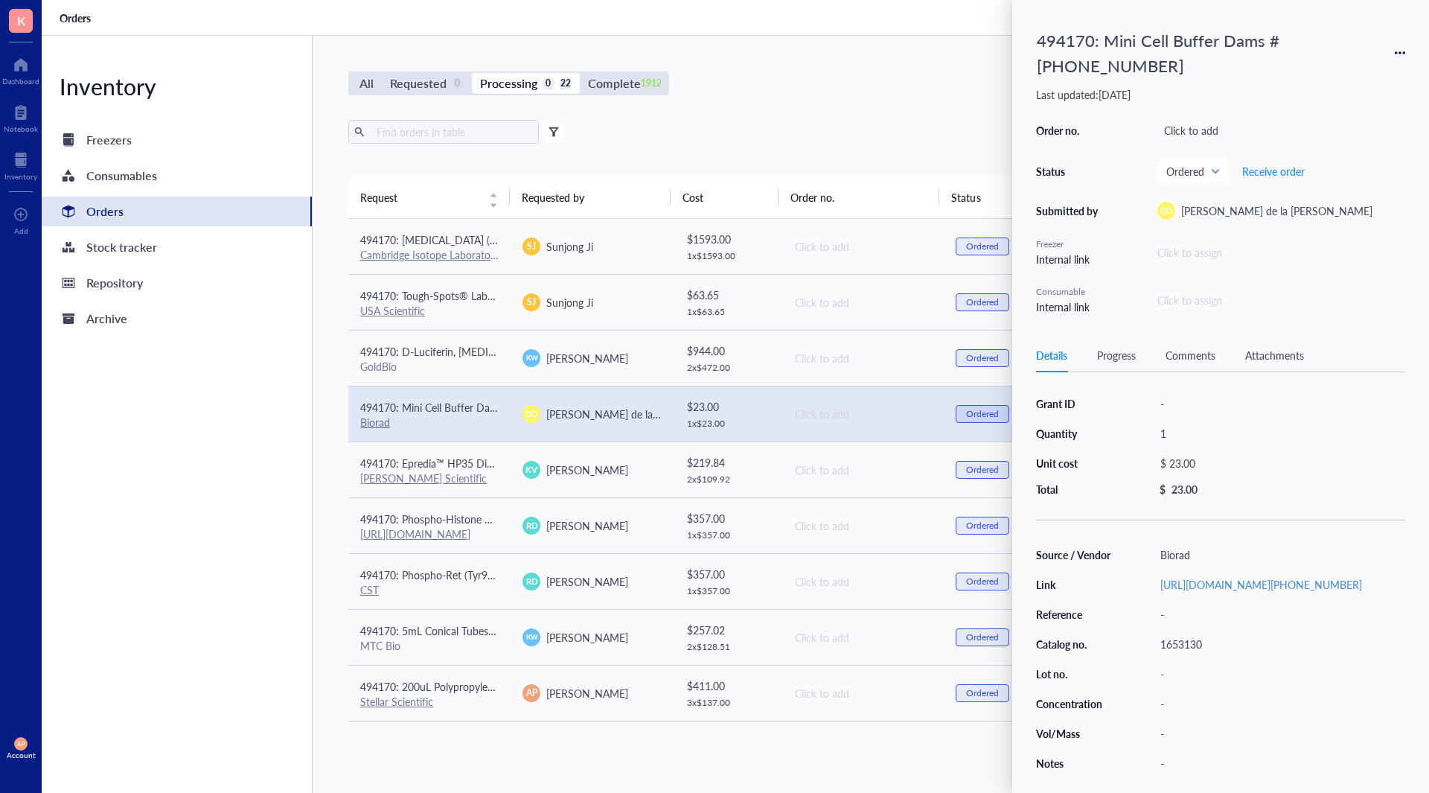
click at [1272, 354] on div "Attachments" at bounding box center [1275, 355] width 59 height 16
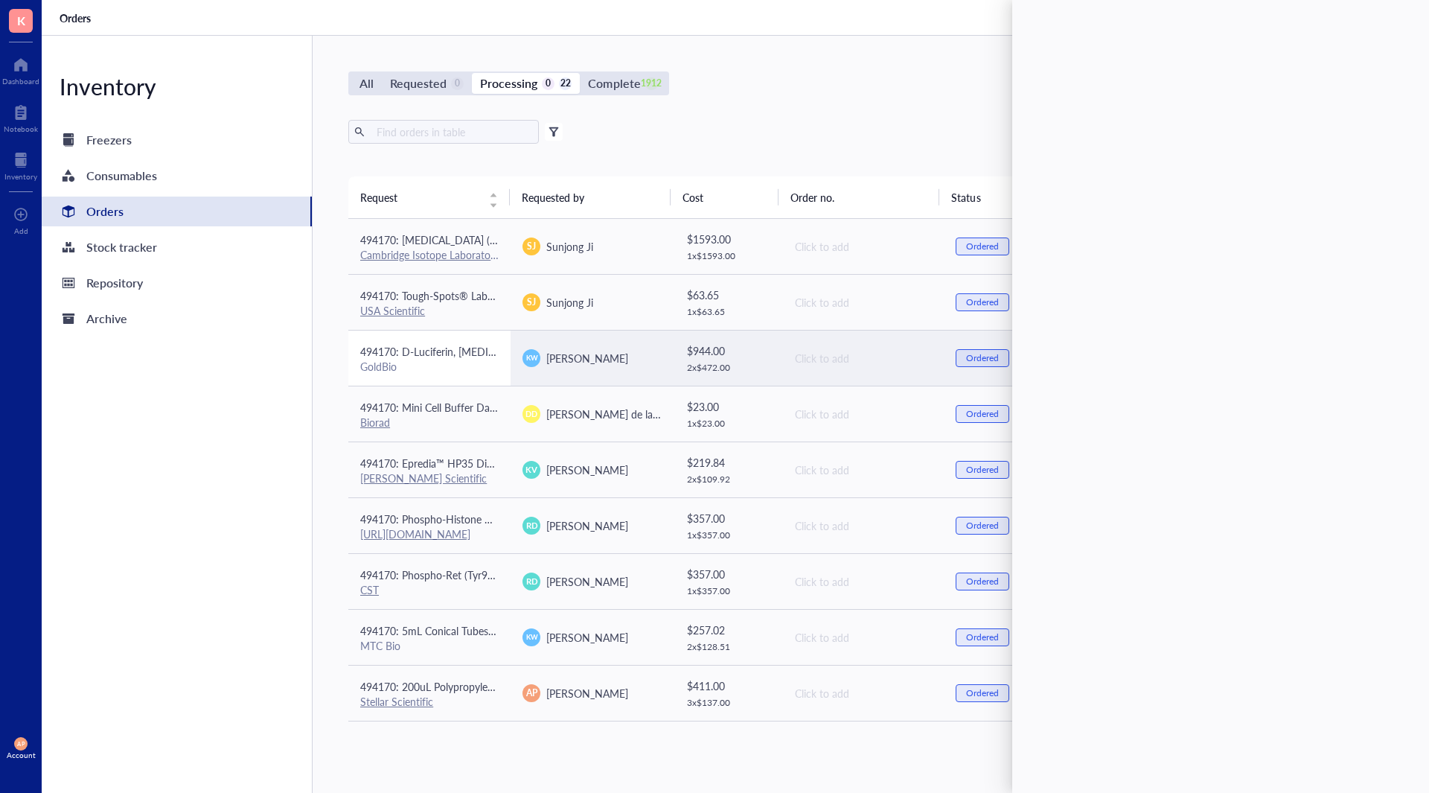
click at [470, 351] on span "494170: D-Luciferin, [MEDICAL_DATA]" at bounding box center [450, 351] width 180 height 15
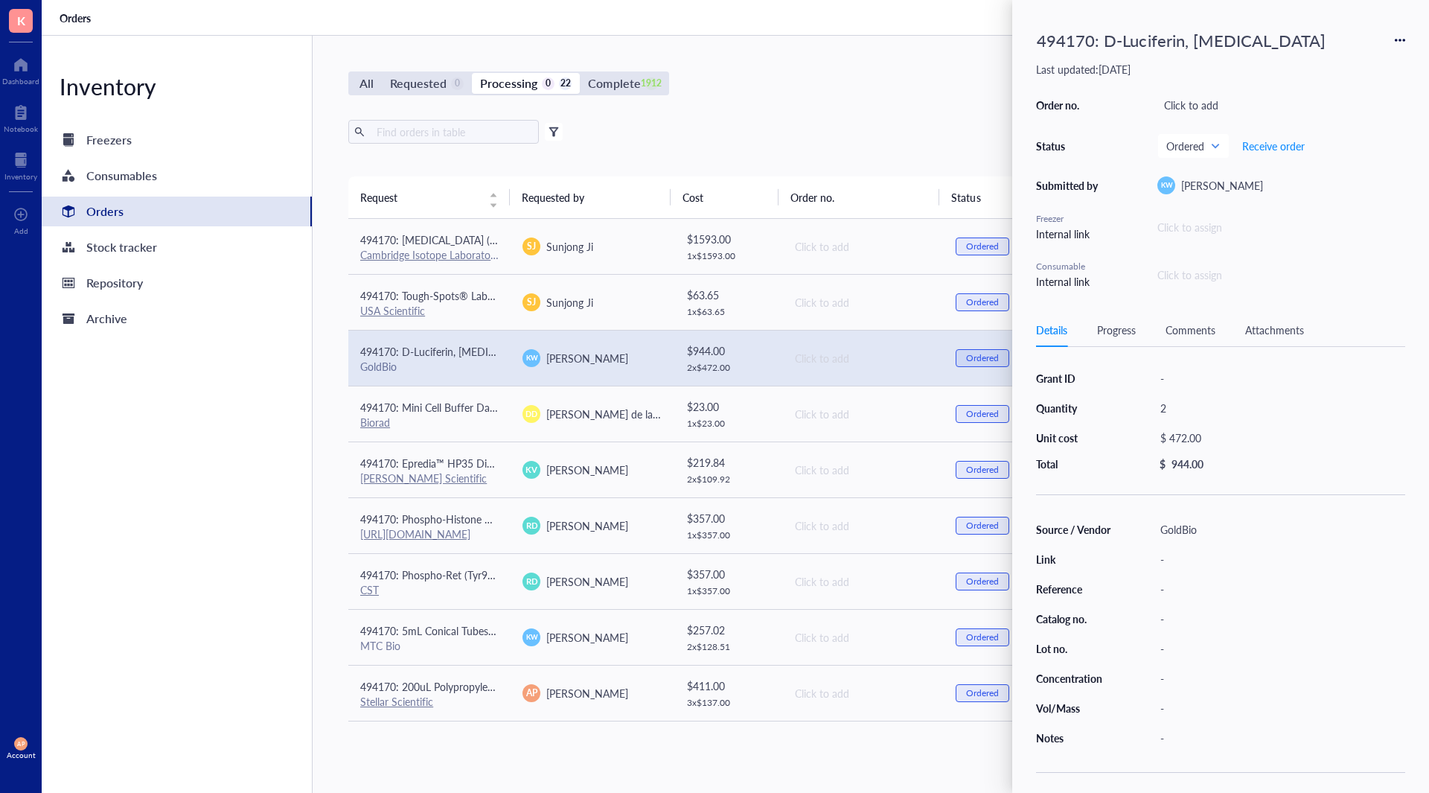
click at [1263, 335] on div "Attachments" at bounding box center [1275, 330] width 59 height 16
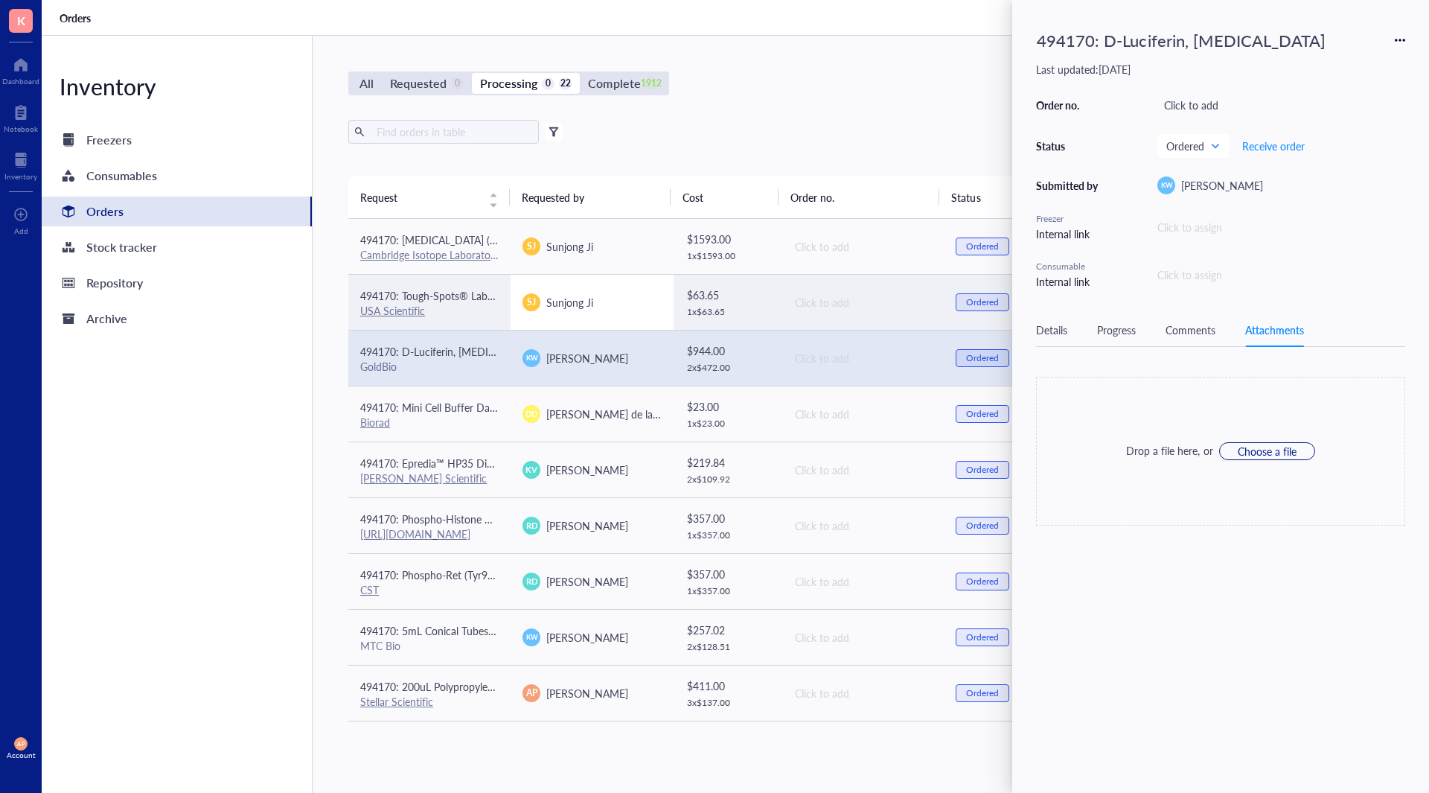
click at [511, 308] on td "SJ Sunjong Ji" at bounding box center [592, 302] width 162 height 56
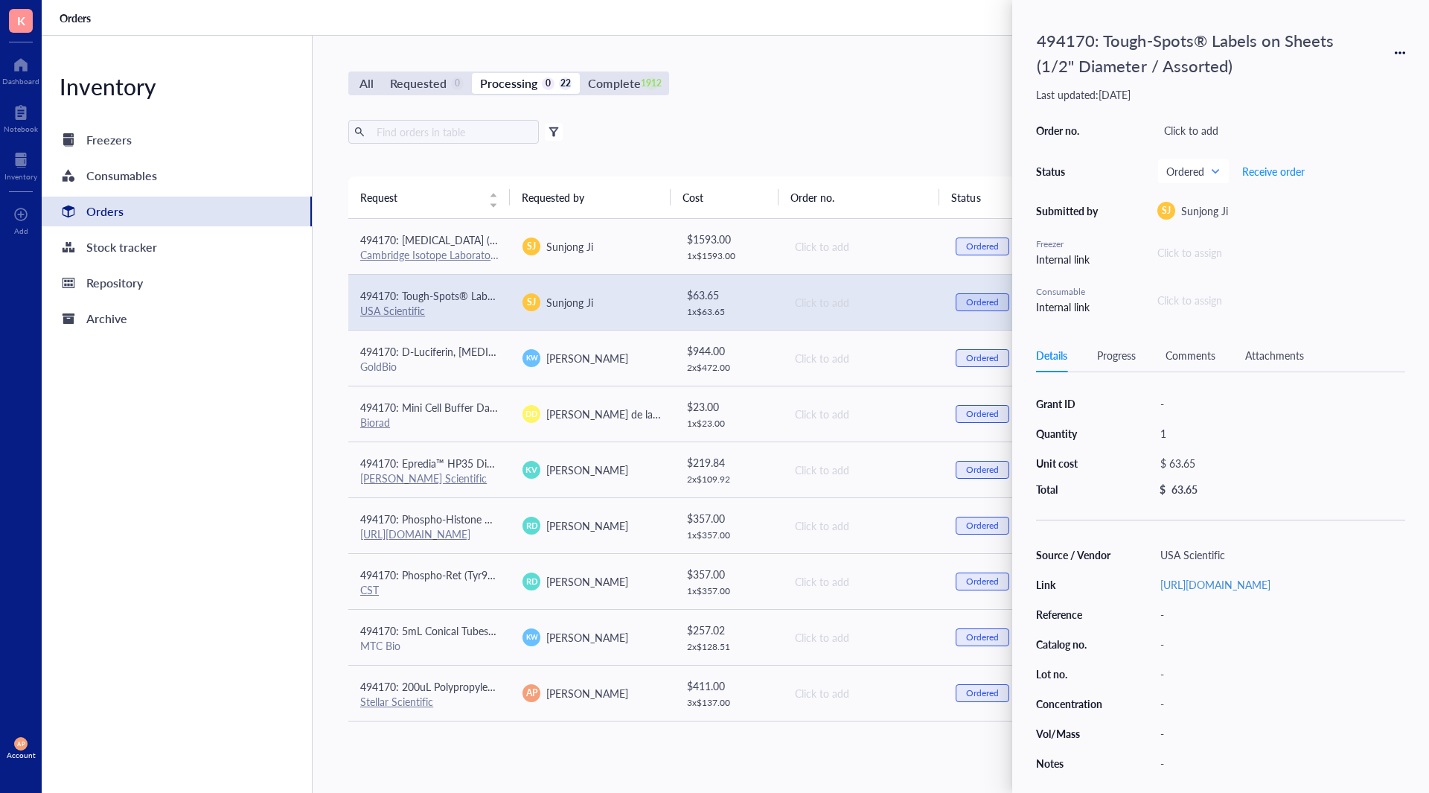
click at [1324, 365] on div "Details Progress Comments Attachments" at bounding box center [1220, 356] width 369 height 34
drag, startPoint x: 1296, startPoint y: 349, endPoint x: 911, endPoint y: 402, distance: 389.3
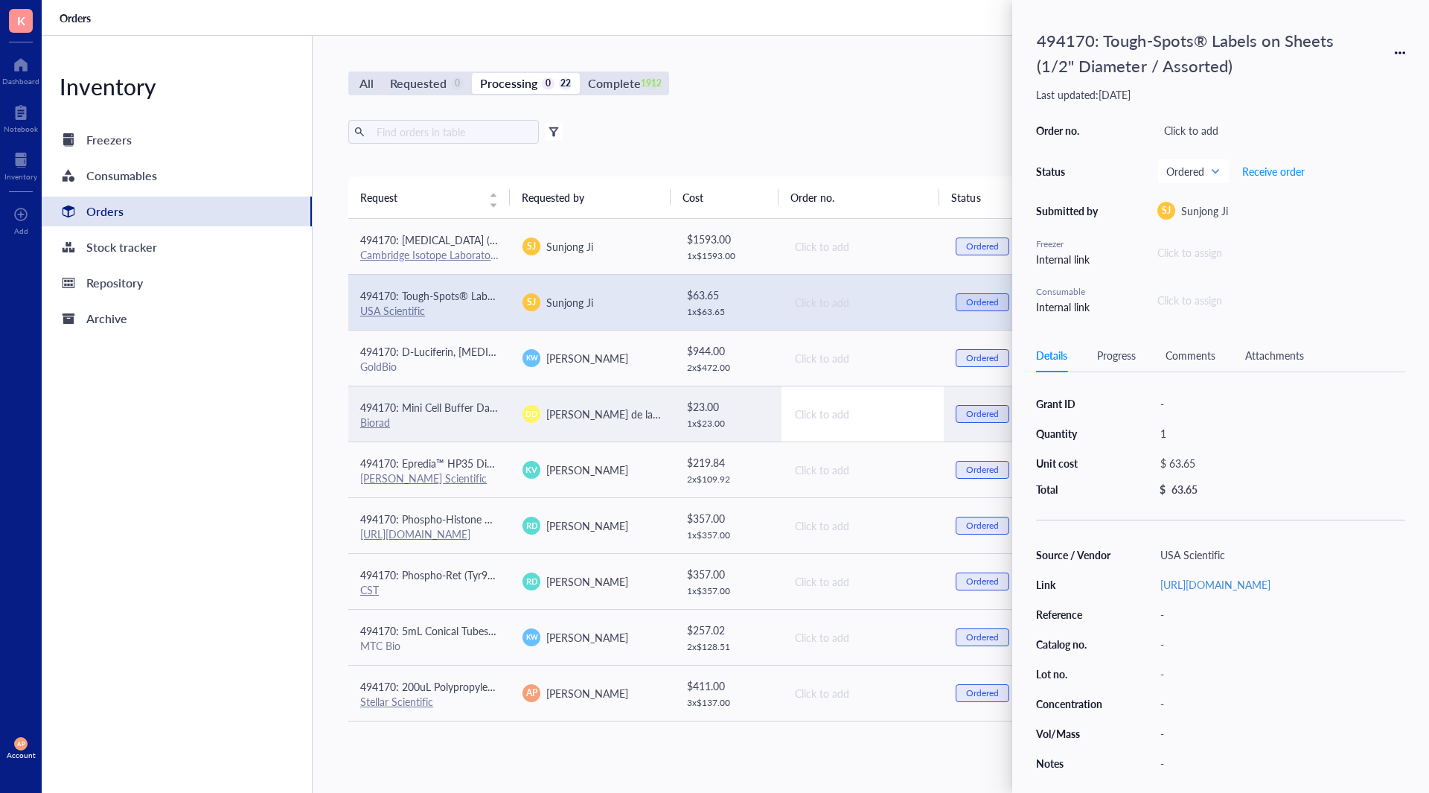
click at [1295, 349] on div "Attachments" at bounding box center [1275, 355] width 59 height 16
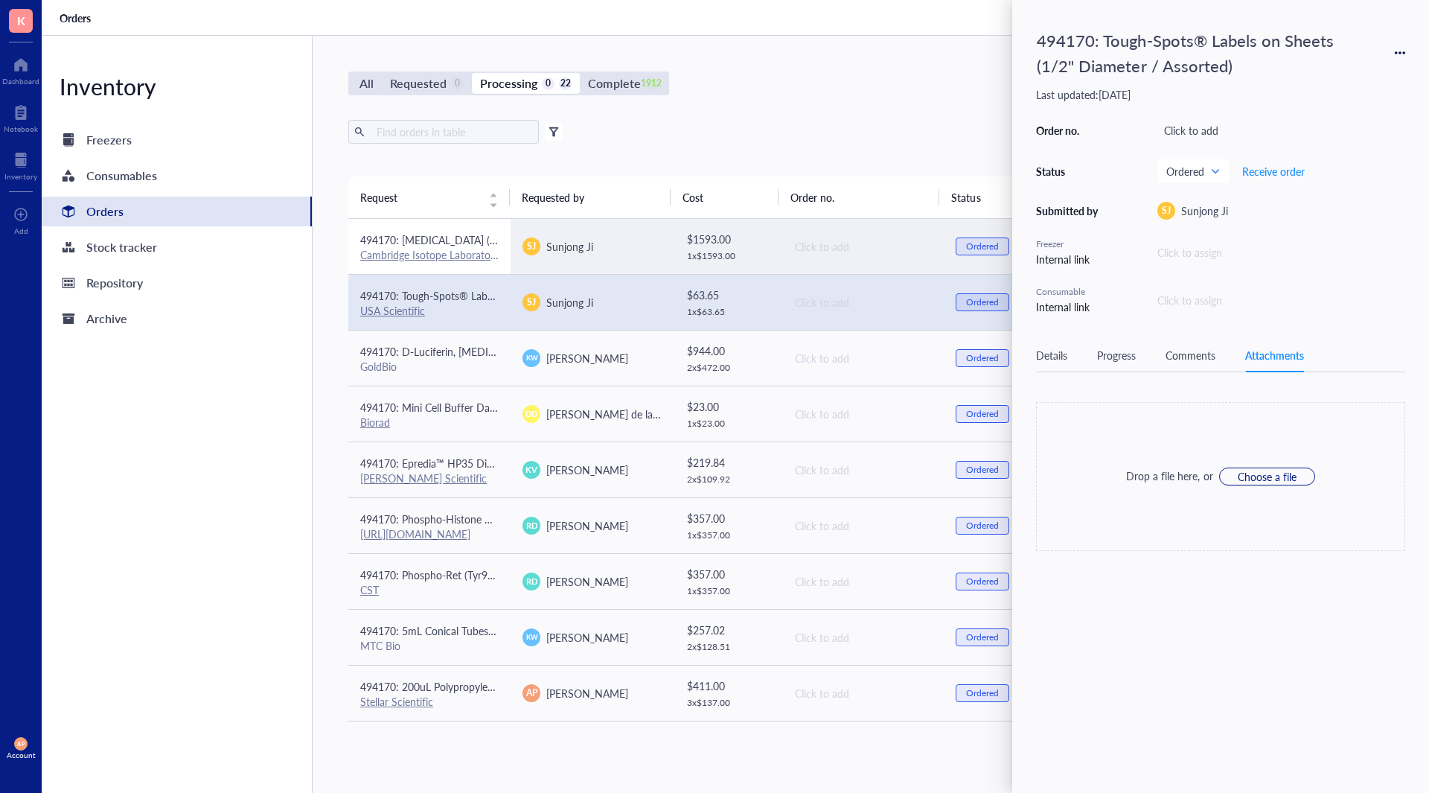
click at [485, 230] on td "494170: [MEDICAL_DATA] (¹³C₅, 99%); 0.1 gram Cambridge Isotope Laboratories" at bounding box center [429, 247] width 162 height 56
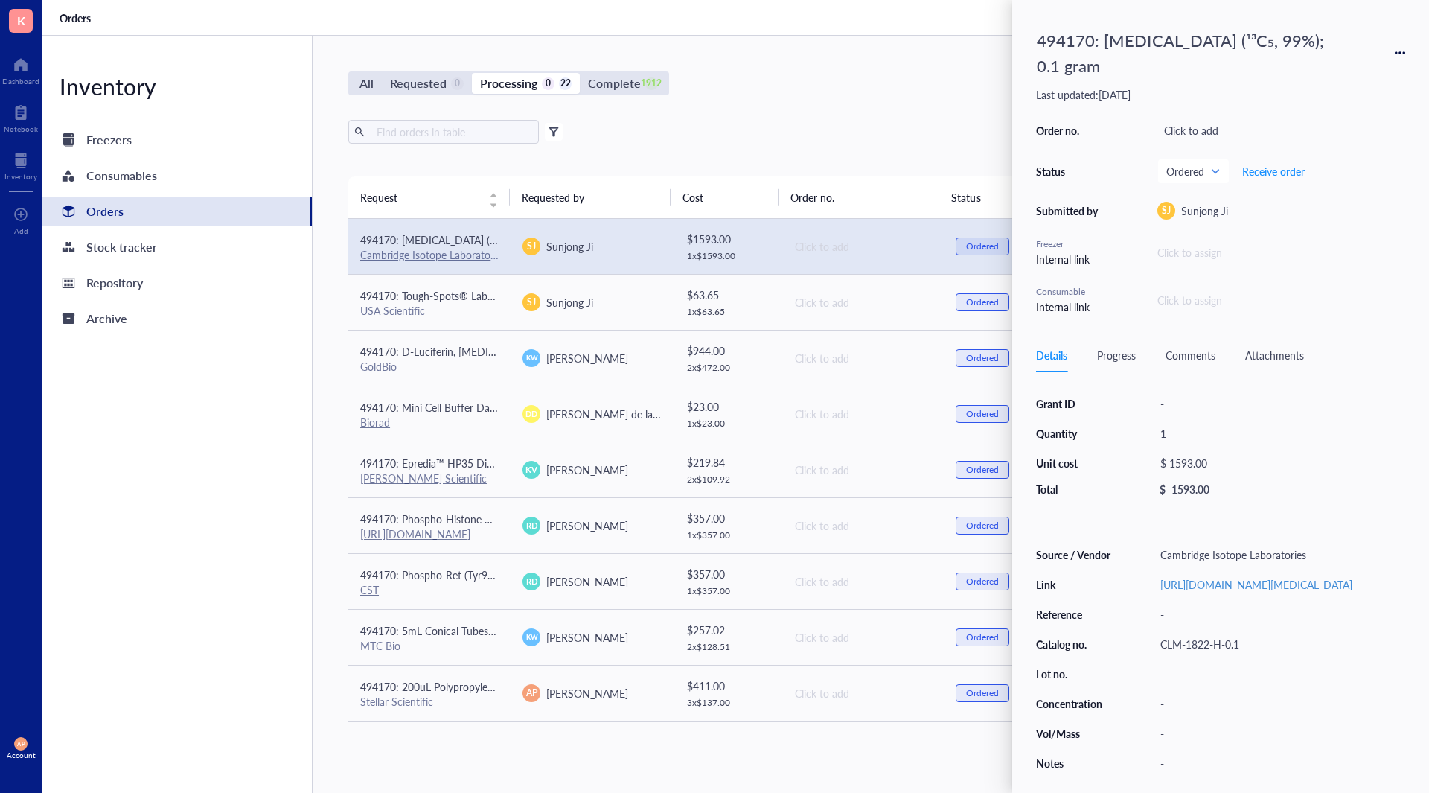
click at [1281, 353] on div "Attachments" at bounding box center [1275, 355] width 59 height 16
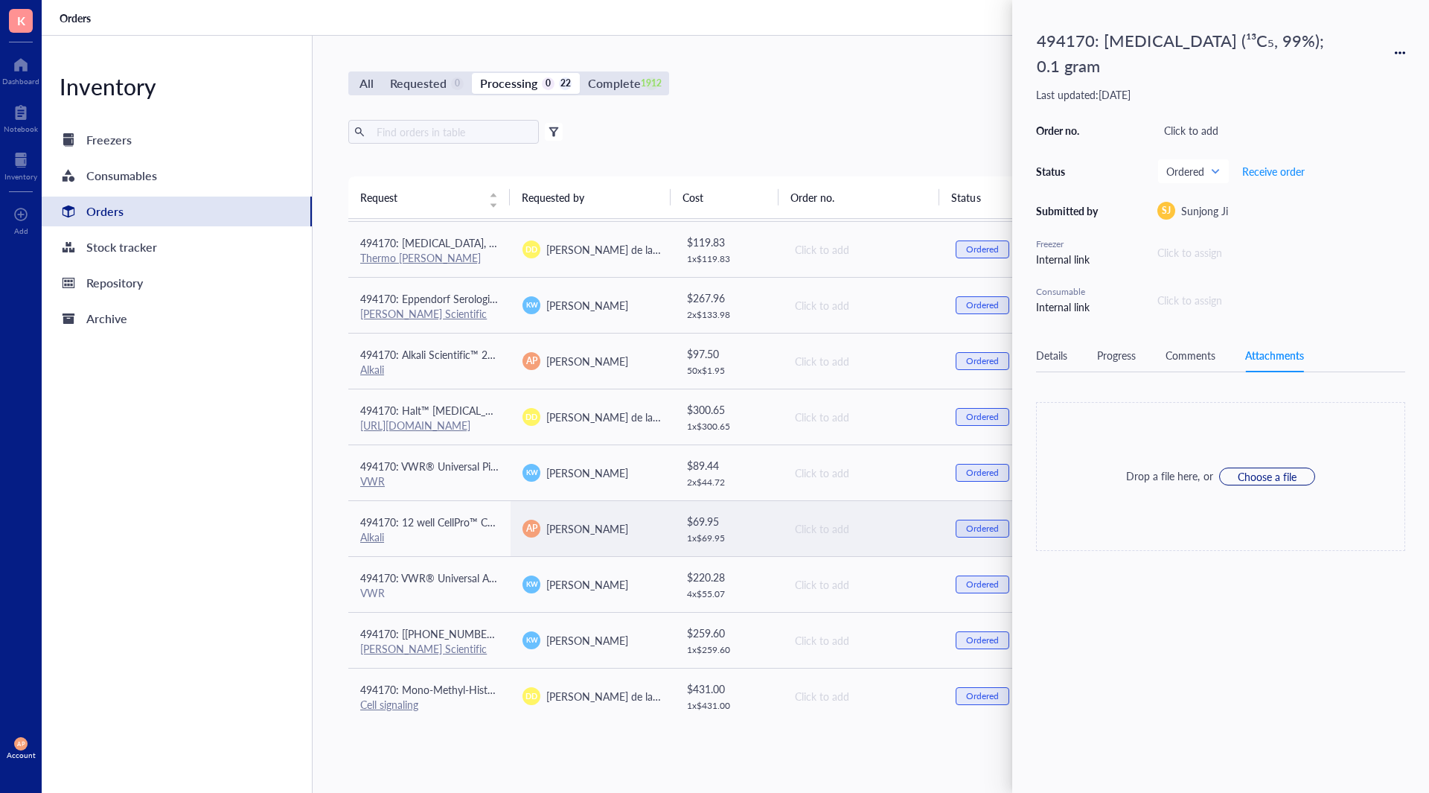
scroll to position [724, 0]
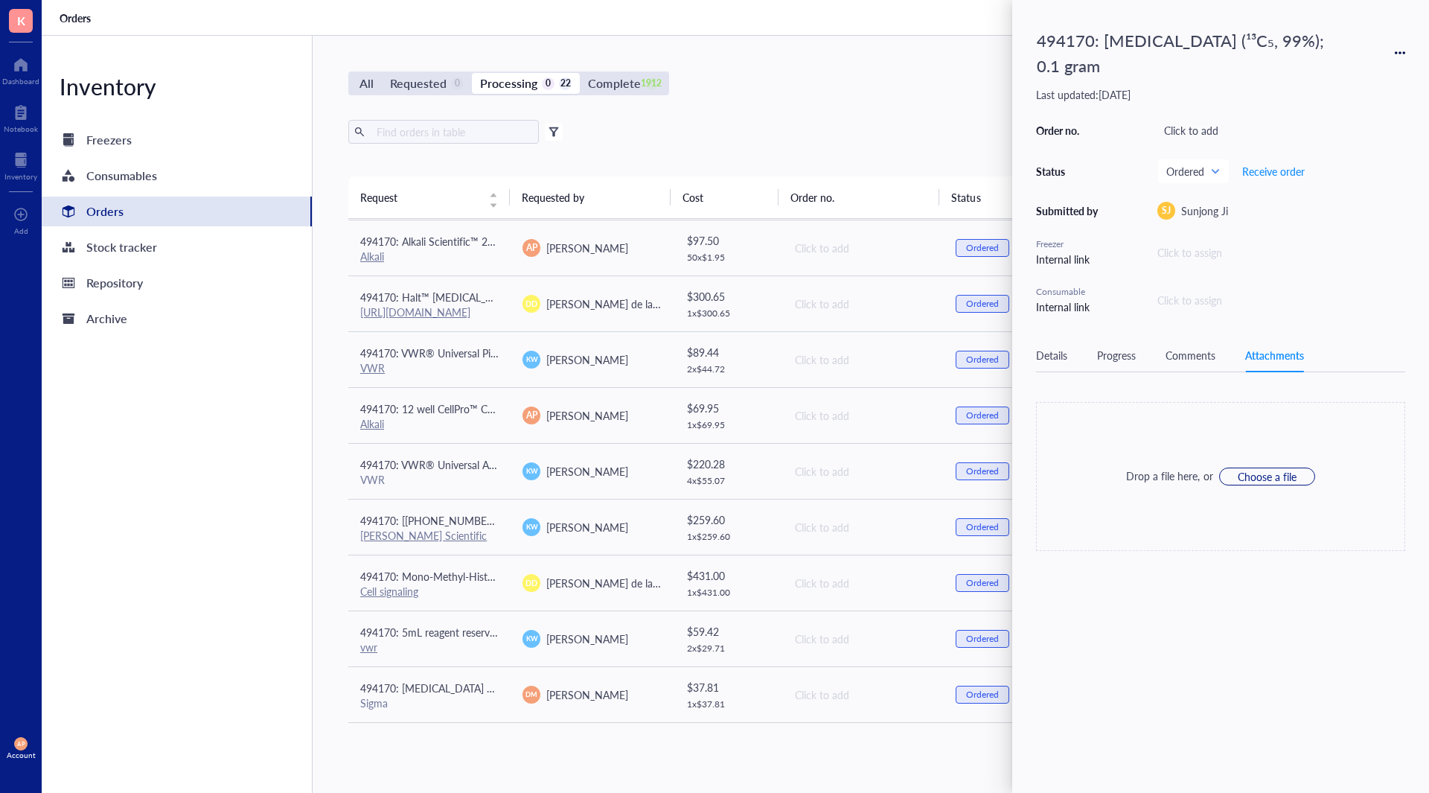
click at [695, 774] on div "All Requested 0 Processing 0 22 Complete 1912 New order Export Open archive Fil…" at bounding box center [863, 414] width 1100 height 757
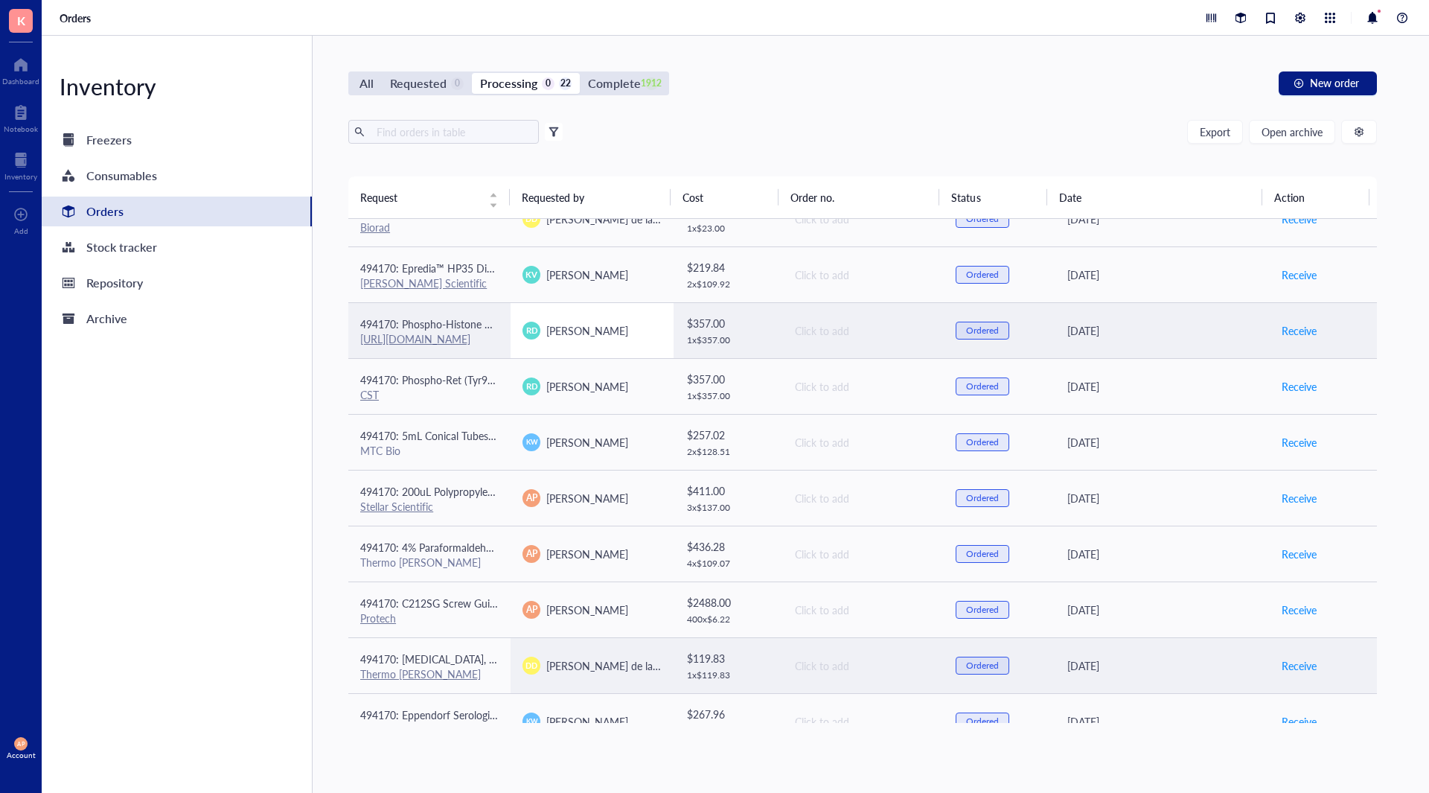
scroll to position [0, 0]
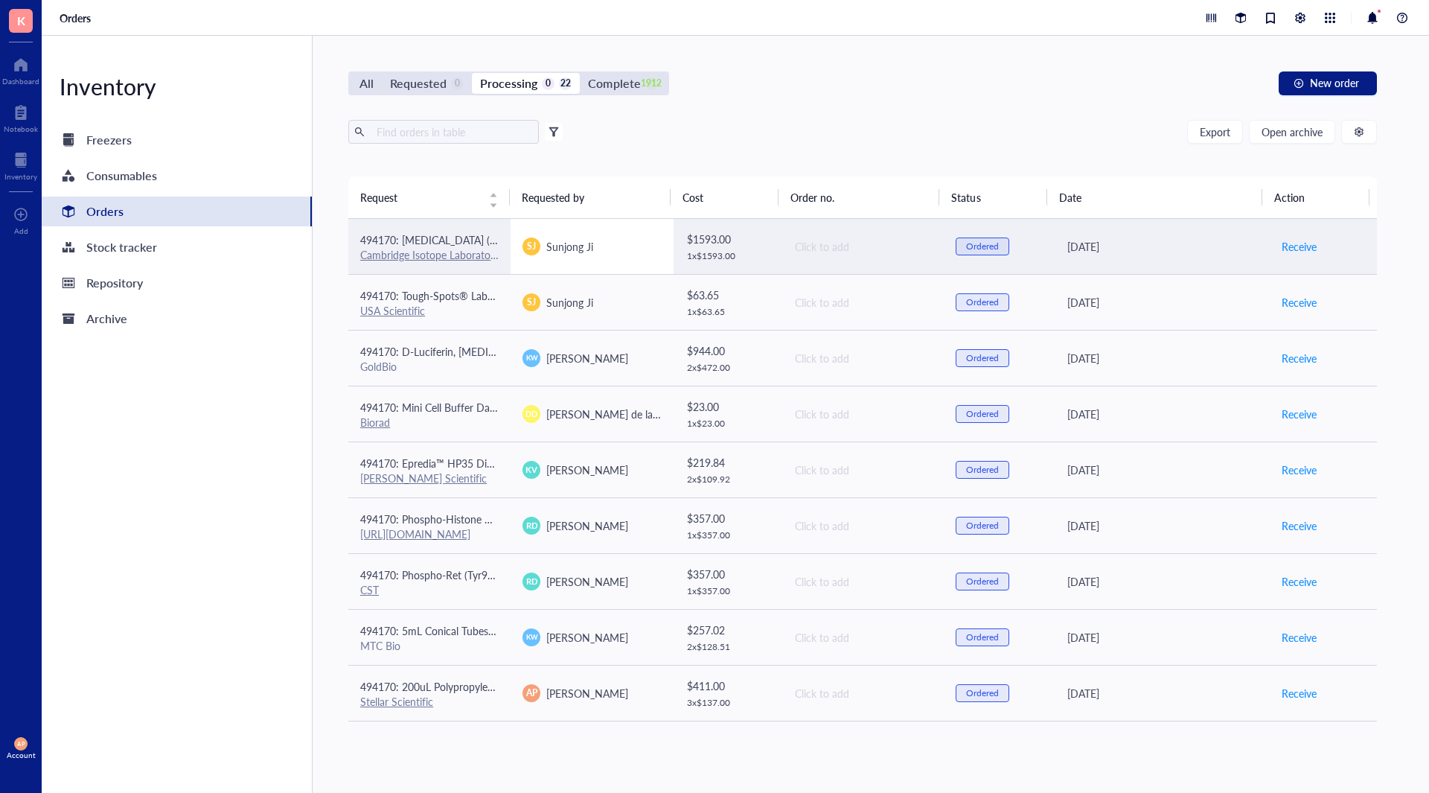
click at [628, 263] on td "SJ Sunjong Ji" at bounding box center [592, 247] width 162 height 56
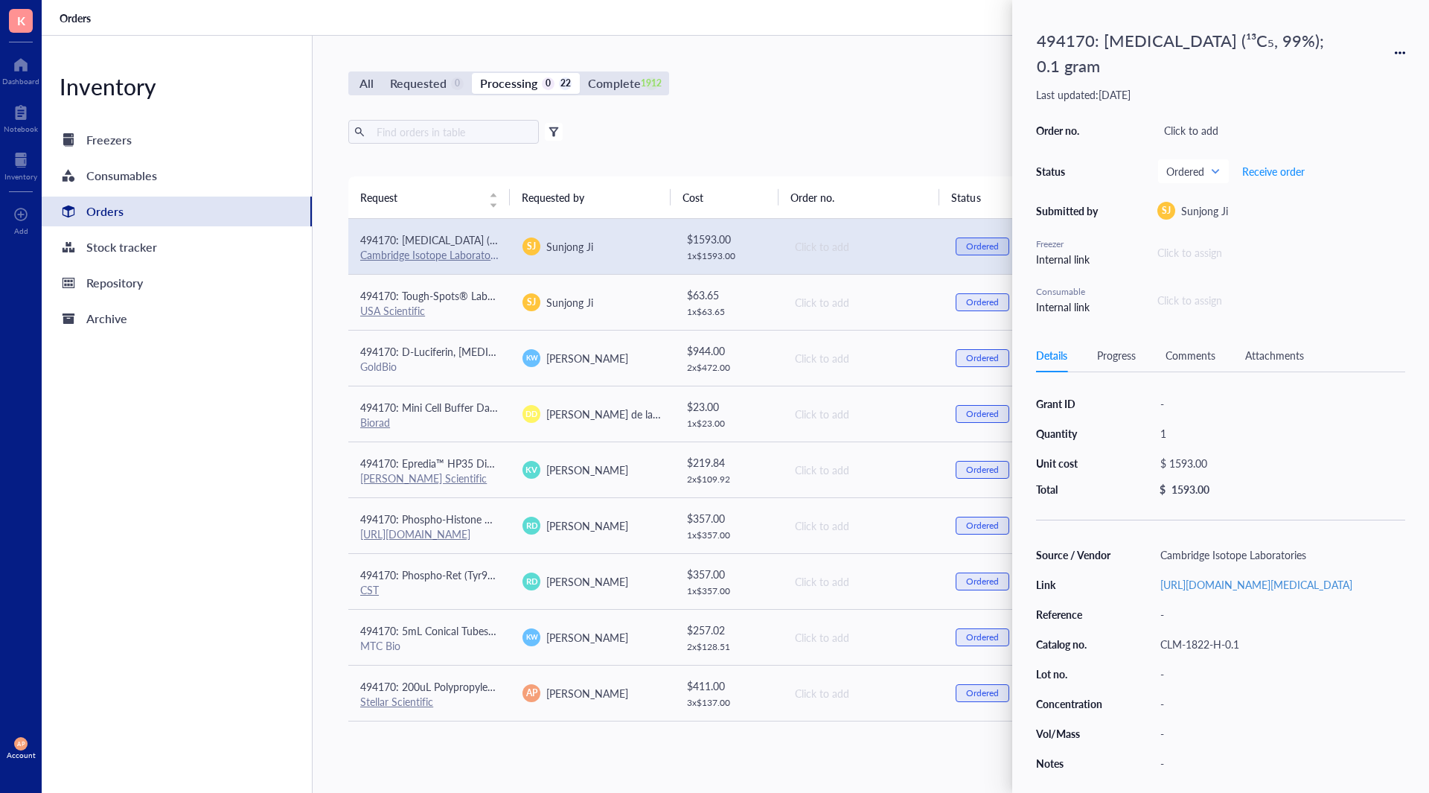
click at [1112, 351] on div "Progress" at bounding box center [1116, 355] width 39 height 16
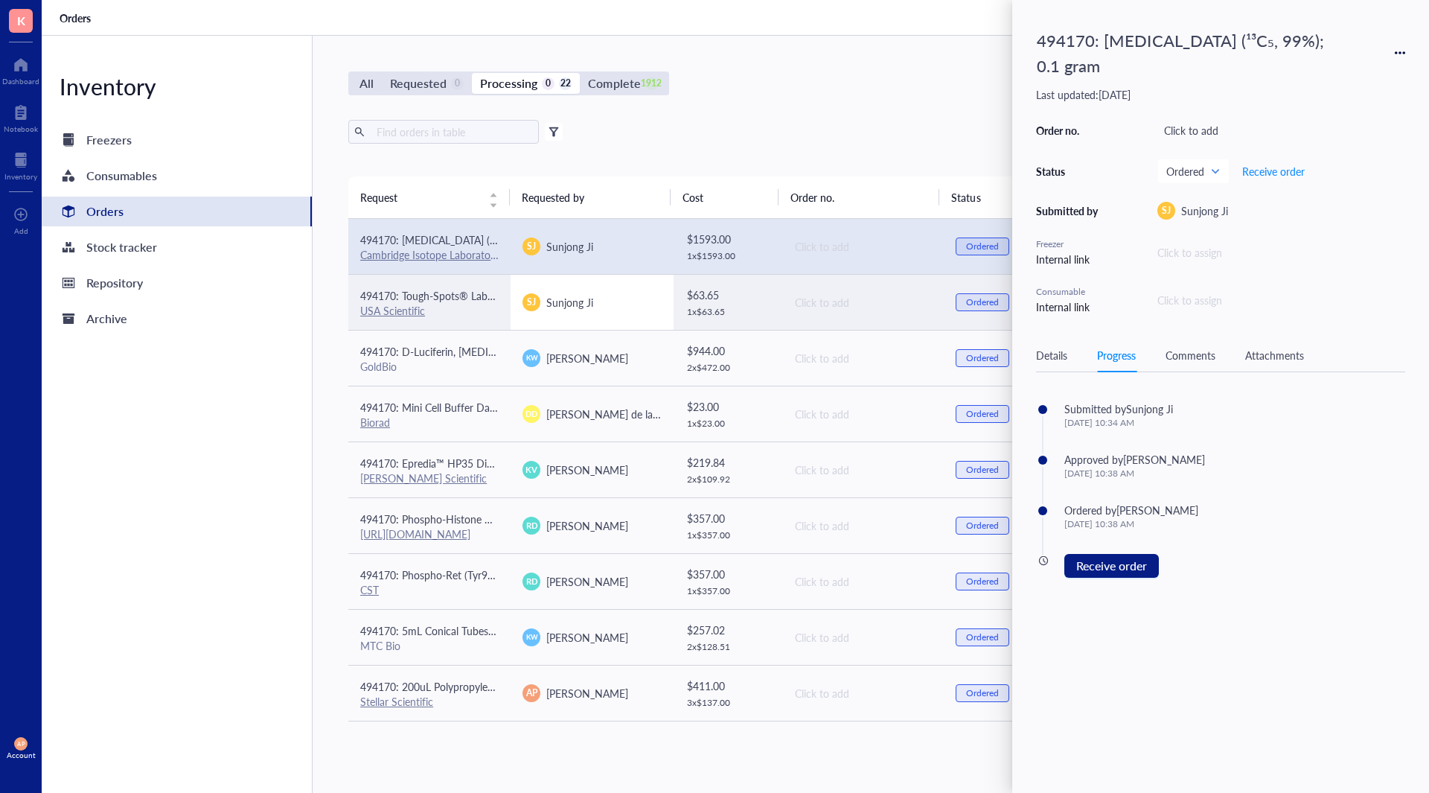
click at [607, 304] on div "SJ Sunjong Ji" at bounding box center [592, 302] width 138 height 18
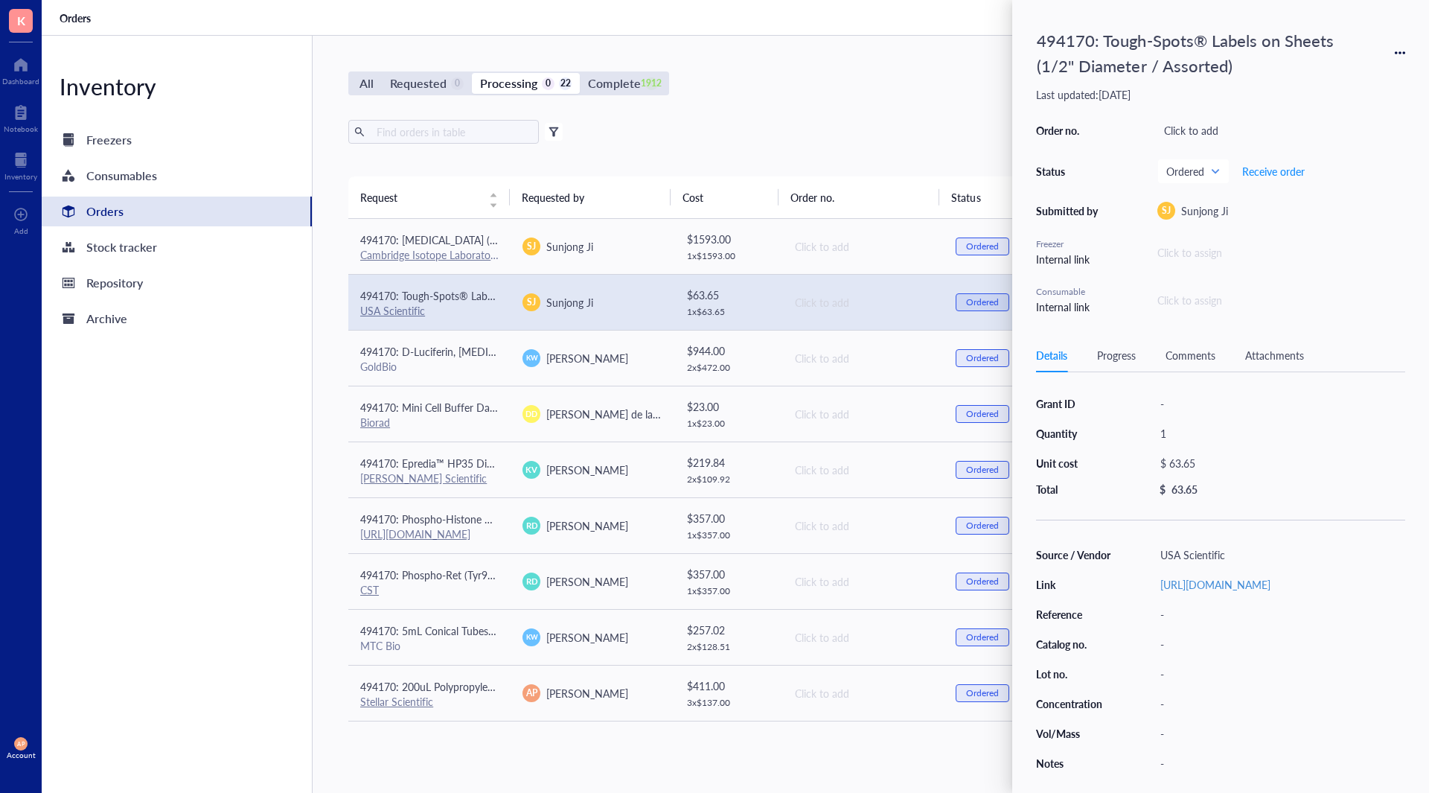
click at [1117, 362] on div "Progress" at bounding box center [1116, 355] width 39 height 16
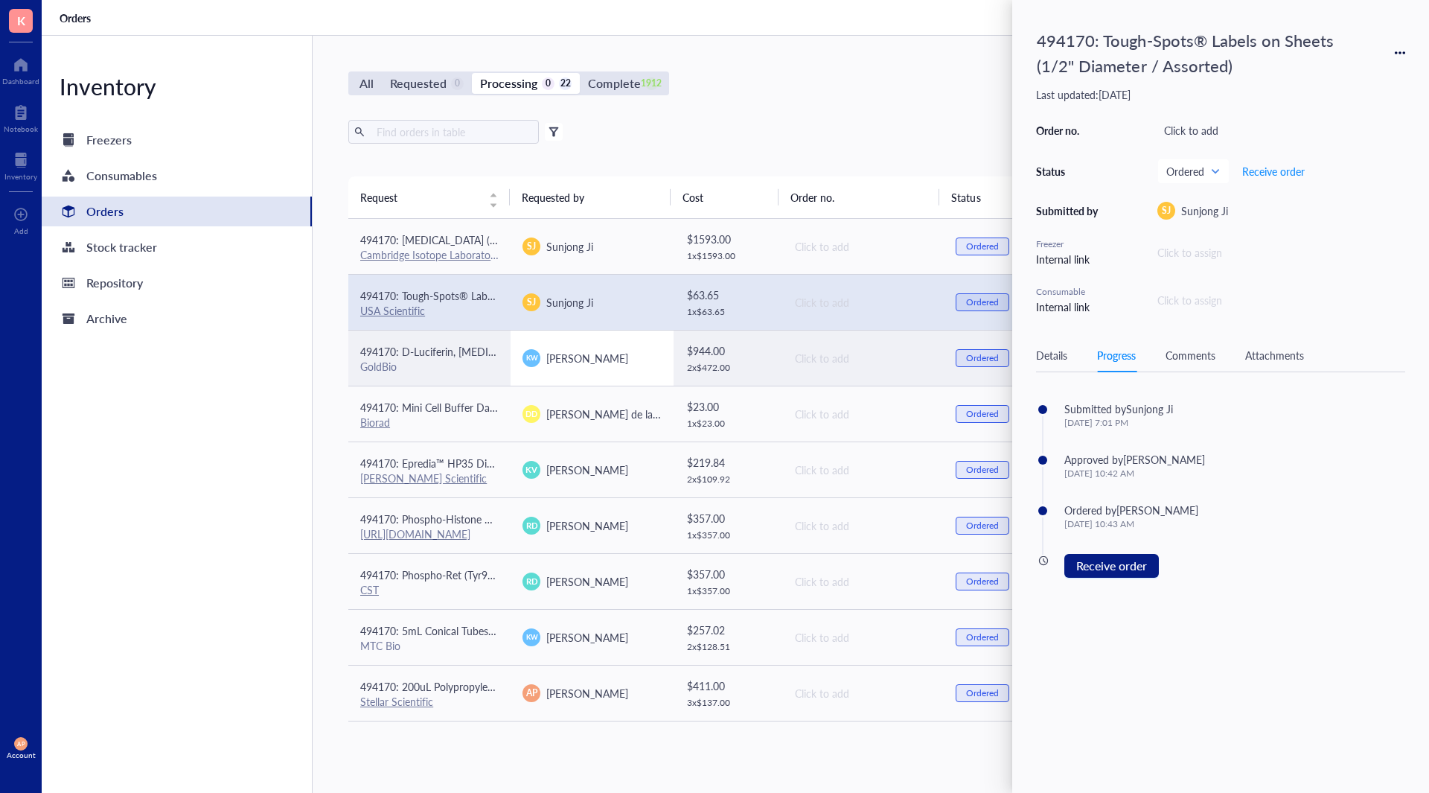
click at [590, 359] on span "[PERSON_NAME]" at bounding box center [587, 358] width 82 height 15
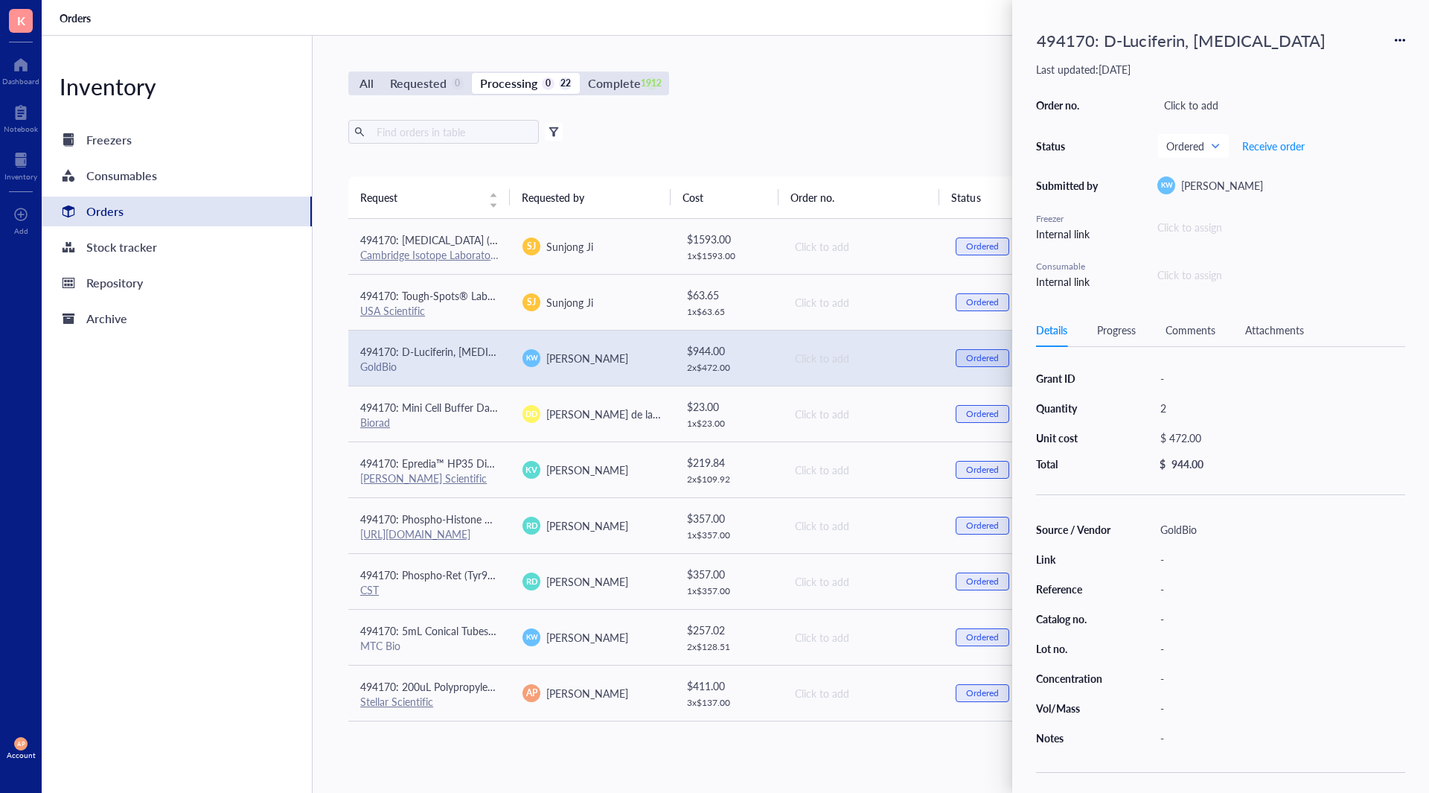
click at [1123, 328] on div "Progress" at bounding box center [1116, 330] width 39 height 16
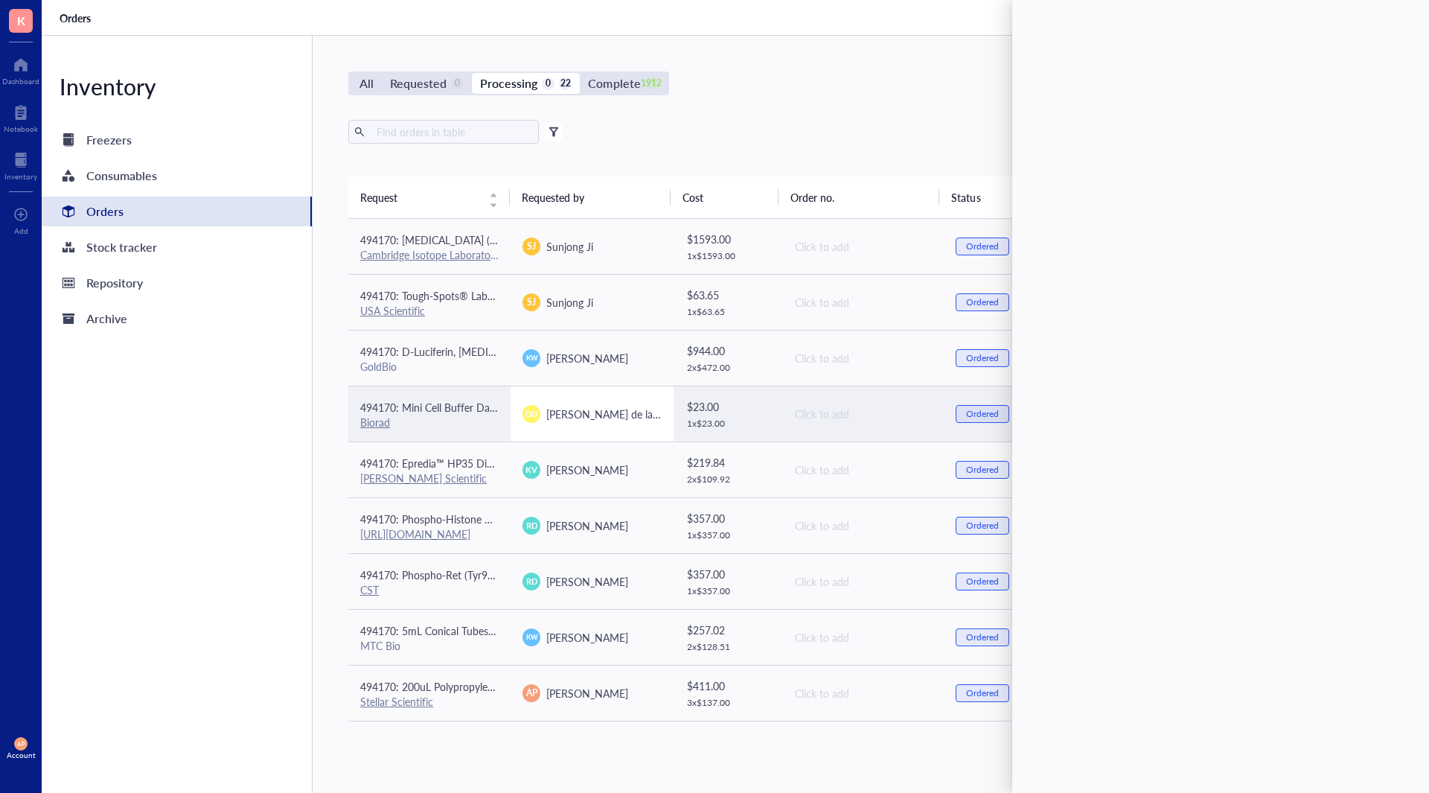
click at [568, 432] on td "[PERSON_NAME] de la [PERSON_NAME]" at bounding box center [592, 414] width 162 height 56
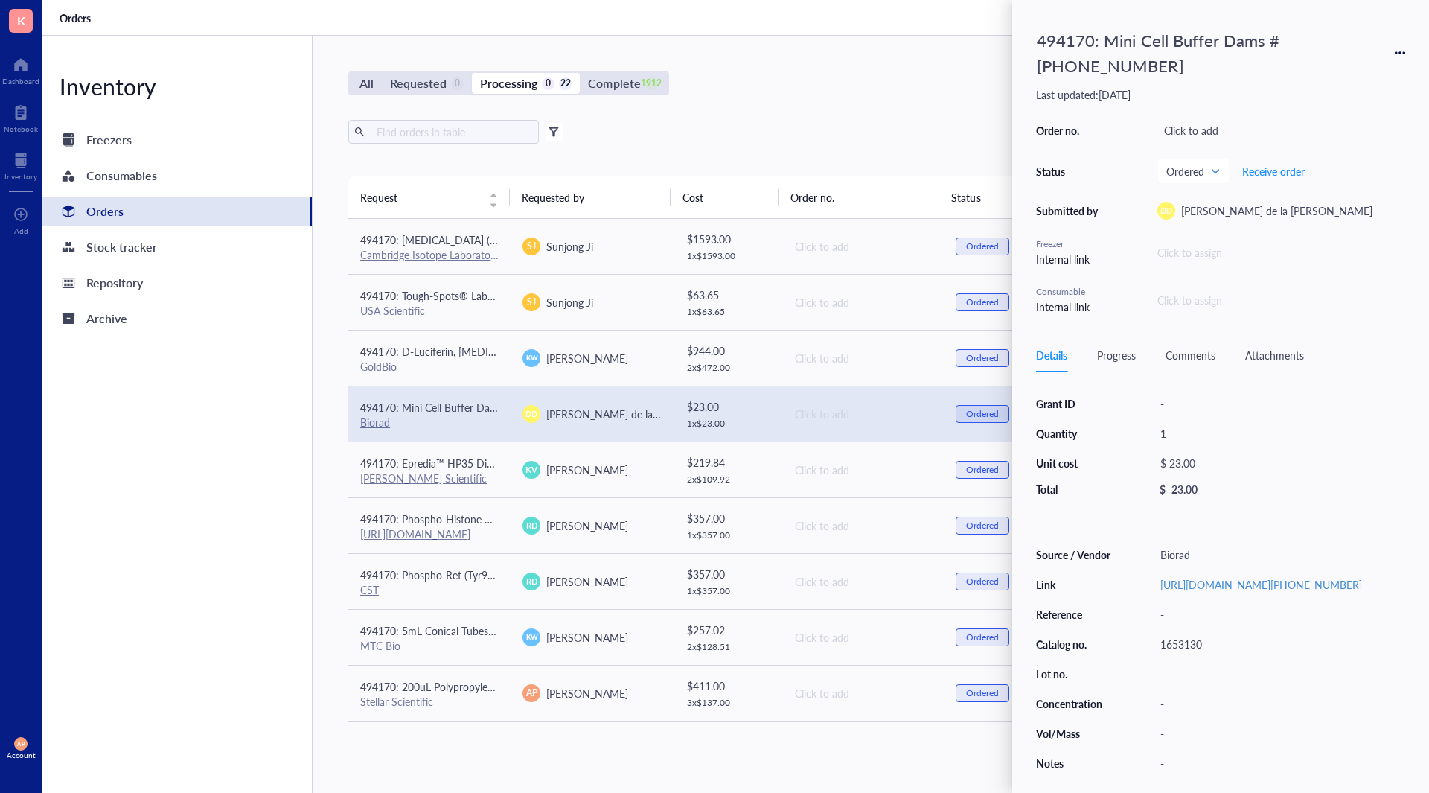
click at [1106, 347] on div "Progress" at bounding box center [1116, 355] width 39 height 16
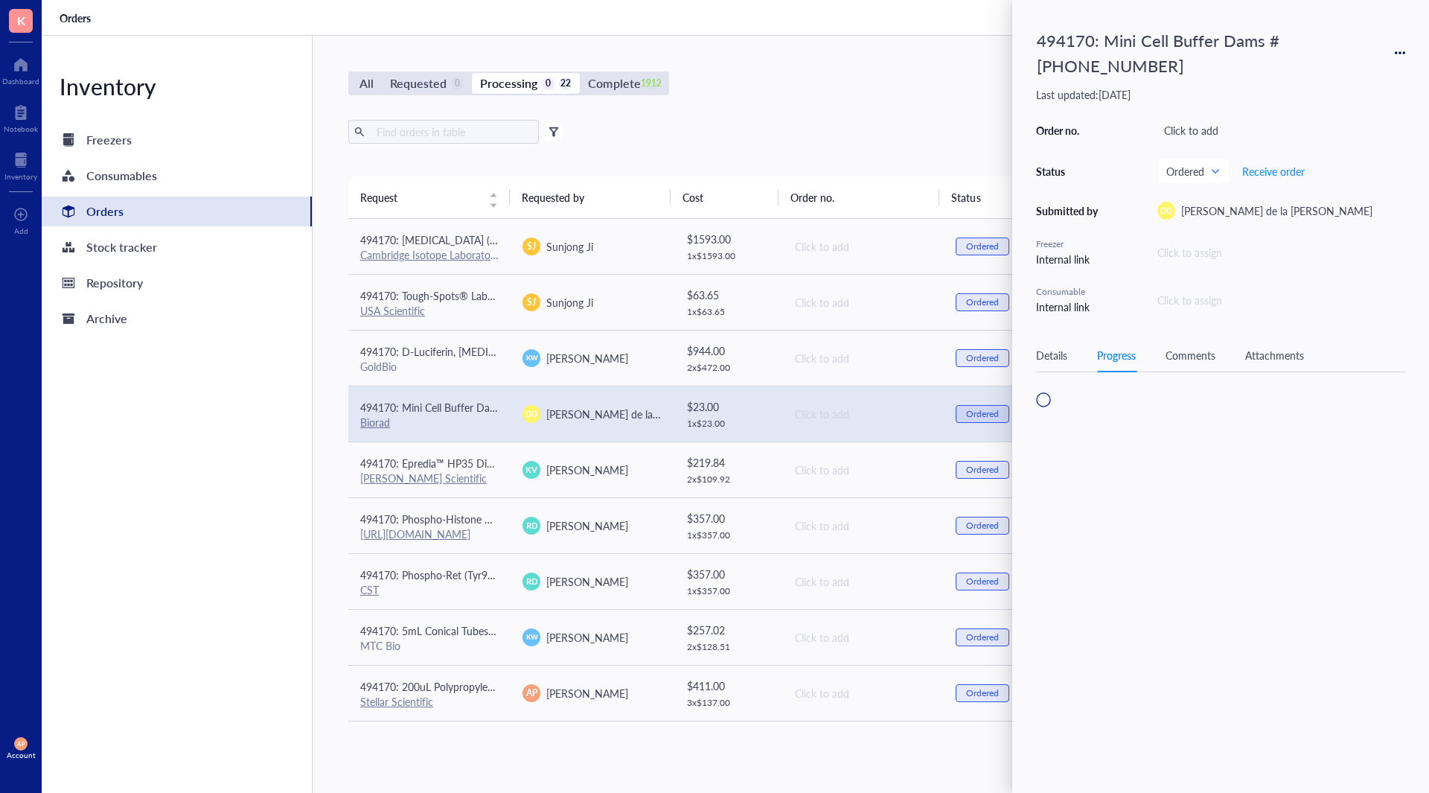
click at [1106, 350] on div "Progress" at bounding box center [1116, 355] width 39 height 16
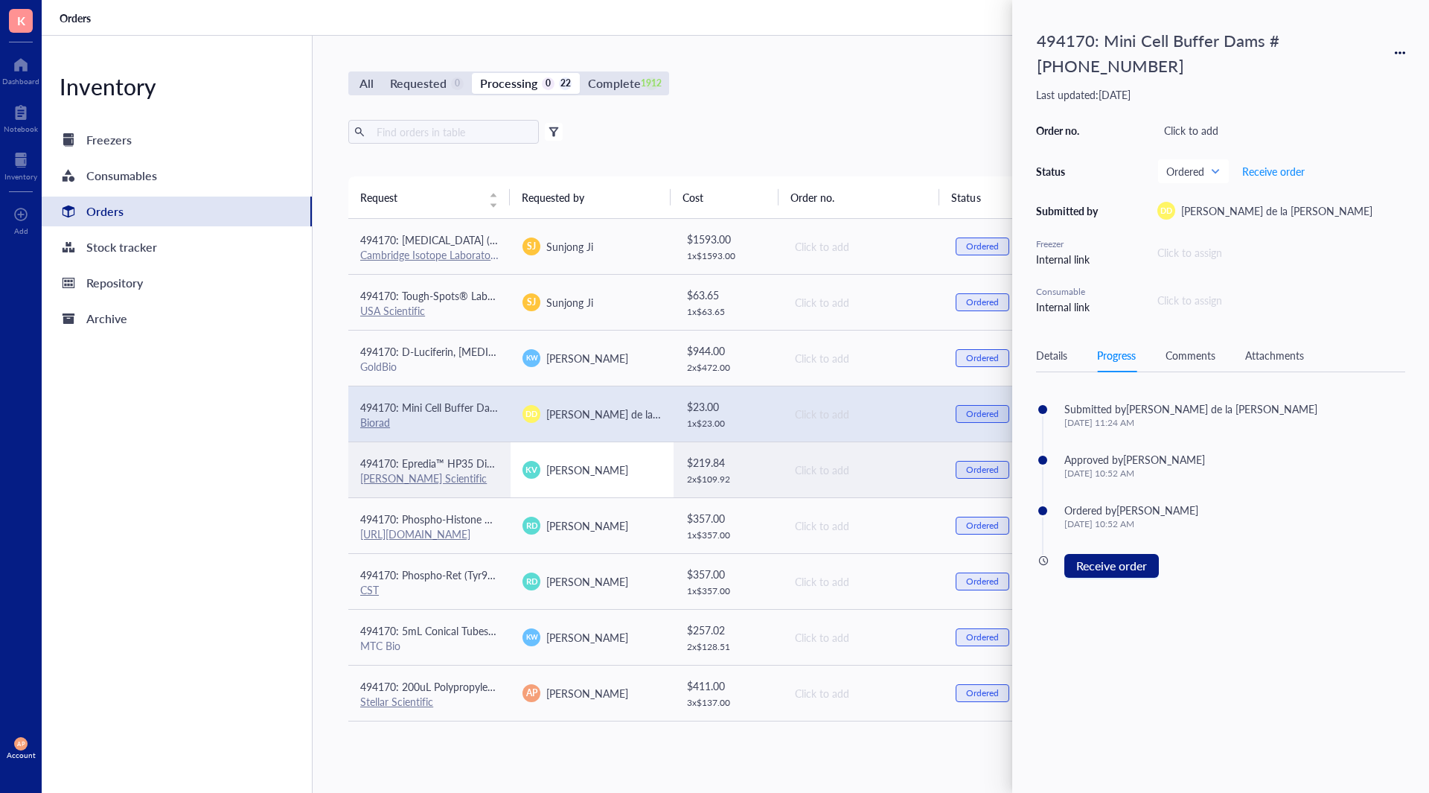
click at [549, 465] on span "[PERSON_NAME]" at bounding box center [587, 469] width 82 height 15
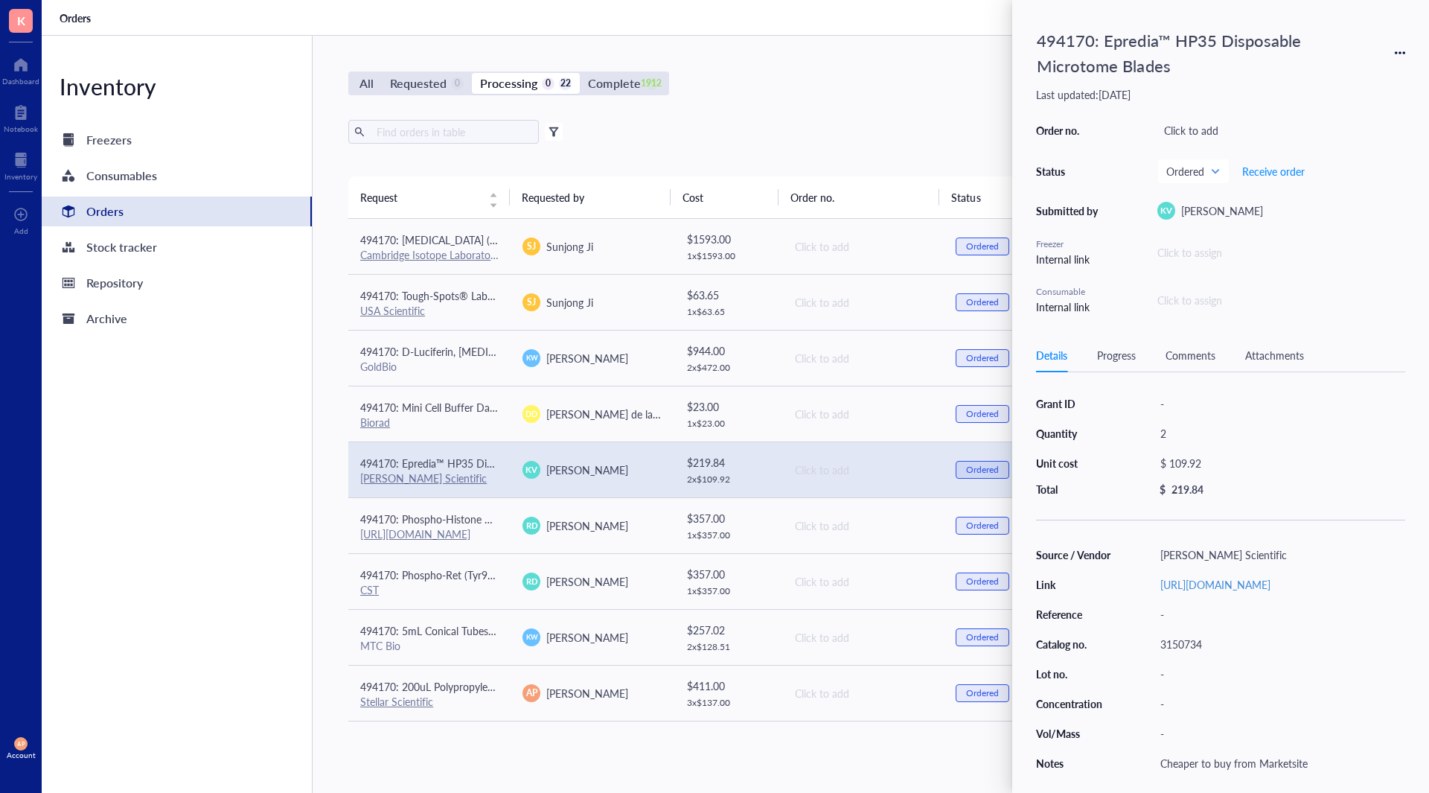
click at [1132, 357] on div "Progress" at bounding box center [1116, 355] width 39 height 16
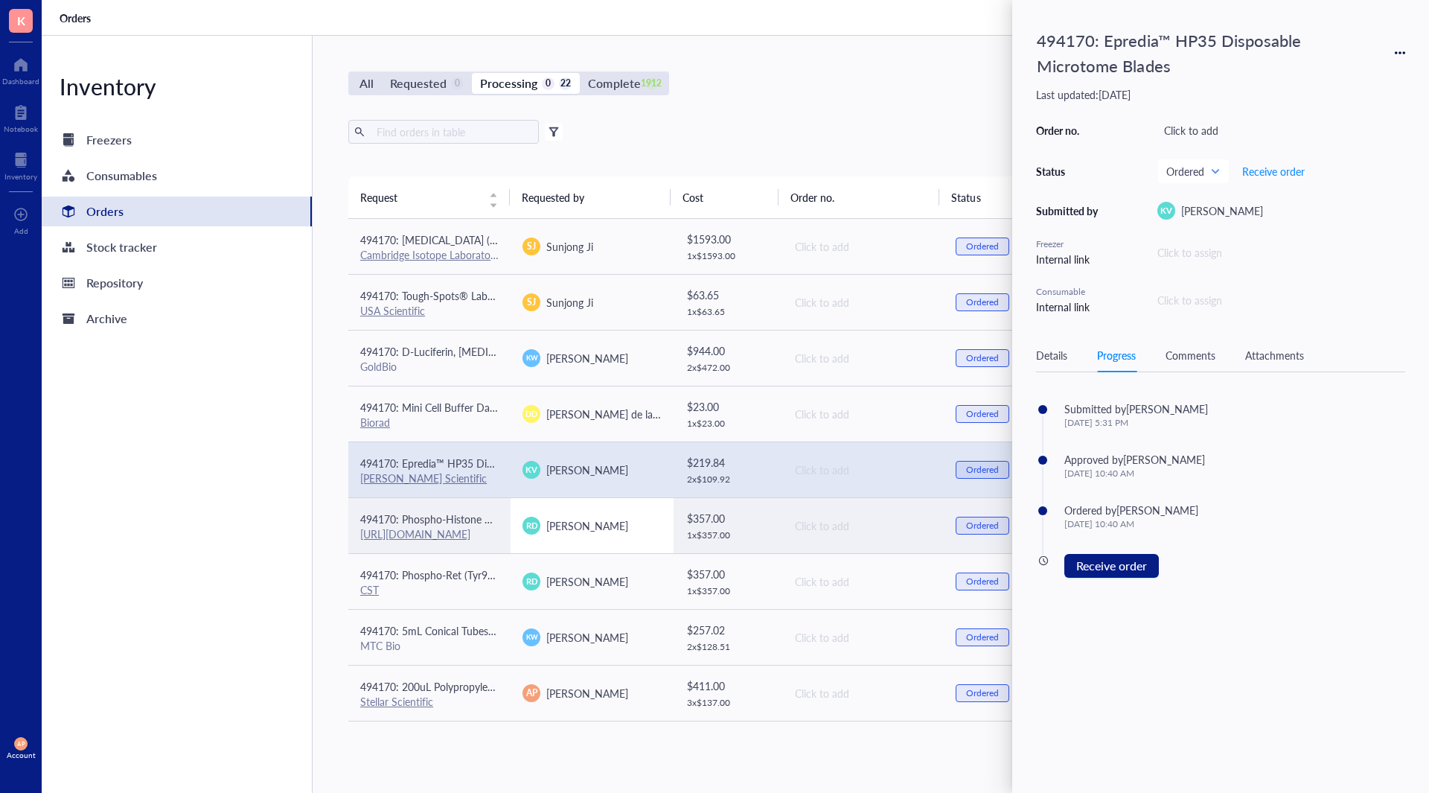
click at [599, 542] on td "RD [PERSON_NAME]" at bounding box center [592, 525] width 162 height 56
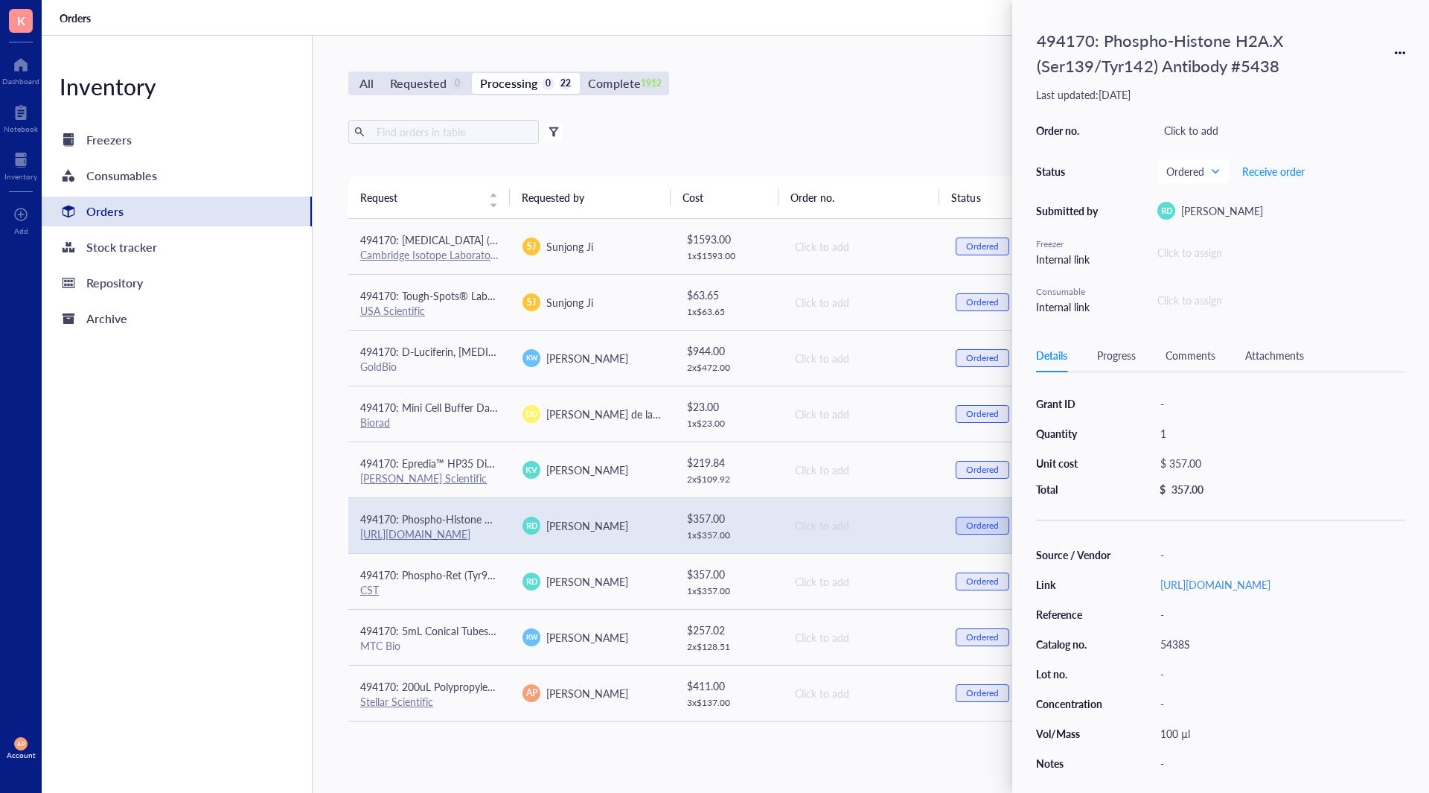
drag, startPoint x: 1118, startPoint y: 365, endPoint x: 1113, endPoint y: 356, distance: 10.3
click at [1116, 361] on div "Details Progress Comments Attachments" at bounding box center [1220, 356] width 369 height 34
click at [1109, 350] on div "Progress" at bounding box center [1116, 355] width 39 height 16
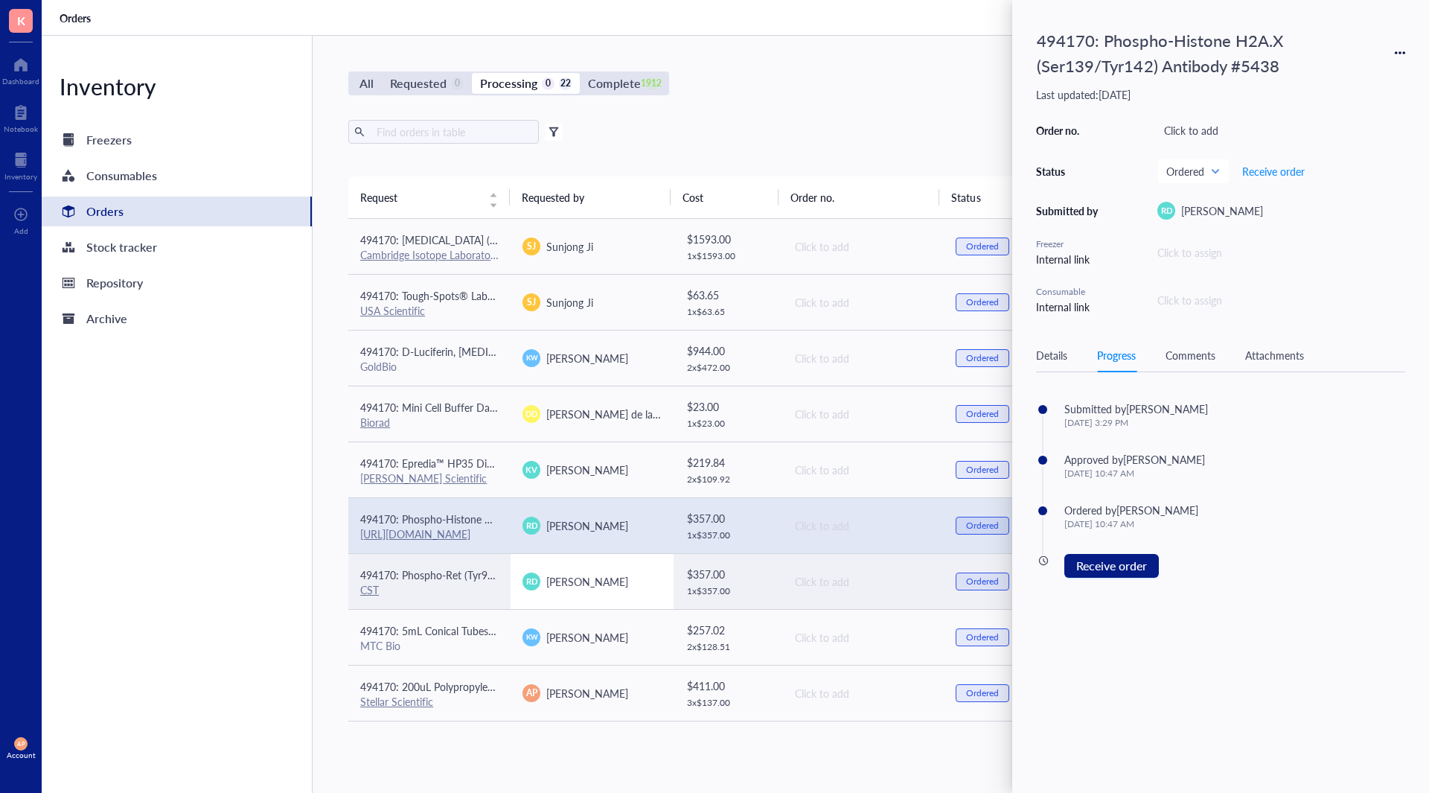
click at [556, 565] on td "RD [PERSON_NAME]" at bounding box center [592, 581] width 162 height 56
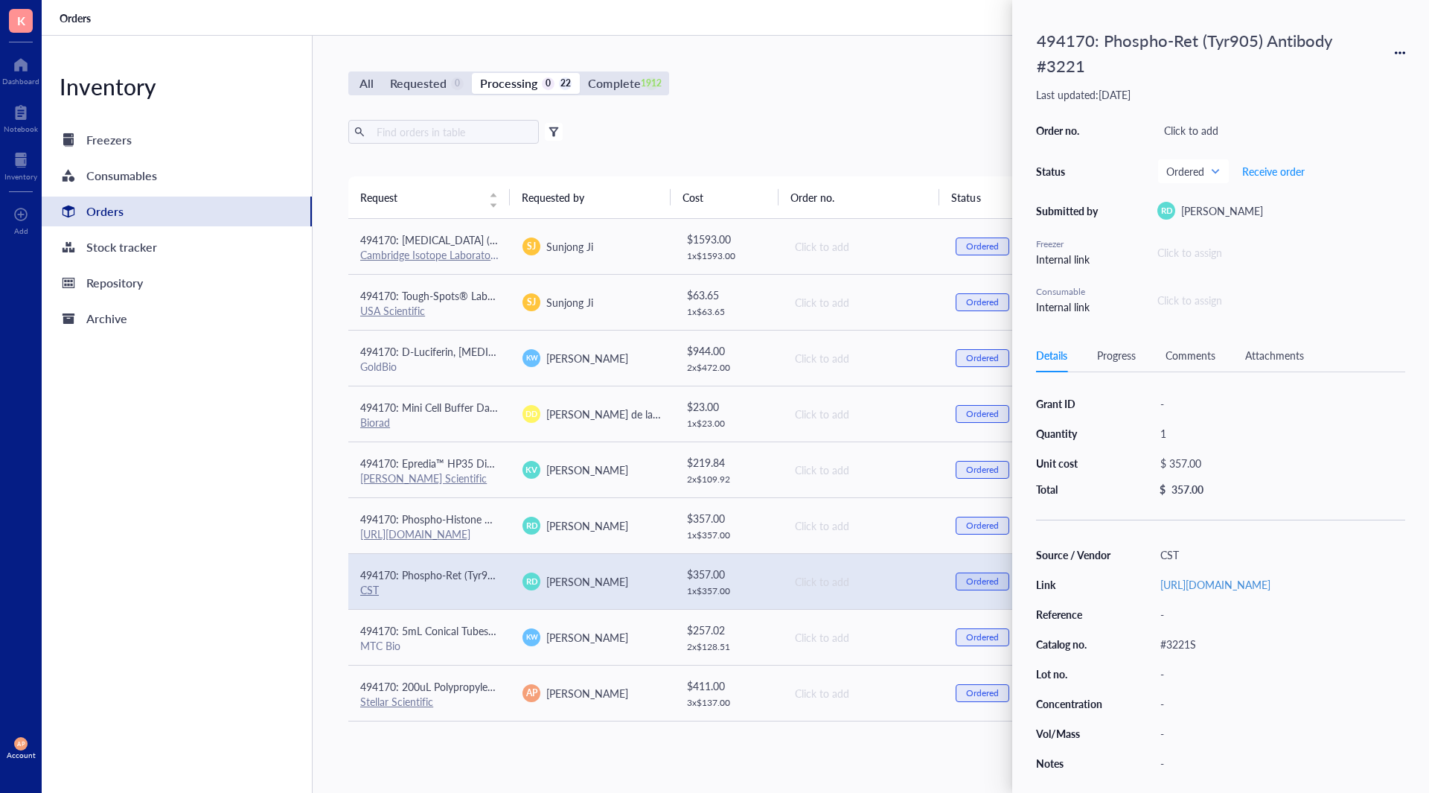
click at [1139, 360] on div "Details Progress Comments Attachments" at bounding box center [1220, 356] width 369 height 34
click at [1094, 359] on div "Details Progress Comments Attachments" at bounding box center [1220, 356] width 369 height 34
click at [1132, 356] on div "Progress" at bounding box center [1116, 355] width 39 height 16
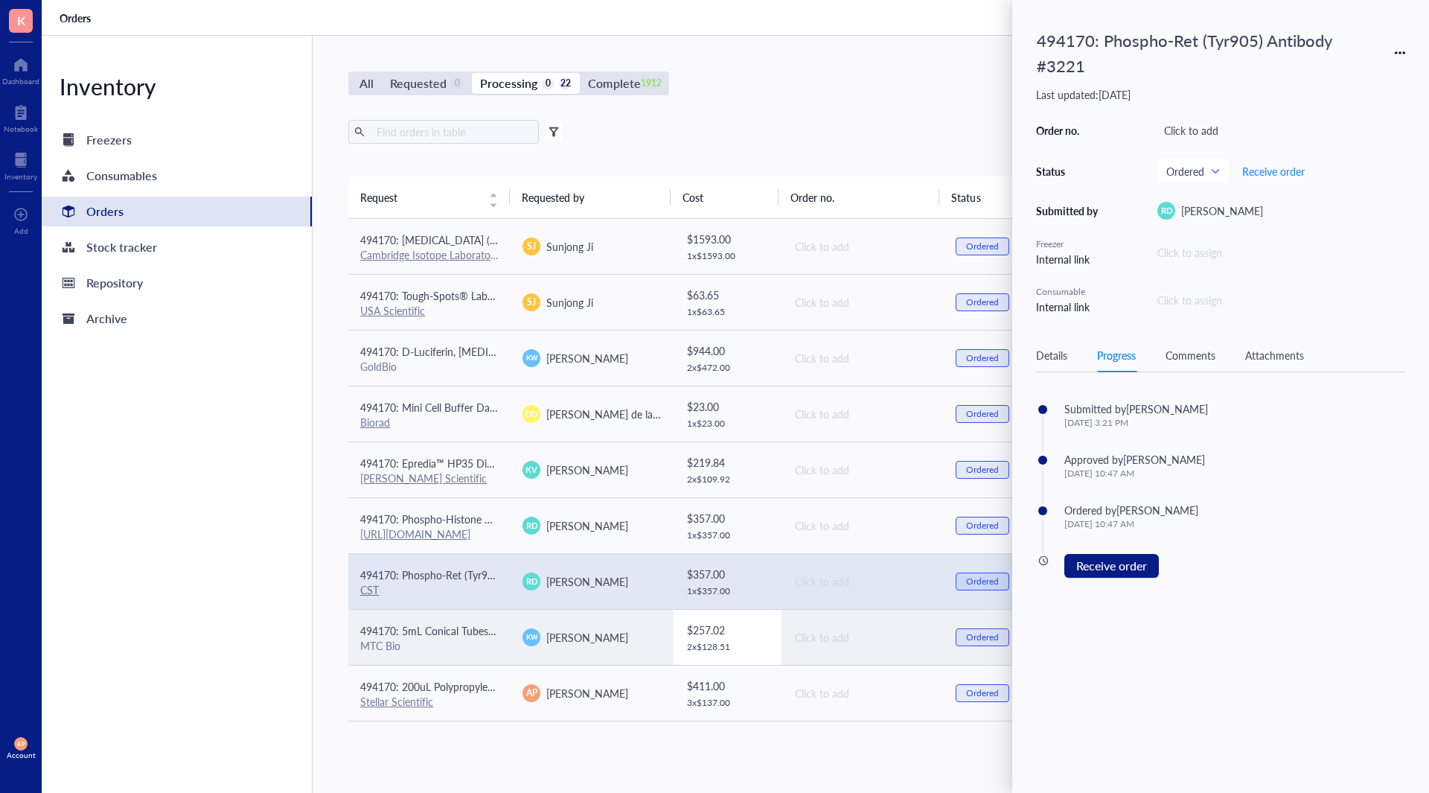
scroll to position [223, 0]
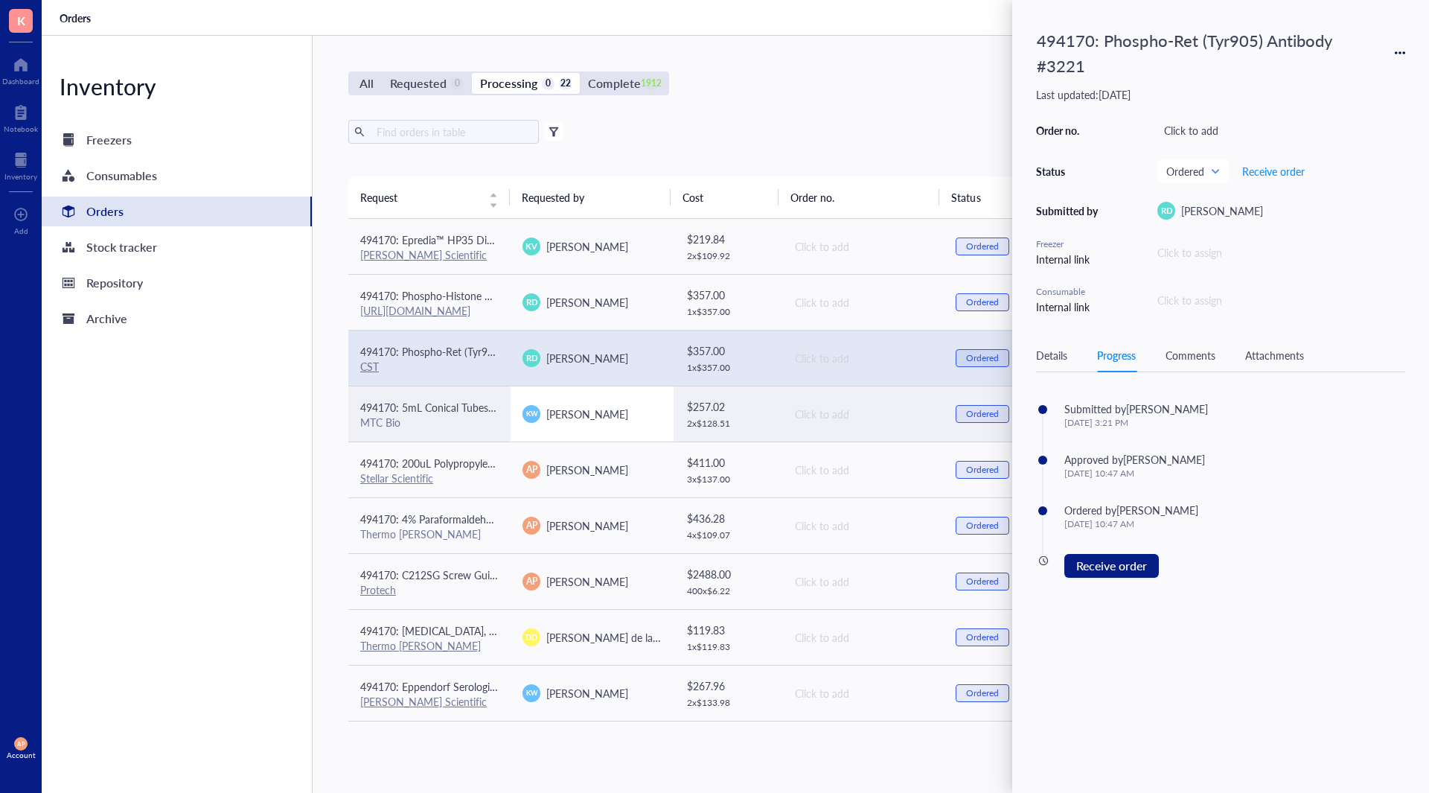
click at [596, 412] on span "[PERSON_NAME]" at bounding box center [587, 413] width 82 height 15
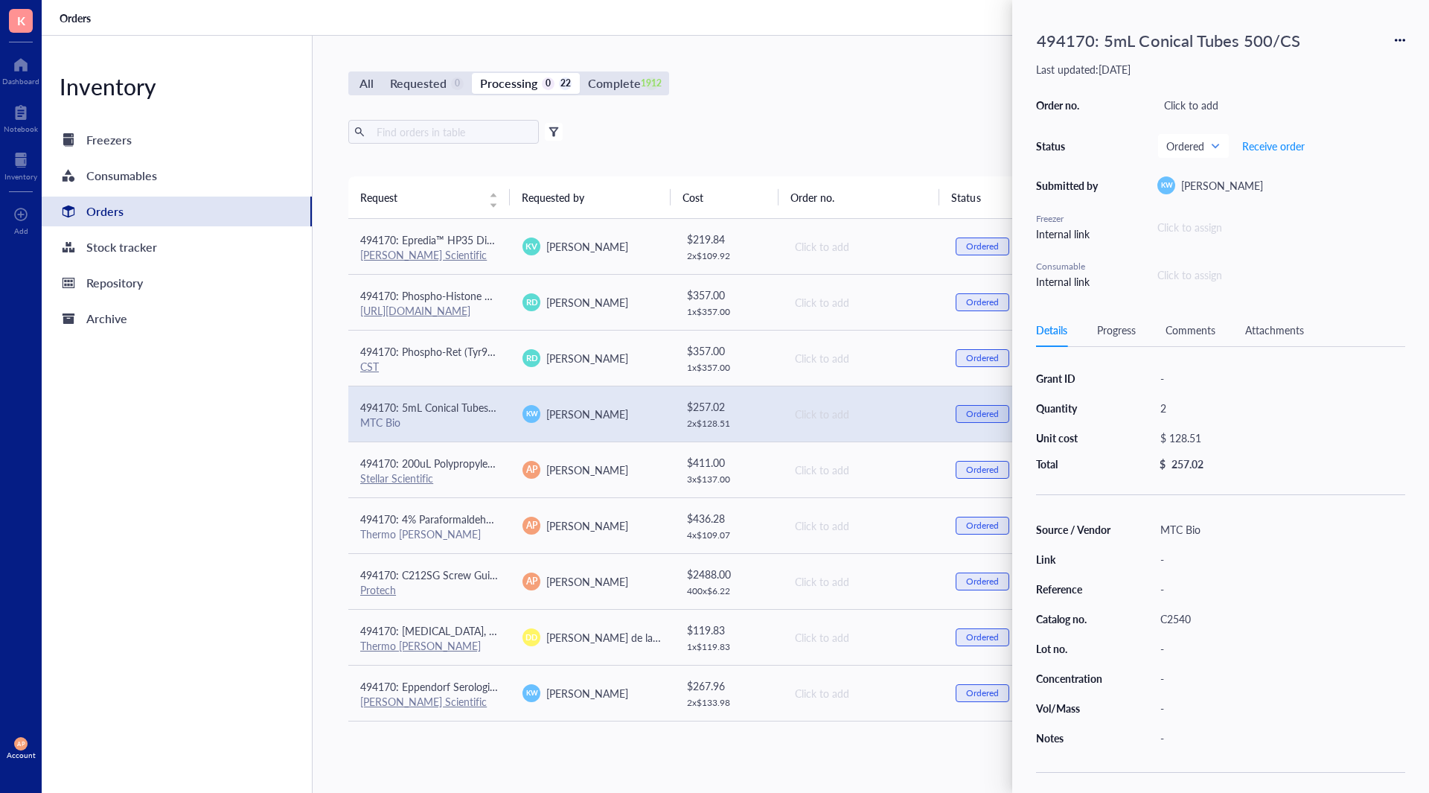
click at [1125, 332] on div "Progress" at bounding box center [1116, 330] width 39 height 16
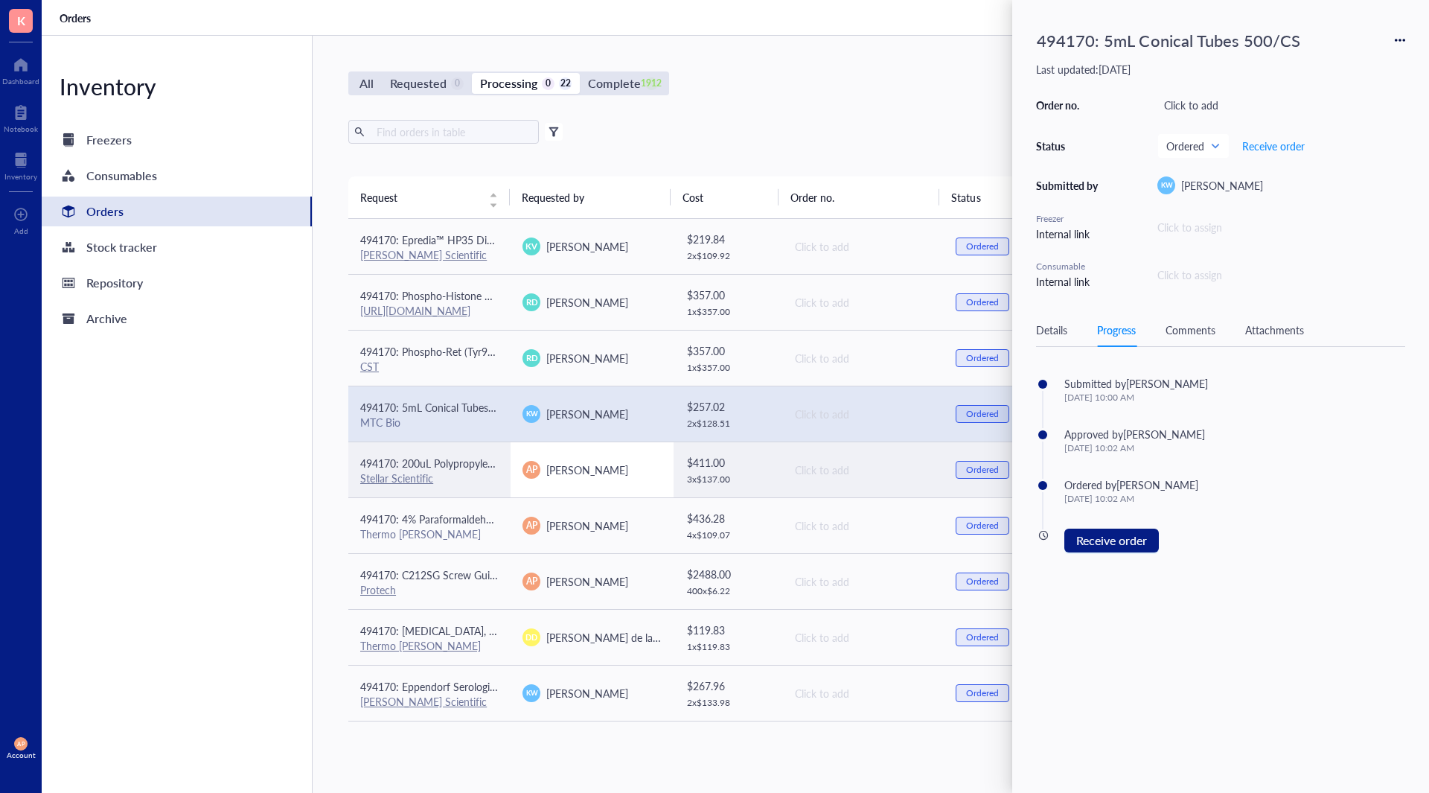
click at [552, 475] on span "[PERSON_NAME]" at bounding box center [587, 469] width 82 height 15
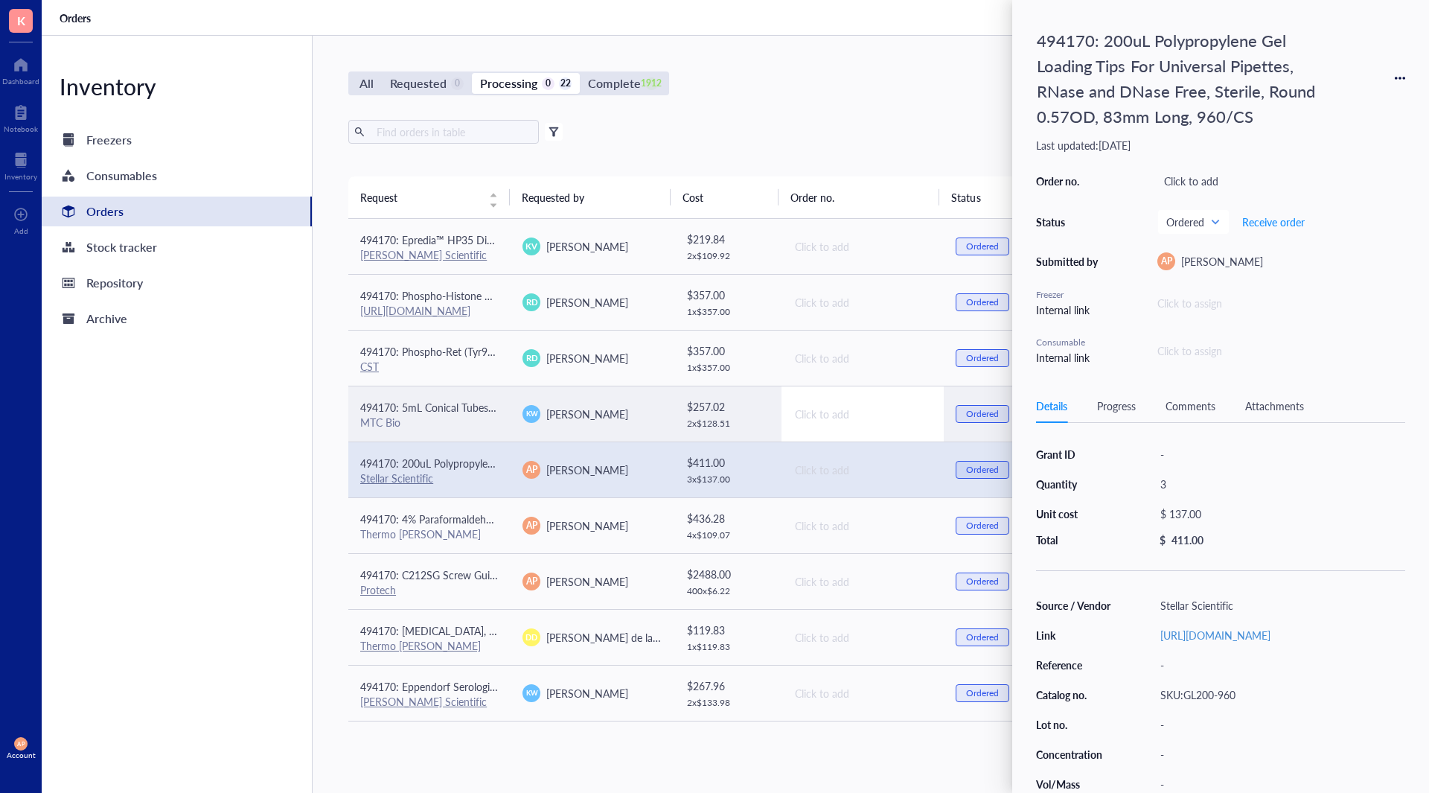
drag, startPoint x: 1125, startPoint y: 409, endPoint x: 850, endPoint y: 409, distance: 274.7
click at [1124, 409] on div "Progress" at bounding box center [1116, 406] width 39 height 16
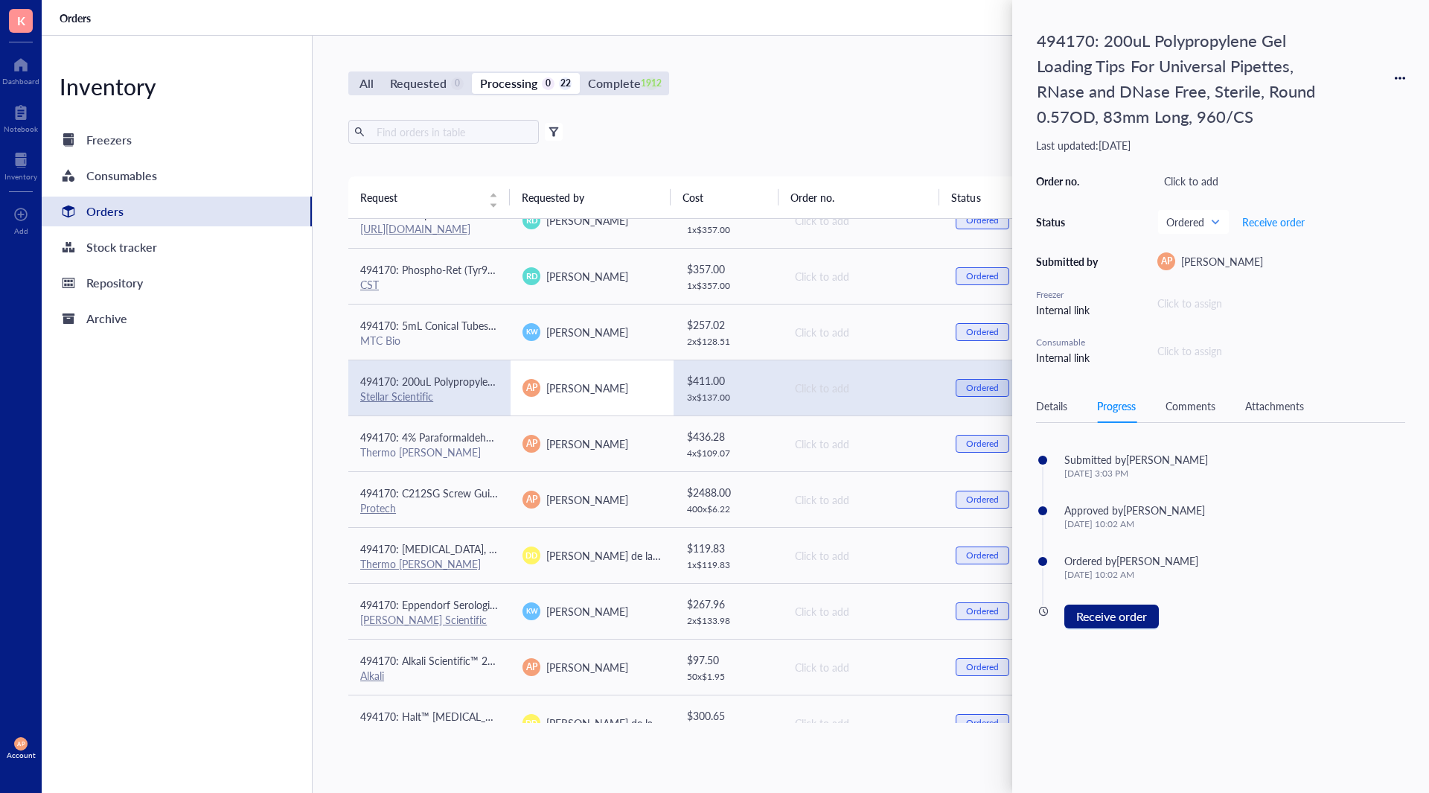
scroll to position [447, 0]
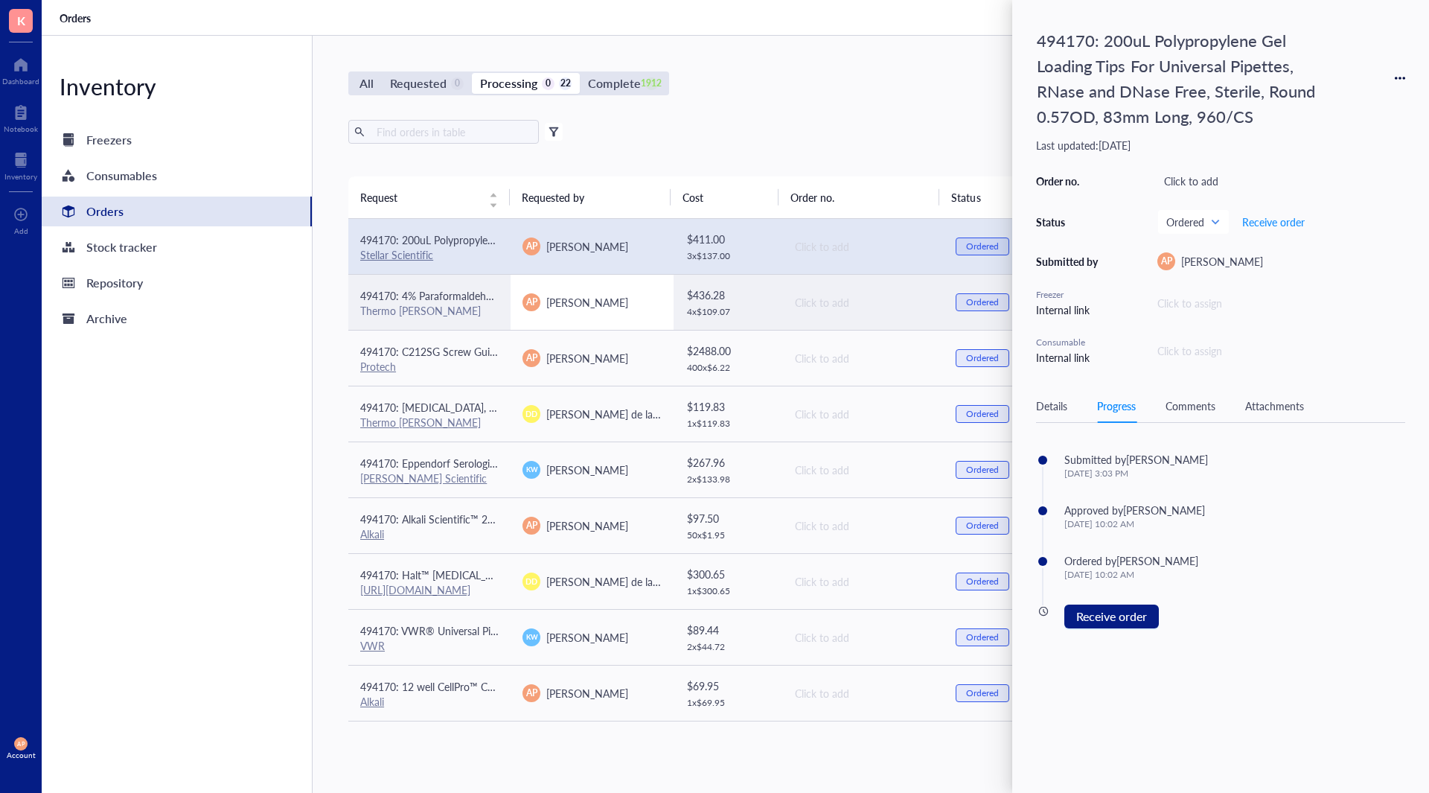
click at [567, 315] on td "AP [PERSON_NAME]" at bounding box center [592, 302] width 162 height 56
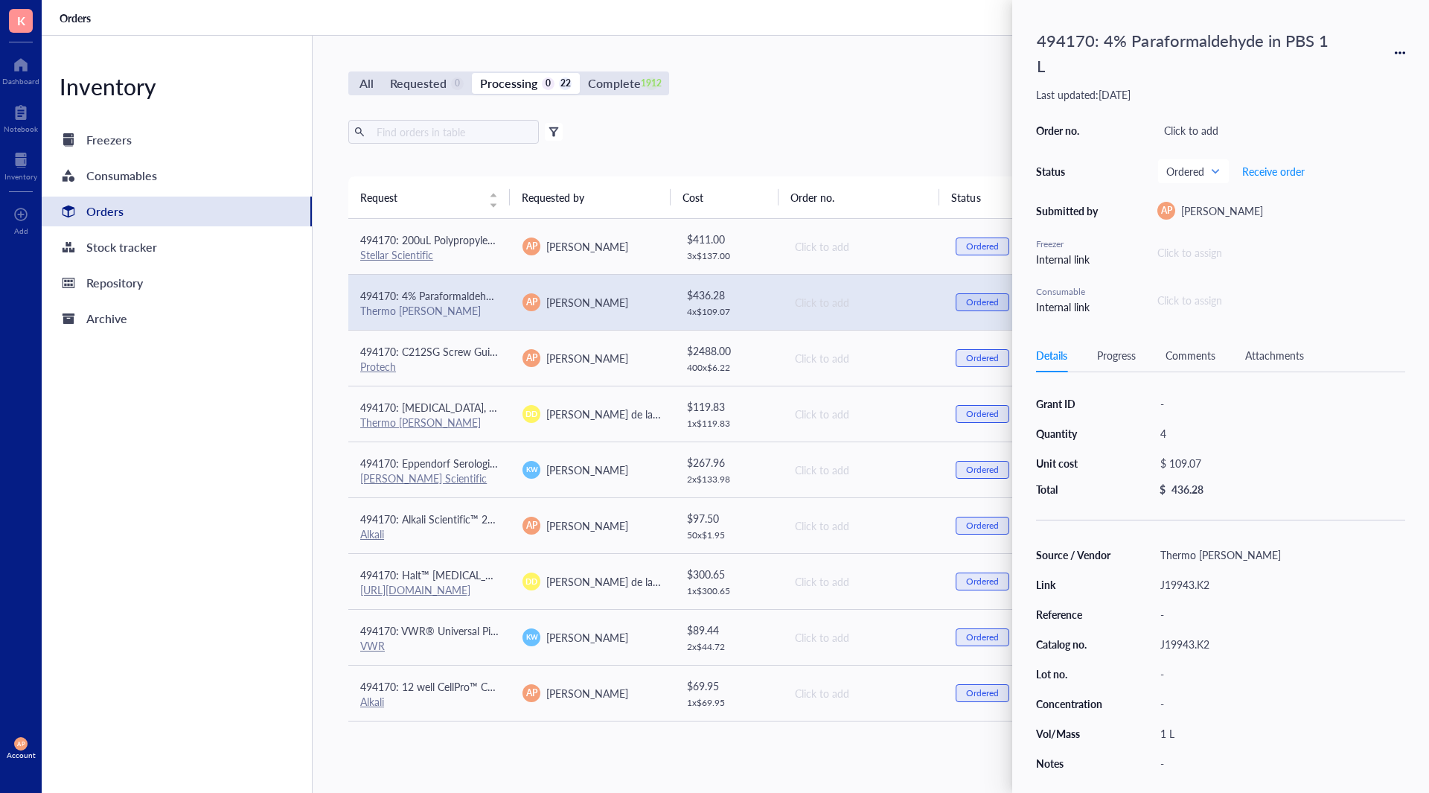
drag, startPoint x: 1108, startPoint y: 357, endPoint x: 1078, endPoint y: 357, distance: 29.8
click at [1107, 357] on div "Progress" at bounding box center [1116, 355] width 39 height 16
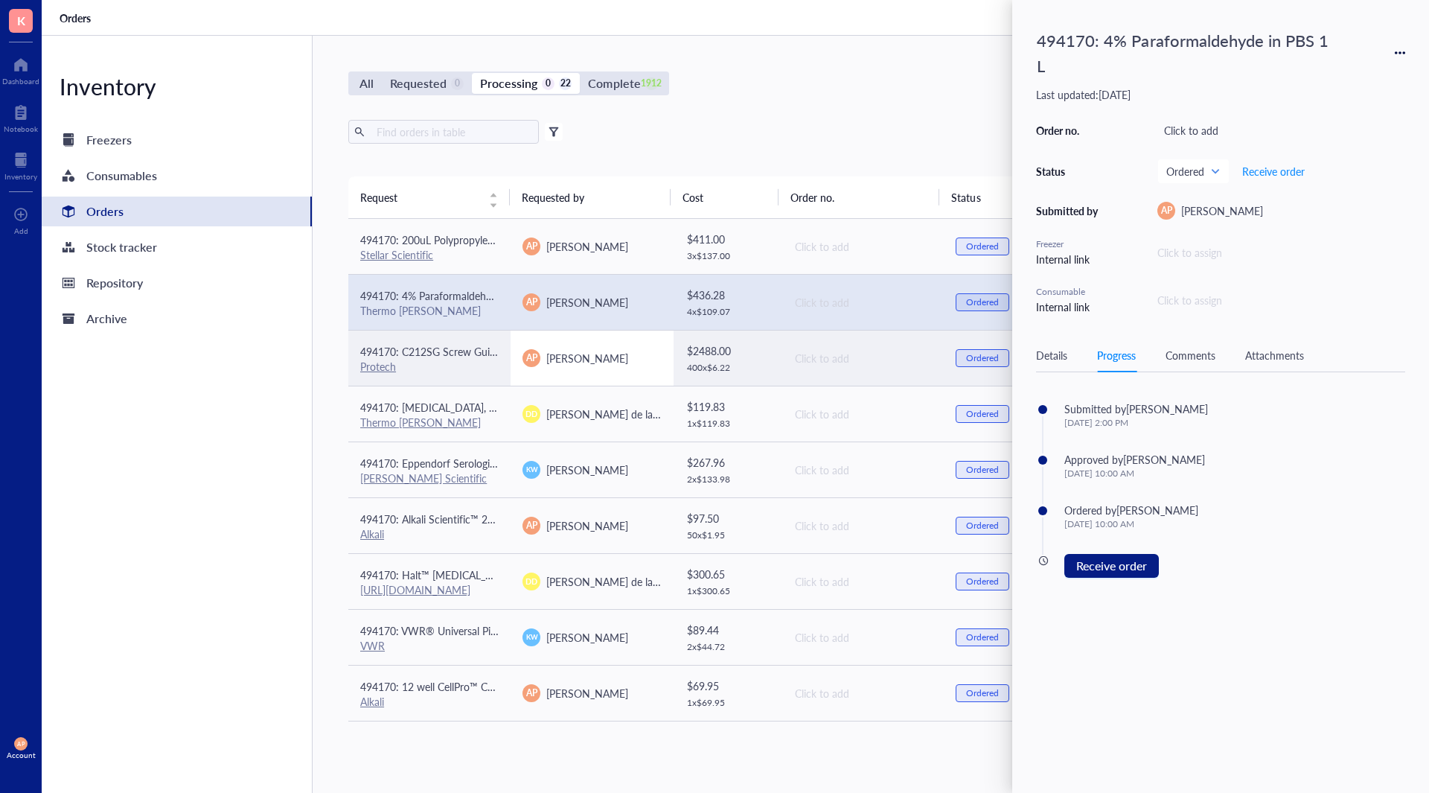
click at [589, 345] on td "AP [PERSON_NAME]" at bounding box center [592, 358] width 162 height 56
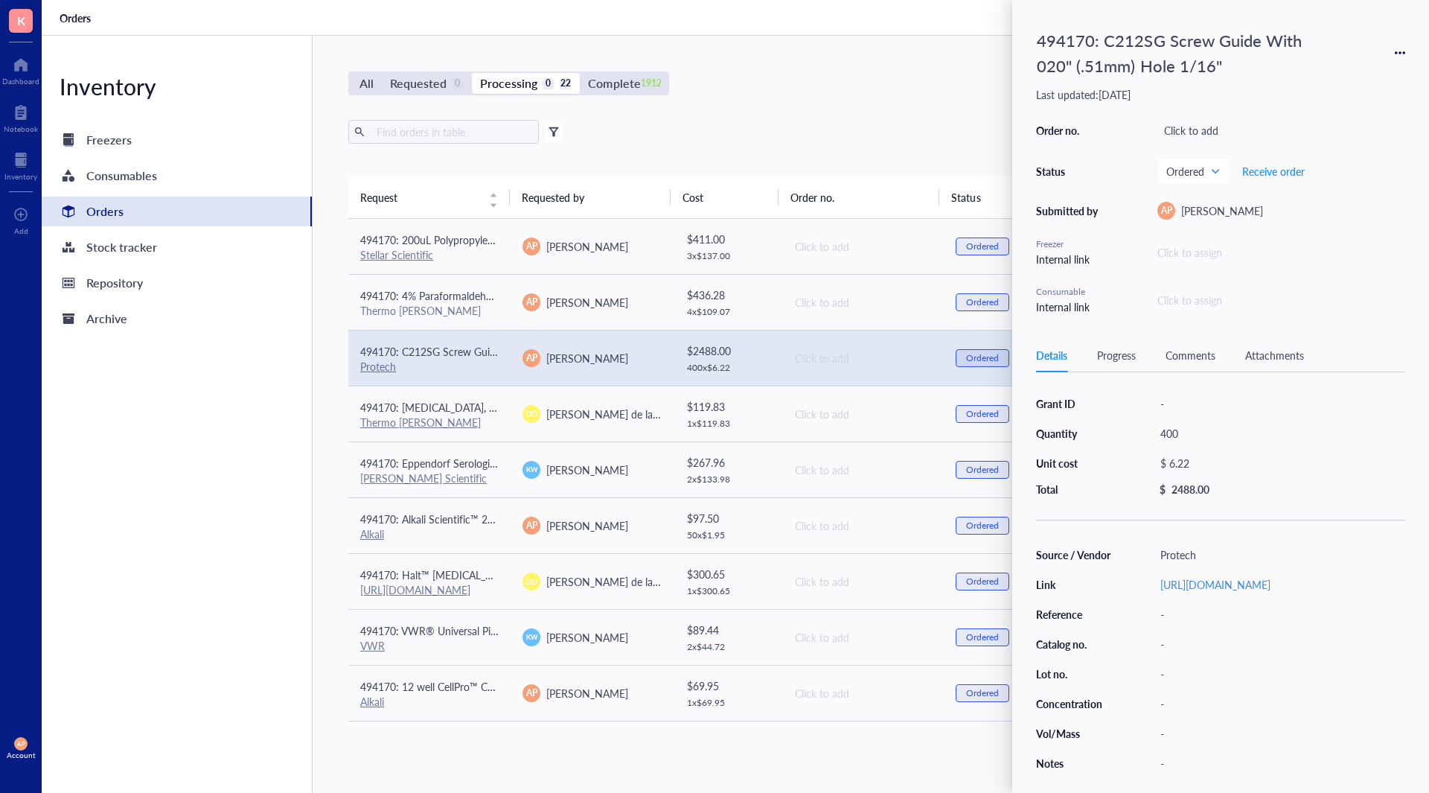
click at [1105, 362] on div "Progress" at bounding box center [1116, 355] width 39 height 16
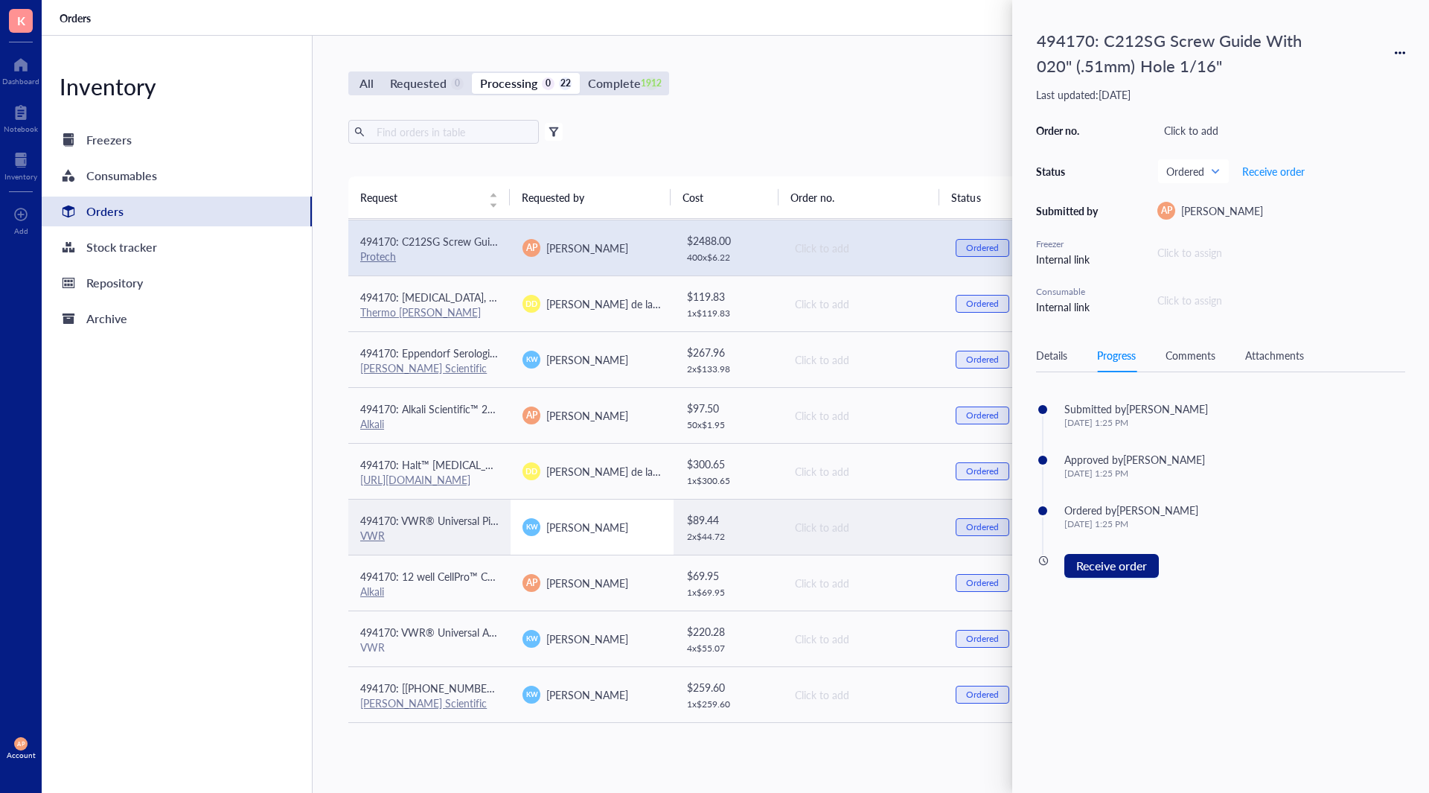
scroll to position [521, 0]
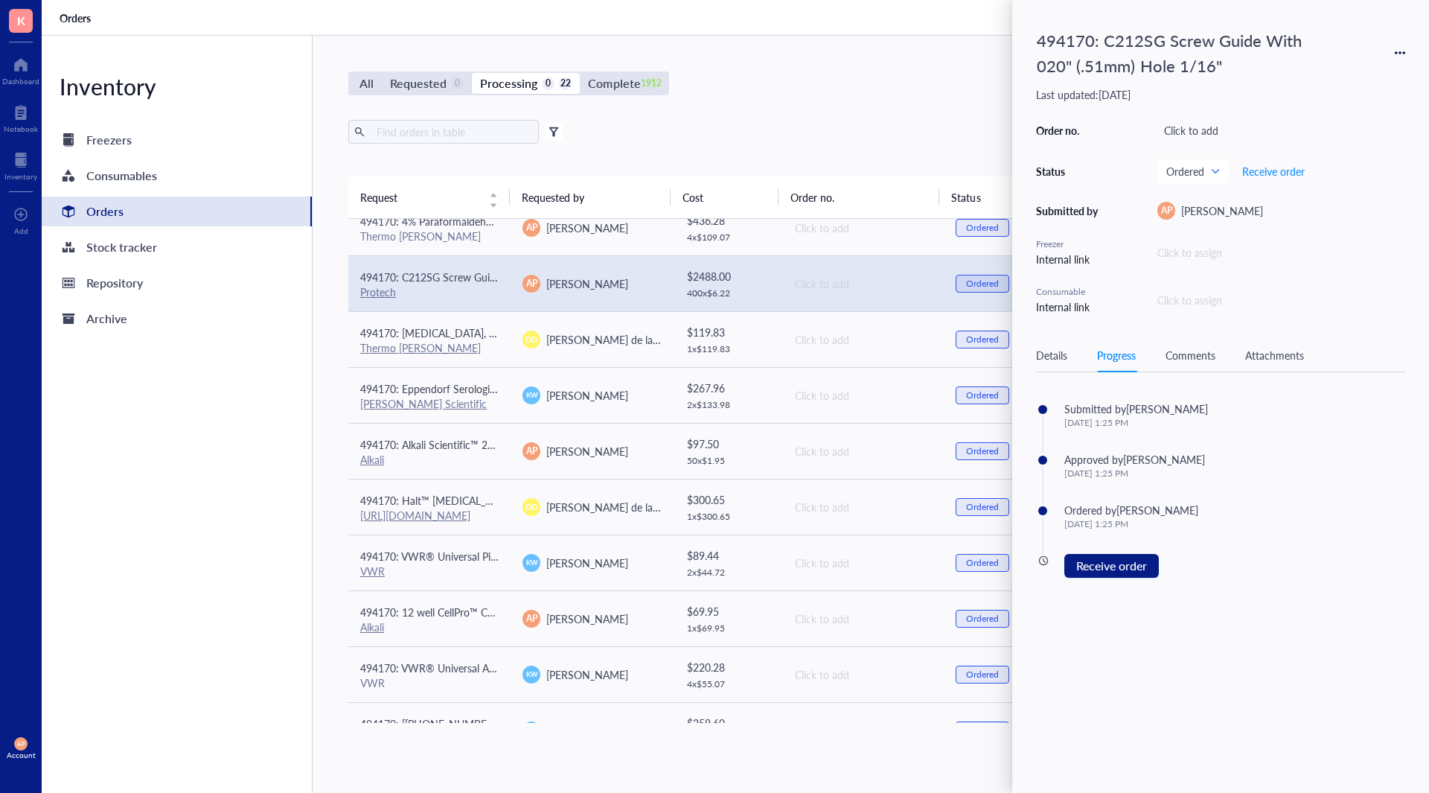
click at [1191, 361] on div "Comments" at bounding box center [1191, 355] width 50 height 16
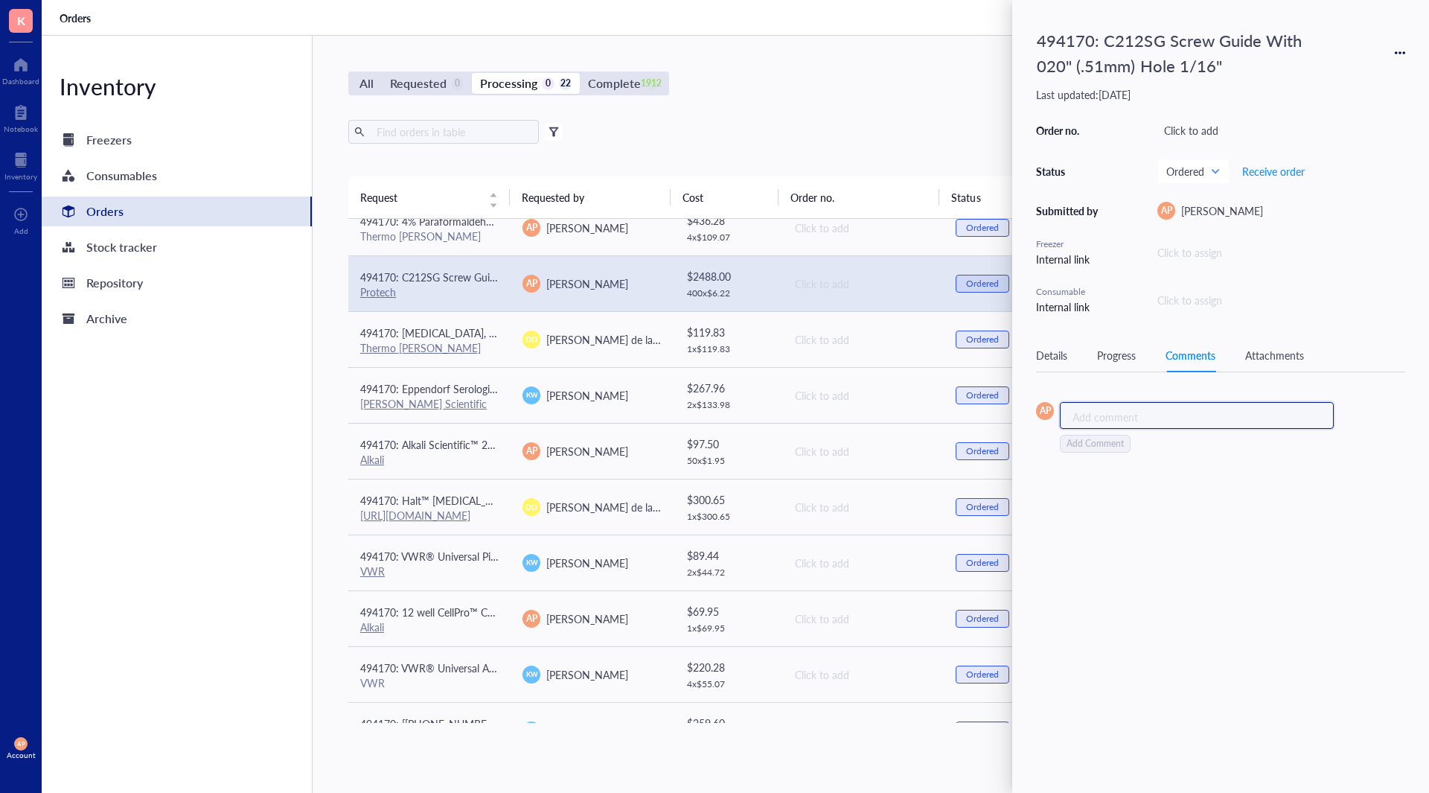
click at [1196, 414] on div "Add comment ﻿" at bounding box center [1191, 416] width 237 height 15
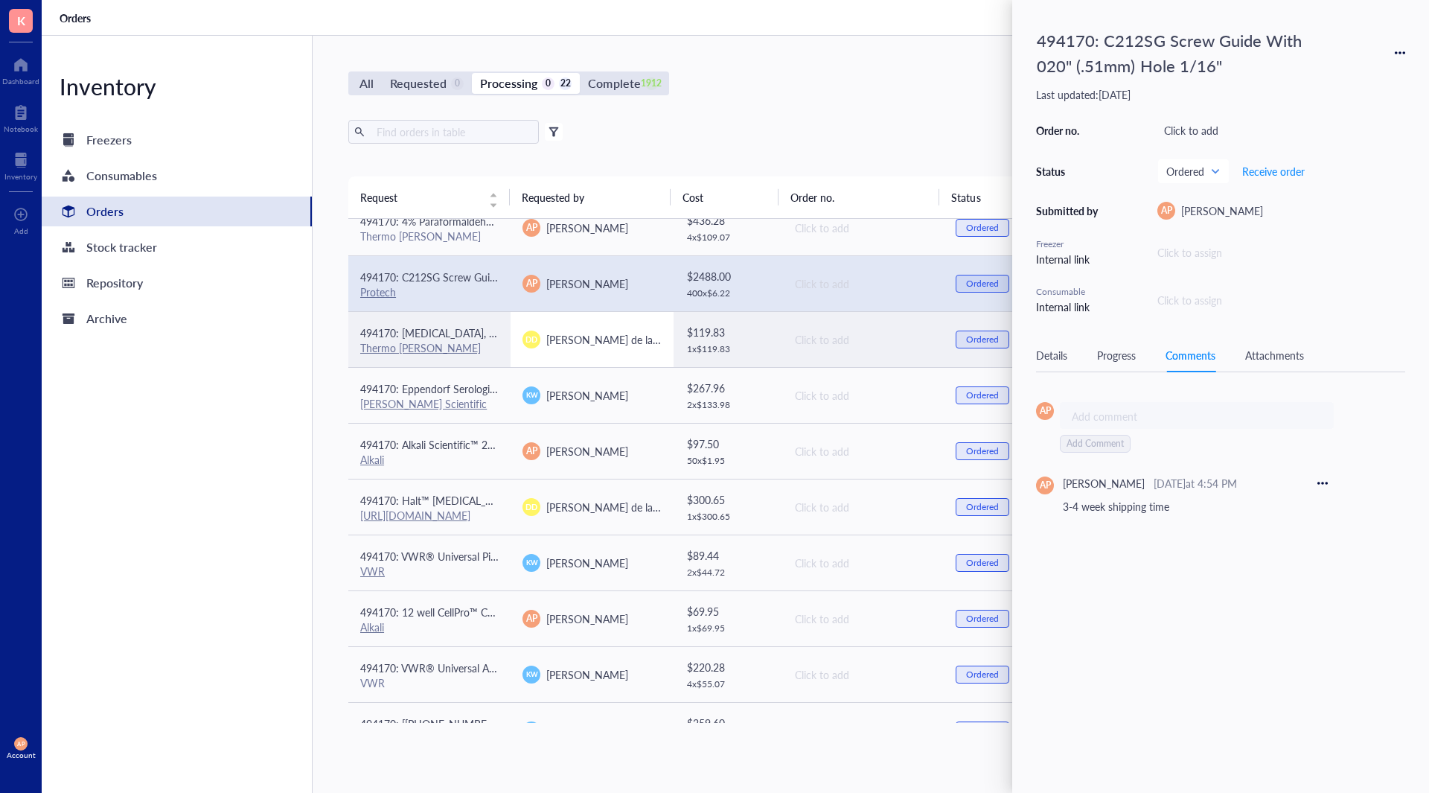
drag, startPoint x: 585, startPoint y: 342, endPoint x: 1149, endPoint y: 393, distance: 565.9
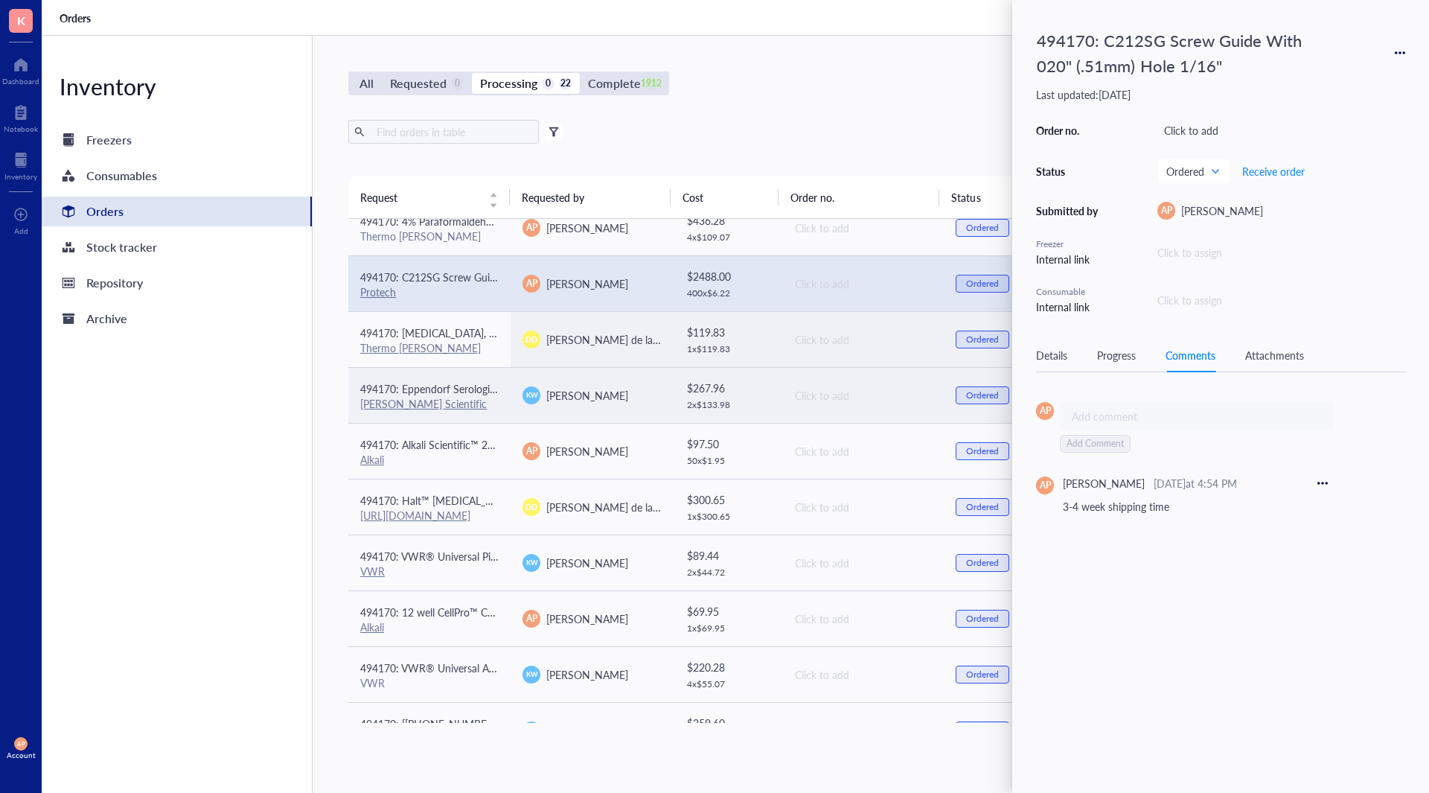
click at [585, 342] on span "[PERSON_NAME] de la [PERSON_NAME]" at bounding box center [641, 339] width 191 height 15
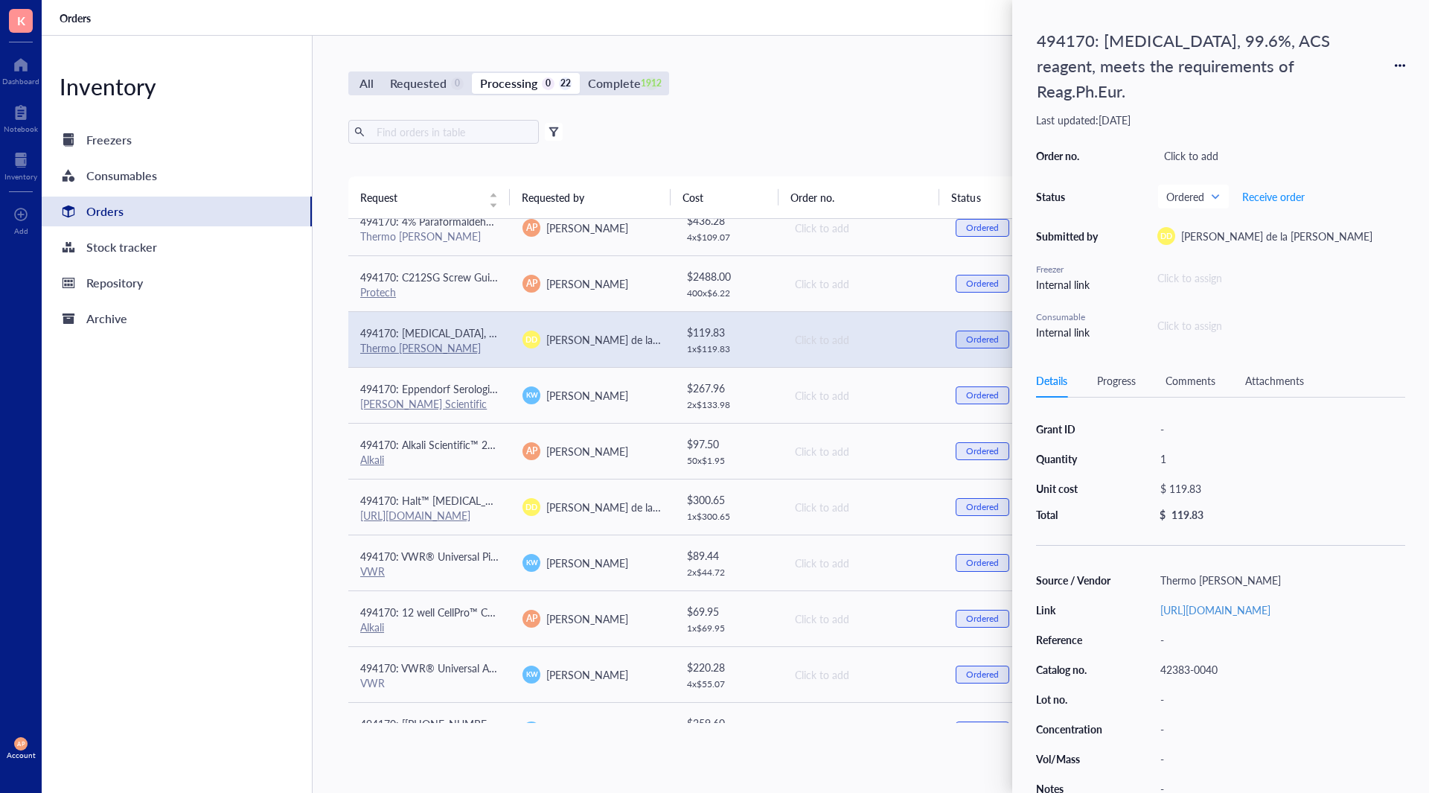
drag, startPoint x: 1109, startPoint y: 379, endPoint x: 1091, endPoint y: 382, distance: 18.8
click at [1109, 378] on div "Progress" at bounding box center [1116, 380] width 39 height 16
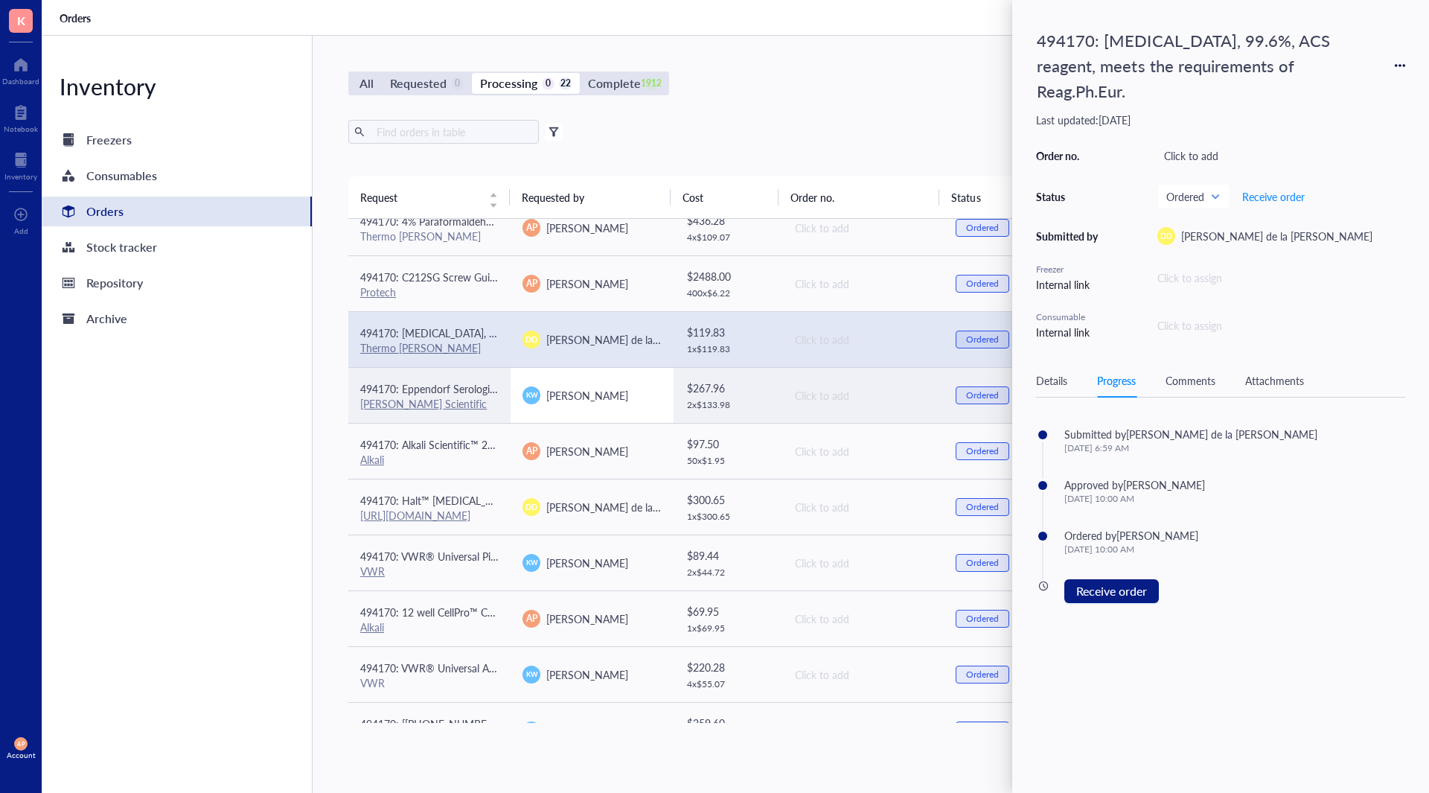
click at [570, 383] on td "[PERSON_NAME]" at bounding box center [592, 395] width 162 height 56
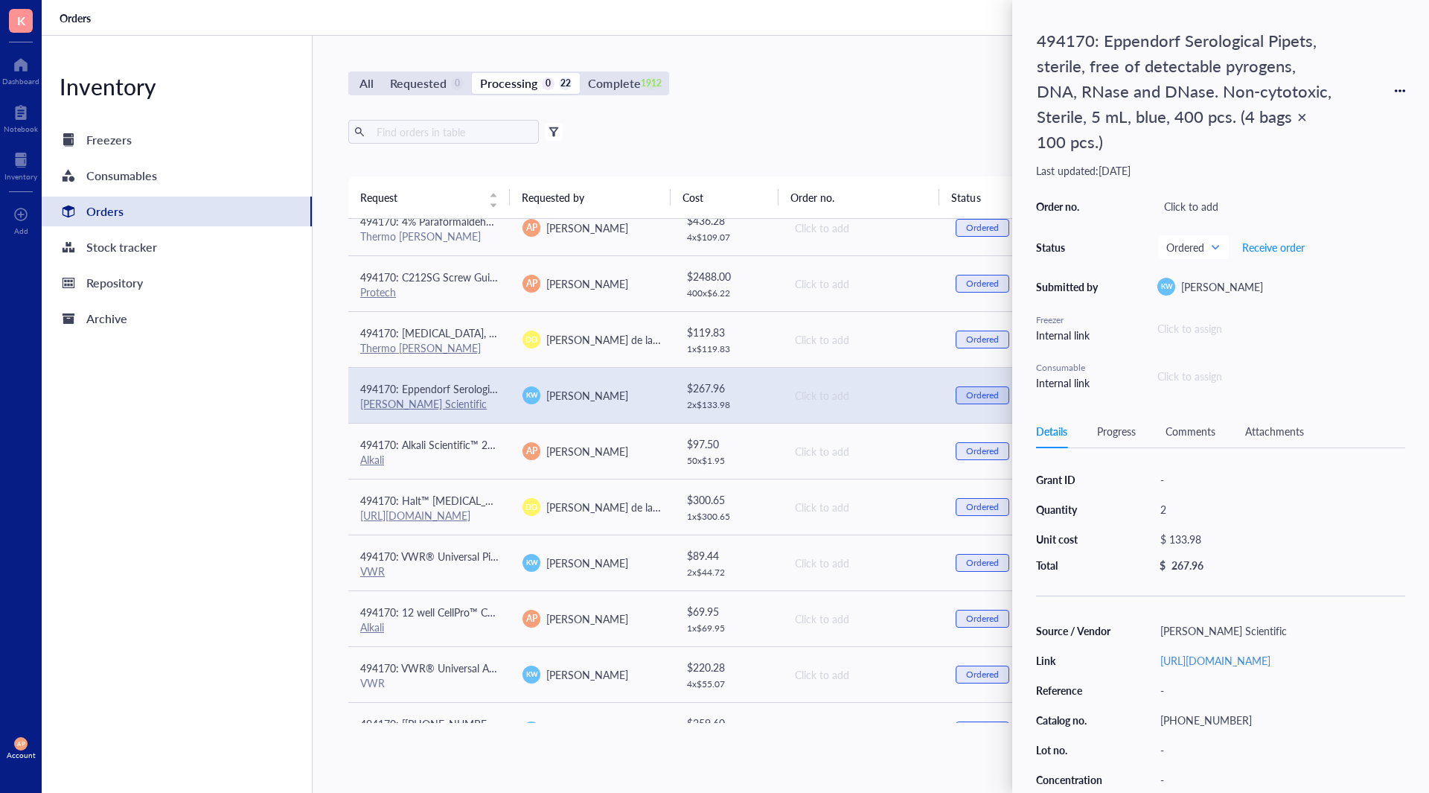
click at [1117, 439] on div "Details Progress Comments Attachments" at bounding box center [1220, 432] width 369 height 34
click at [1117, 426] on div "Progress" at bounding box center [1116, 431] width 39 height 16
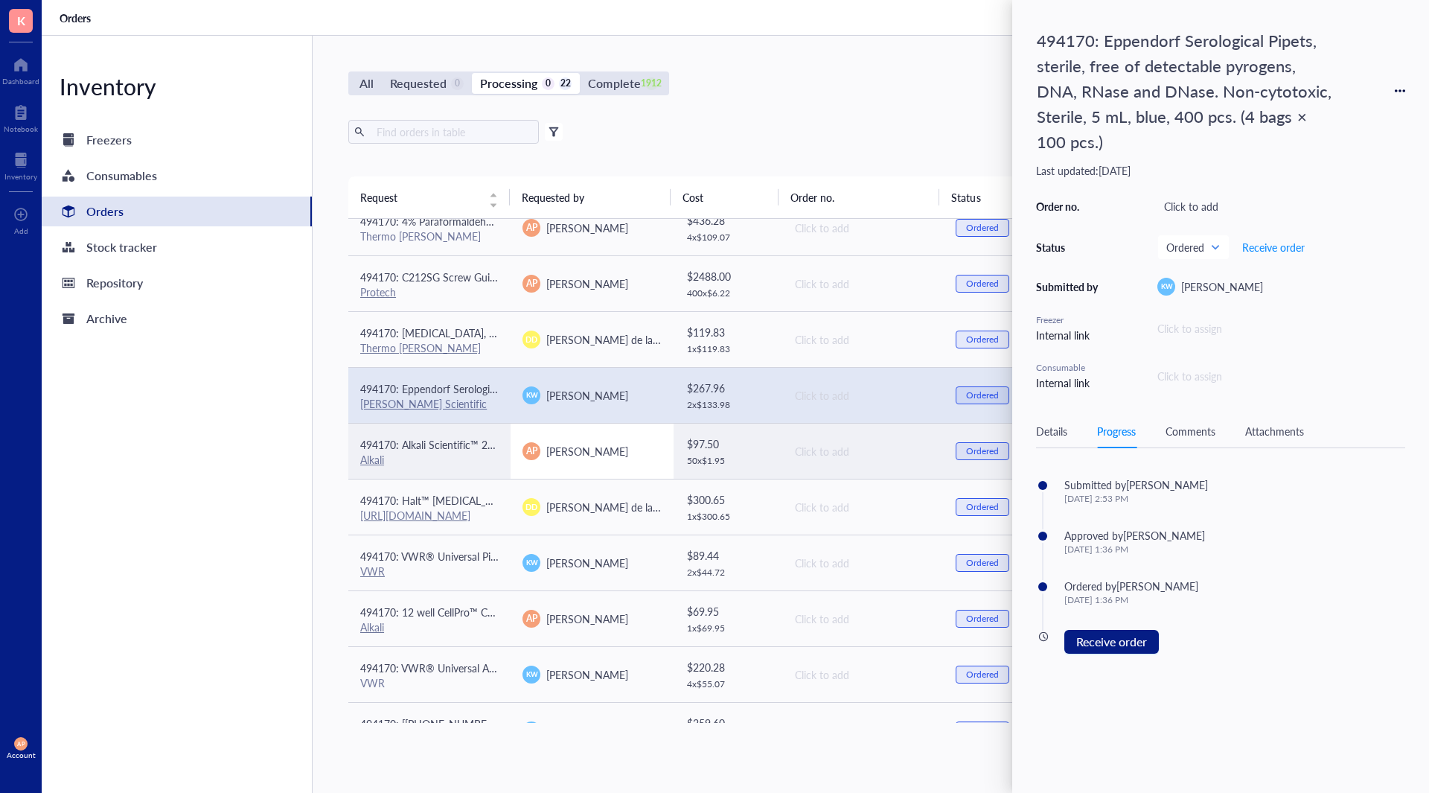
click at [587, 453] on span "[PERSON_NAME]" at bounding box center [587, 451] width 82 height 15
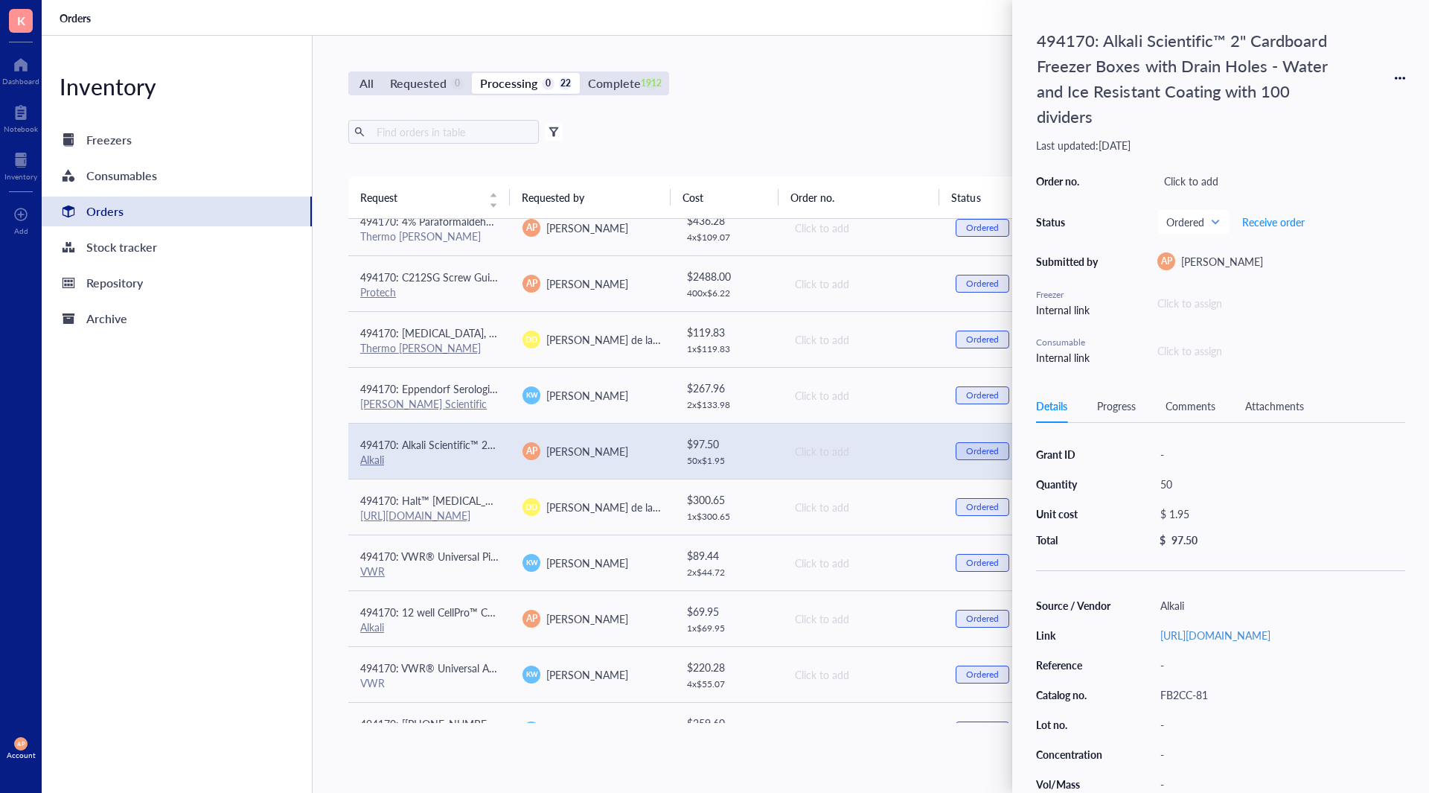
click at [1088, 404] on div "Details Progress Comments Attachments" at bounding box center [1220, 406] width 369 height 34
click at [1126, 406] on div "Progress" at bounding box center [1116, 406] width 39 height 16
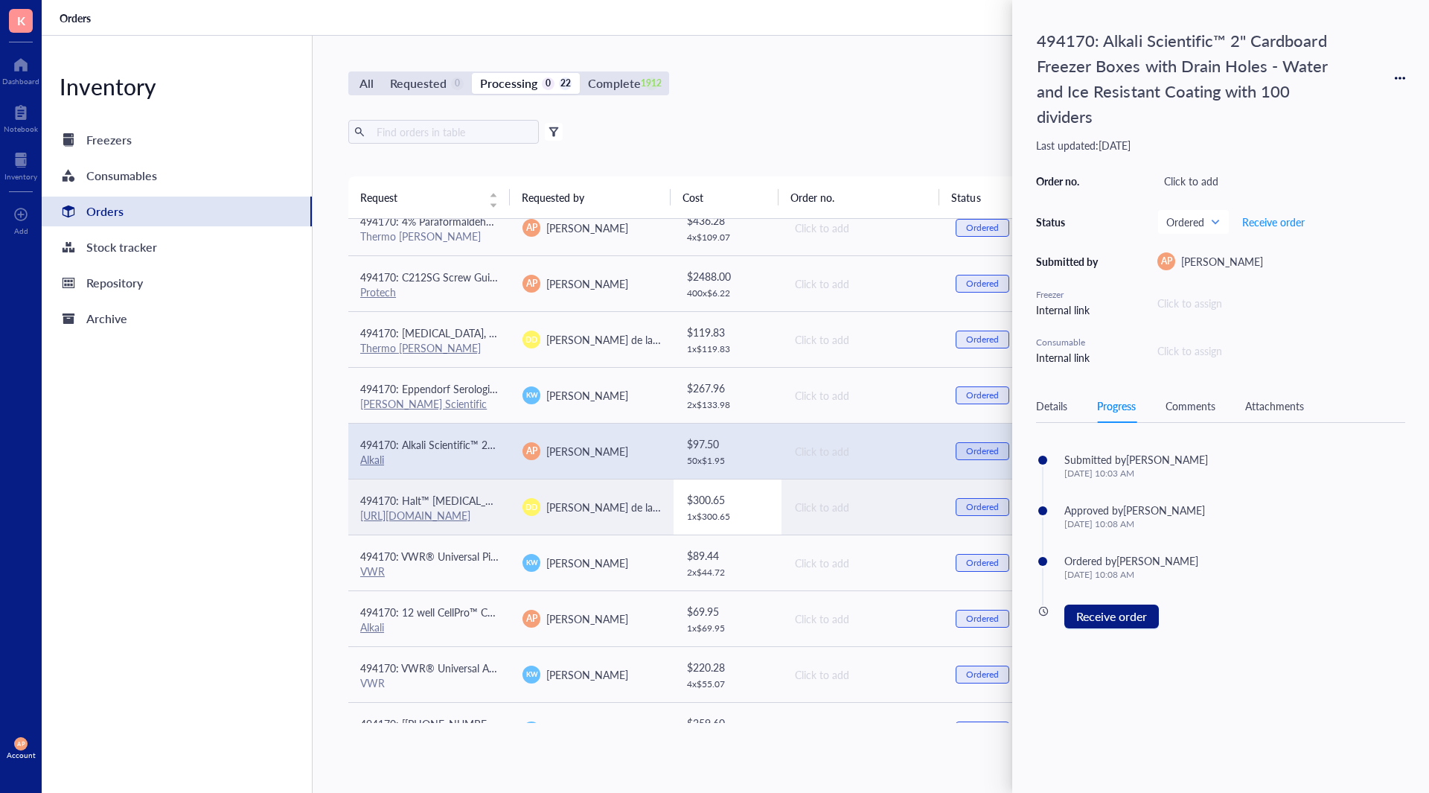
click at [560, 510] on span "[PERSON_NAME] de la [PERSON_NAME]" at bounding box center [641, 507] width 191 height 15
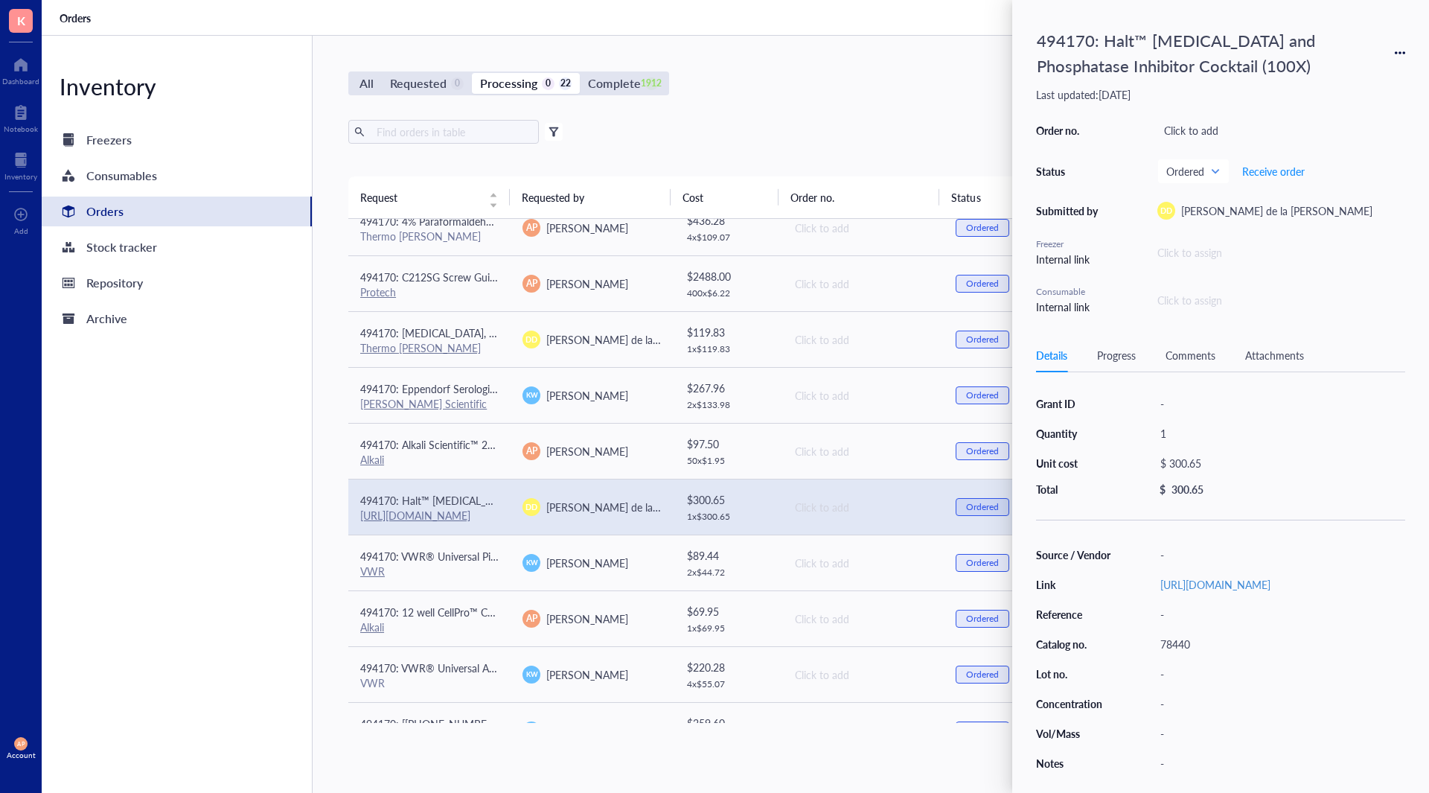
click at [1115, 359] on div "Progress" at bounding box center [1116, 355] width 39 height 16
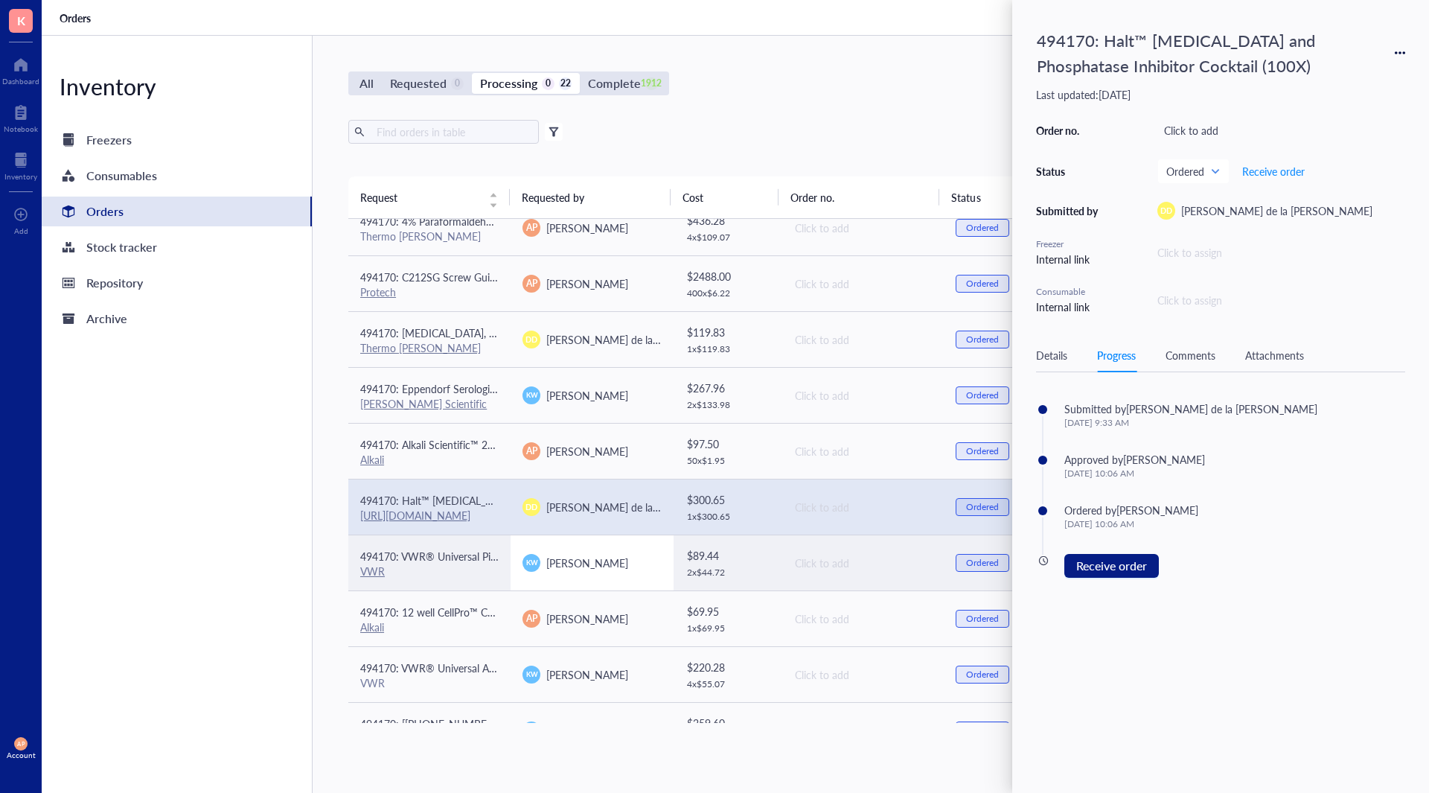
click at [567, 575] on td "[PERSON_NAME]" at bounding box center [592, 563] width 162 height 56
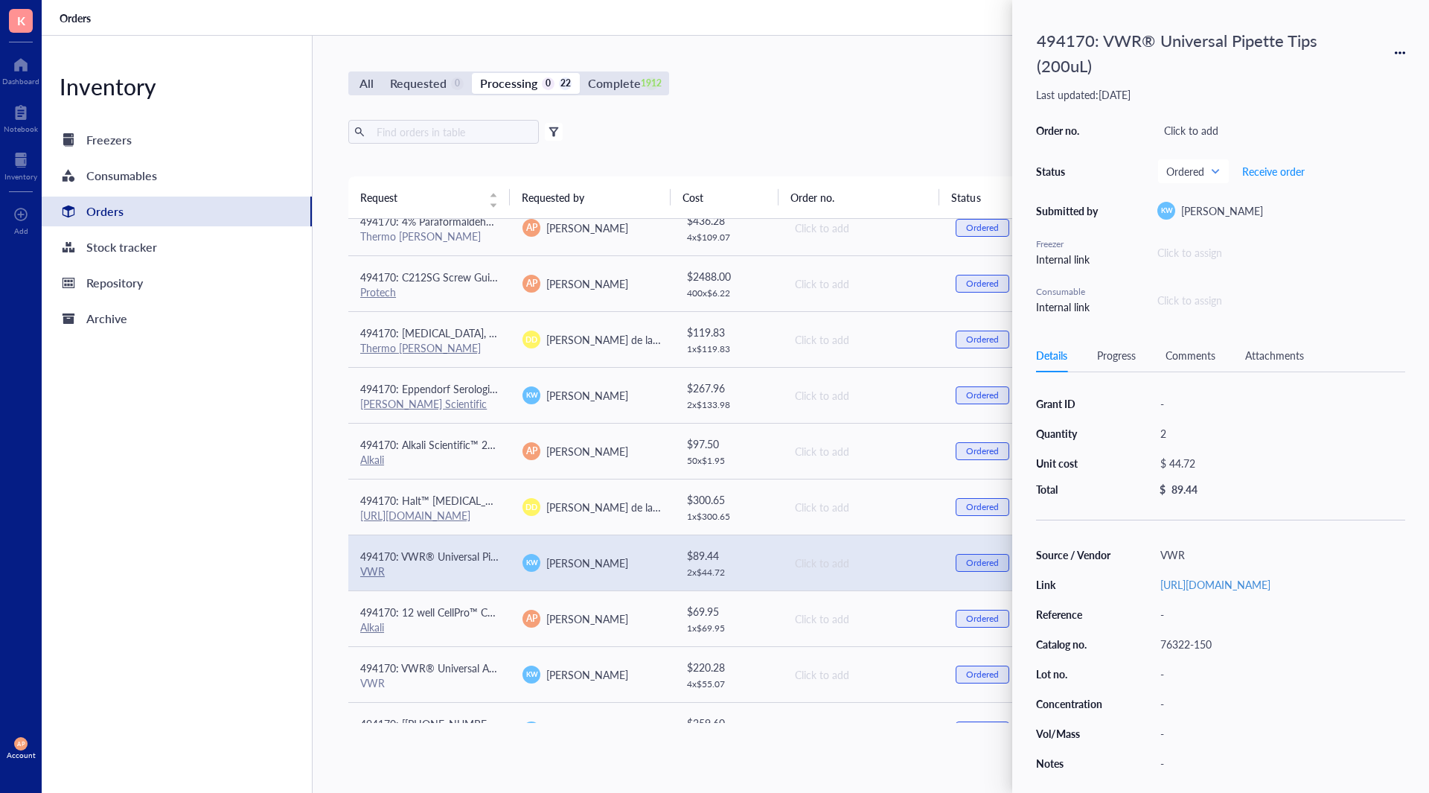
click at [1132, 354] on div "Progress" at bounding box center [1116, 355] width 39 height 16
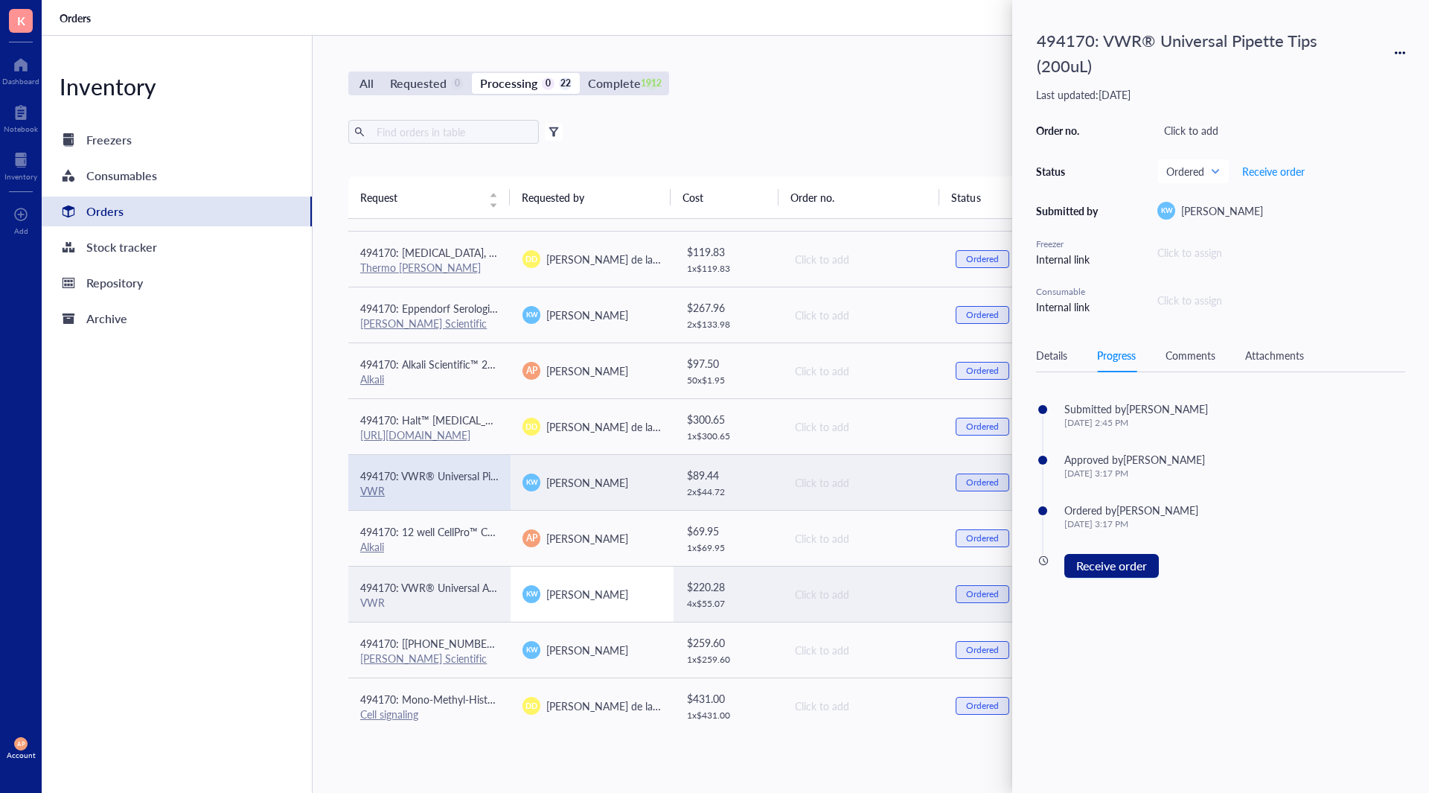
scroll to position [724, 0]
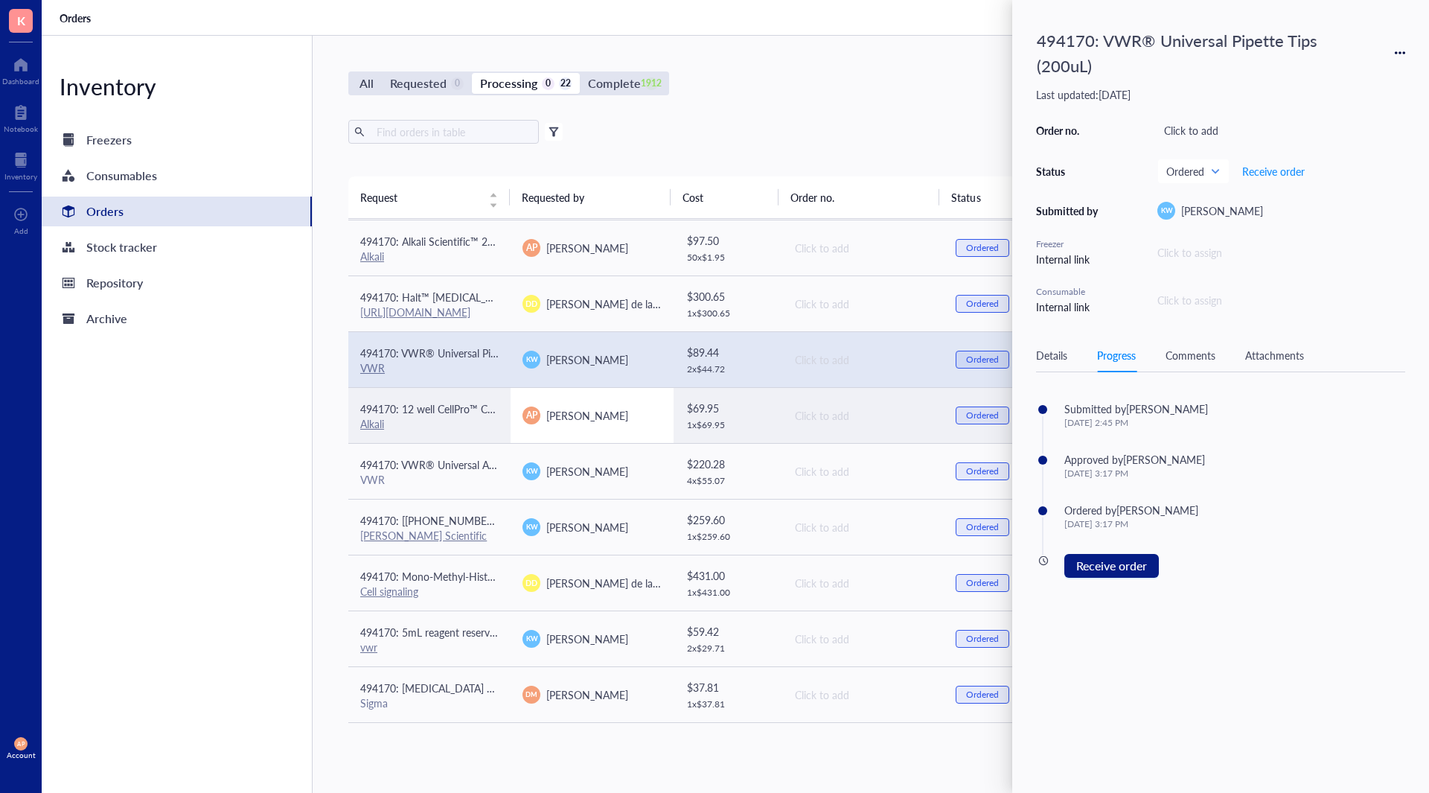
click at [599, 410] on span "[PERSON_NAME]" at bounding box center [587, 415] width 82 height 15
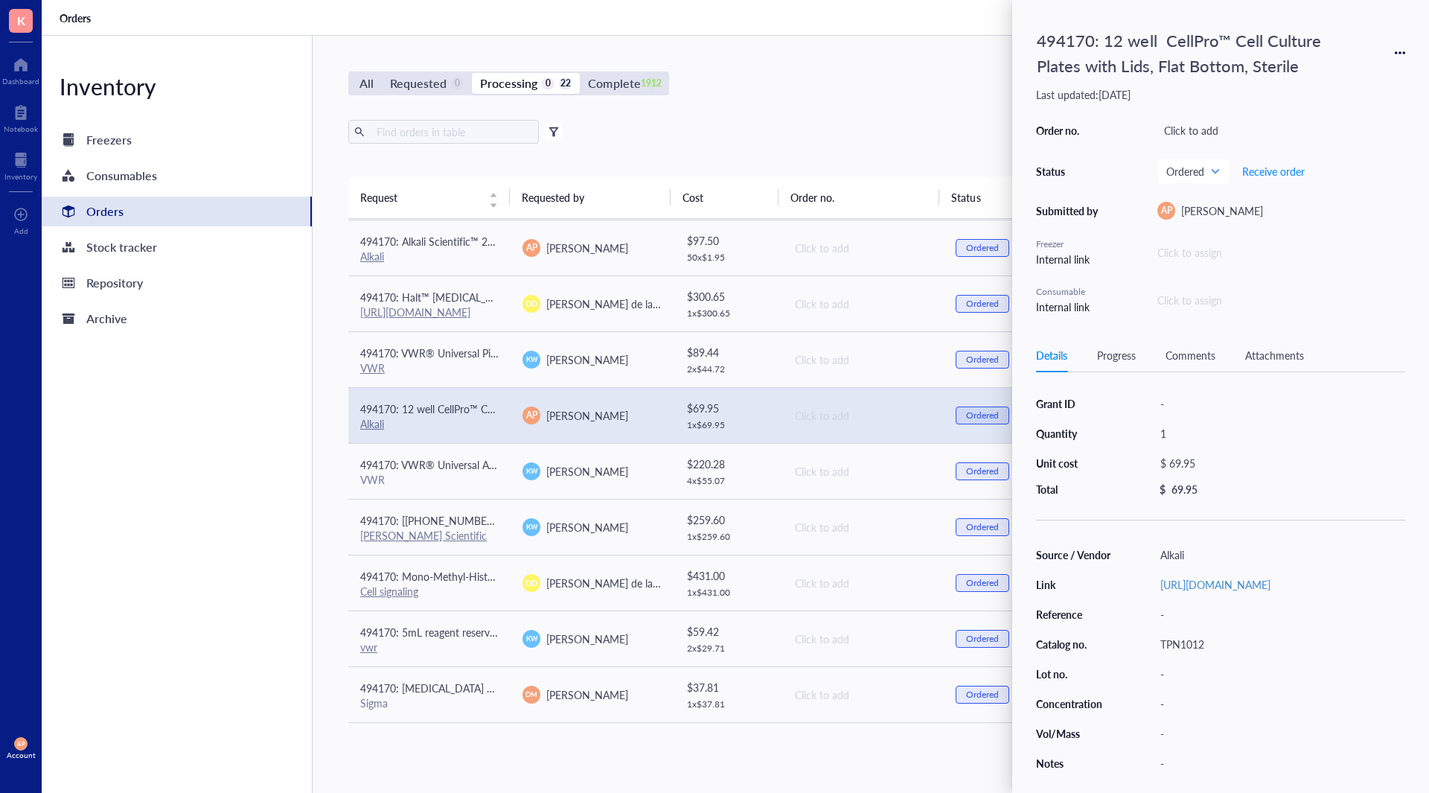
click at [1115, 349] on div "Progress" at bounding box center [1116, 355] width 39 height 16
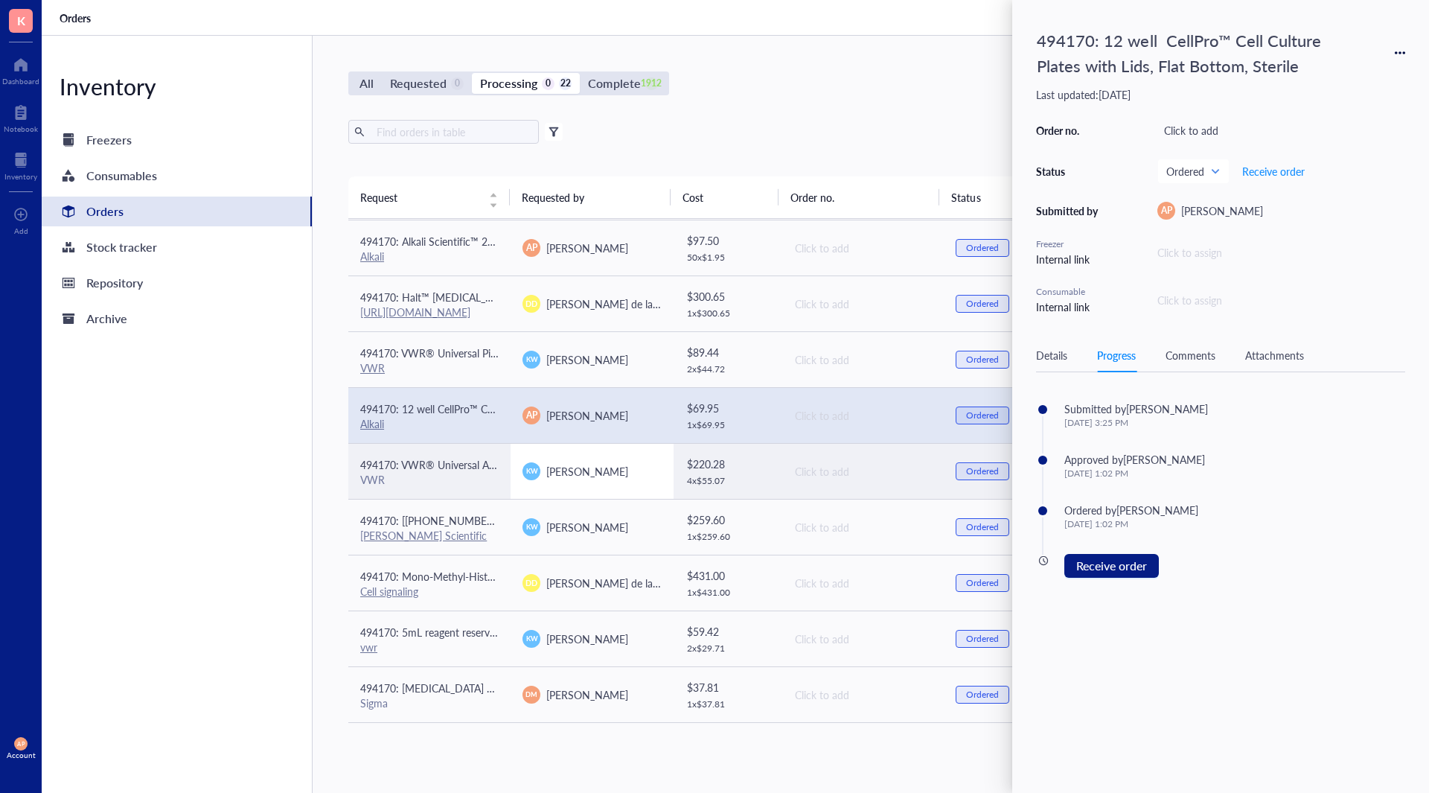
click at [575, 479] on div "[PERSON_NAME]" at bounding box center [587, 471] width 82 height 16
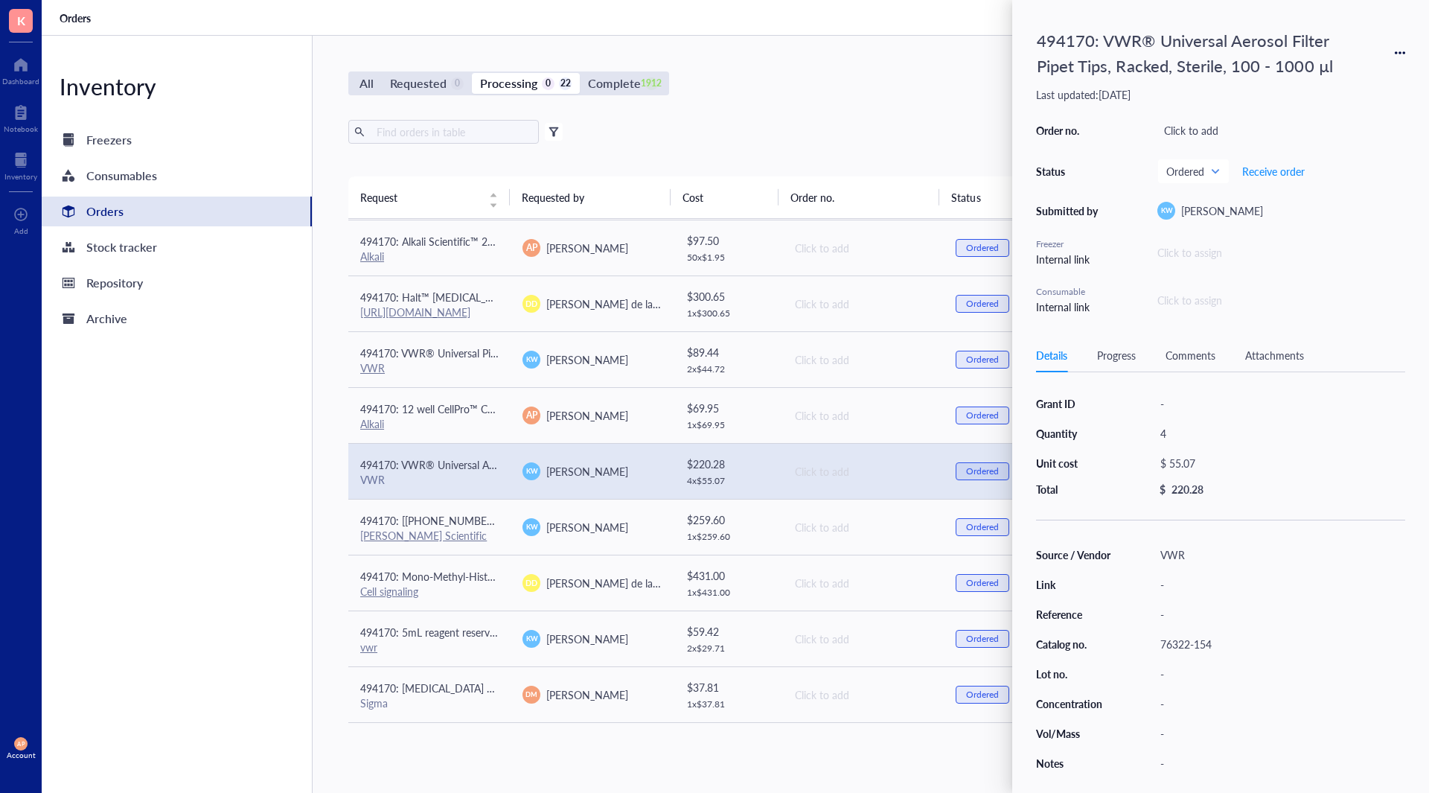
click at [1124, 353] on div "Progress" at bounding box center [1116, 355] width 39 height 16
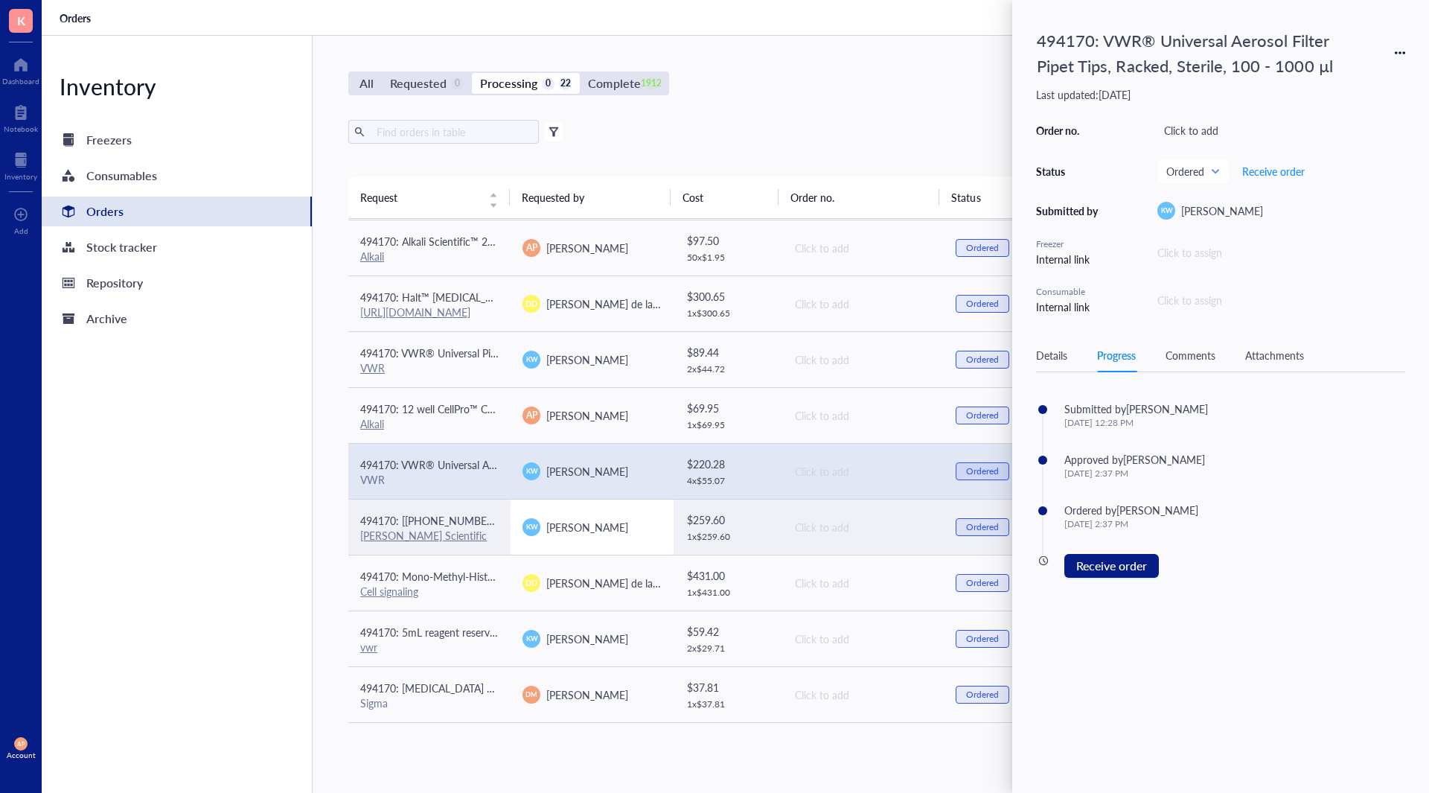
click at [574, 515] on td "[PERSON_NAME]" at bounding box center [592, 527] width 162 height 56
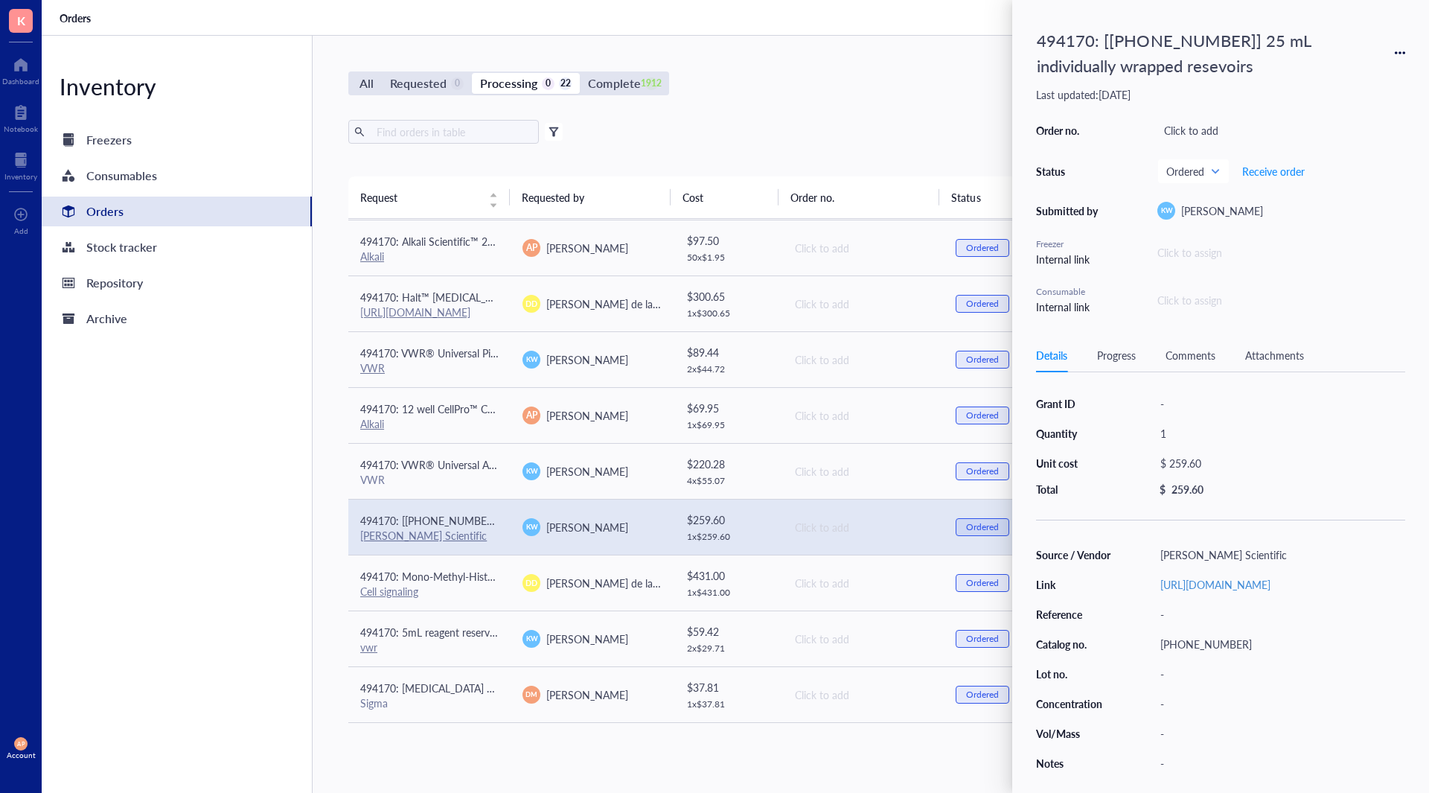
click at [1106, 352] on div "Progress" at bounding box center [1116, 355] width 39 height 16
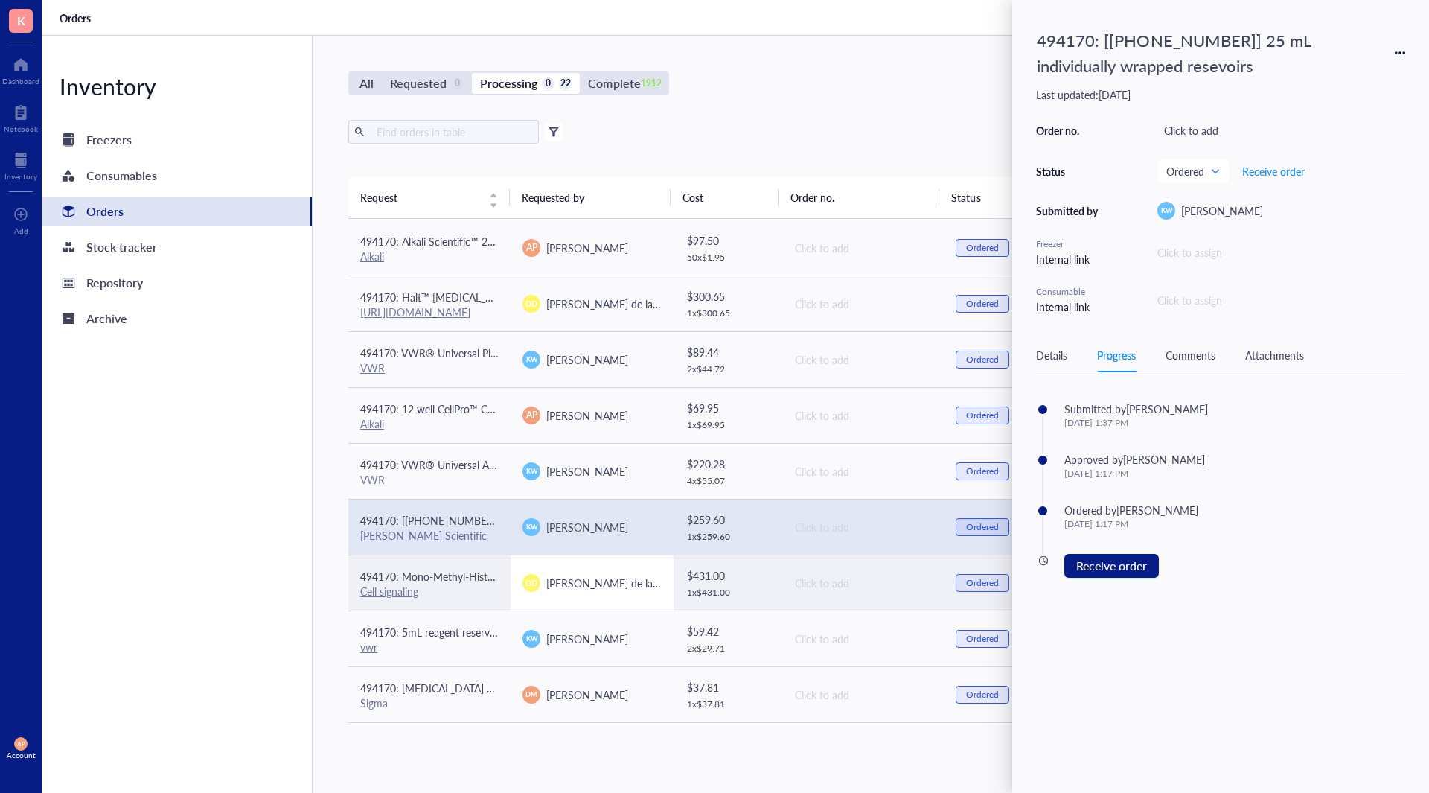
click at [601, 580] on span "[PERSON_NAME] de la [PERSON_NAME]" at bounding box center [641, 582] width 191 height 15
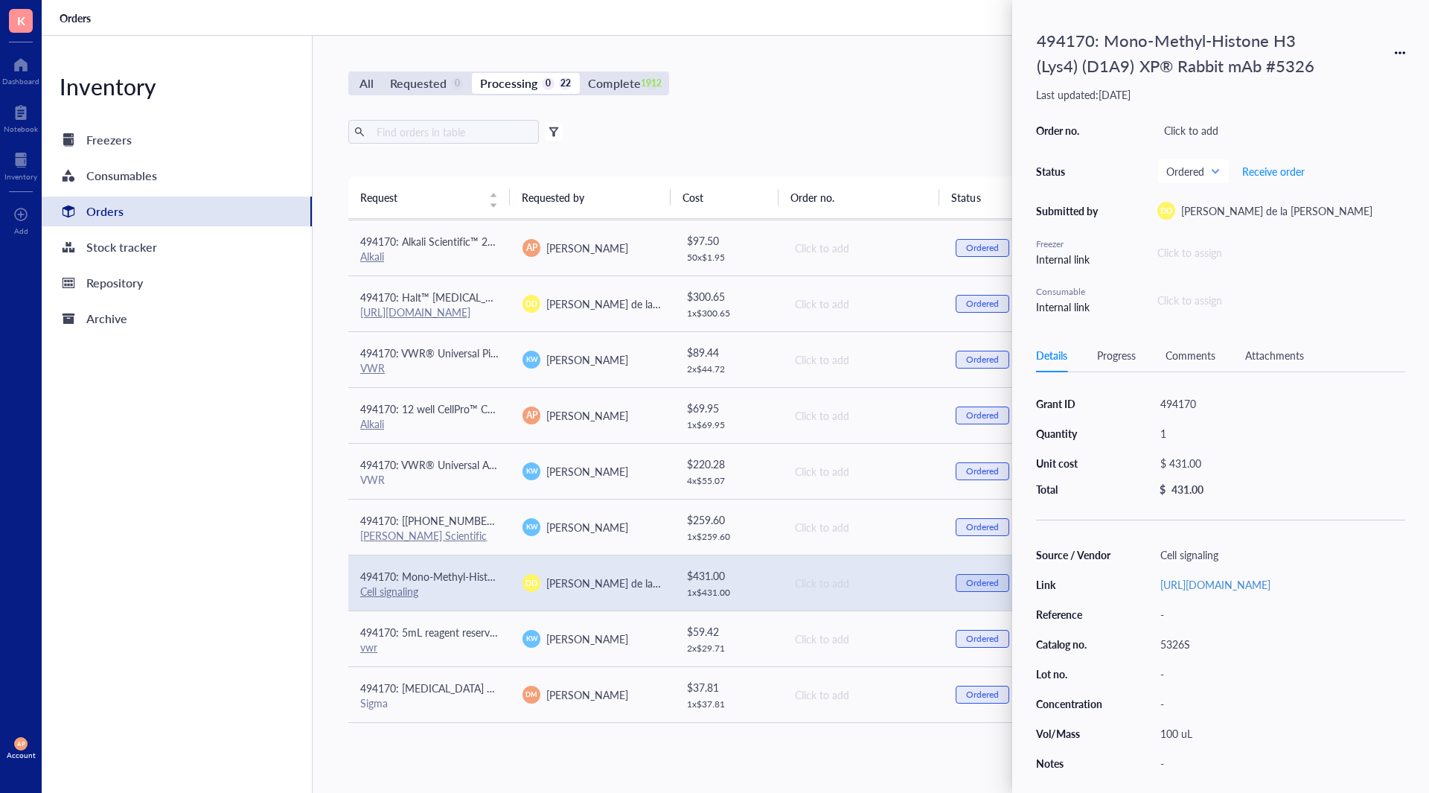
click at [1127, 354] on div "Progress" at bounding box center [1116, 355] width 39 height 16
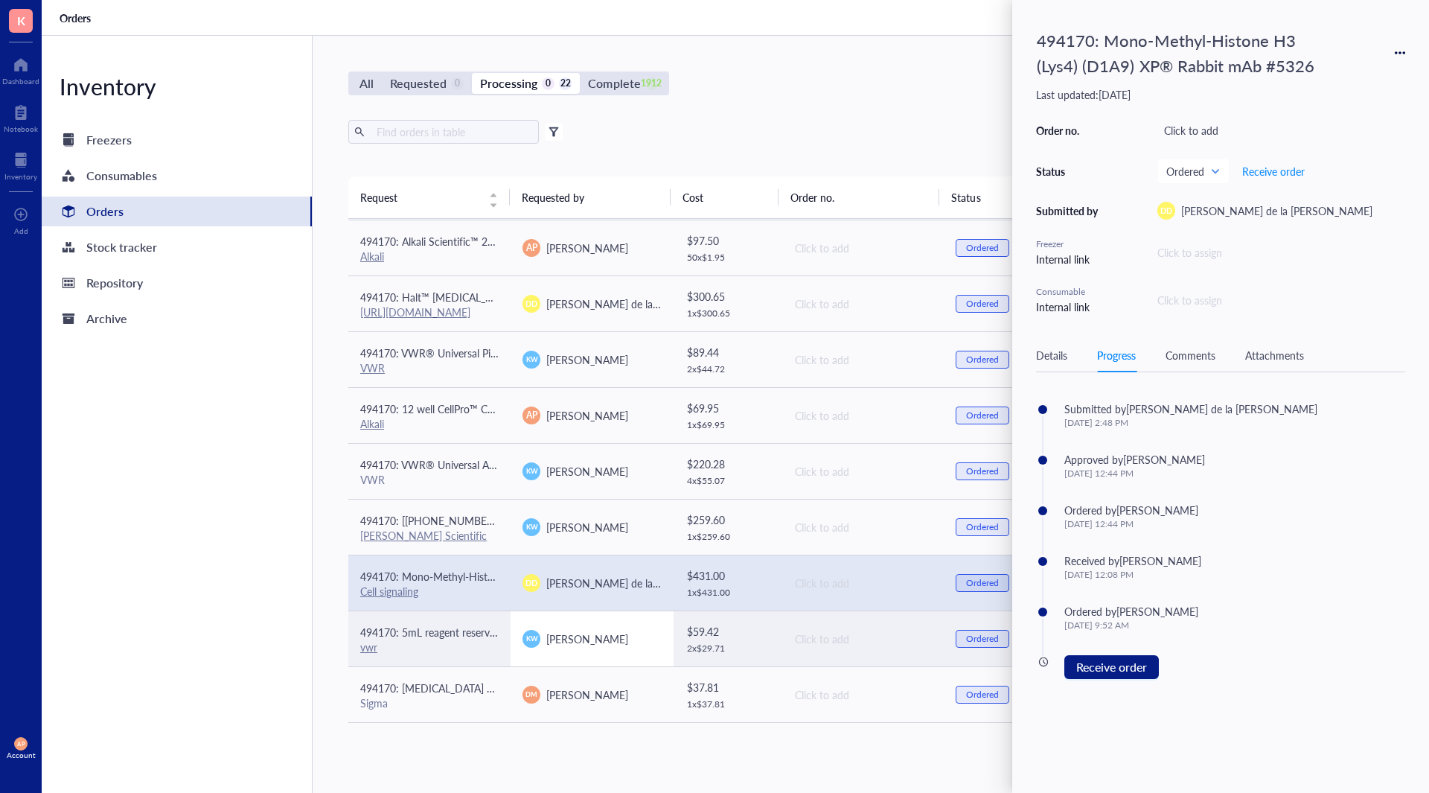
click at [587, 649] on td "[PERSON_NAME]" at bounding box center [592, 638] width 162 height 56
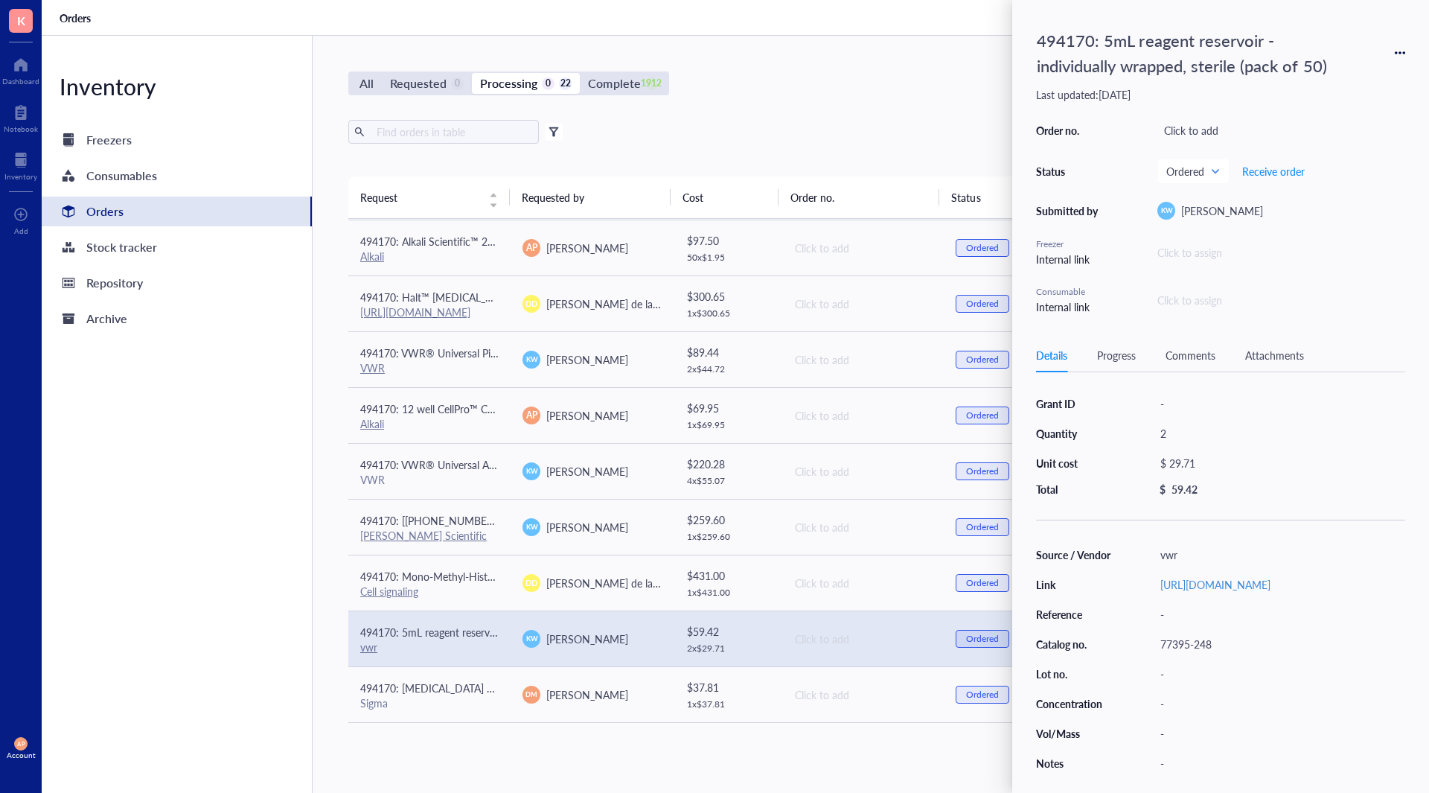
click at [1127, 354] on div "Progress" at bounding box center [1116, 355] width 39 height 16
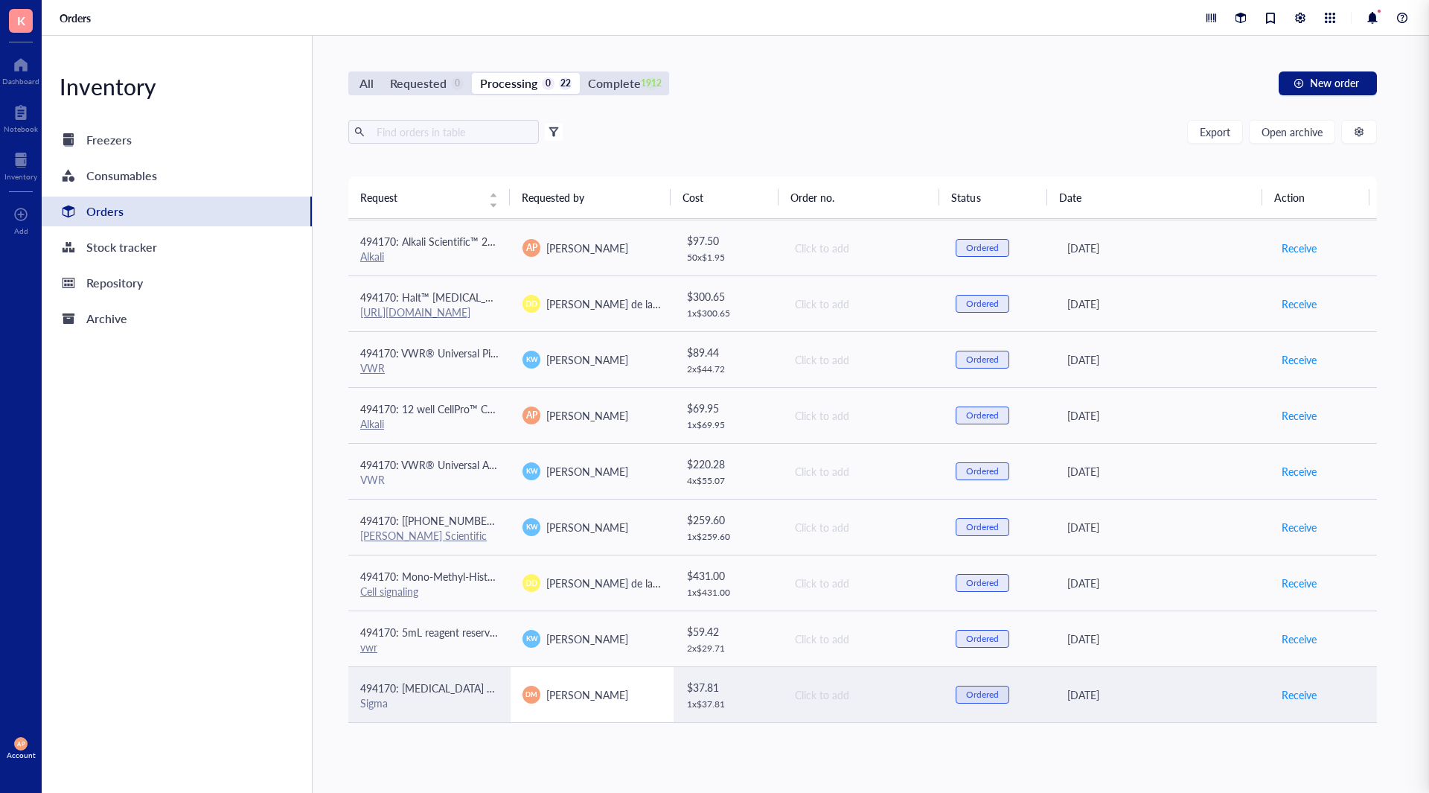
click at [637, 695] on div "[PERSON_NAME]" at bounding box center [592, 695] width 138 height 18
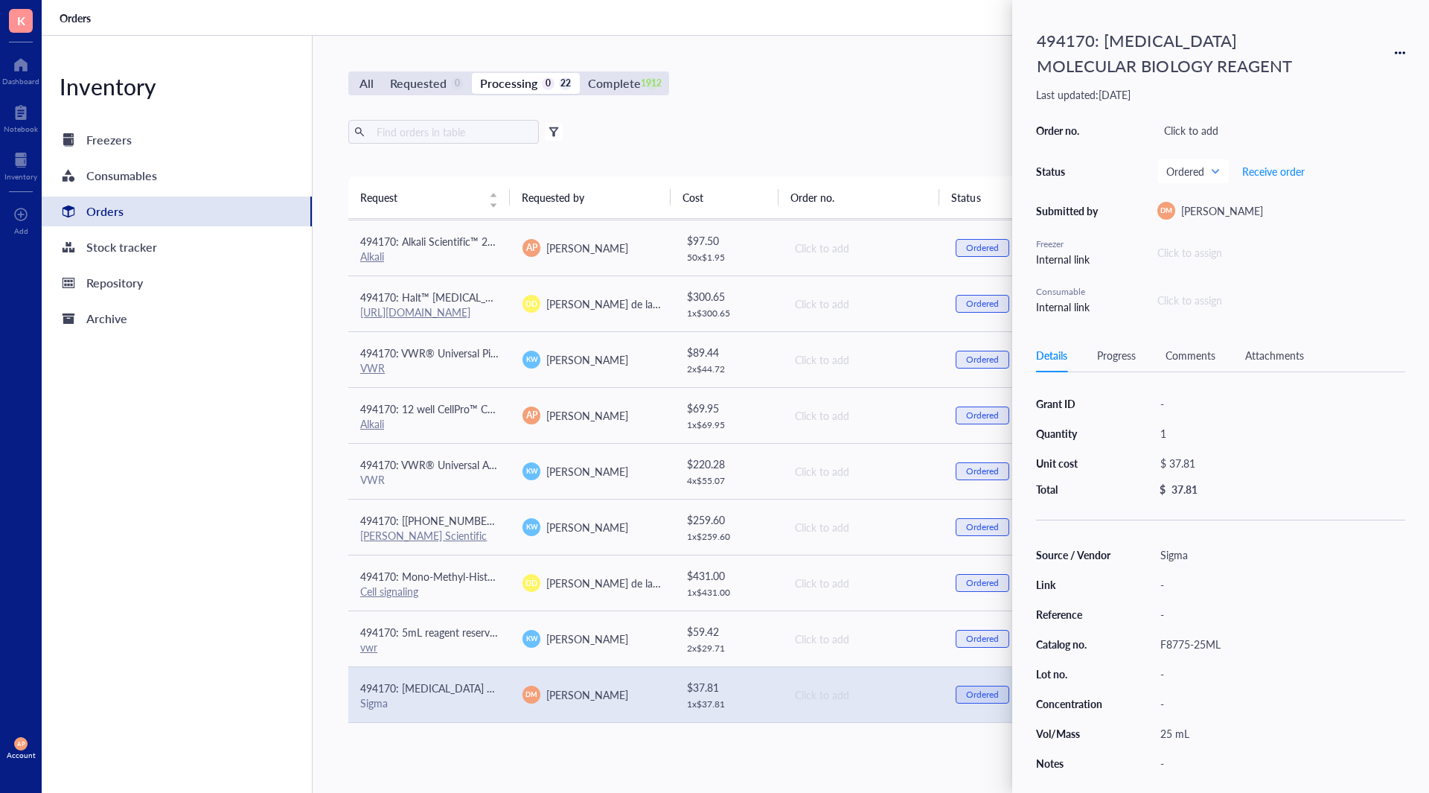
click at [1131, 363] on div "Progress" at bounding box center [1116, 355] width 39 height 16
